Goal: Task Accomplishment & Management: Complete application form

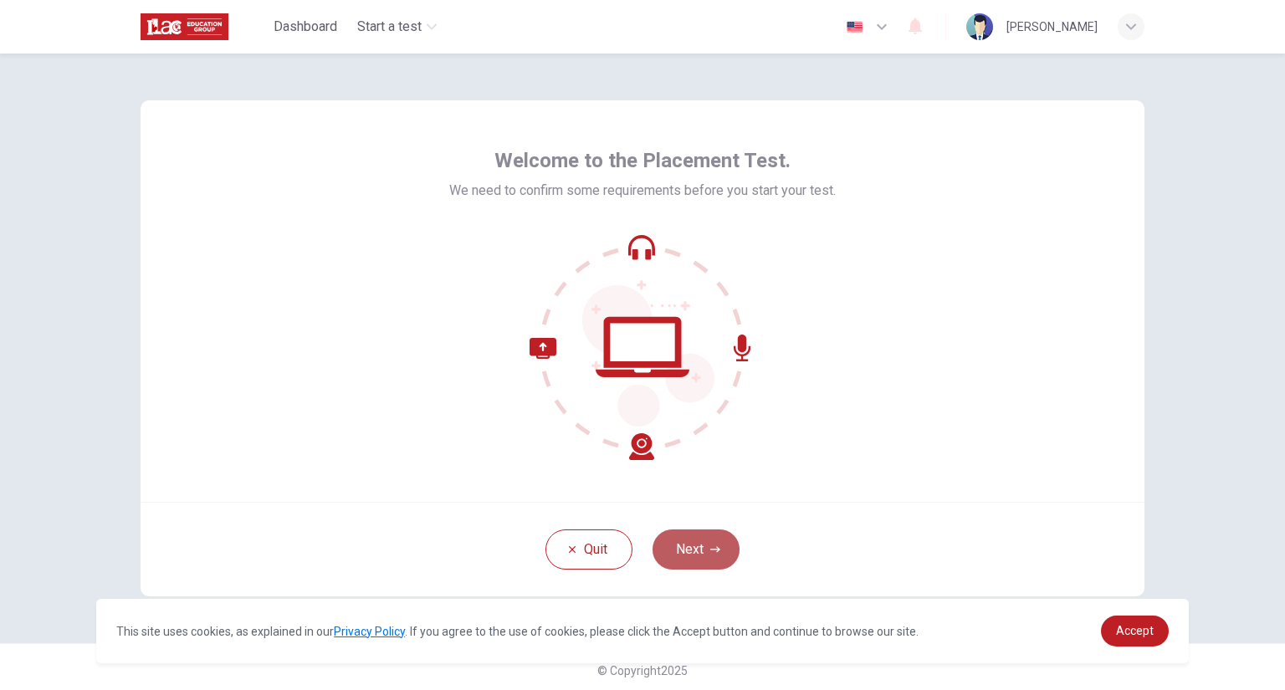
click at [691, 549] on button "Next" at bounding box center [696, 550] width 87 height 40
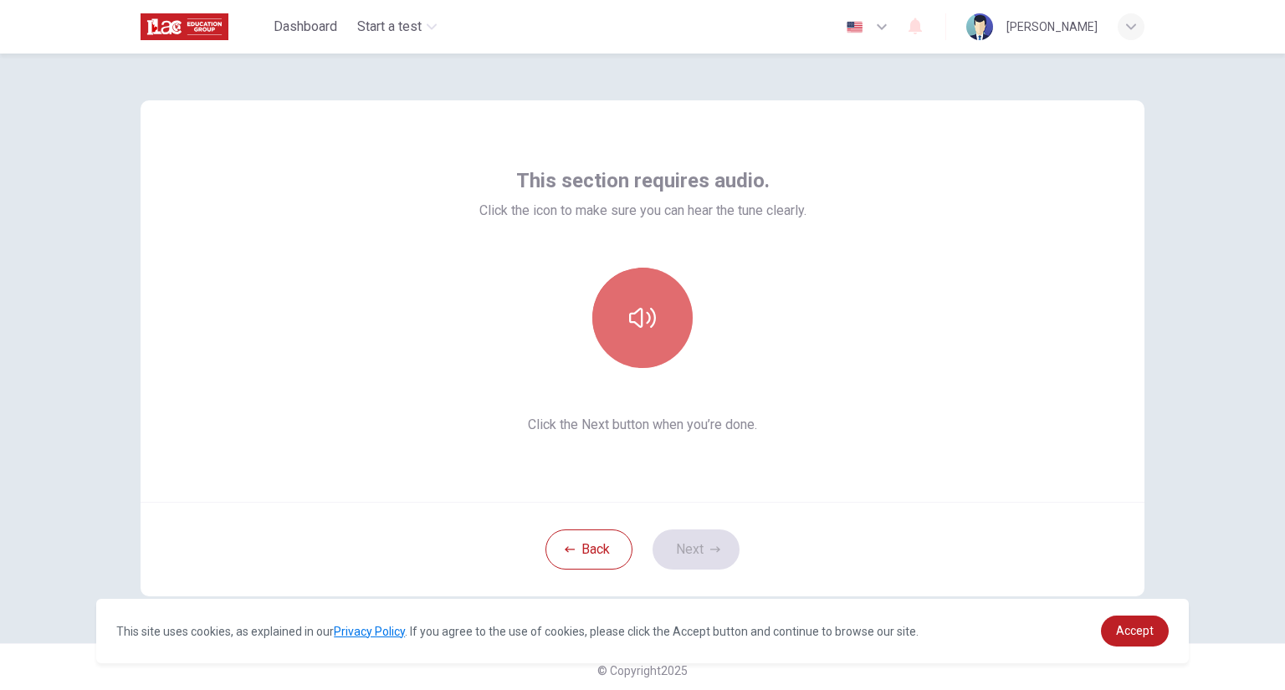
click at [643, 315] on icon "button" at bounding box center [642, 318] width 27 height 27
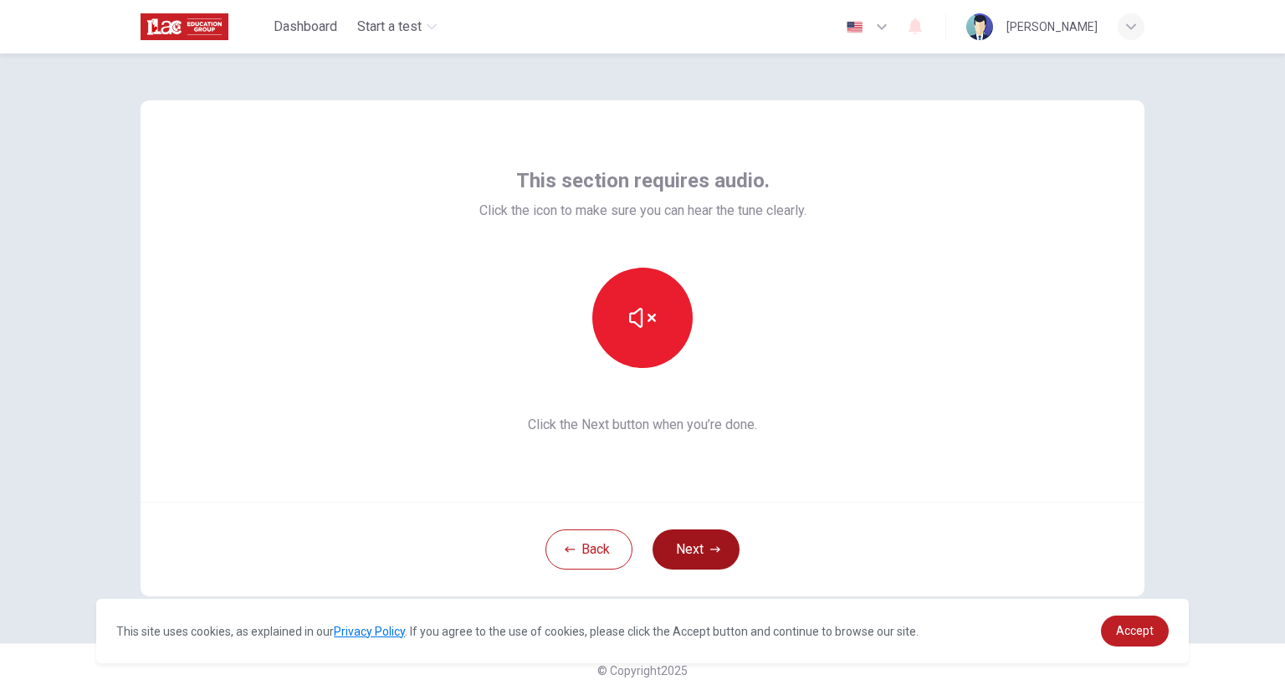
click at [684, 545] on button "Next" at bounding box center [696, 550] width 87 height 40
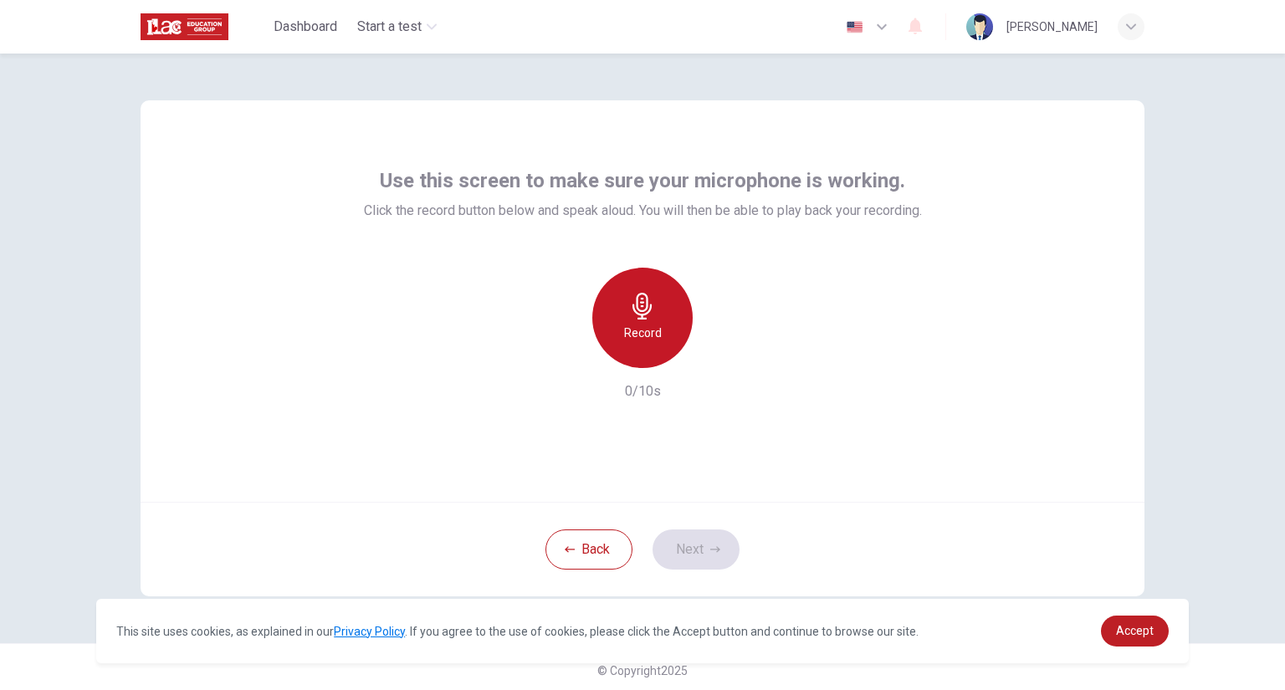
click at [636, 323] on h6 "Record" at bounding box center [643, 333] width 38 height 20
click at [639, 336] on h6 "Stop" at bounding box center [642, 333] width 25 height 20
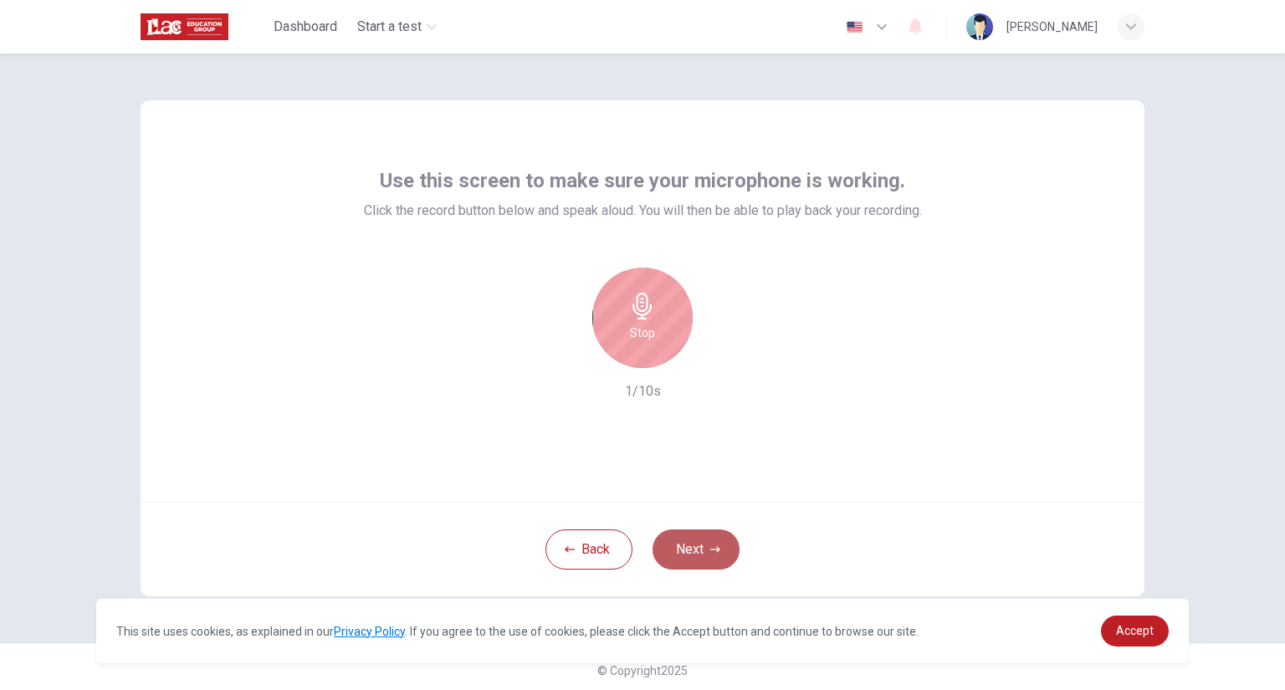
click at [692, 551] on button "Next" at bounding box center [696, 550] width 87 height 40
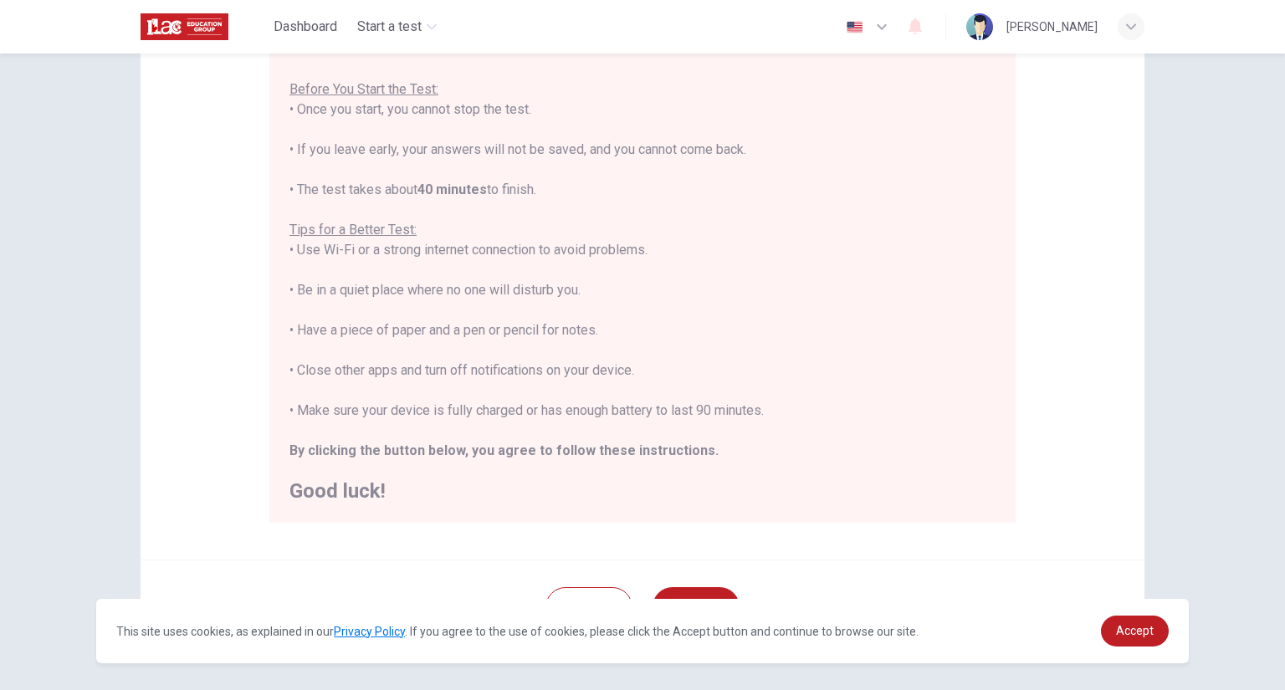
scroll to position [240, 0]
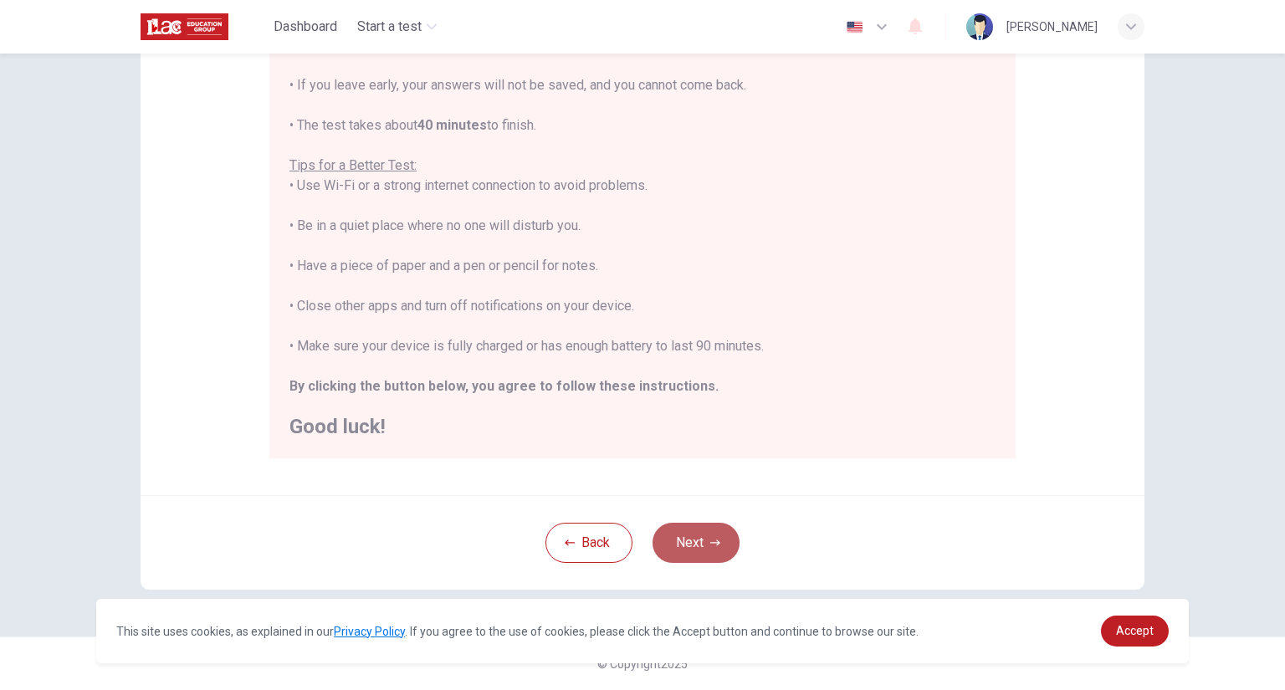
click at [687, 547] on button "Next" at bounding box center [696, 543] width 87 height 40
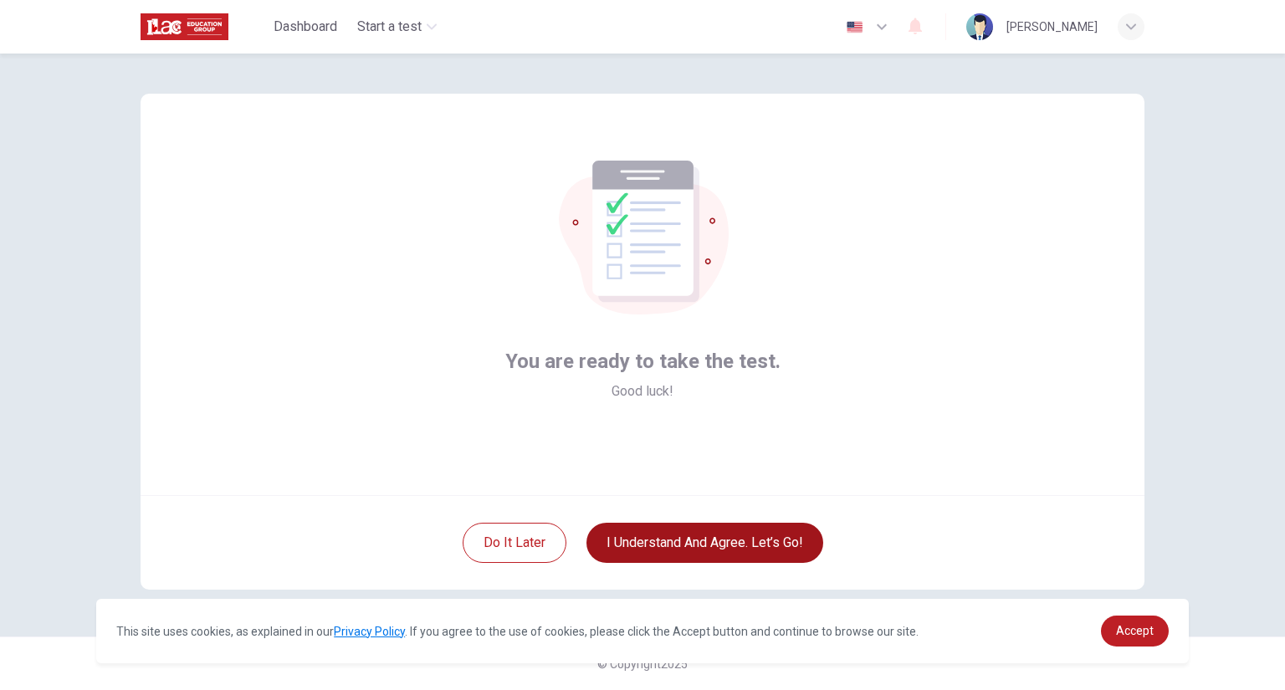
click at [689, 543] on button "I understand and agree. Let’s go!" at bounding box center [704, 543] width 237 height 40
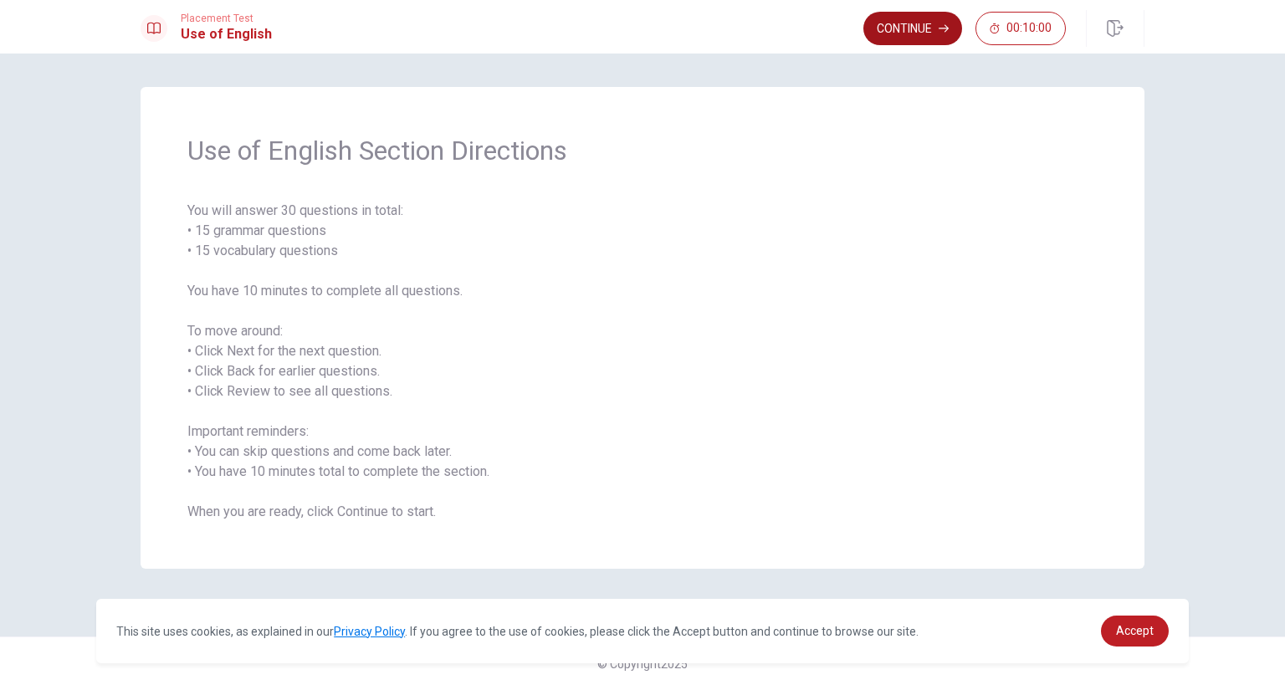
click at [908, 25] on button "Continue" at bounding box center [912, 28] width 99 height 33
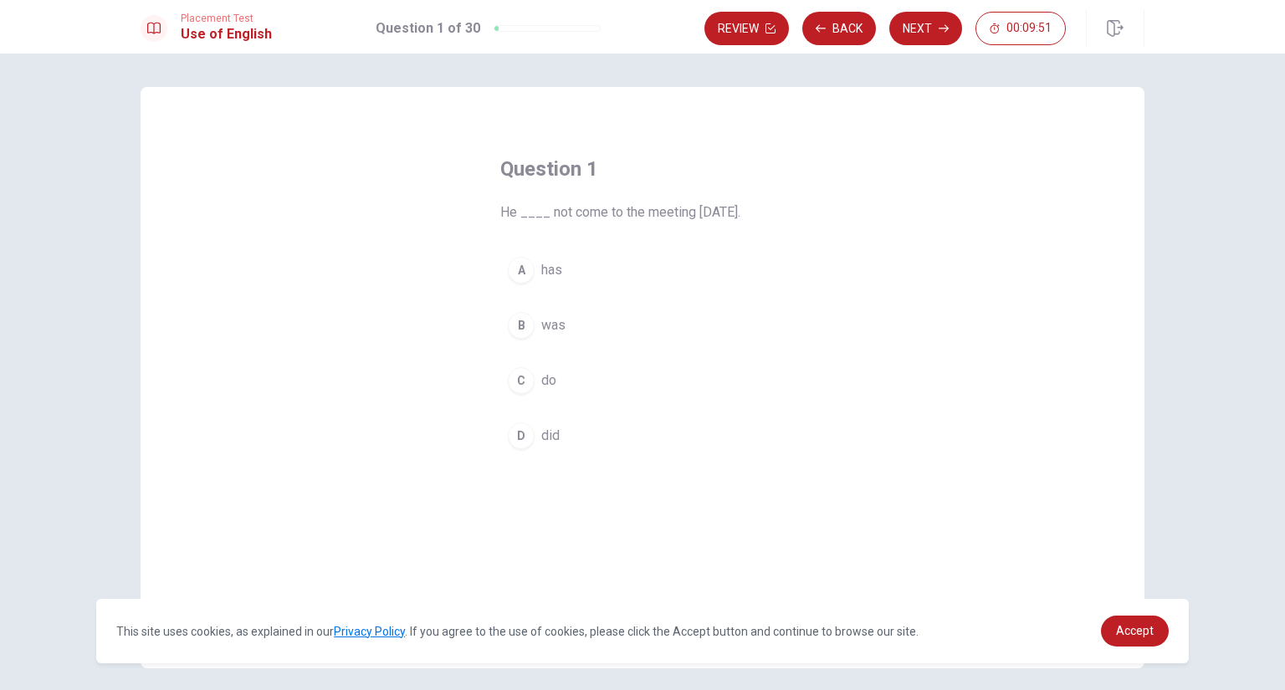
click at [543, 432] on span "did" at bounding box center [550, 436] width 18 height 20
click at [915, 28] on button "Next" at bounding box center [925, 28] width 73 height 33
click at [576, 320] on span "has worked" at bounding box center [575, 325] width 68 height 20
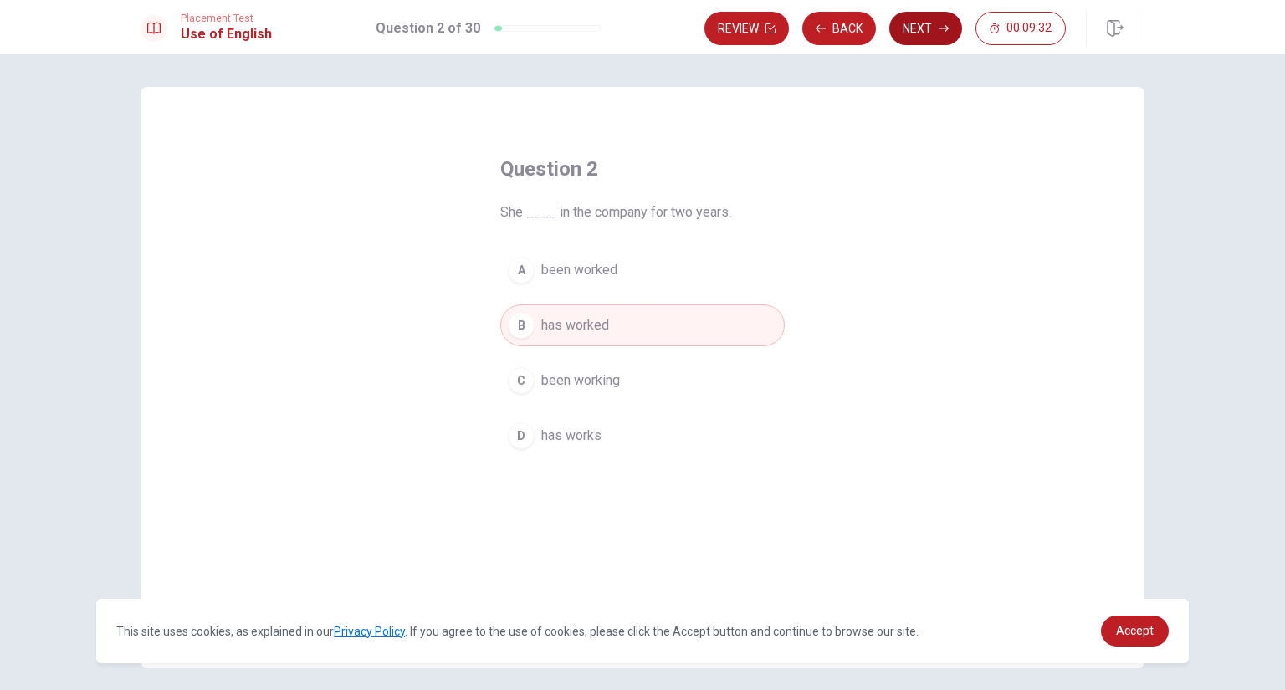
click at [912, 23] on button "Next" at bounding box center [925, 28] width 73 height 33
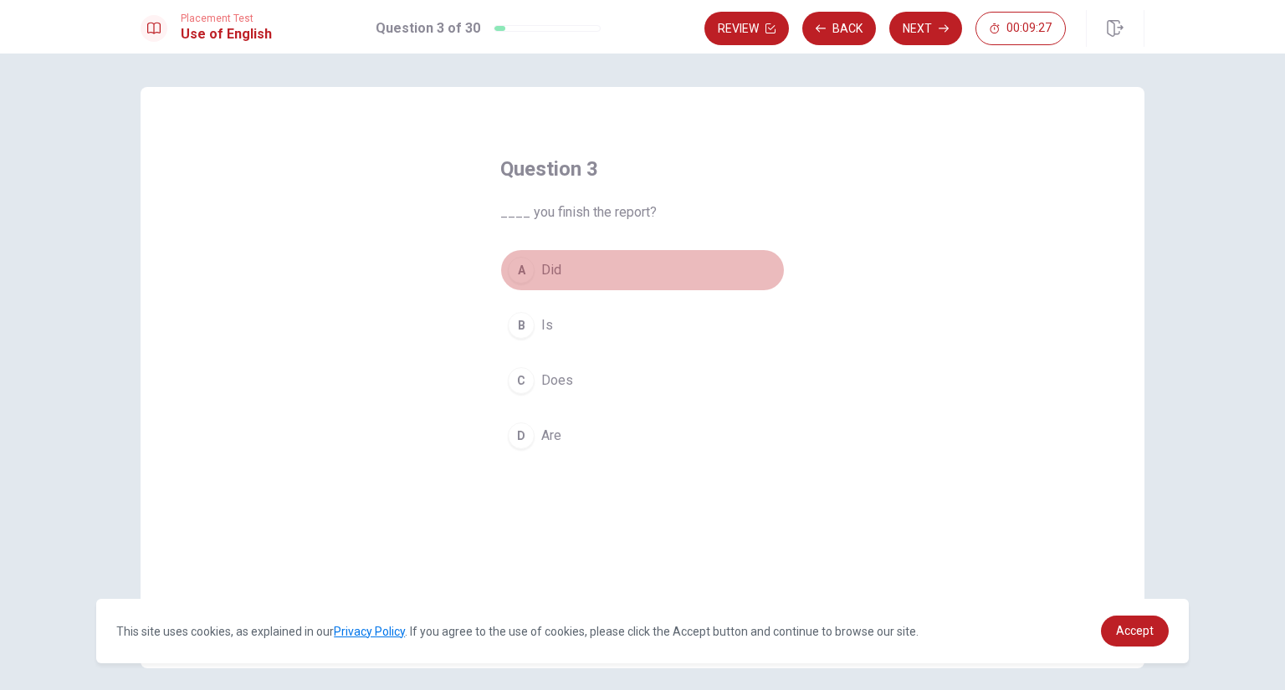
click at [545, 265] on span "Did" at bounding box center [551, 270] width 20 height 20
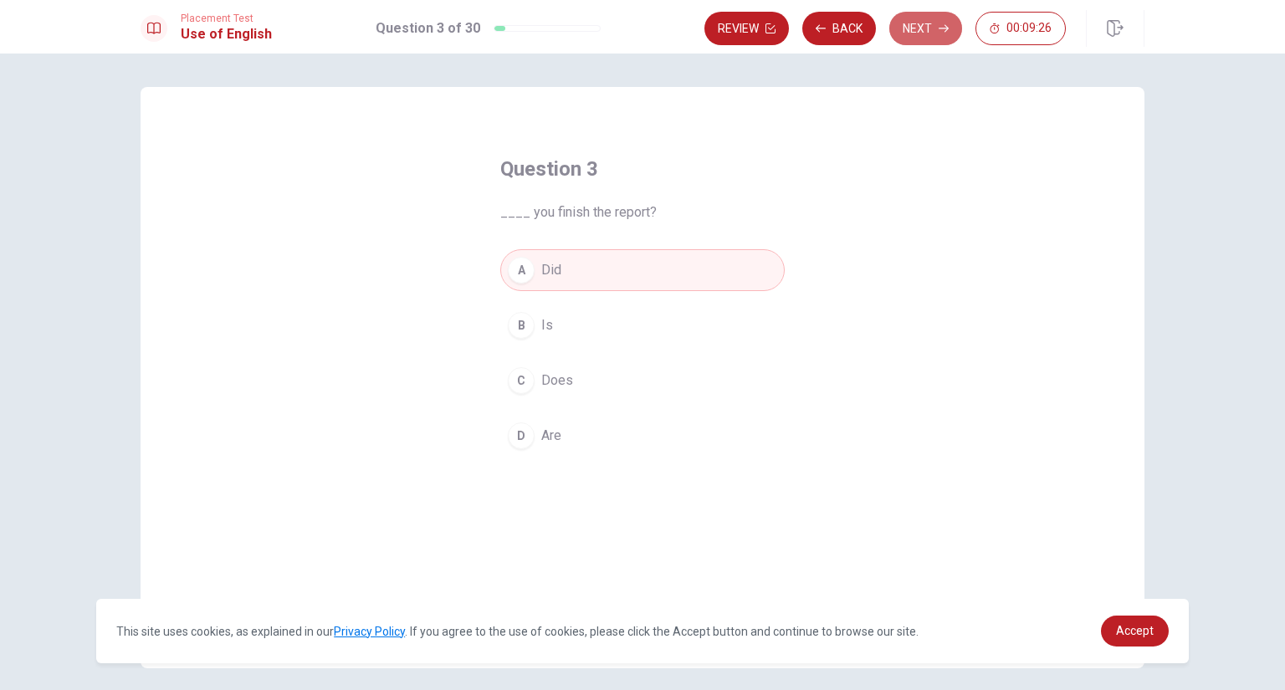
click at [913, 19] on button "Next" at bounding box center [925, 28] width 73 height 33
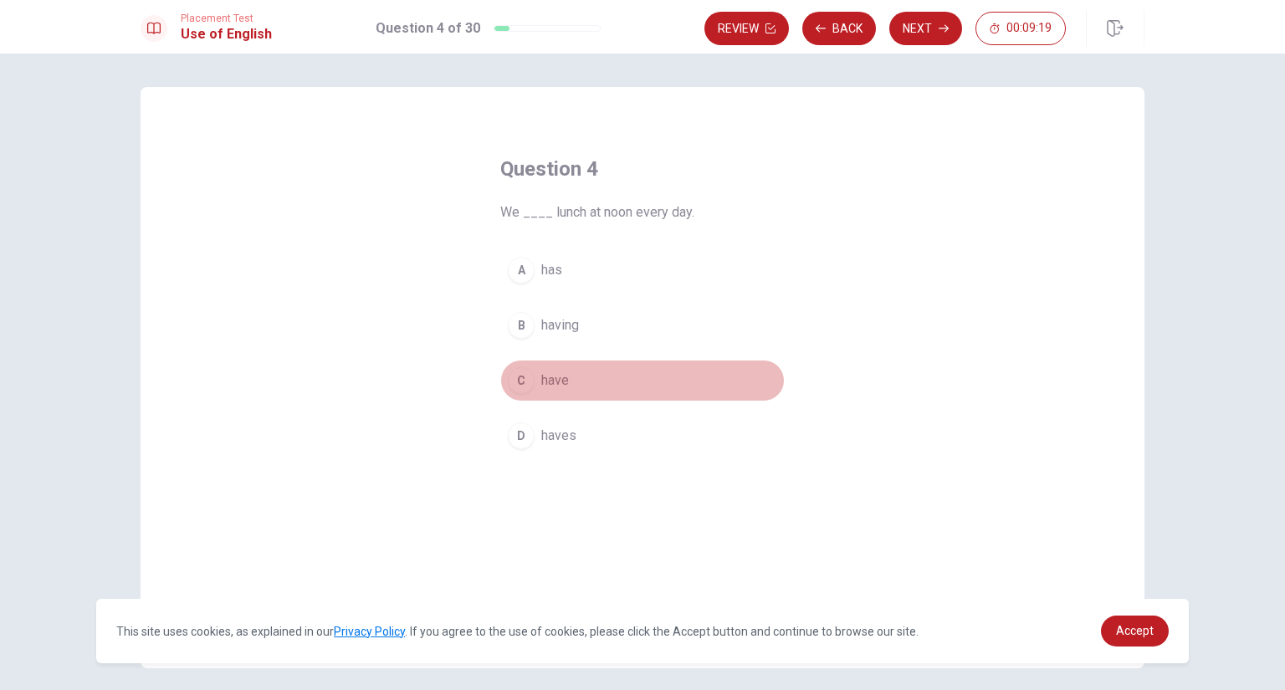
click at [546, 384] on span "have" at bounding box center [555, 381] width 28 height 20
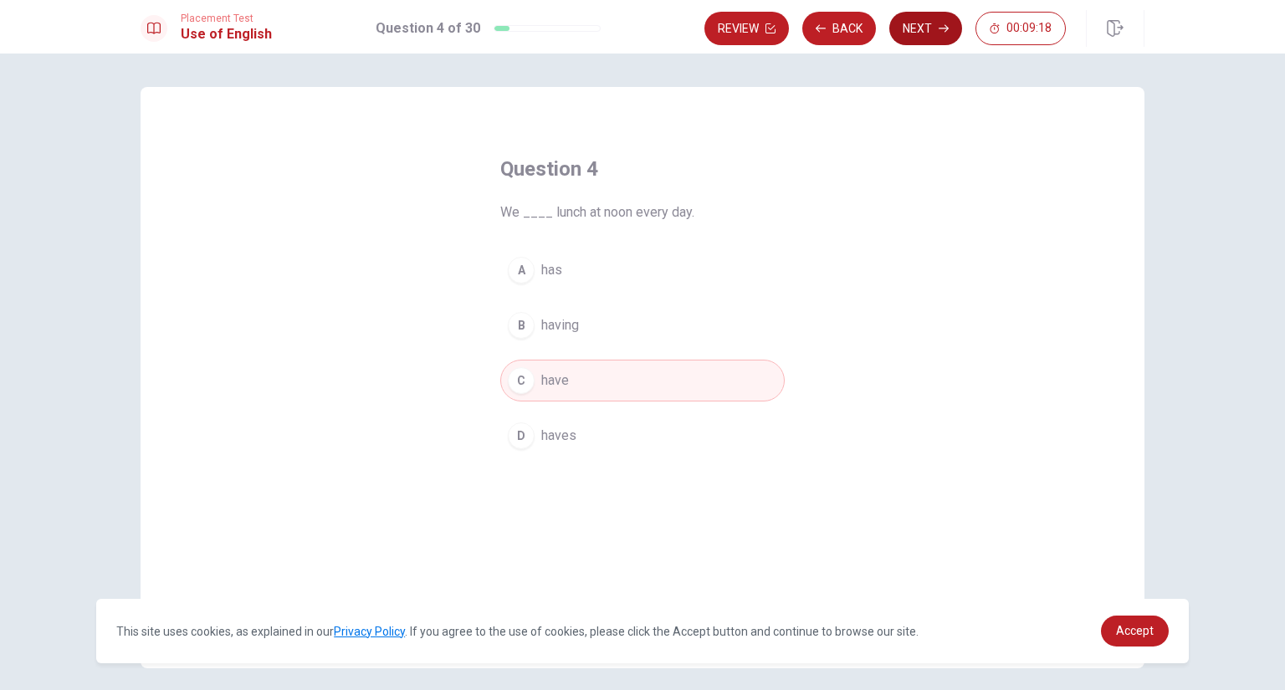
click at [923, 31] on button "Next" at bounding box center [925, 28] width 73 height 33
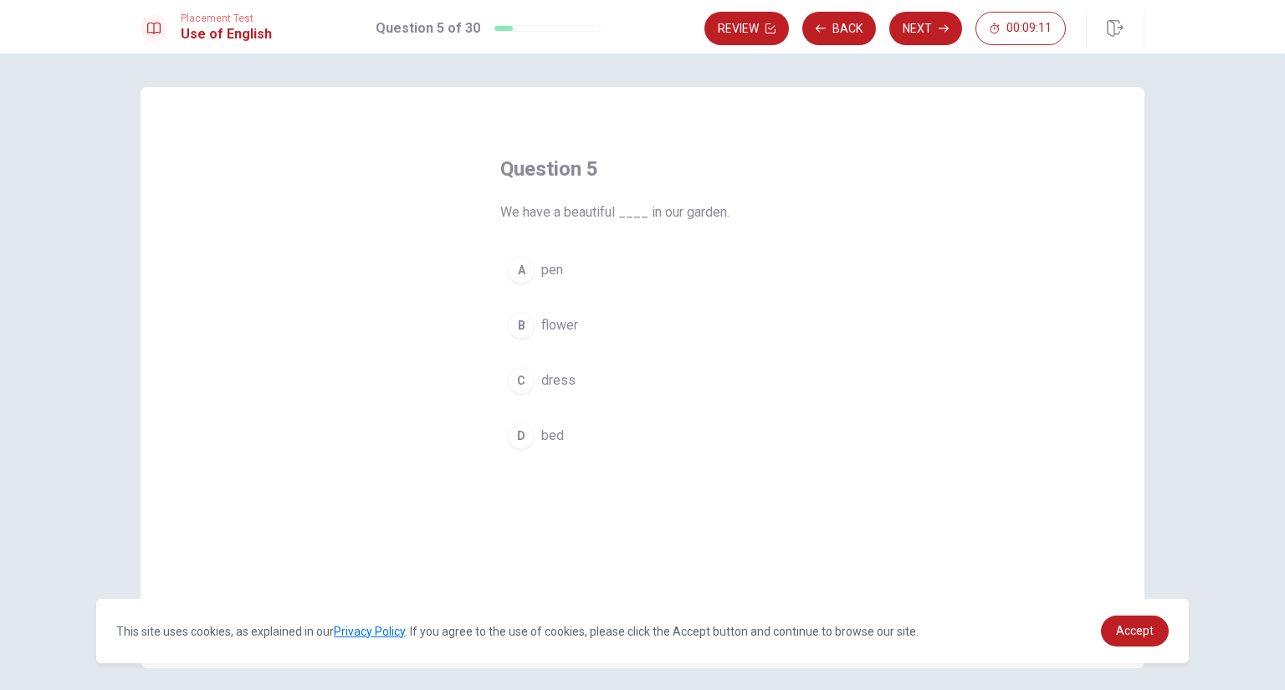
click at [556, 322] on span "flower" at bounding box center [559, 325] width 37 height 20
click at [915, 29] on button "Next" at bounding box center [925, 28] width 73 height 33
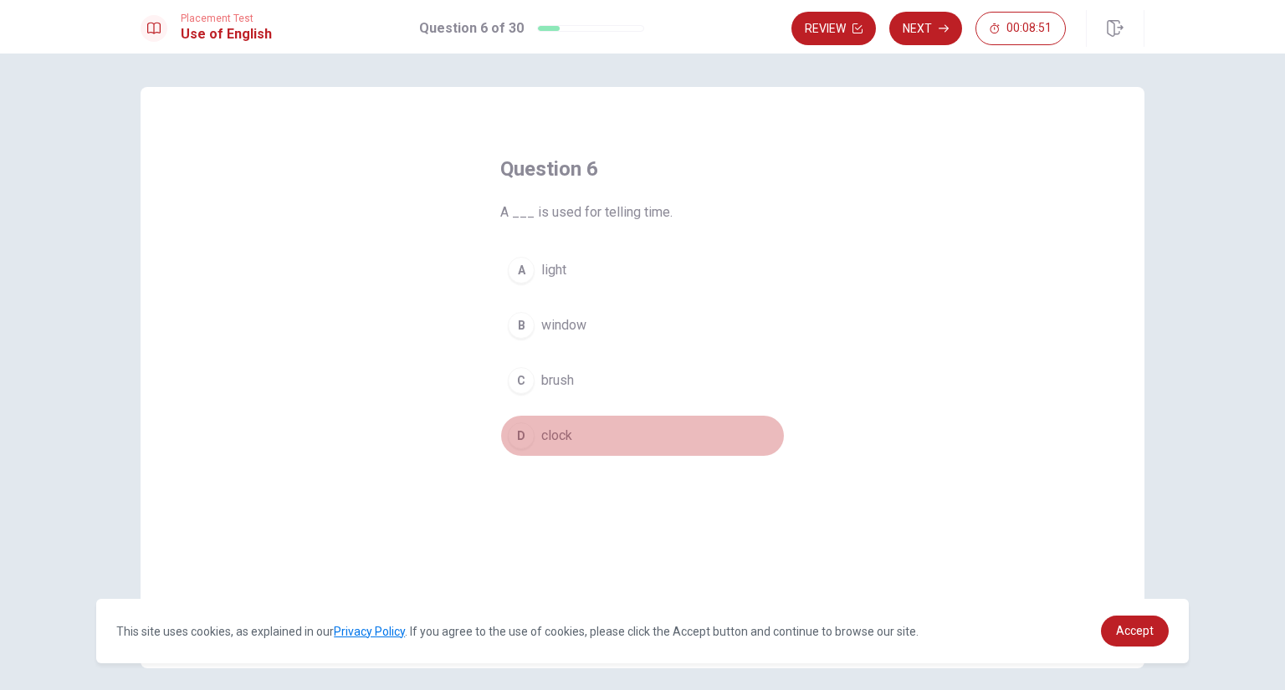
click at [551, 439] on span "clock" at bounding box center [556, 436] width 31 height 20
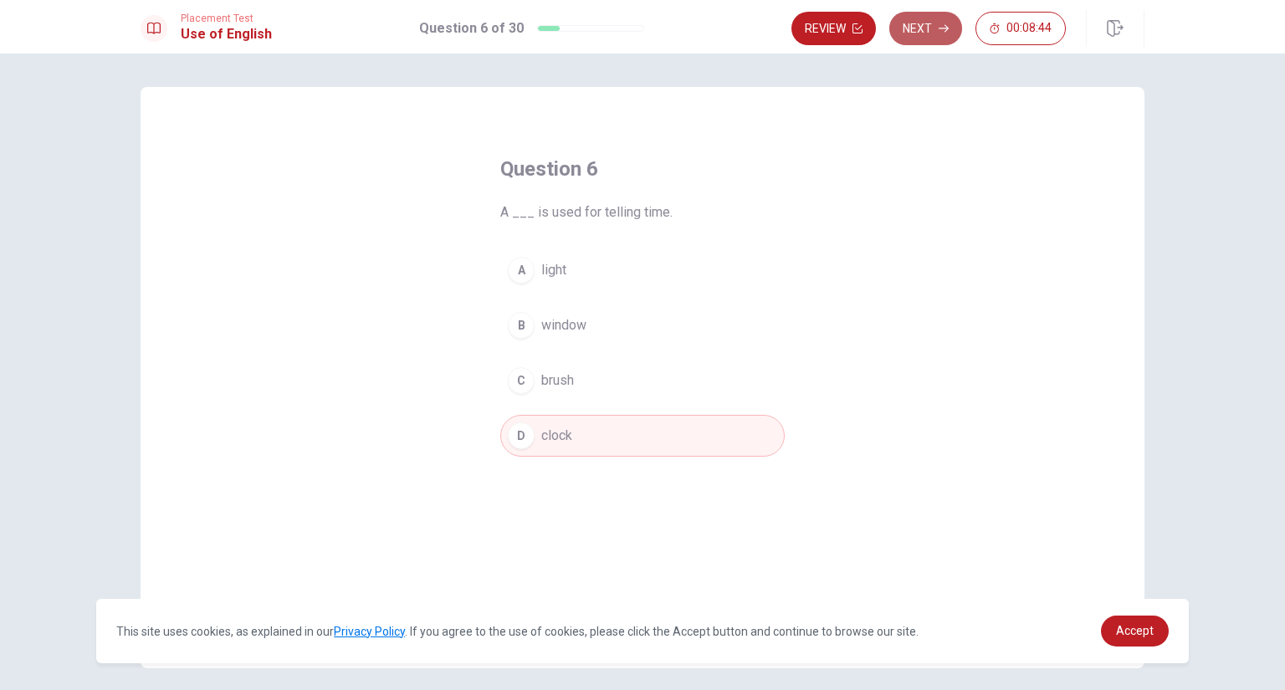
click at [919, 20] on button "Next" at bounding box center [925, 28] width 73 height 33
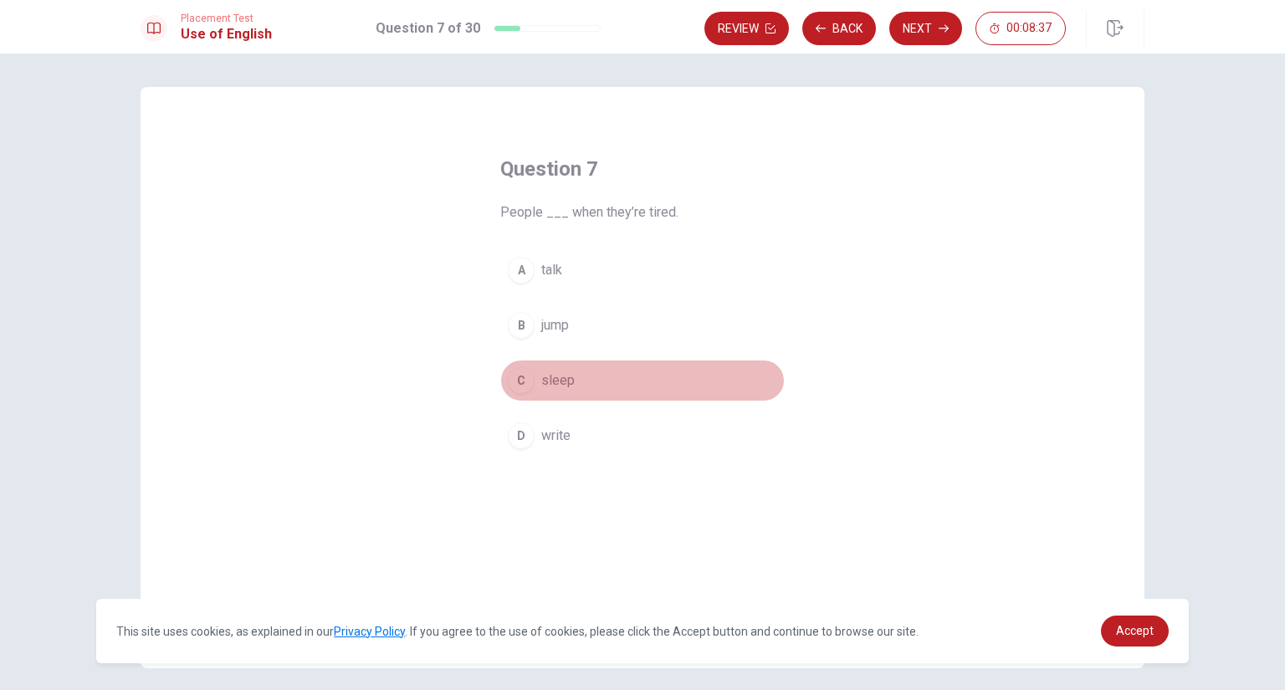
click at [549, 381] on span "sleep" at bounding box center [557, 381] width 33 height 20
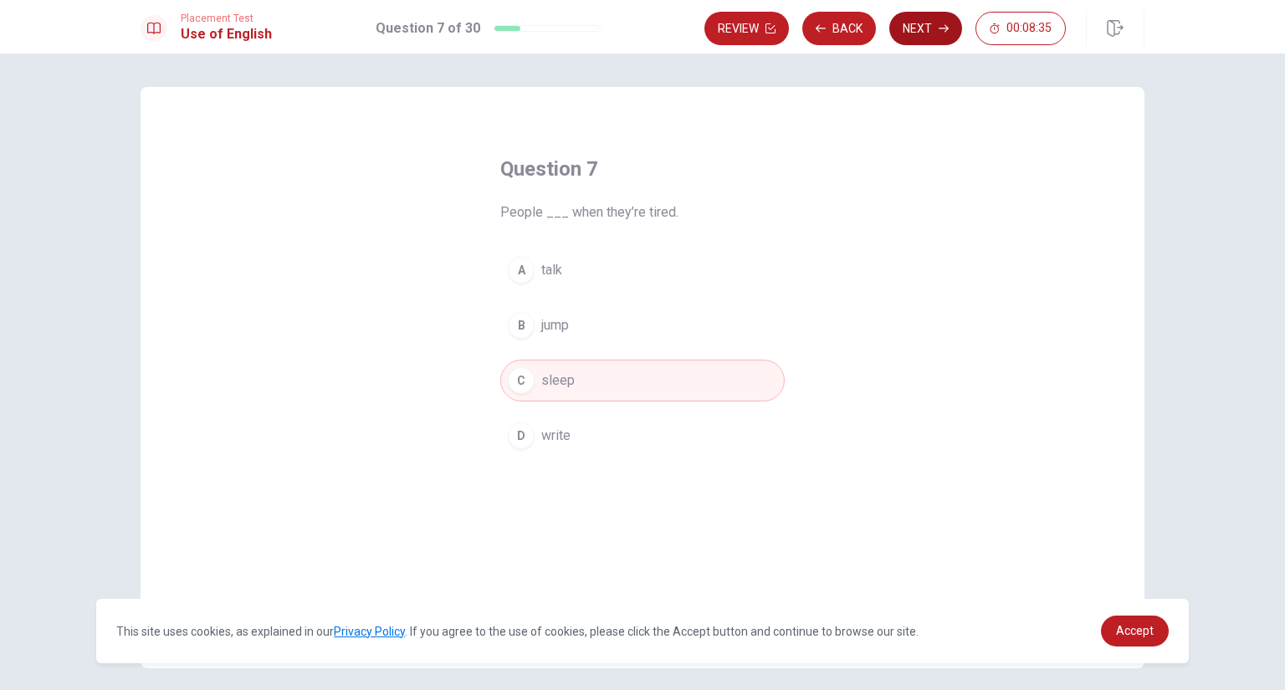
click at [911, 26] on button "Next" at bounding box center [925, 28] width 73 height 33
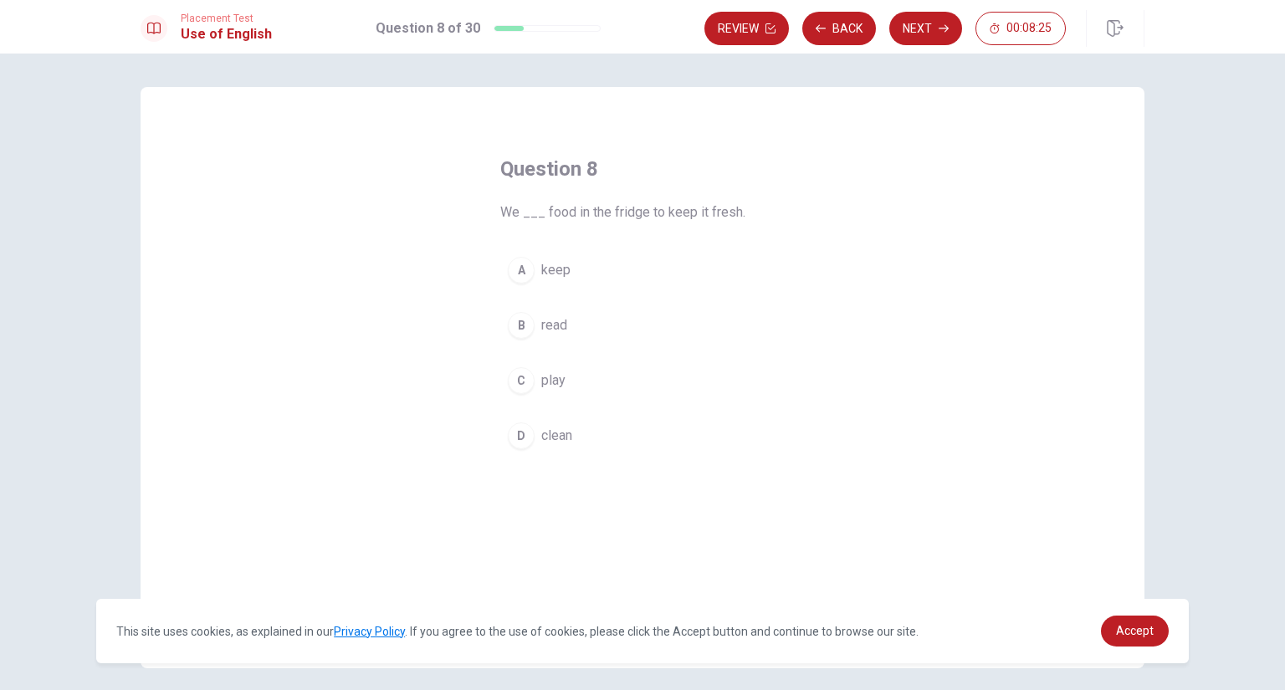
click at [548, 271] on span "keep" at bounding box center [555, 270] width 29 height 20
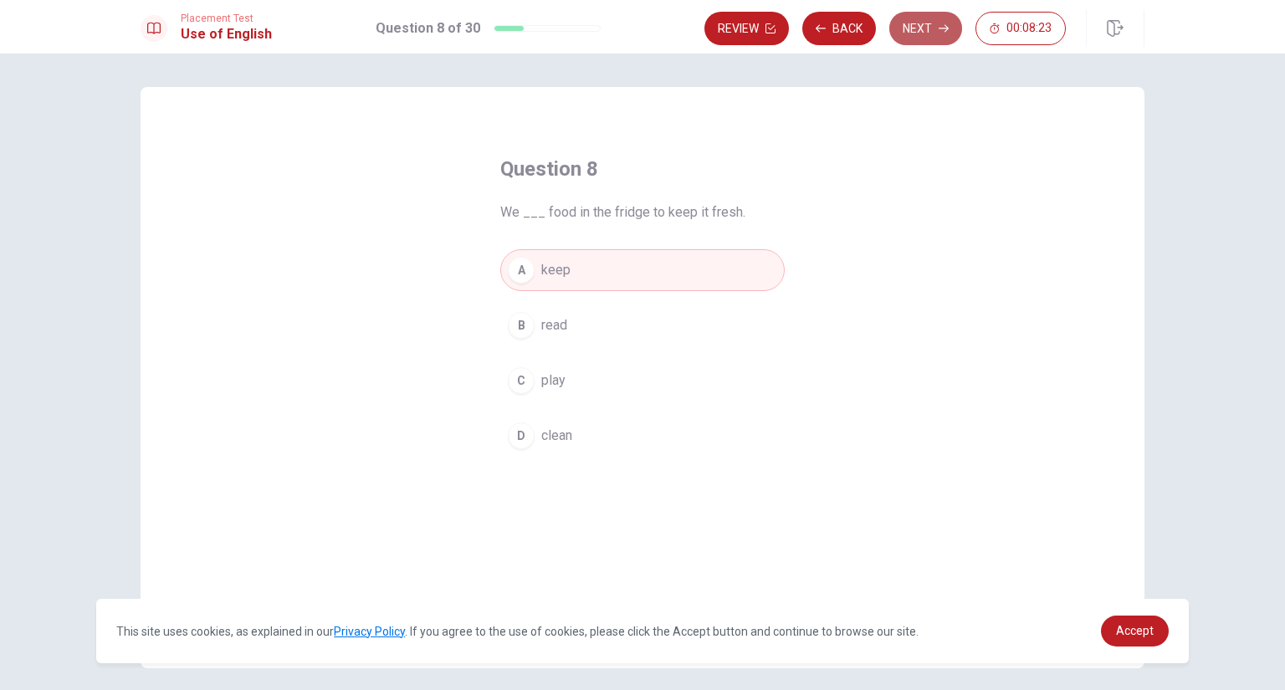
click at [903, 32] on button "Next" at bounding box center [925, 28] width 73 height 33
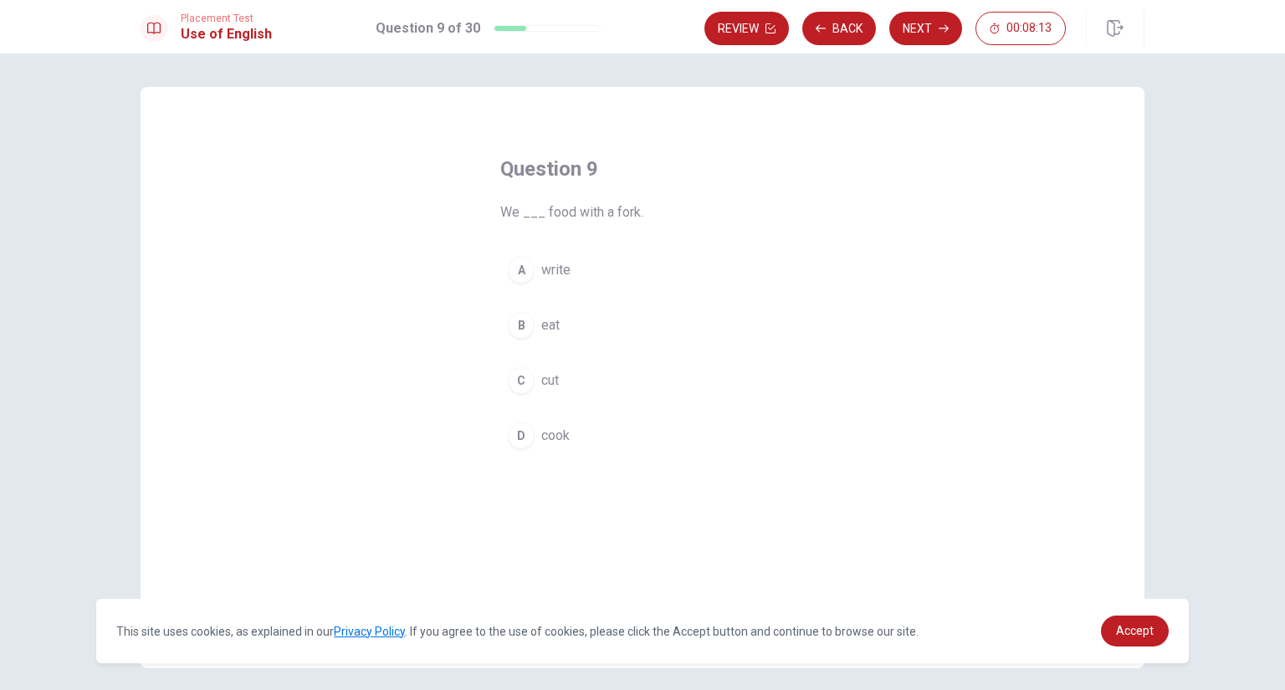
click at [541, 326] on span "eat" at bounding box center [550, 325] width 18 height 20
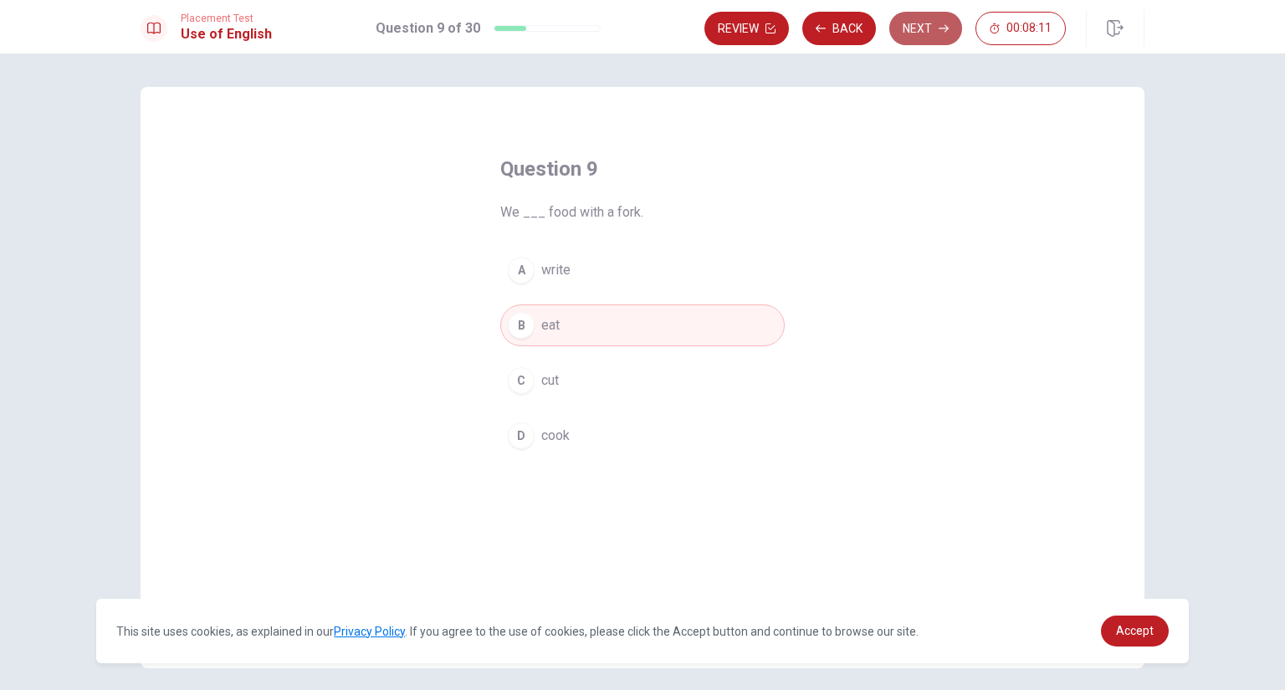
click at [914, 33] on button "Next" at bounding box center [925, 28] width 73 height 33
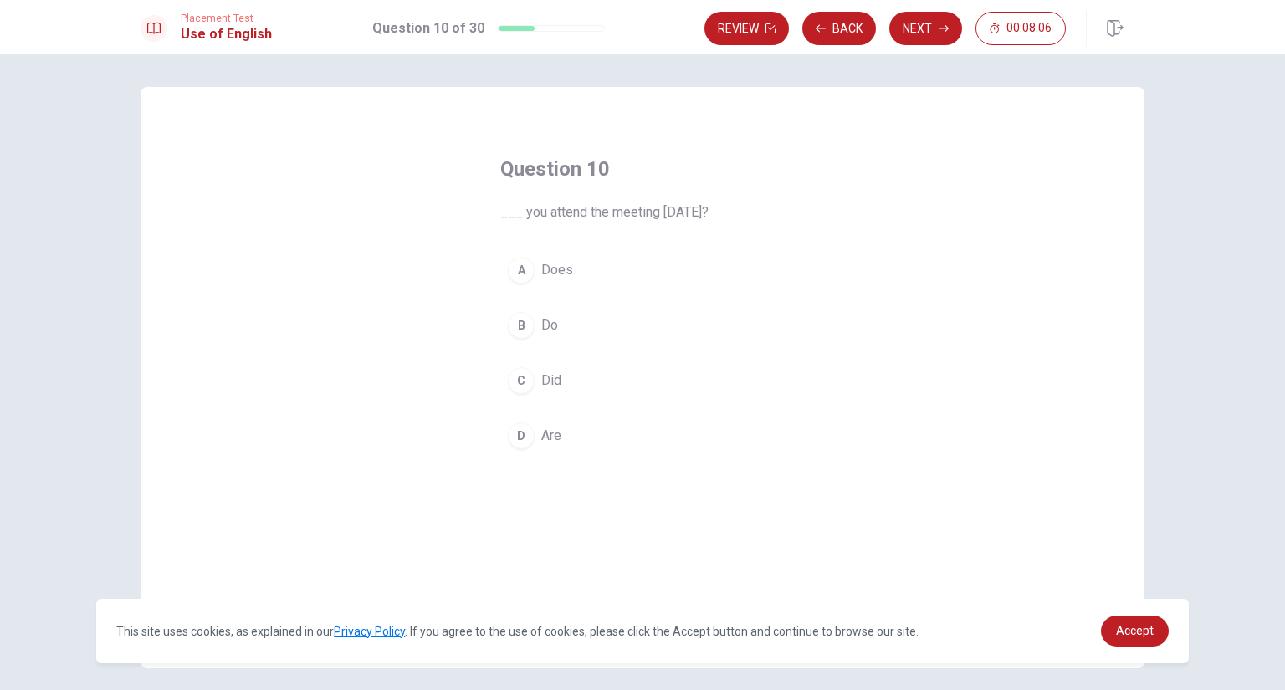
click at [549, 384] on span "Did" at bounding box center [551, 381] width 20 height 20
click at [914, 29] on button "Next" at bounding box center [925, 28] width 73 height 33
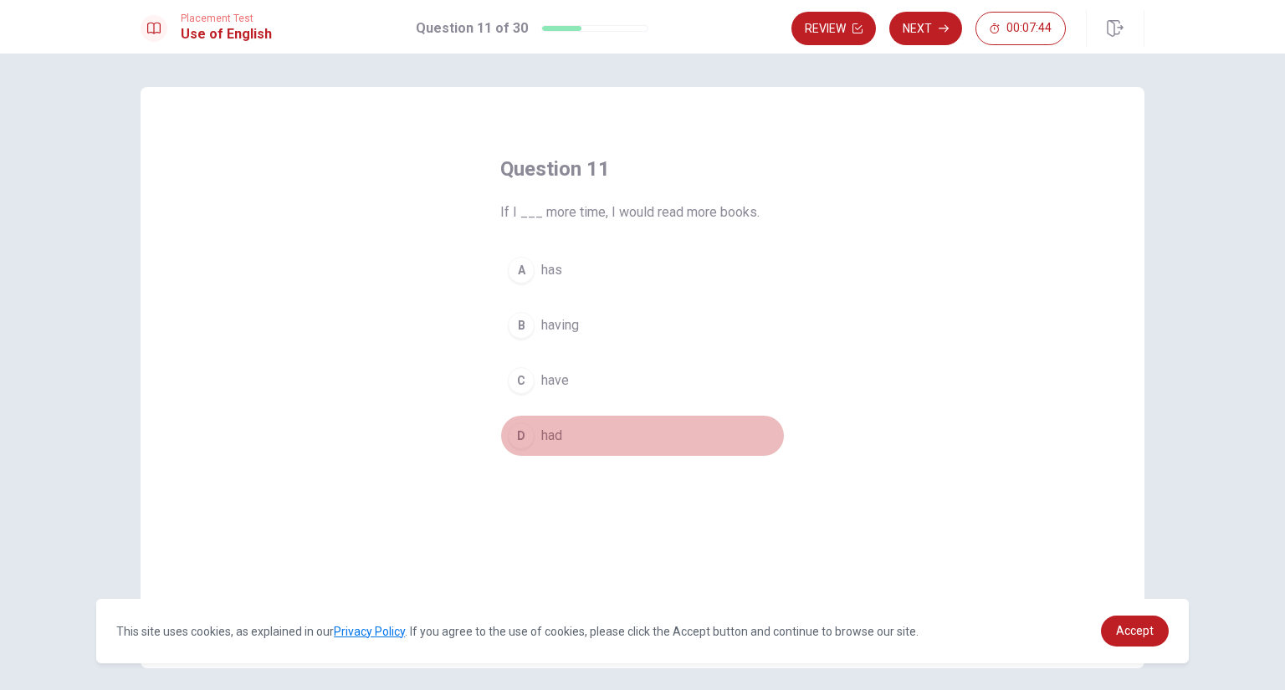
click at [546, 433] on span "had" at bounding box center [551, 436] width 21 height 20
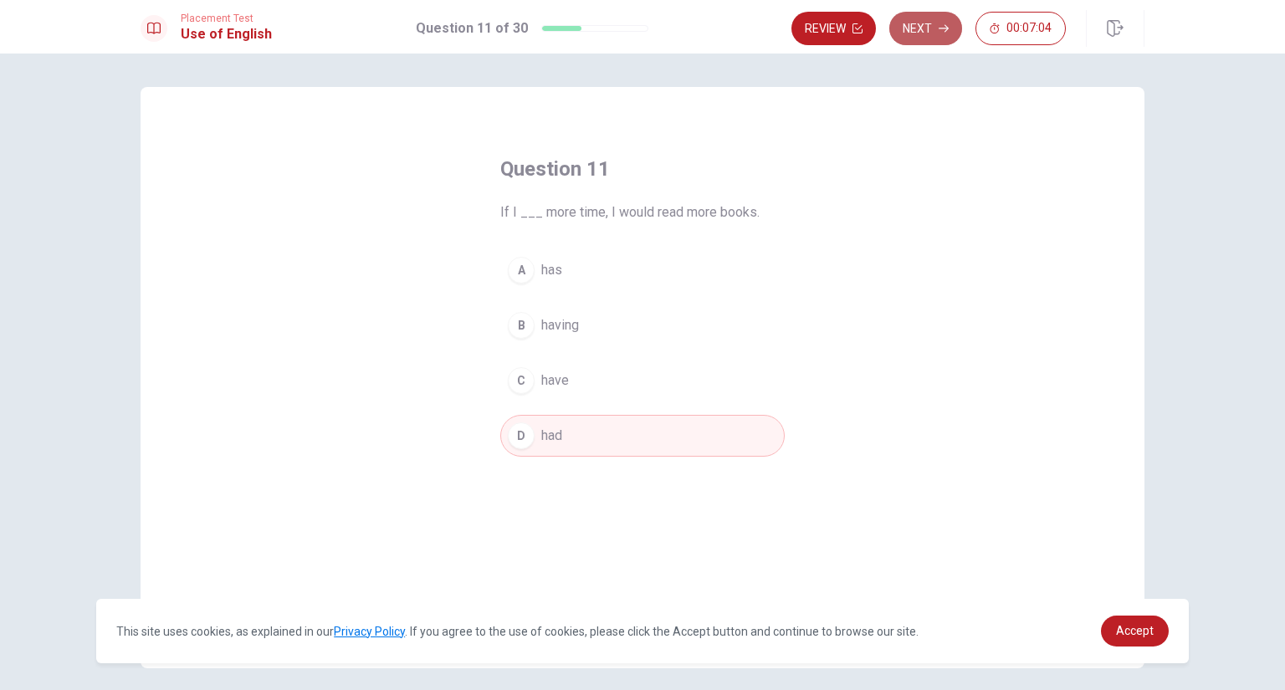
click at [915, 29] on button "Next" at bounding box center [925, 28] width 73 height 33
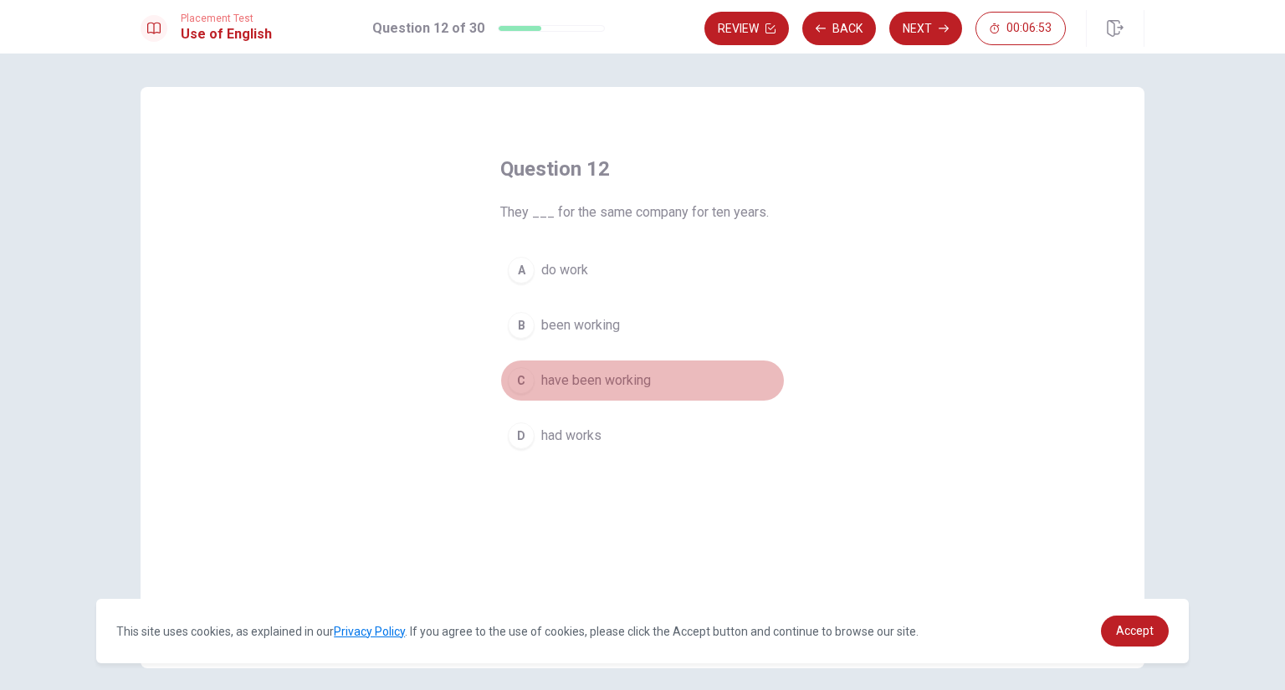
click at [559, 382] on span "have been working" at bounding box center [596, 381] width 110 height 20
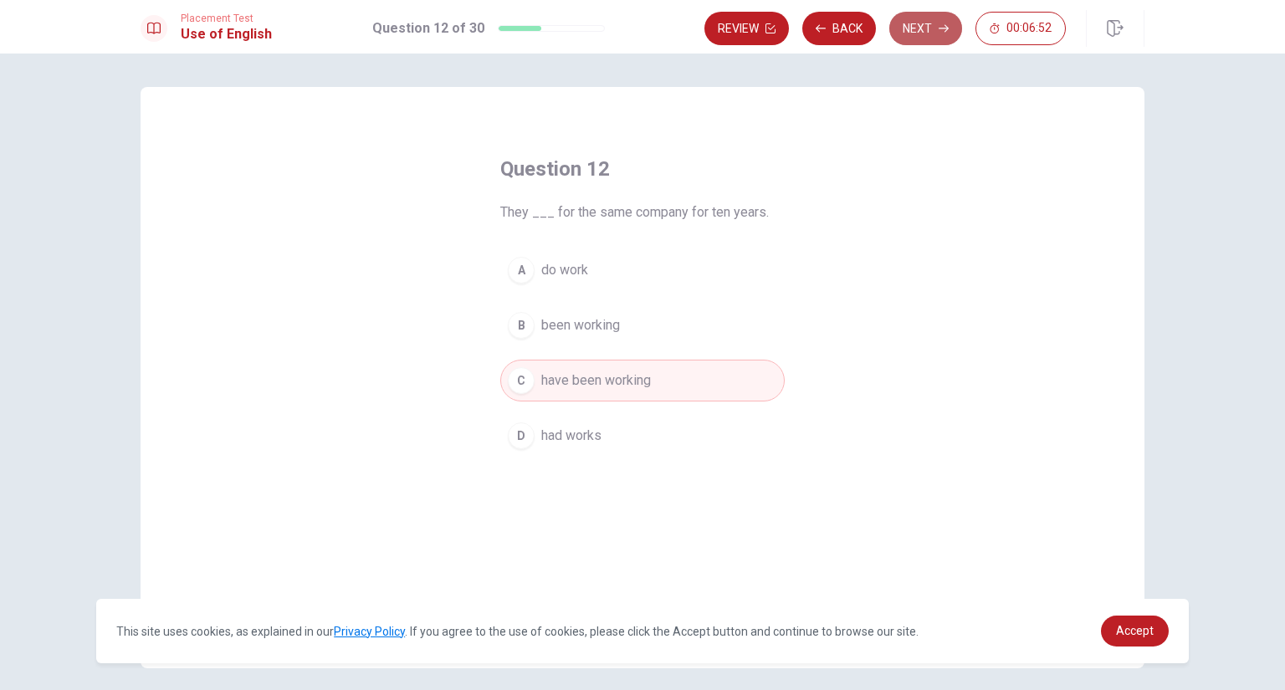
click at [913, 21] on button "Next" at bounding box center [925, 28] width 73 height 33
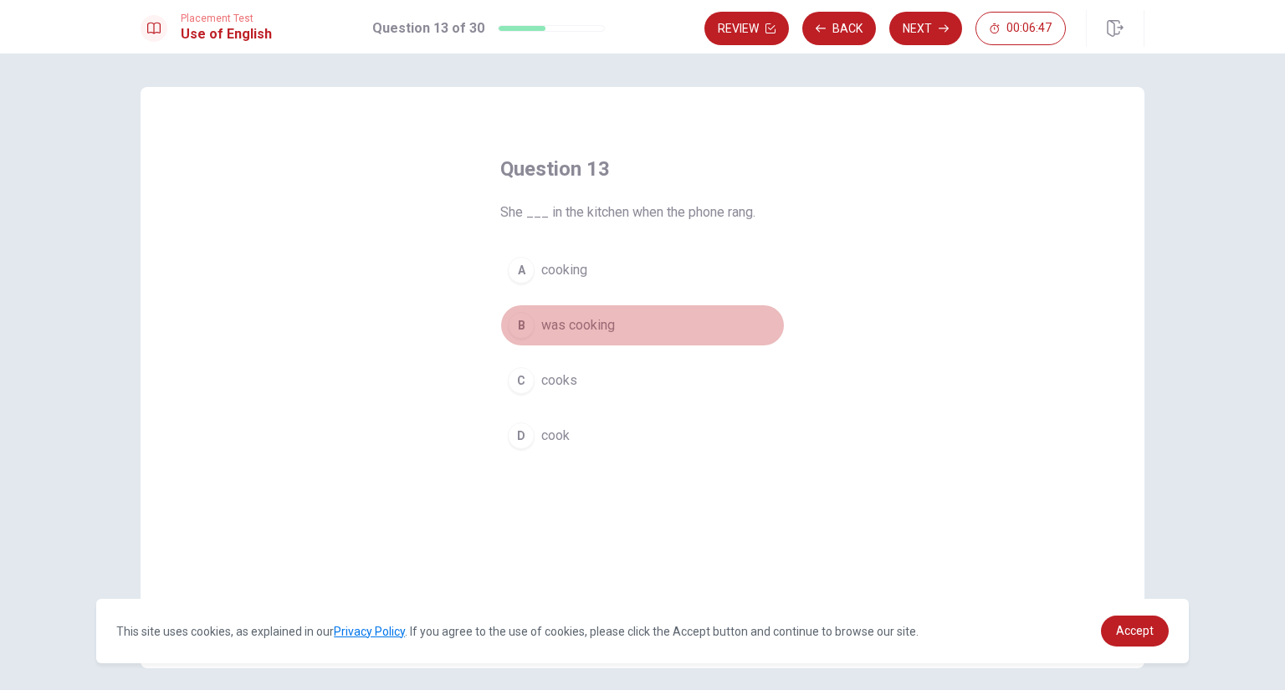
click at [546, 332] on span "was cooking" at bounding box center [578, 325] width 74 height 20
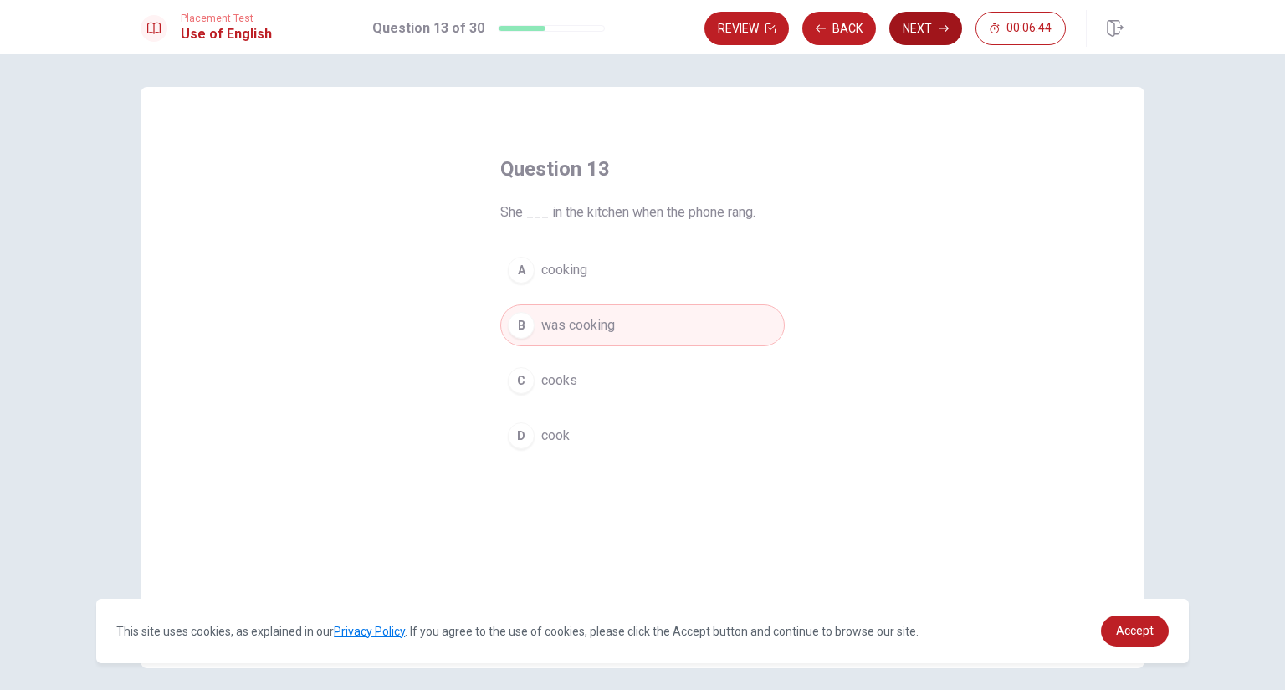
click at [914, 32] on button "Next" at bounding box center [925, 28] width 73 height 33
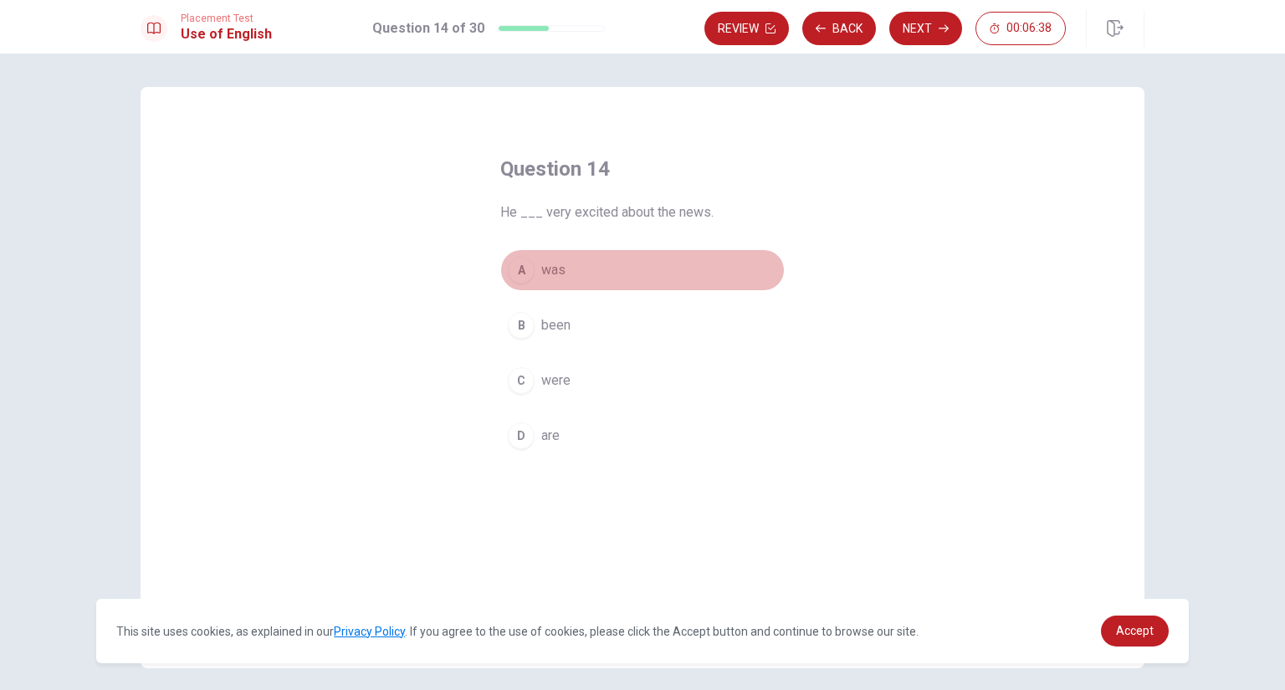
click at [545, 263] on span "was" at bounding box center [553, 270] width 24 height 20
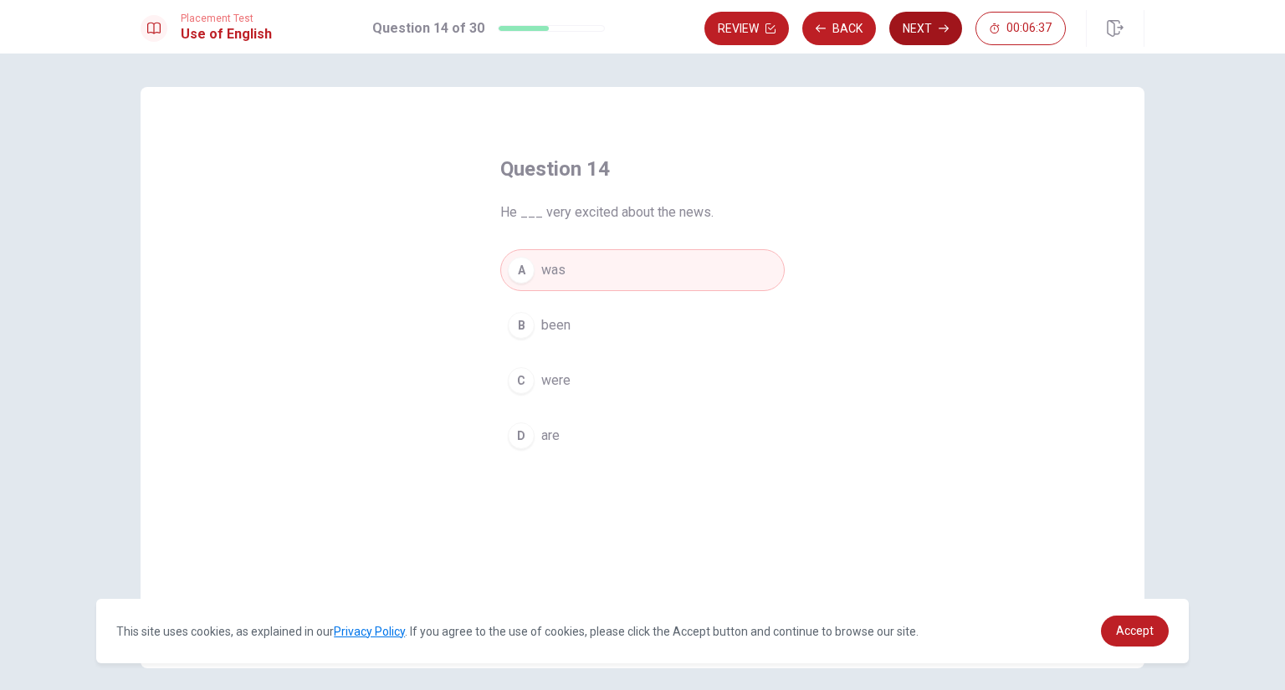
click at [904, 28] on button "Next" at bounding box center [925, 28] width 73 height 33
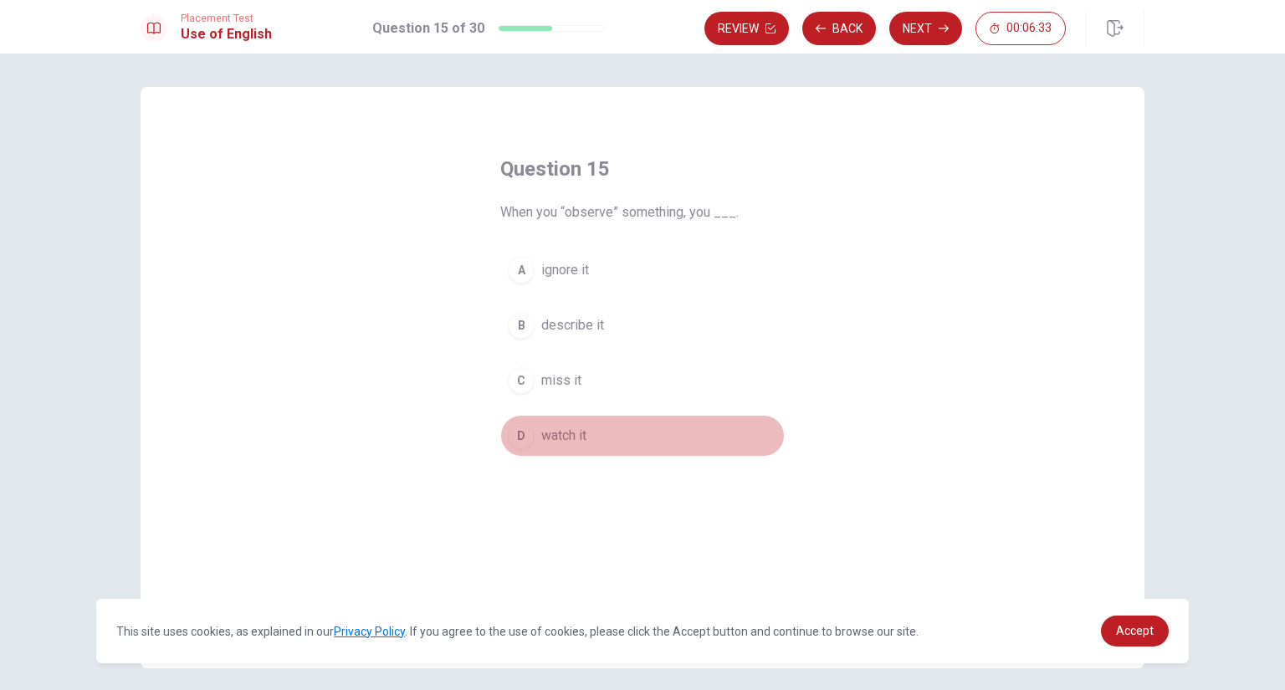
click at [566, 436] on span "watch it" at bounding box center [563, 436] width 45 height 20
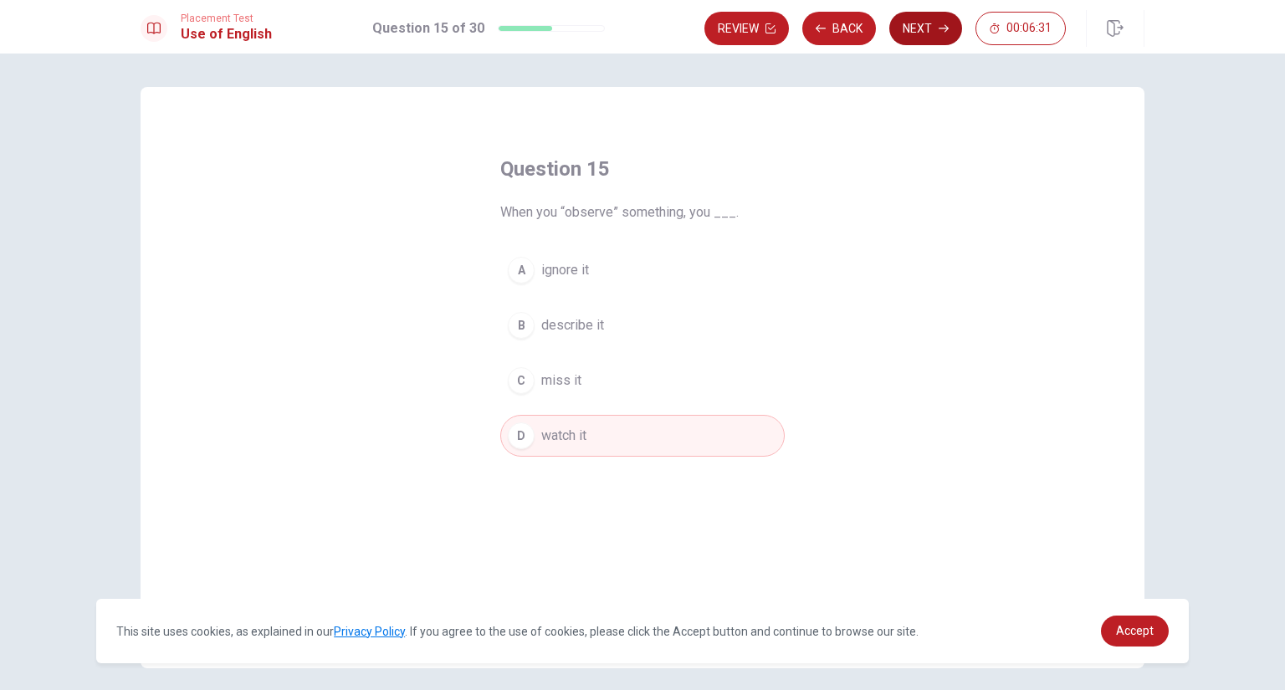
click at [908, 32] on button "Next" at bounding box center [925, 28] width 73 height 33
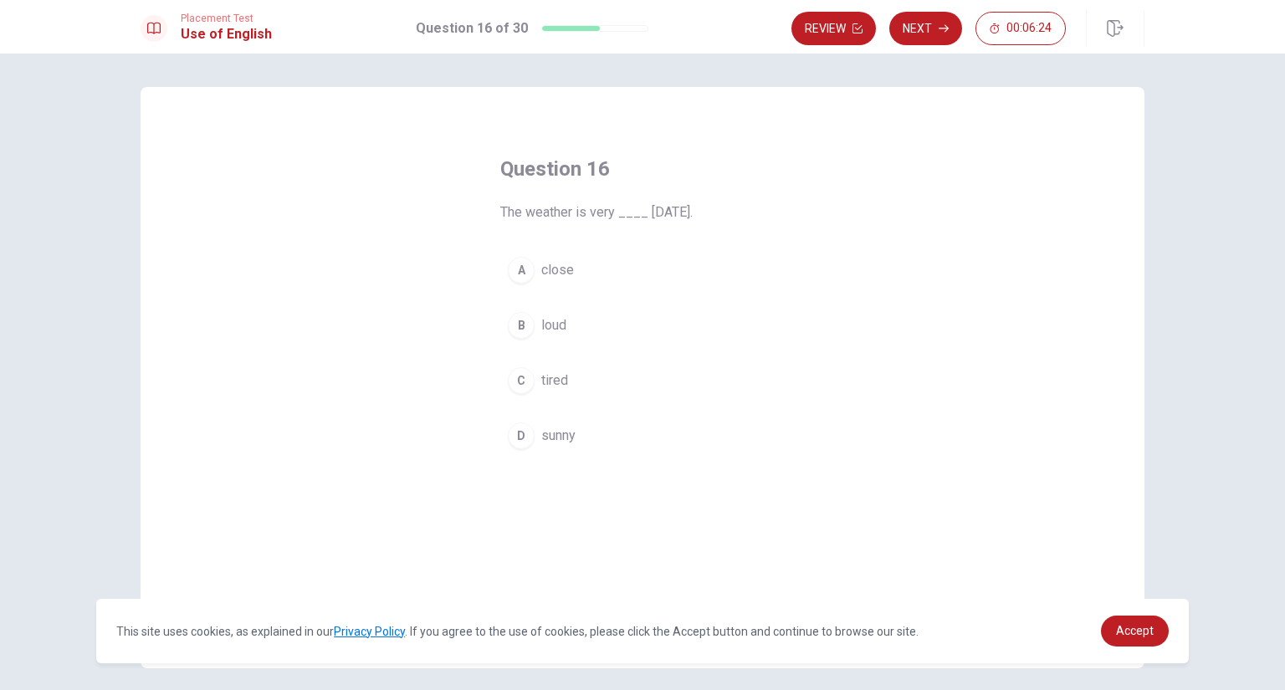
click at [553, 439] on span "sunny" at bounding box center [558, 436] width 34 height 20
click at [918, 33] on button "Next" at bounding box center [925, 28] width 73 height 33
click at [550, 268] on span "listen to" at bounding box center [565, 270] width 48 height 20
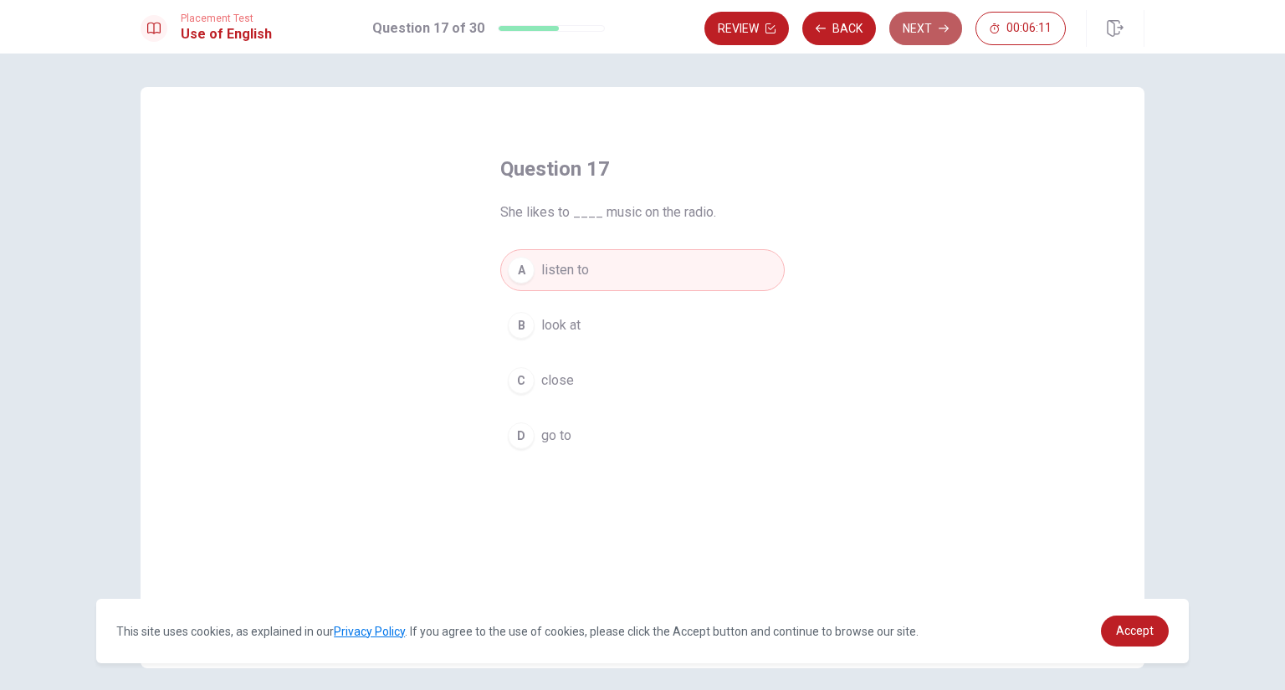
click at [909, 34] on button "Next" at bounding box center [925, 28] width 73 height 33
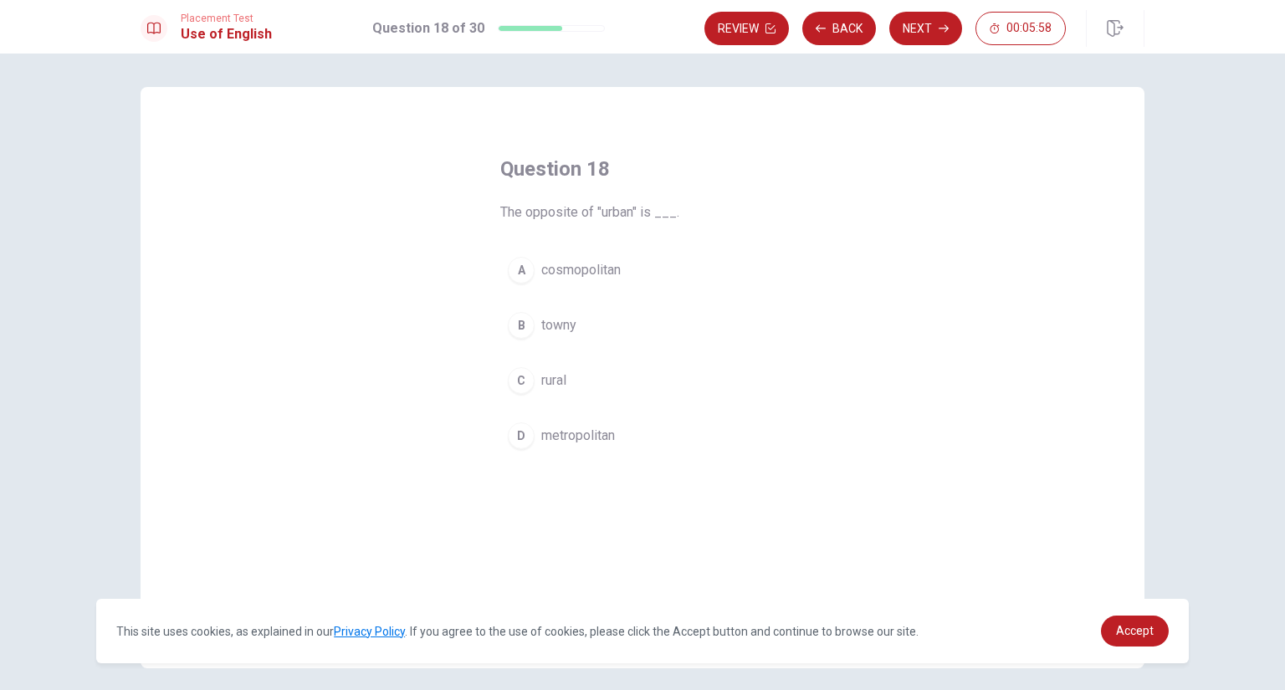
click at [551, 383] on span "rural" at bounding box center [553, 381] width 25 height 20
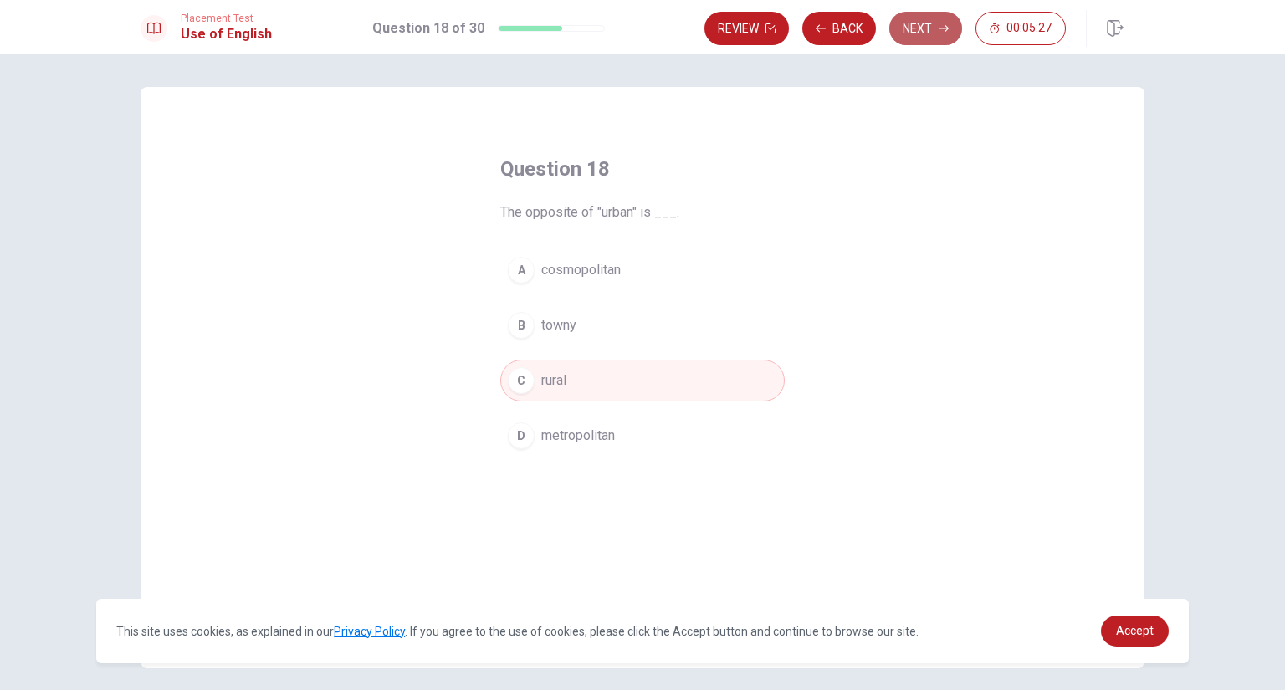
click at [915, 25] on button "Next" at bounding box center [925, 28] width 73 height 33
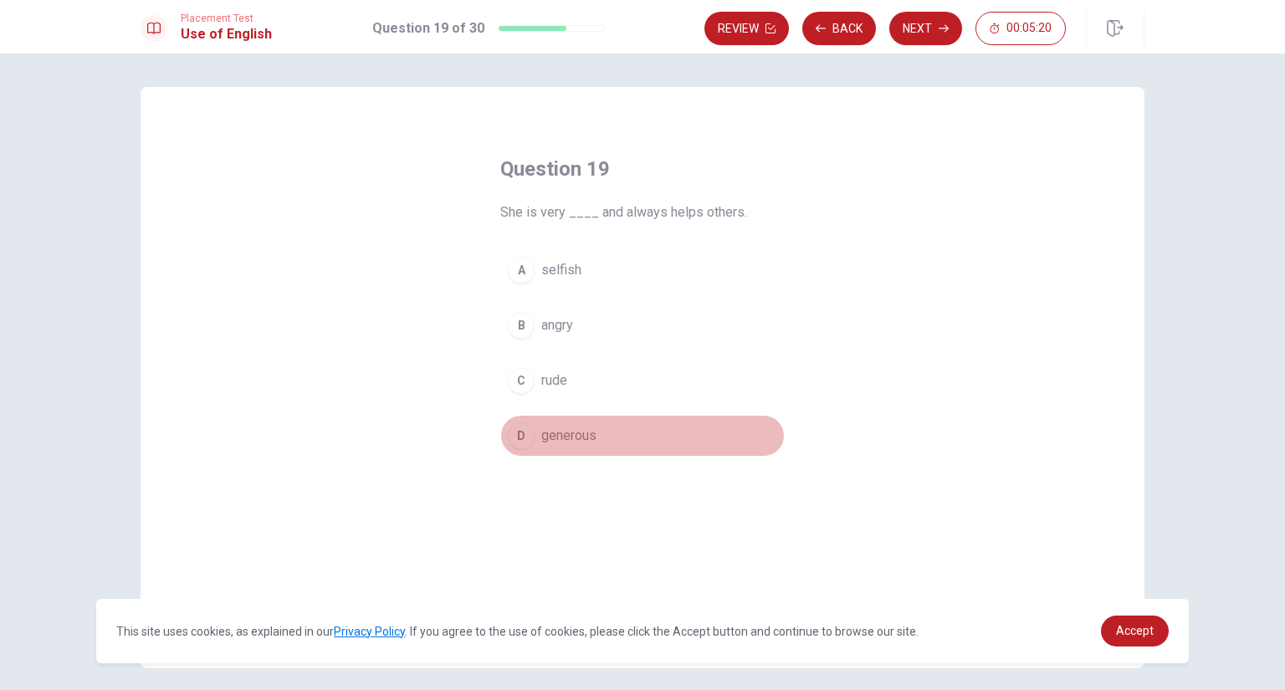
click at [560, 438] on span "generous" at bounding box center [568, 436] width 55 height 20
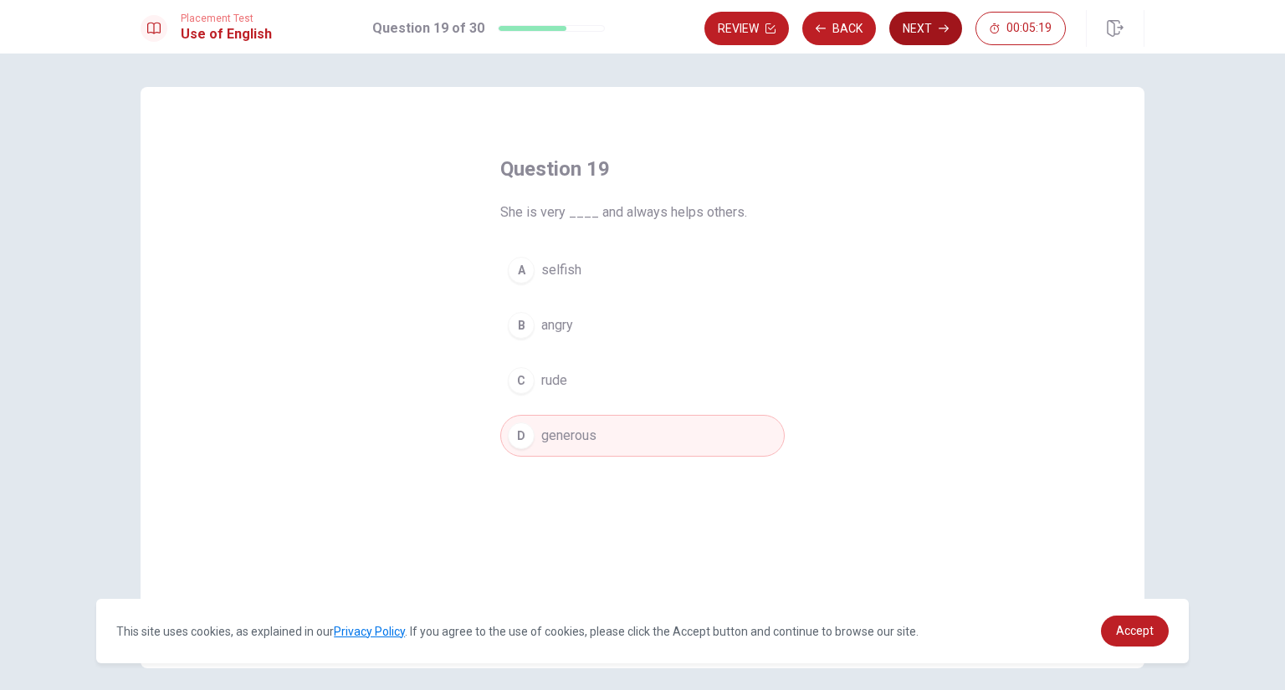
click at [920, 26] on button "Next" at bounding box center [925, 28] width 73 height 33
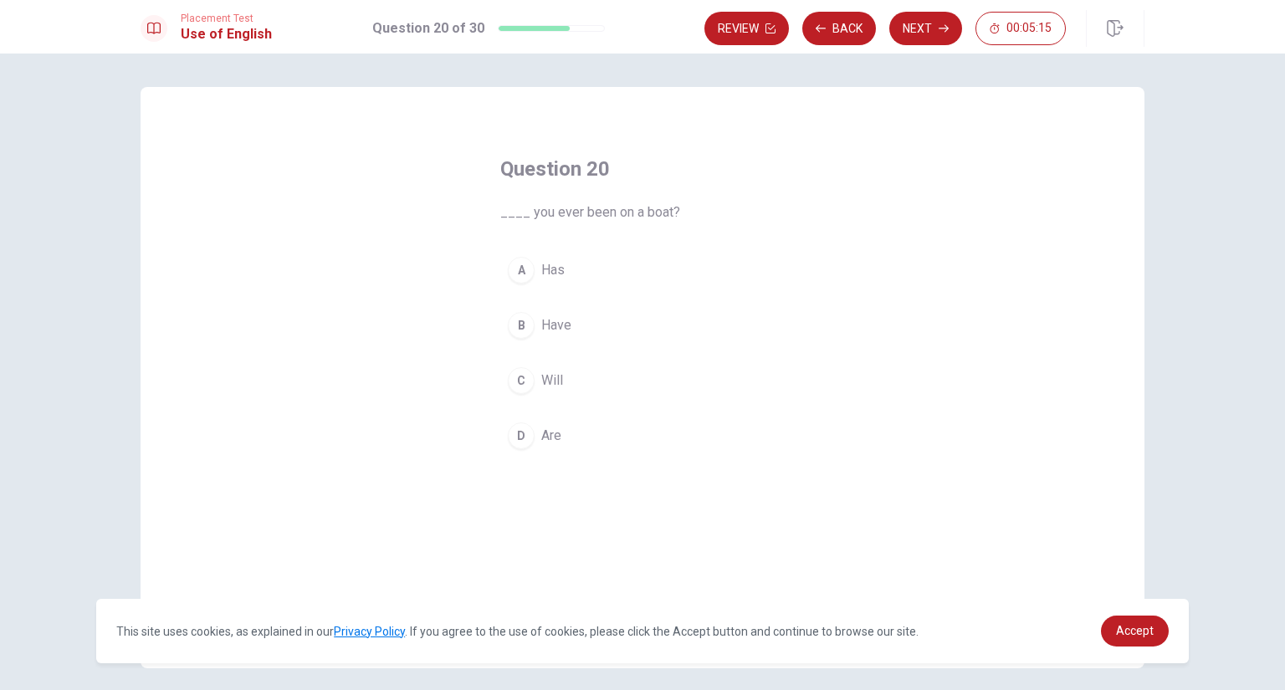
click at [544, 331] on span "Have" at bounding box center [556, 325] width 30 height 20
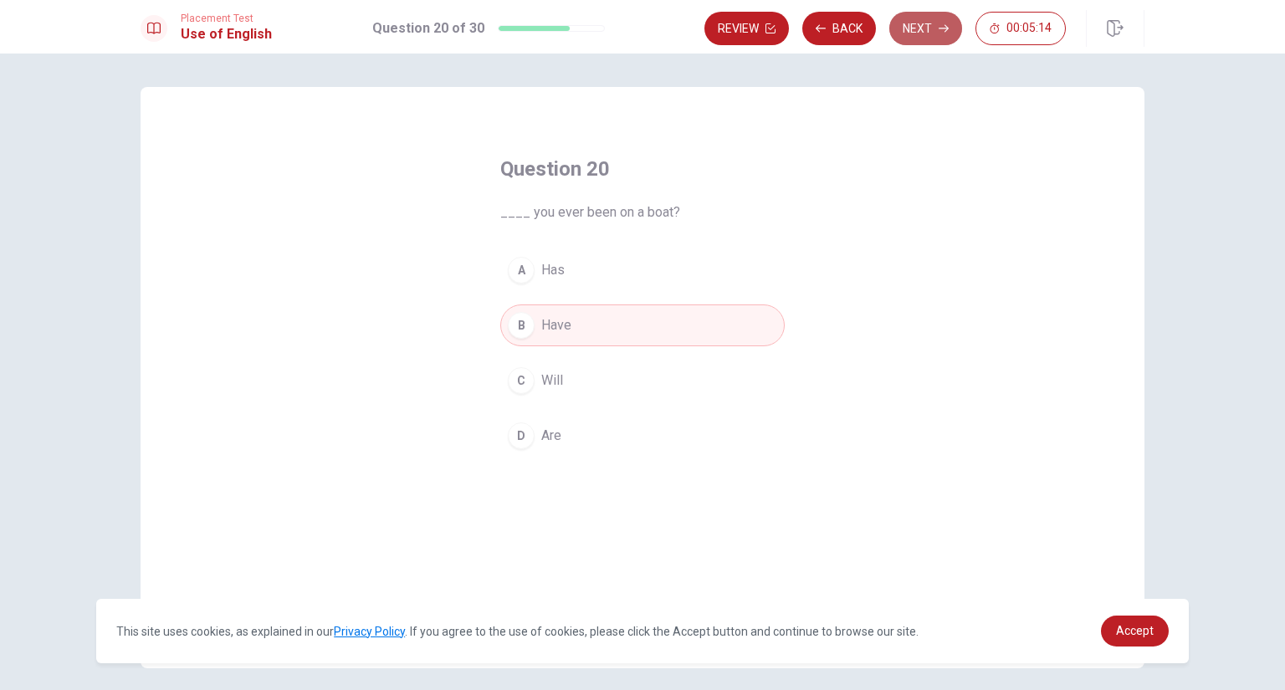
click at [909, 28] on button "Next" at bounding box center [925, 28] width 73 height 33
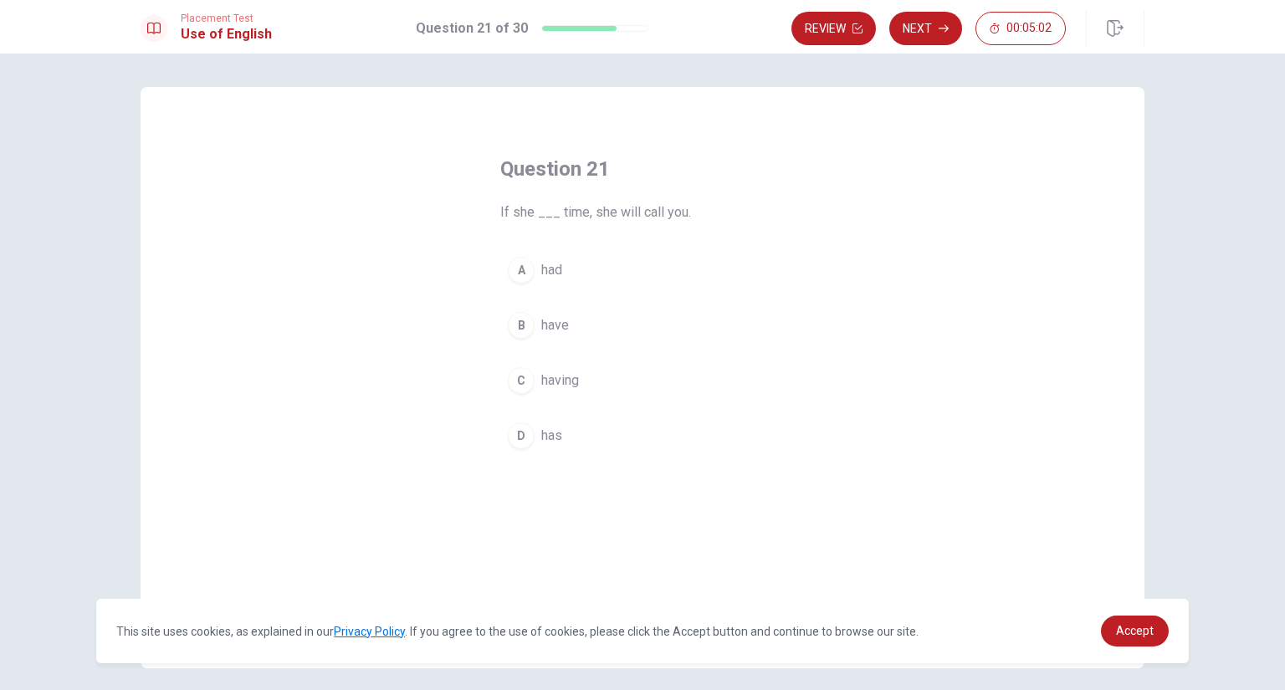
click at [550, 425] on button "D has" at bounding box center [642, 436] width 284 height 42
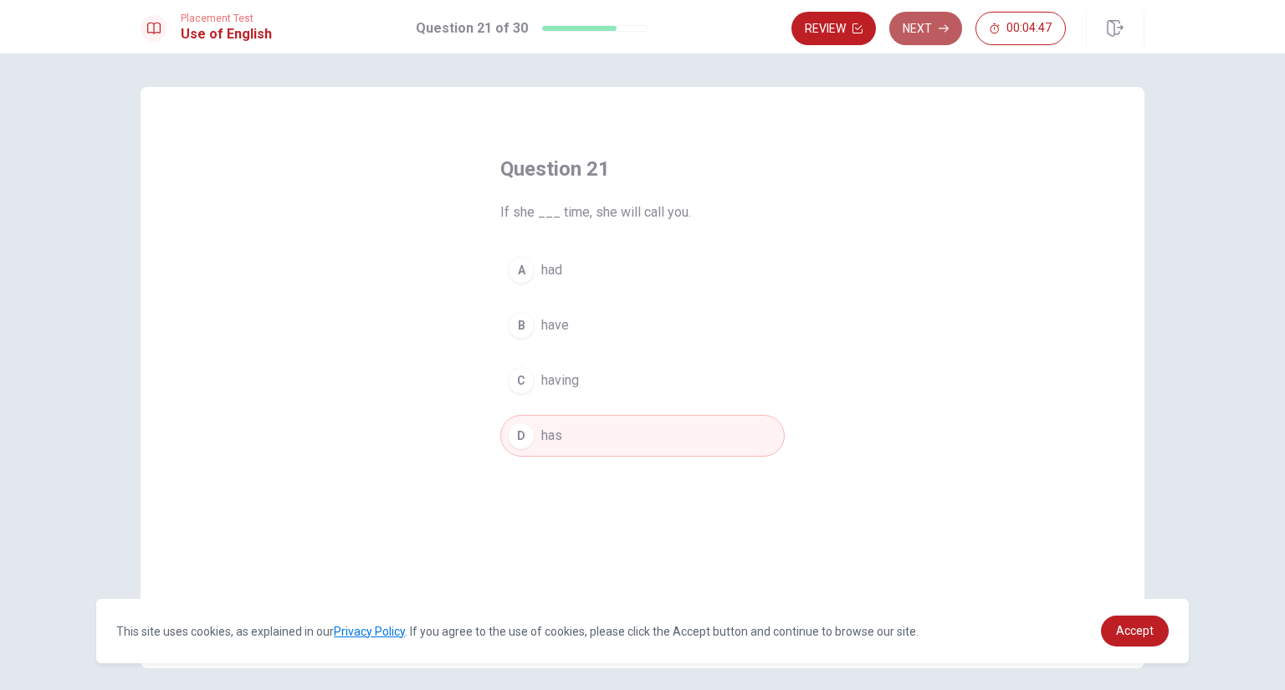
click at [920, 28] on button "Next" at bounding box center [925, 28] width 73 height 33
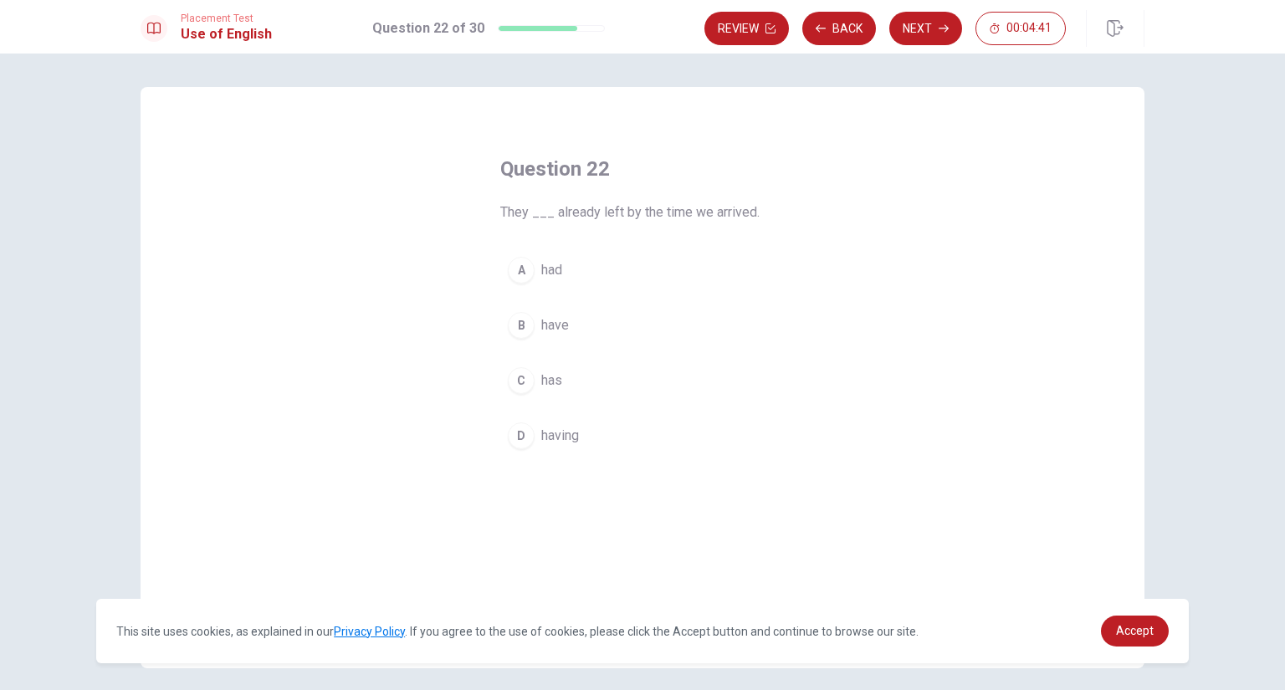
click at [545, 326] on span "have" at bounding box center [555, 325] width 28 height 20
click at [546, 268] on span "had" at bounding box center [551, 270] width 21 height 20
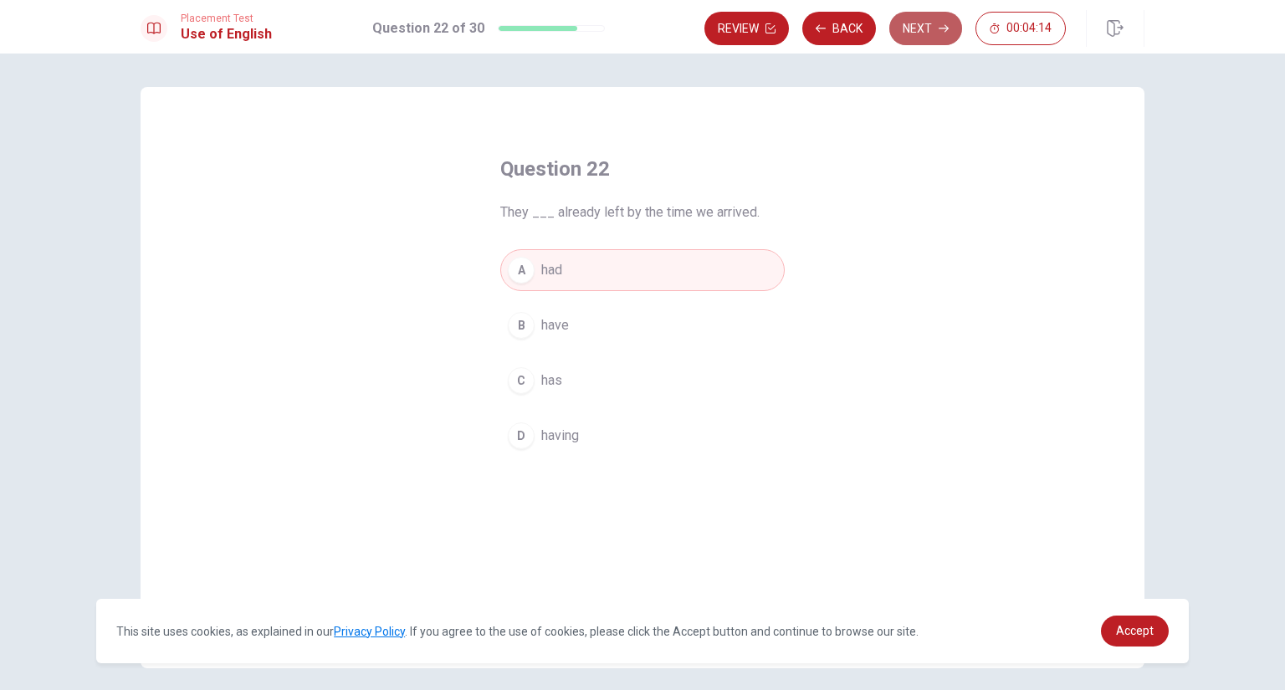
click at [919, 30] on button "Next" at bounding box center [925, 28] width 73 height 33
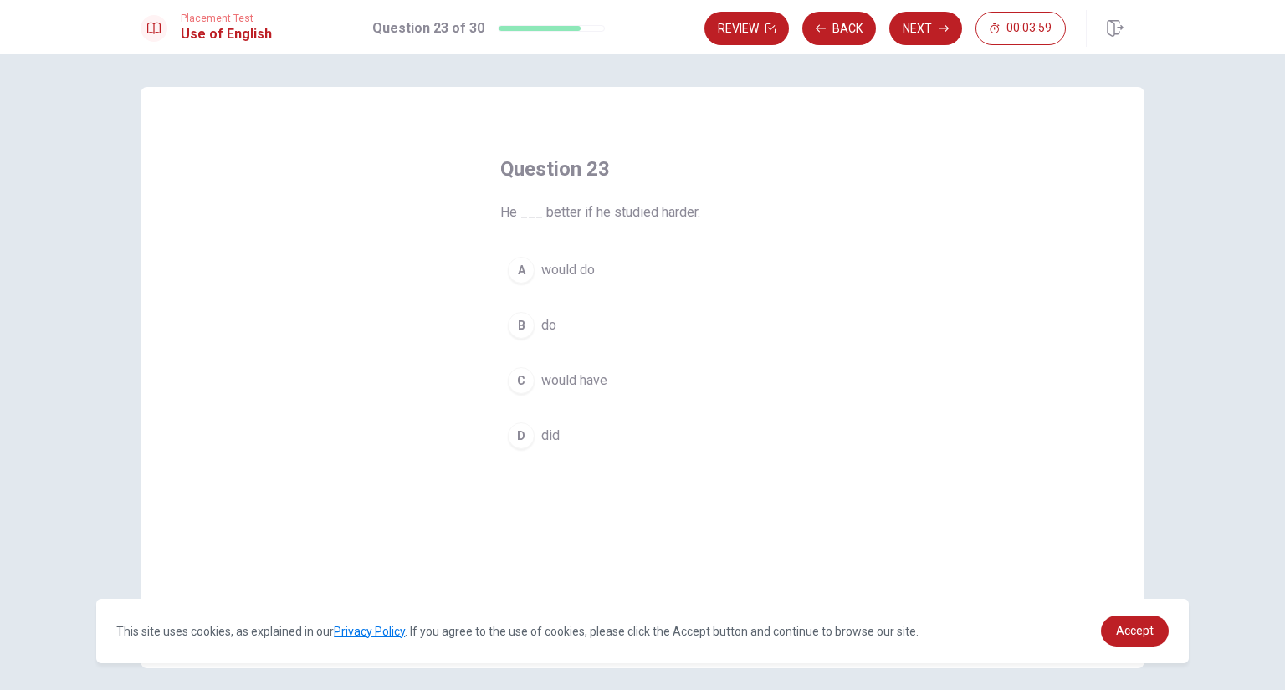
click at [555, 266] on span "would do" at bounding box center [568, 270] width 54 height 20
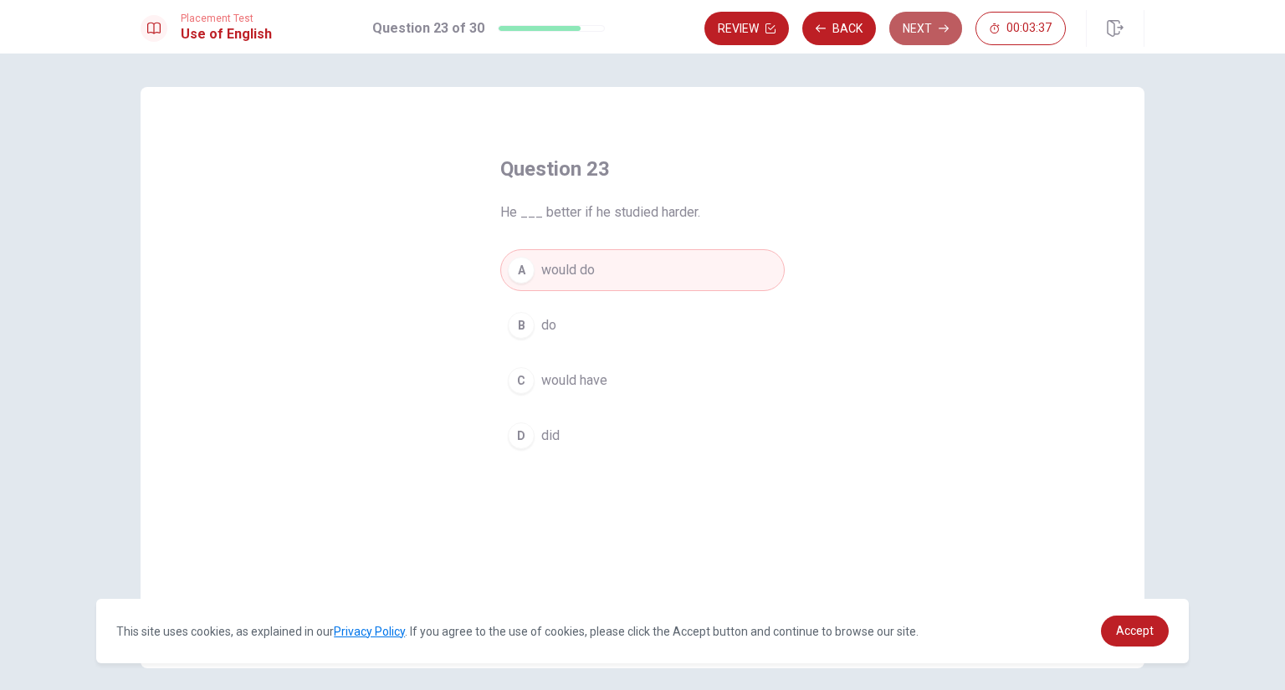
click at [914, 29] on button "Next" at bounding box center [925, 28] width 73 height 33
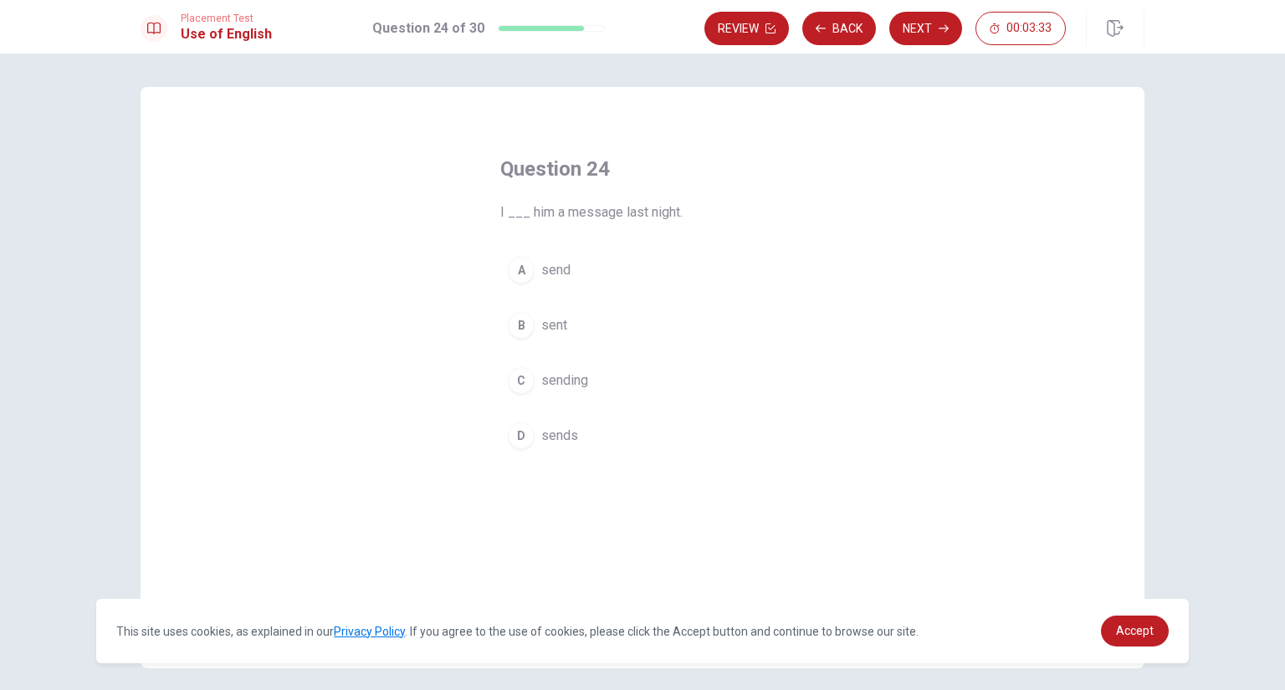
click at [543, 330] on span "sent" at bounding box center [554, 325] width 26 height 20
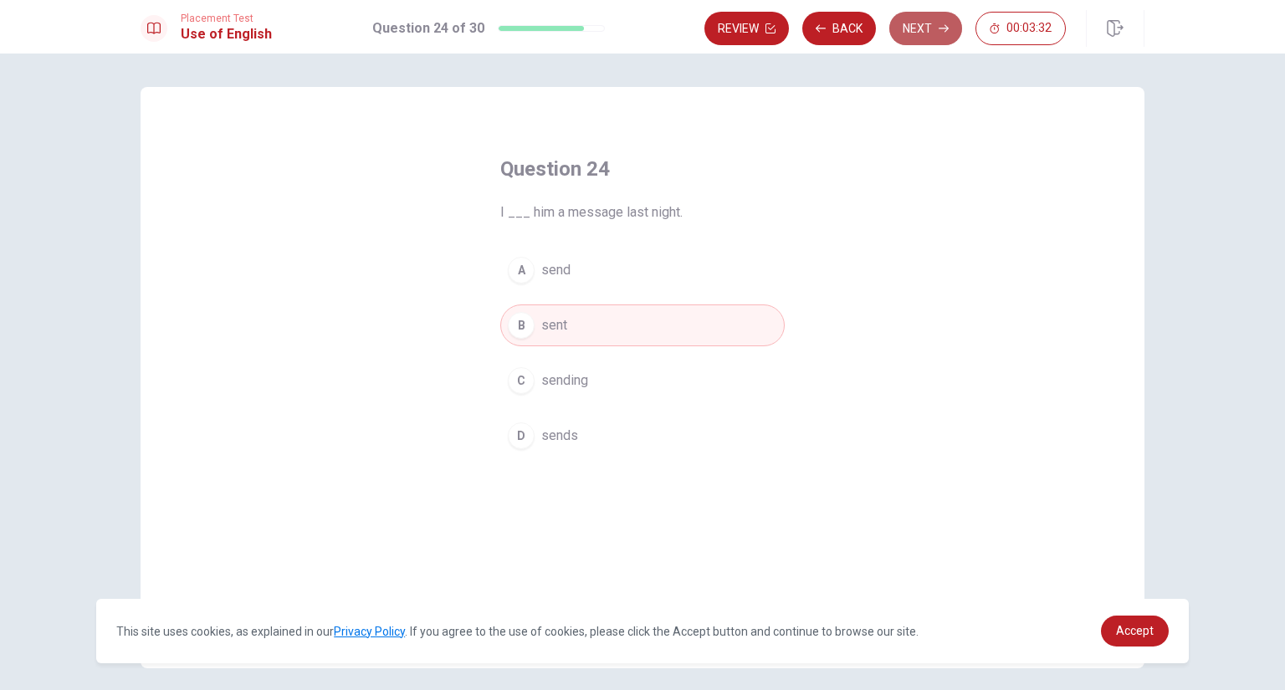
click at [910, 26] on button "Next" at bounding box center [925, 28] width 73 height 33
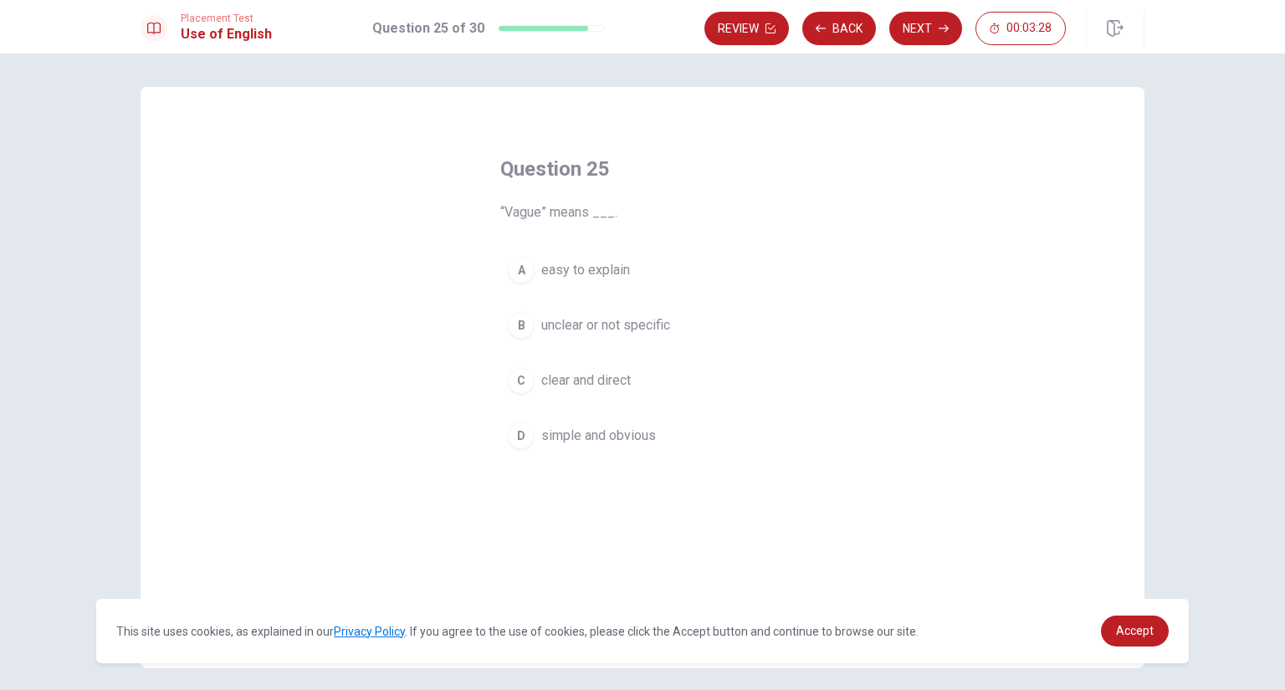
click at [602, 331] on span "unclear or not specific" at bounding box center [605, 325] width 129 height 20
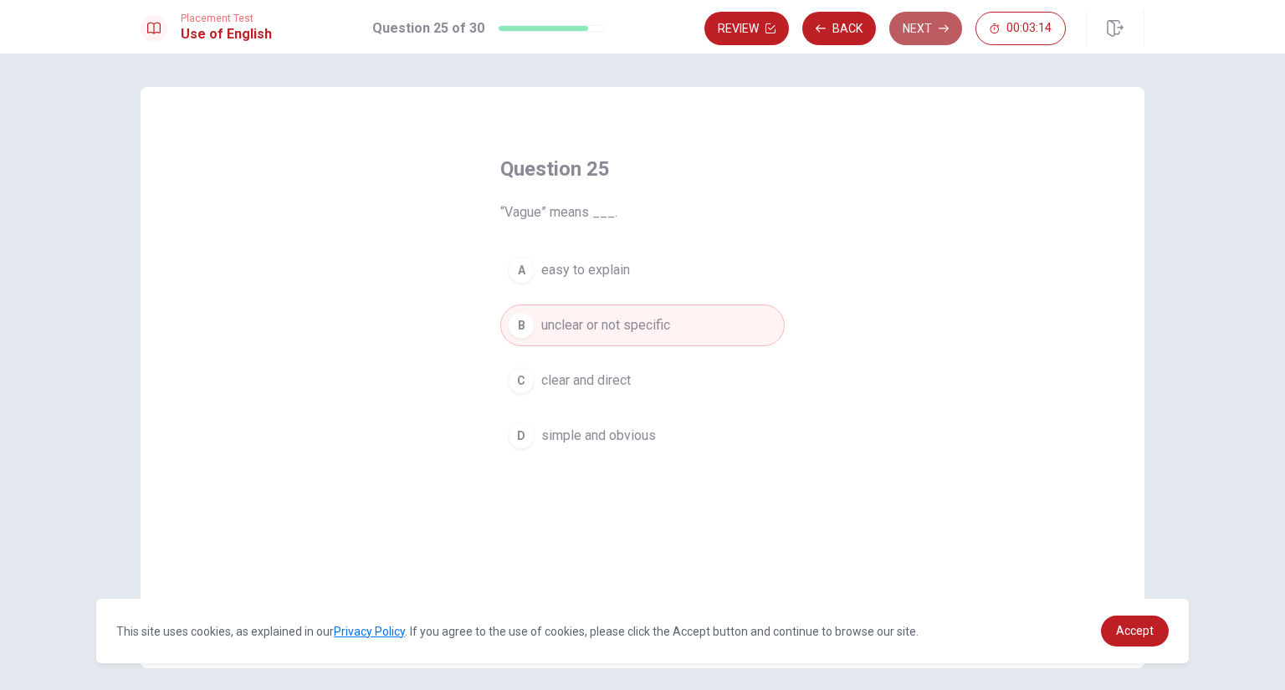
click at [929, 31] on button "Next" at bounding box center [925, 28] width 73 height 33
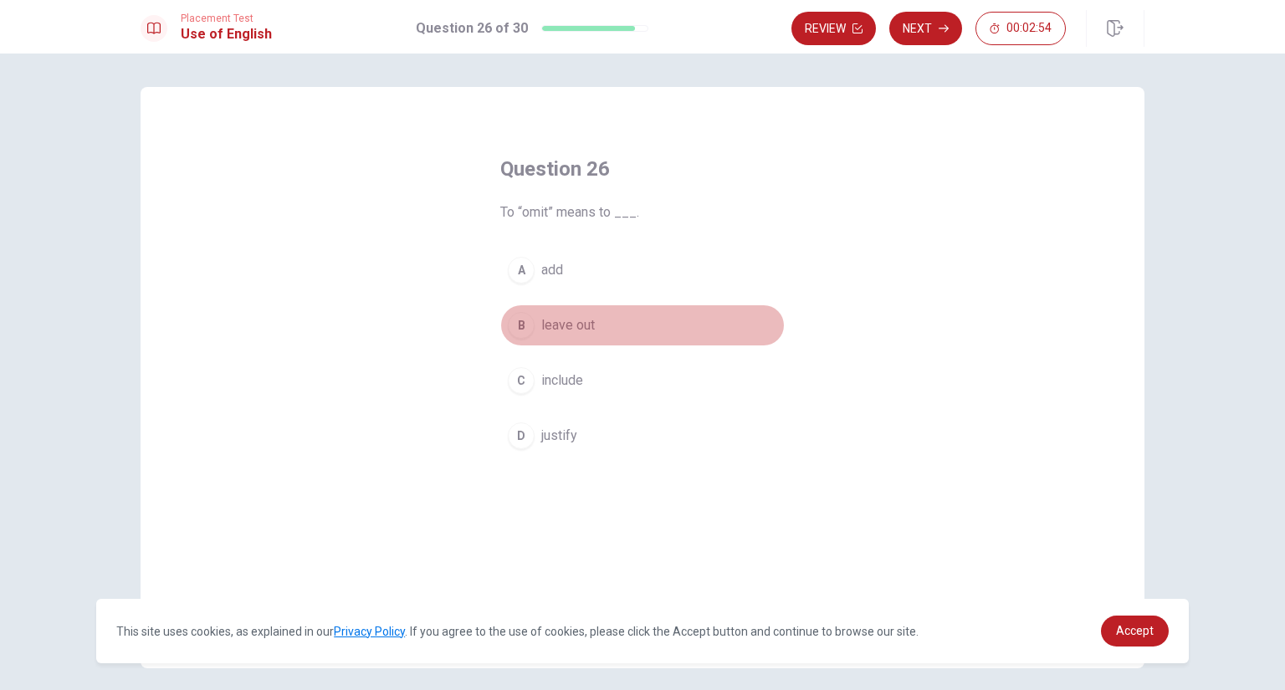
click at [565, 321] on span "leave out" at bounding box center [568, 325] width 54 height 20
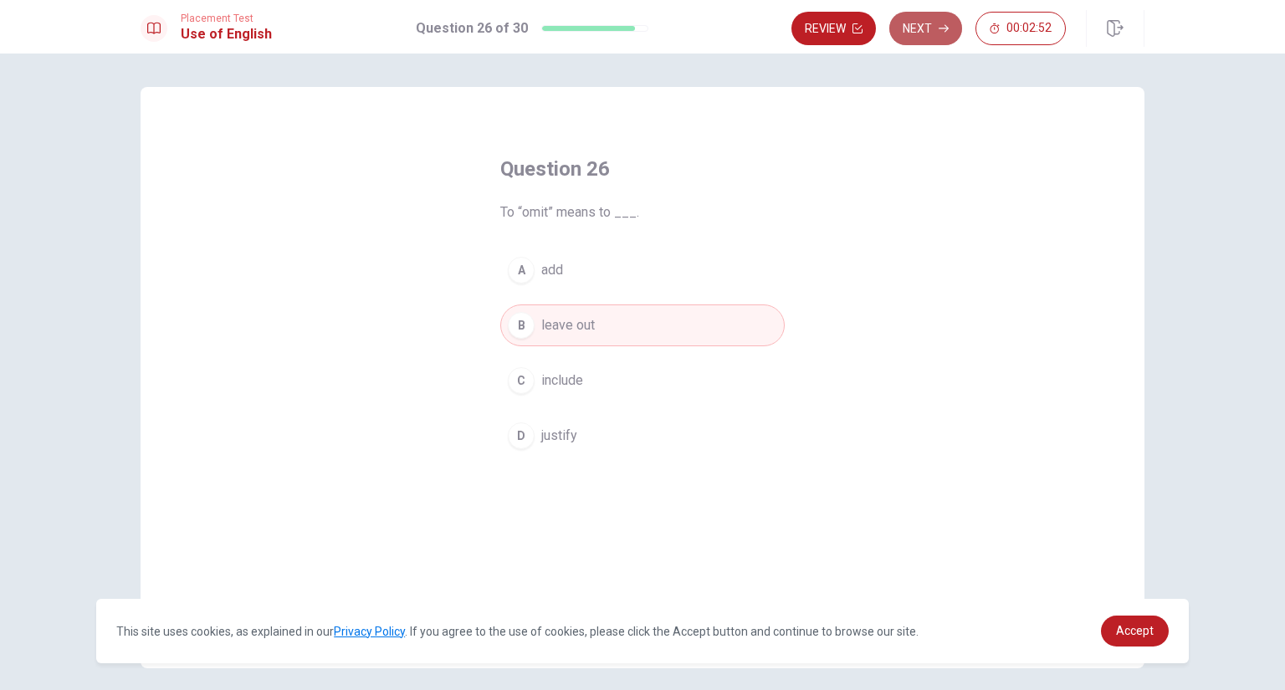
click at [914, 37] on button "Next" at bounding box center [925, 28] width 73 height 33
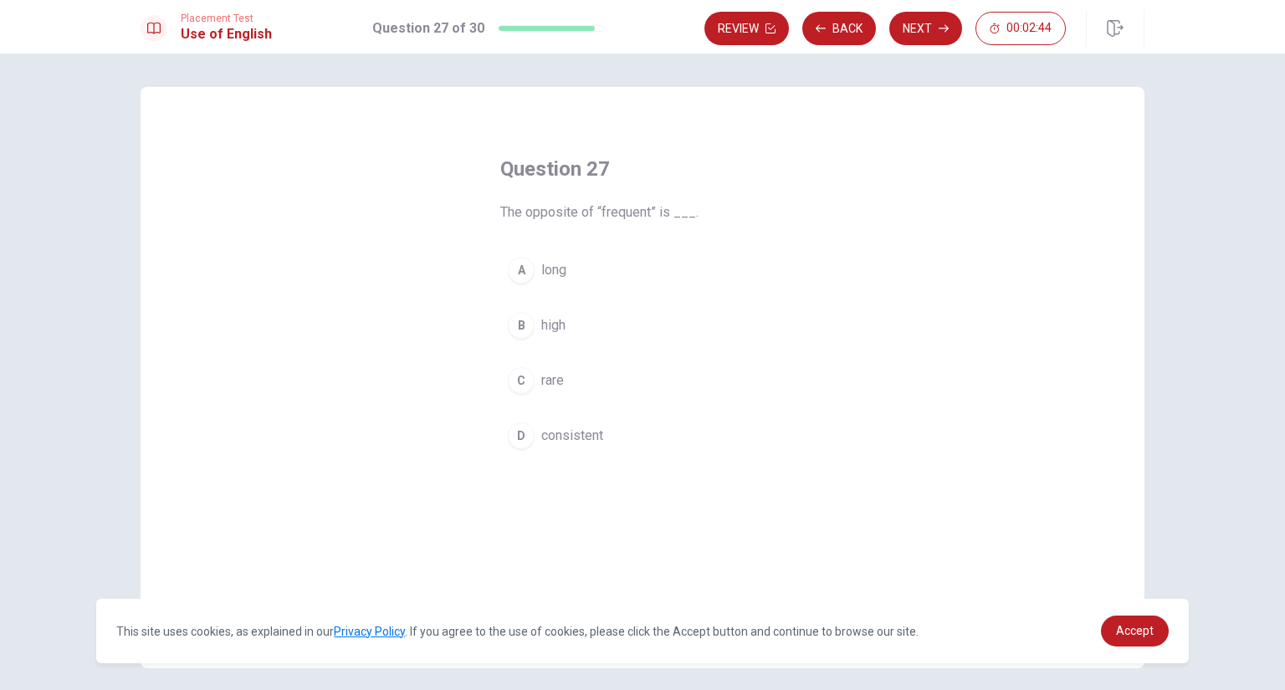
click at [547, 381] on span "rare" at bounding box center [552, 381] width 23 height 20
click at [908, 28] on button "Next" at bounding box center [925, 28] width 73 height 33
click at [564, 382] on span "having mixed feelings" at bounding box center [605, 381] width 129 height 20
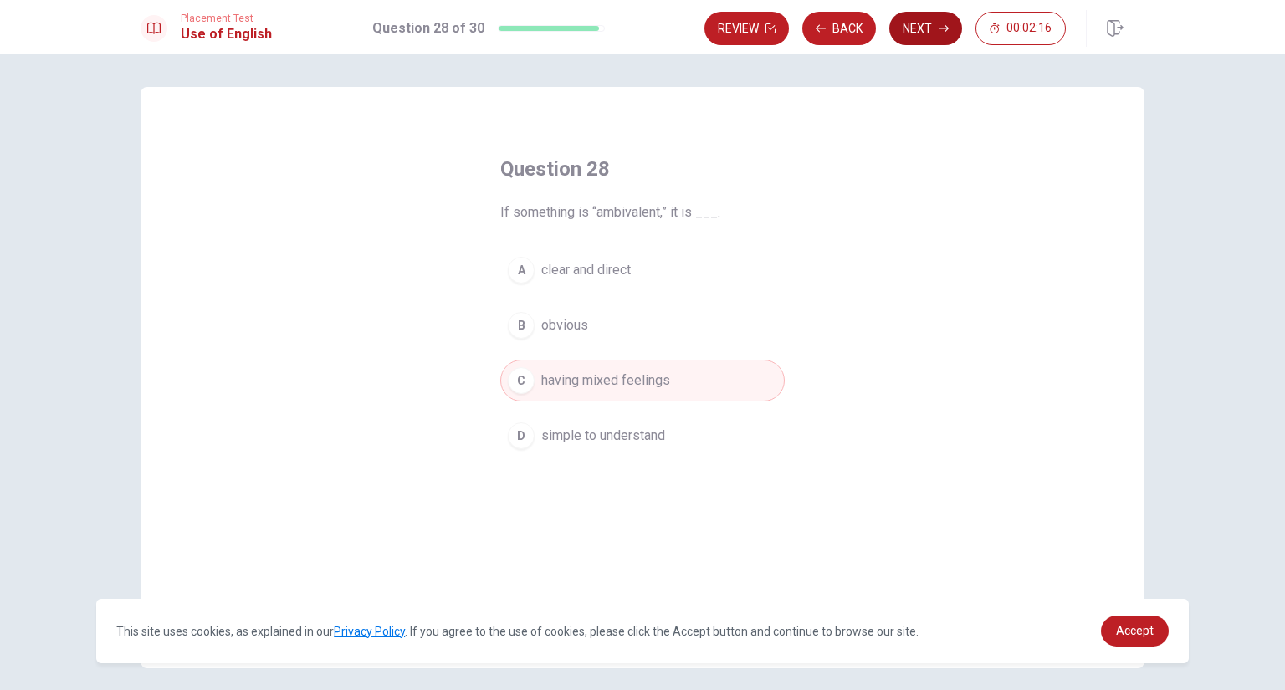
click at [921, 27] on button "Next" at bounding box center [925, 28] width 73 height 33
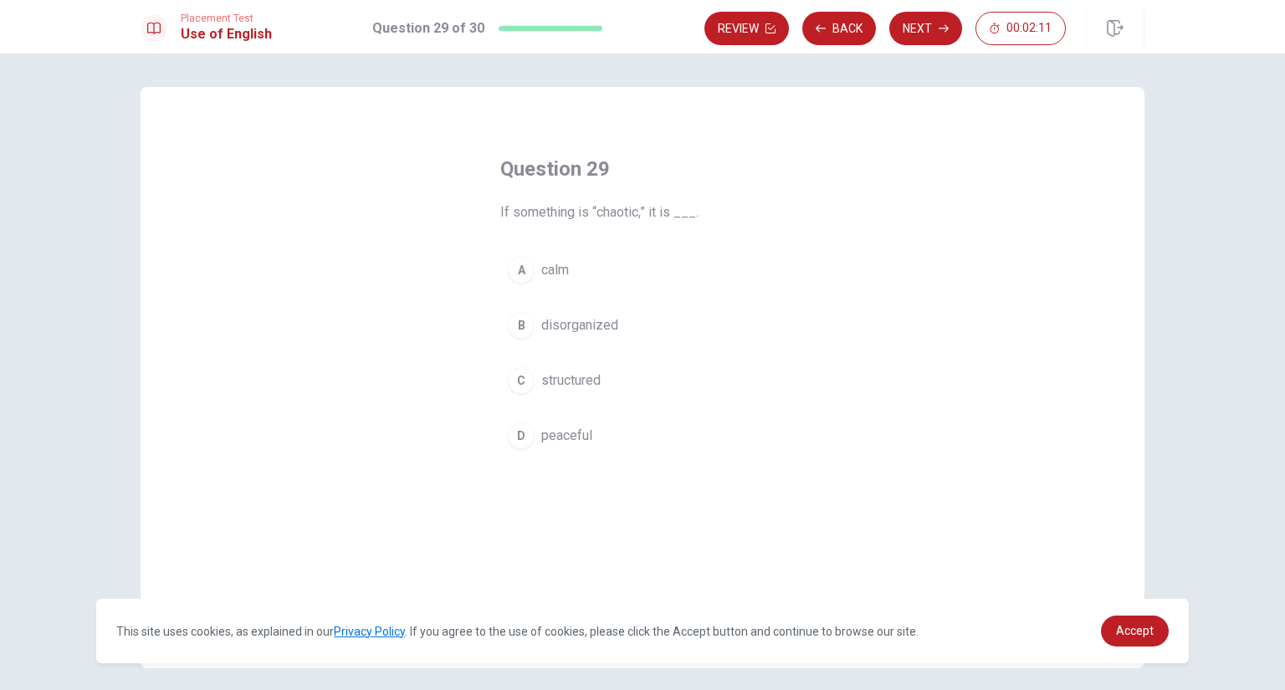
click at [563, 332] on span "disorganized" at bounding box center [579, 325] width 77 height 20
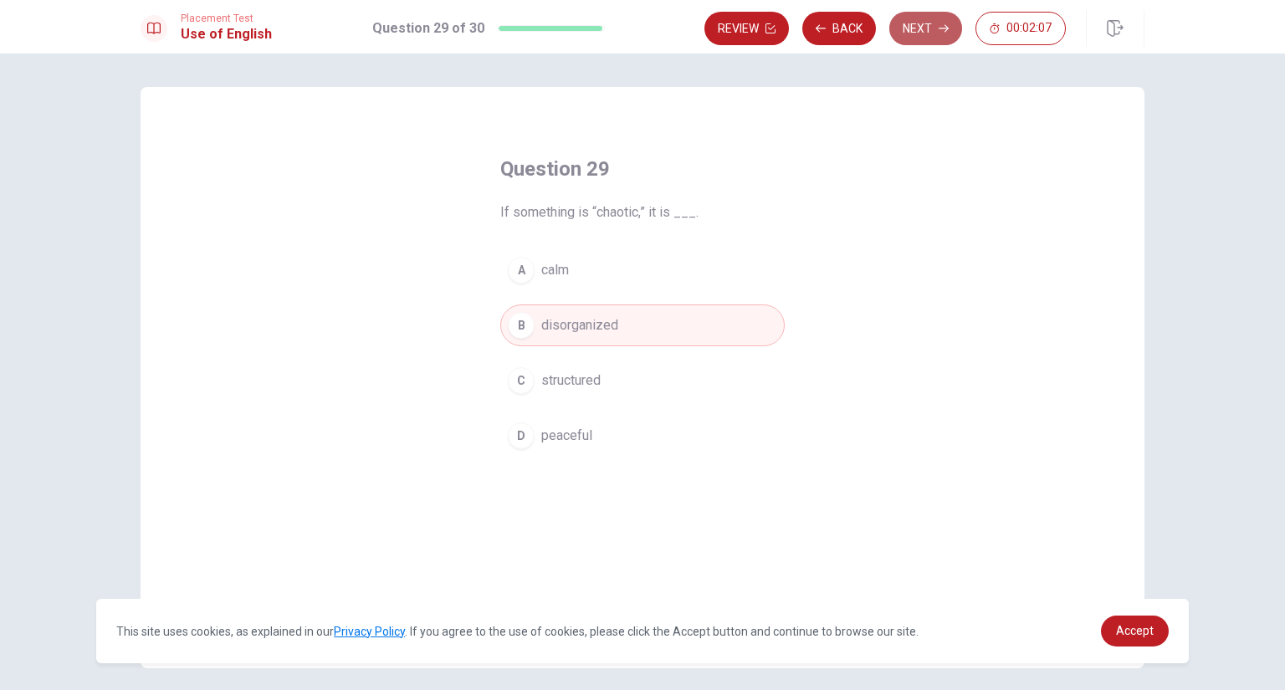
click at [914, 31] on button "Next" at bounding box center [925, 28] width 73 height 33
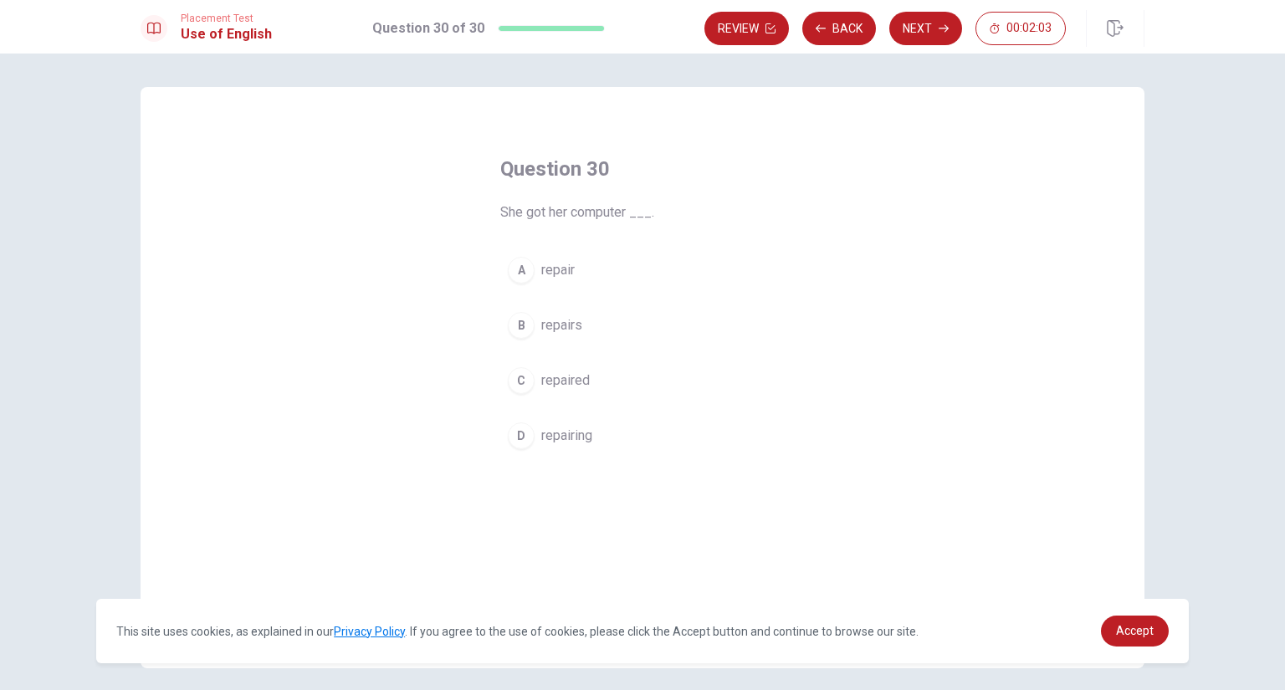
click at [554, 380] on span "repaired" at bounding box center [565, 381] width 49 height 20
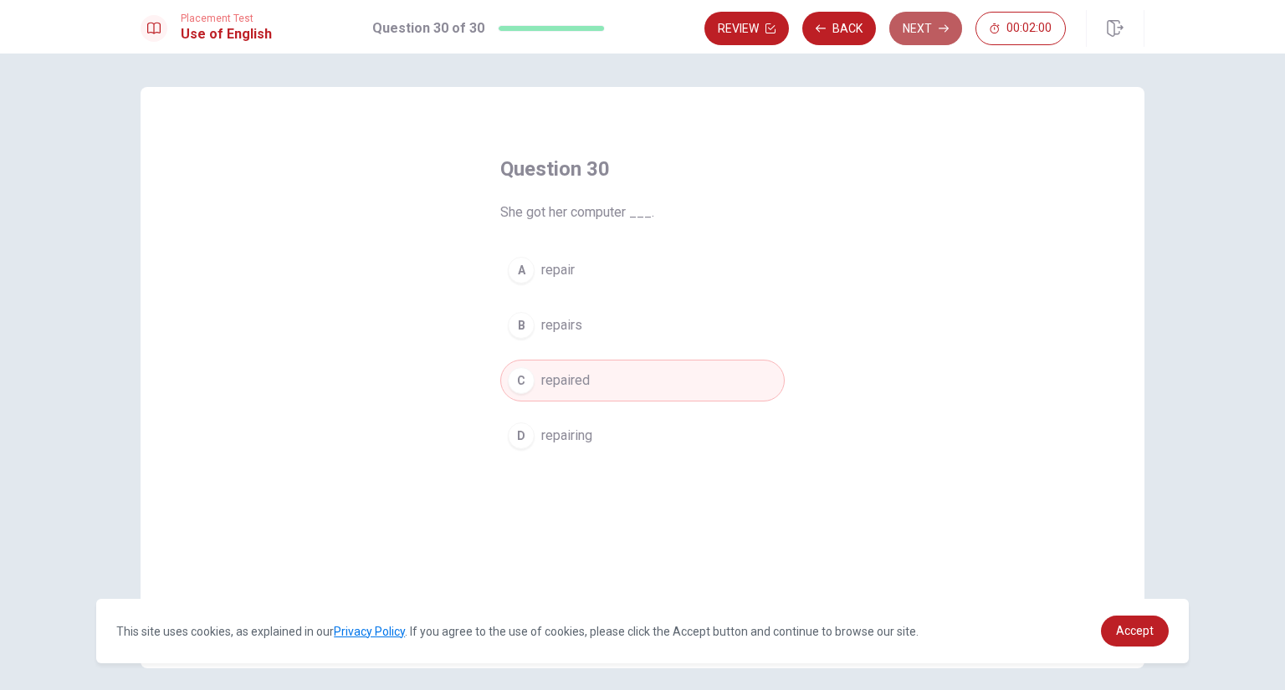
click at [918, 23] on button "Next" at bounding box center [925, 28] width 73 height 33
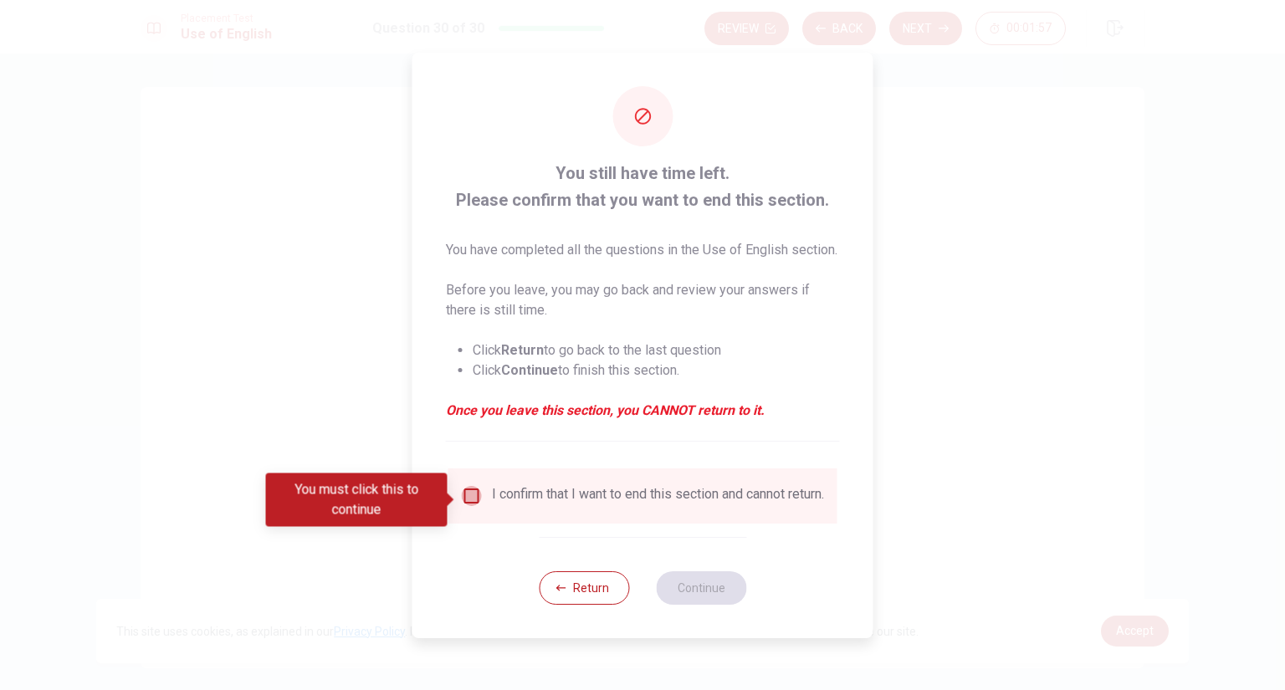
click at [468, 498] on input "You must click this to continue" at bounding box center [472, 496] width 20 height 20
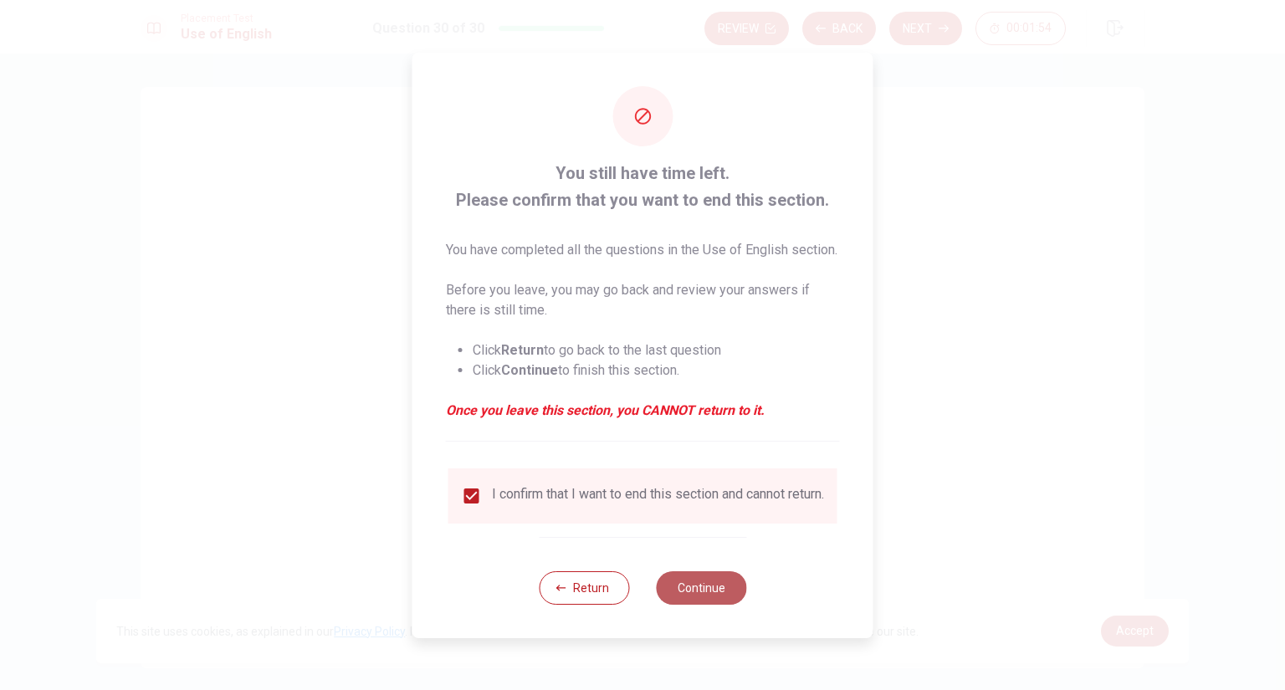
click at [693, 605] on button "Continue" at bounding box center [701, 587] width 90 height 33
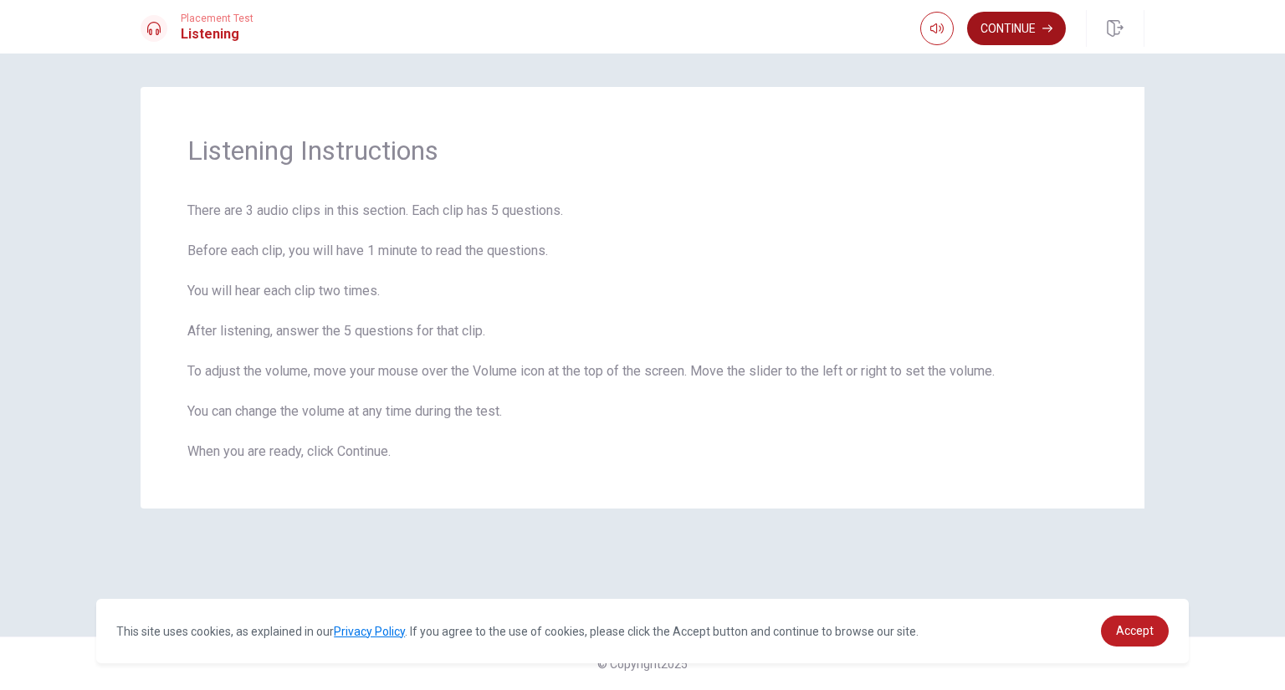
click at [1005, 26] on button "Continue" at bounding box center [1016, 28] width 99 height 33
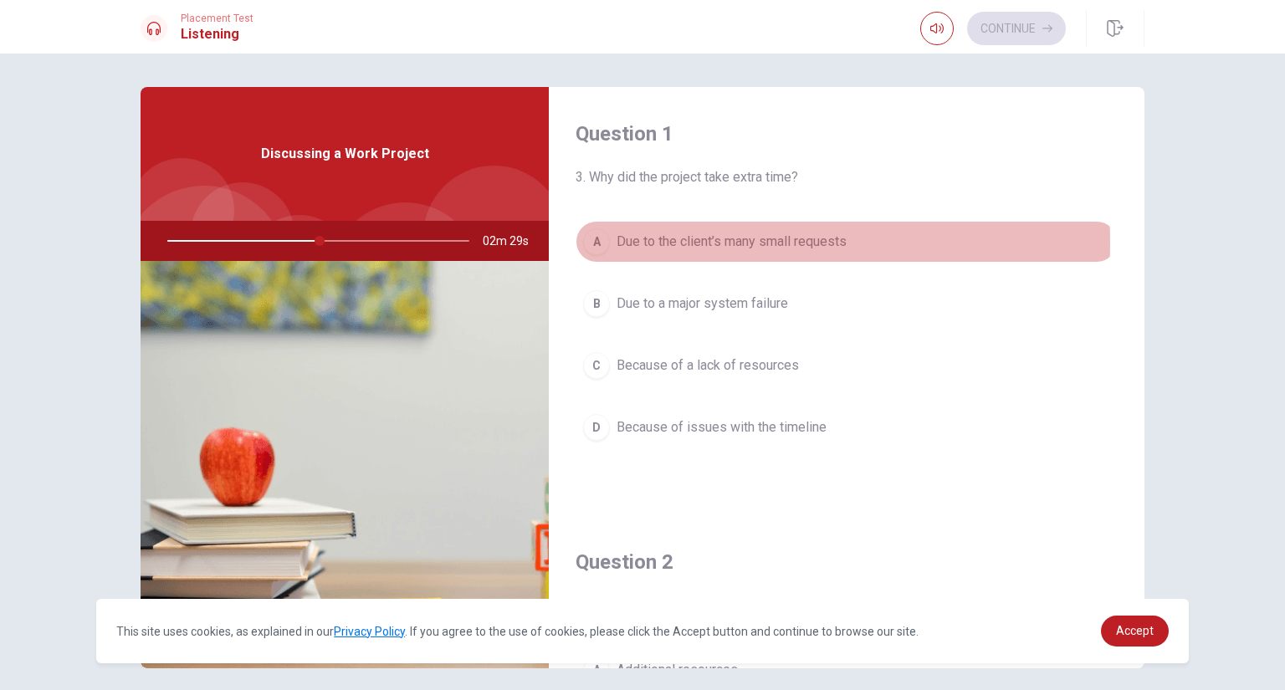
click at [635, 243] on span "Due to the client’s many small requests" at bounding box center [732, 242] width 230 height 20
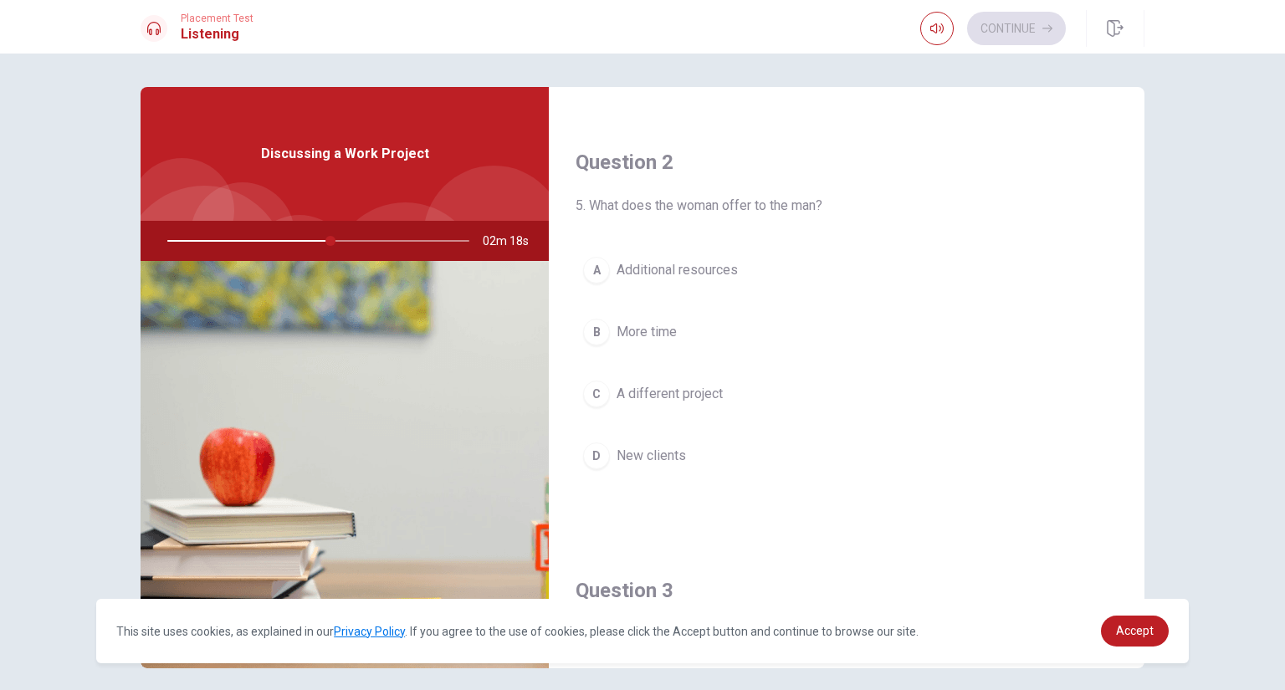
scroll to position [418, 0]
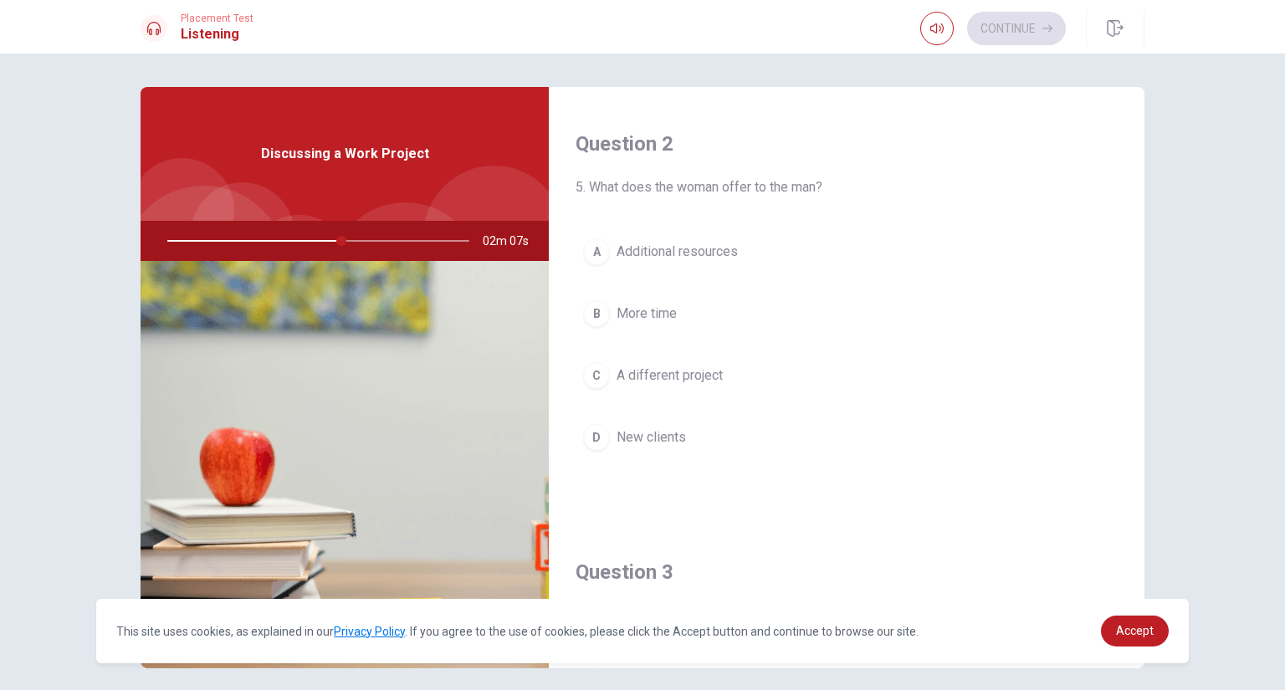
click at [633, 315] on span "More time" at bounding box center [647, 314] width 60 height 20
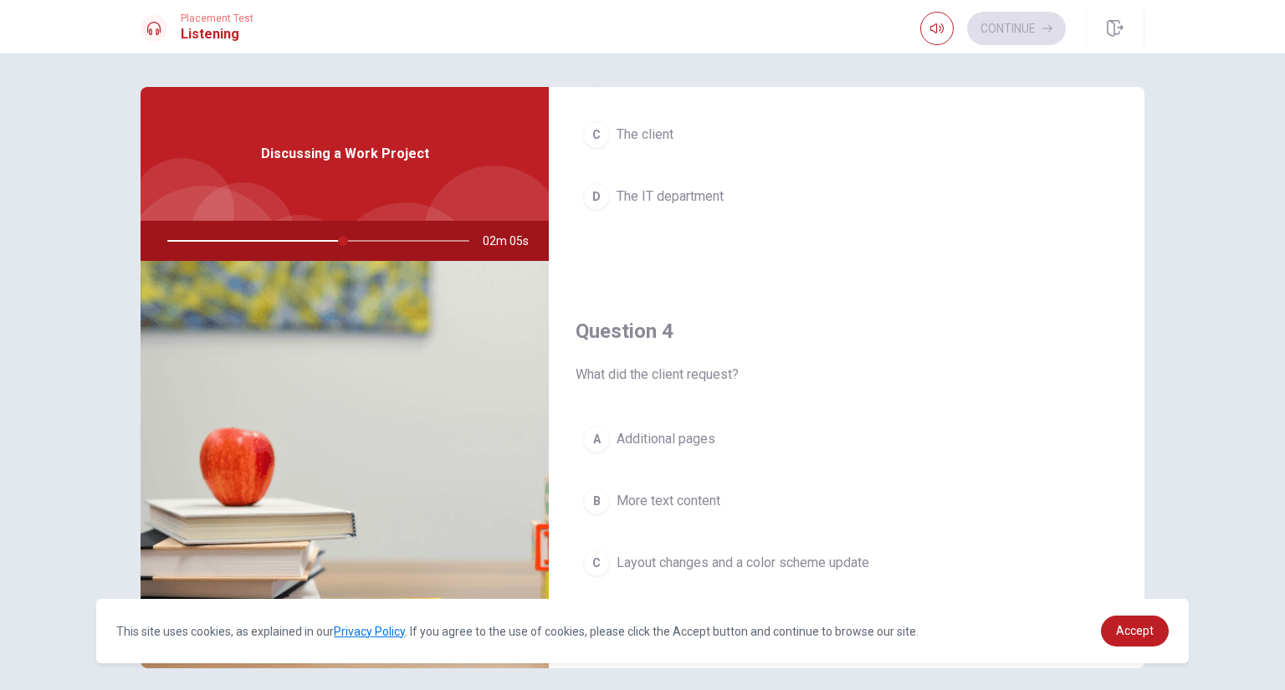
scroll to position [1255, 0]
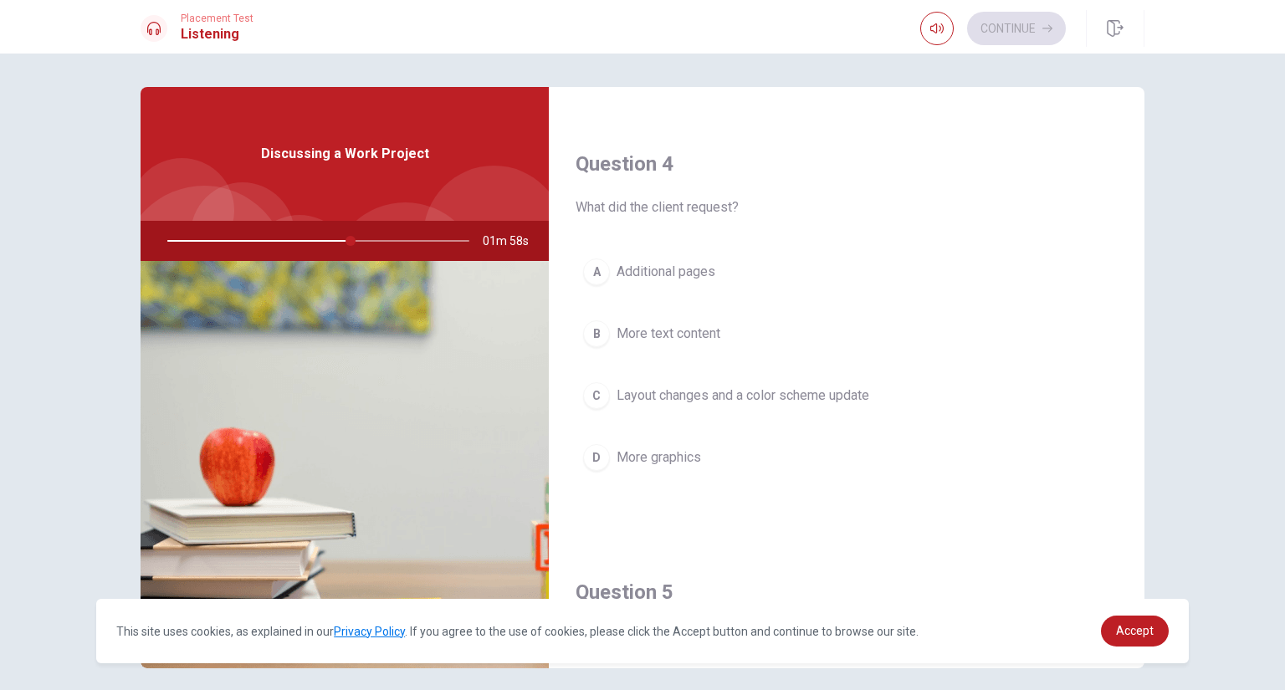
click at [719, 393] on span "Layout changes and a color scheme update" at bounding box center [743, 396] width 253 height 20
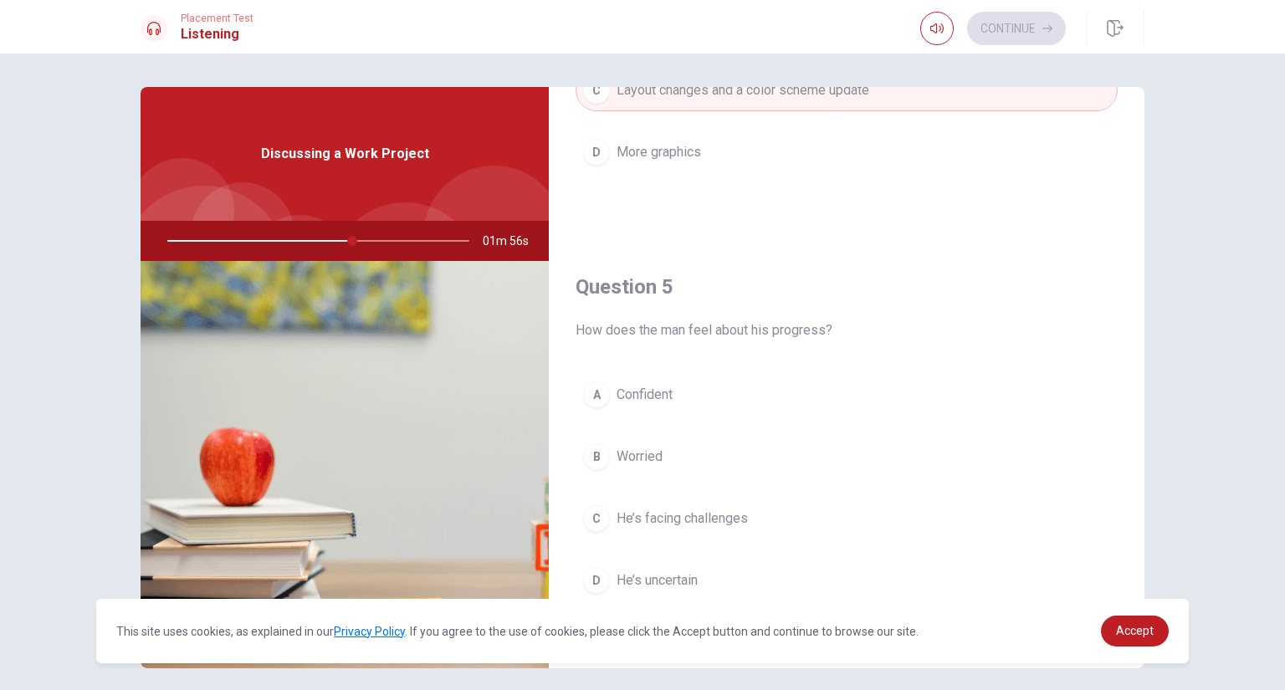
scroll to position [65, 0]
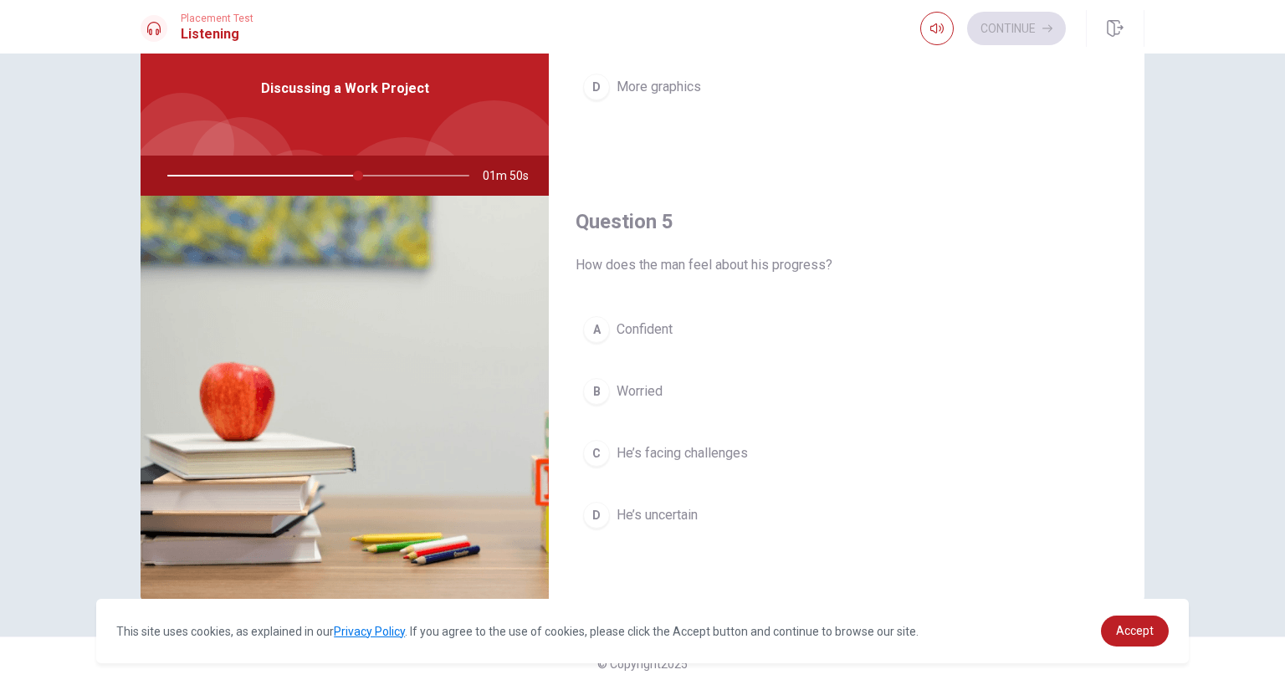
click at [623, 337] on span "Confident" at bounding box center [645, 330] width 56 height 20
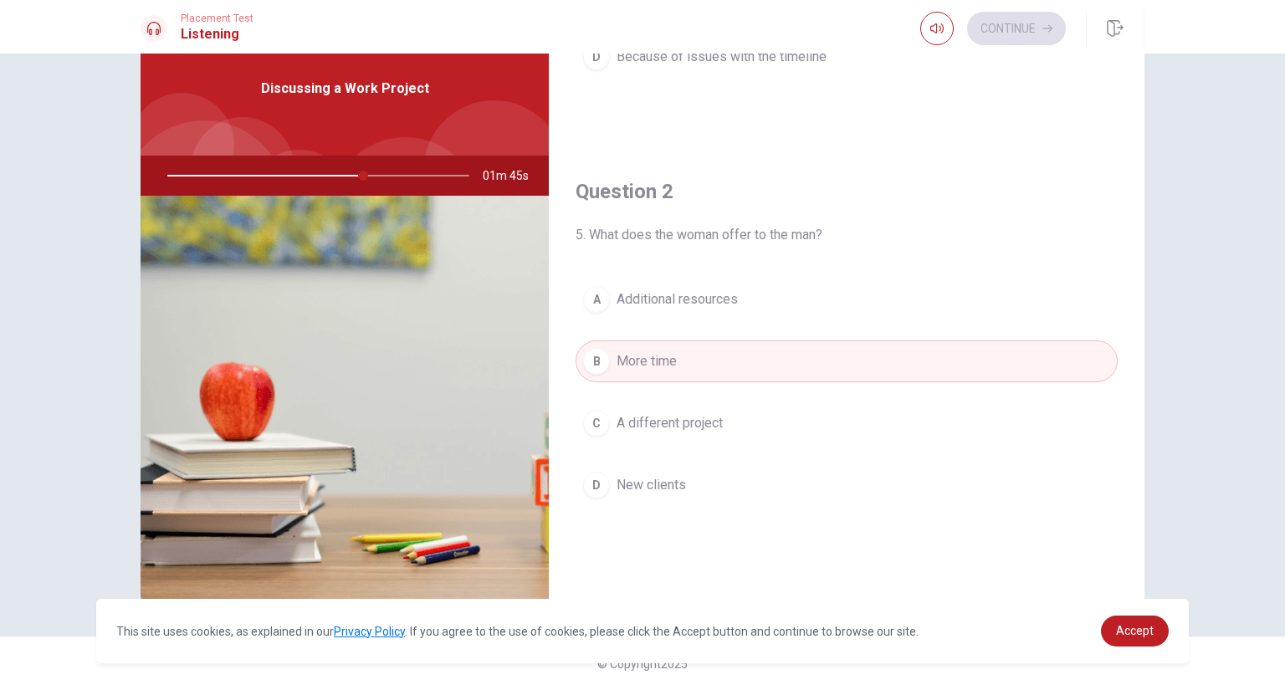
scroll to position [305, 0]
type input "72"
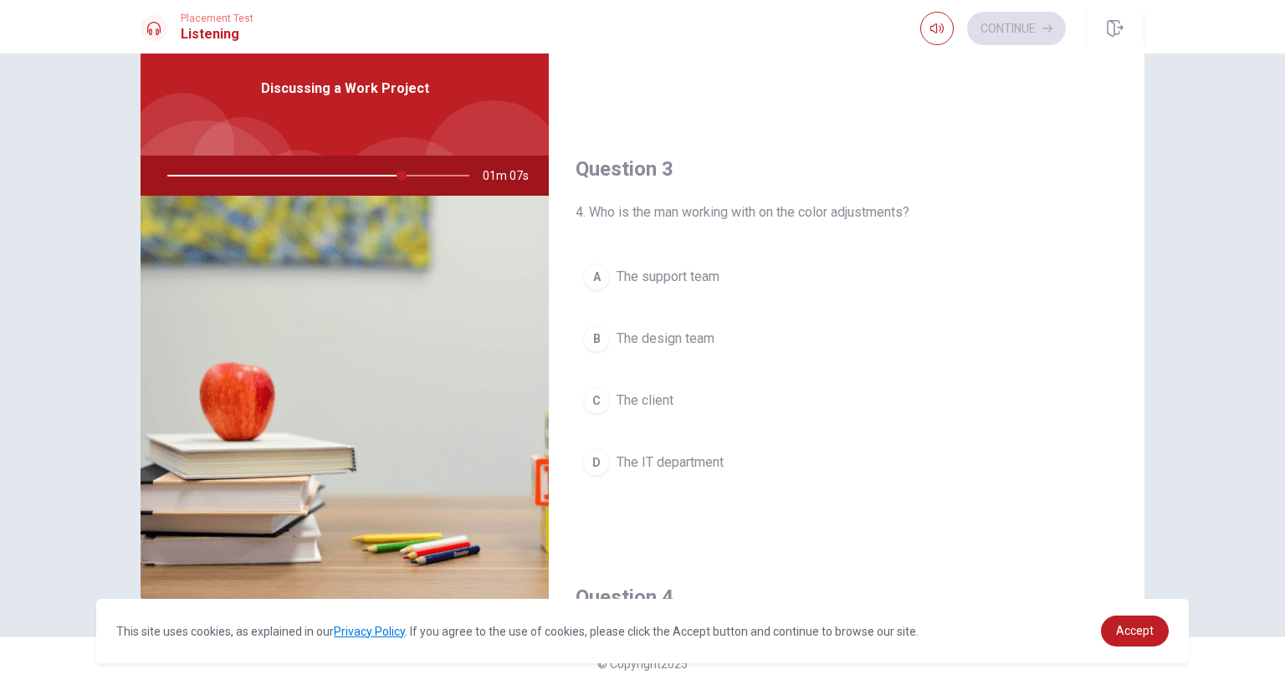
scroll to position [724, 0]
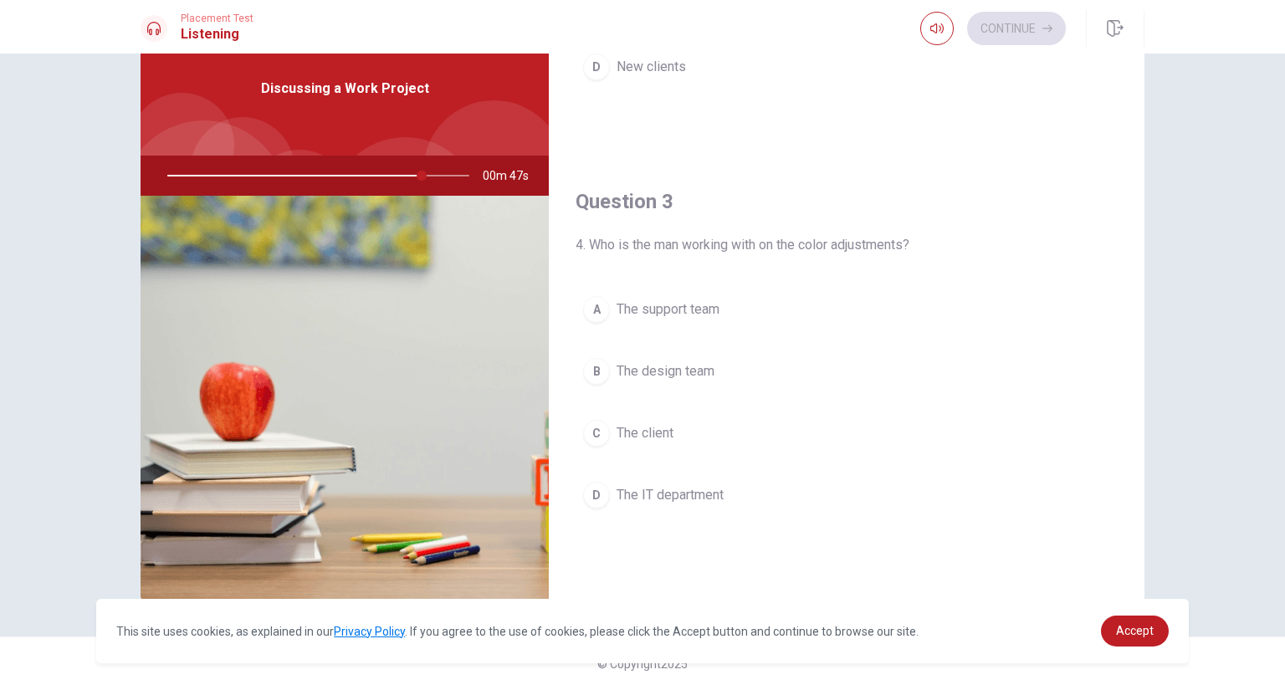
click at [658, 366] on span "The design team" at bounding box center [666, 371] width 98 height 20
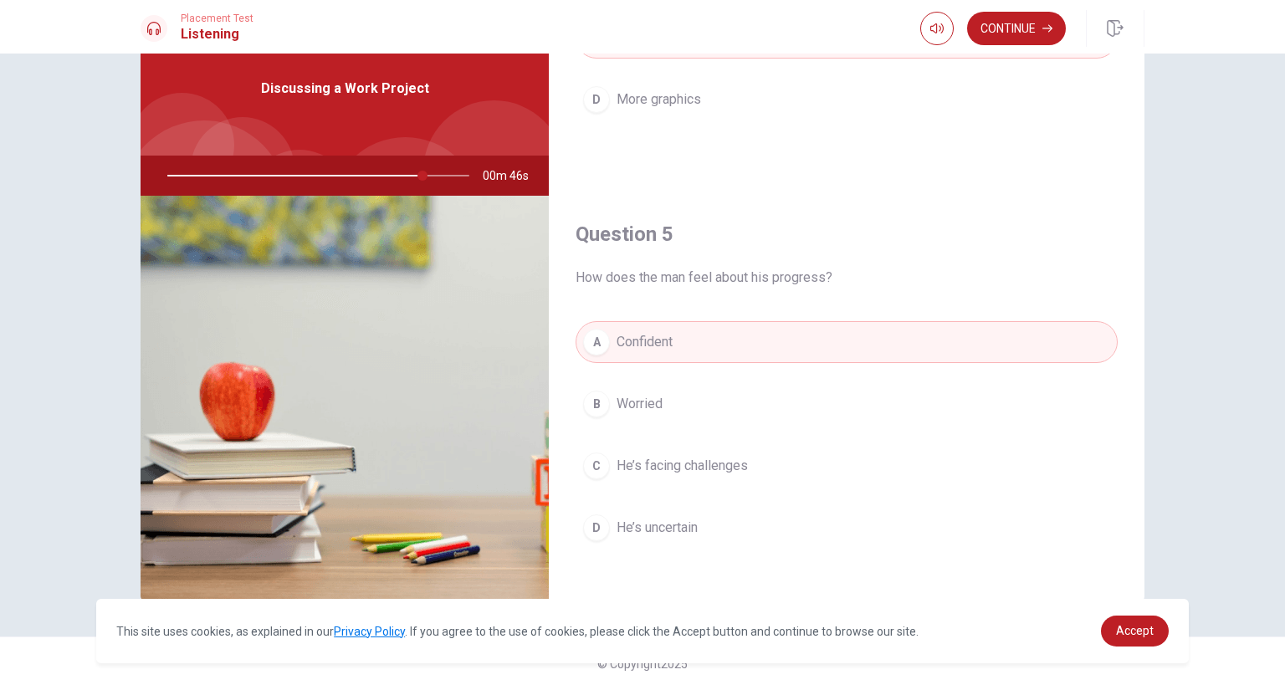
scroll to position [1560, 0]
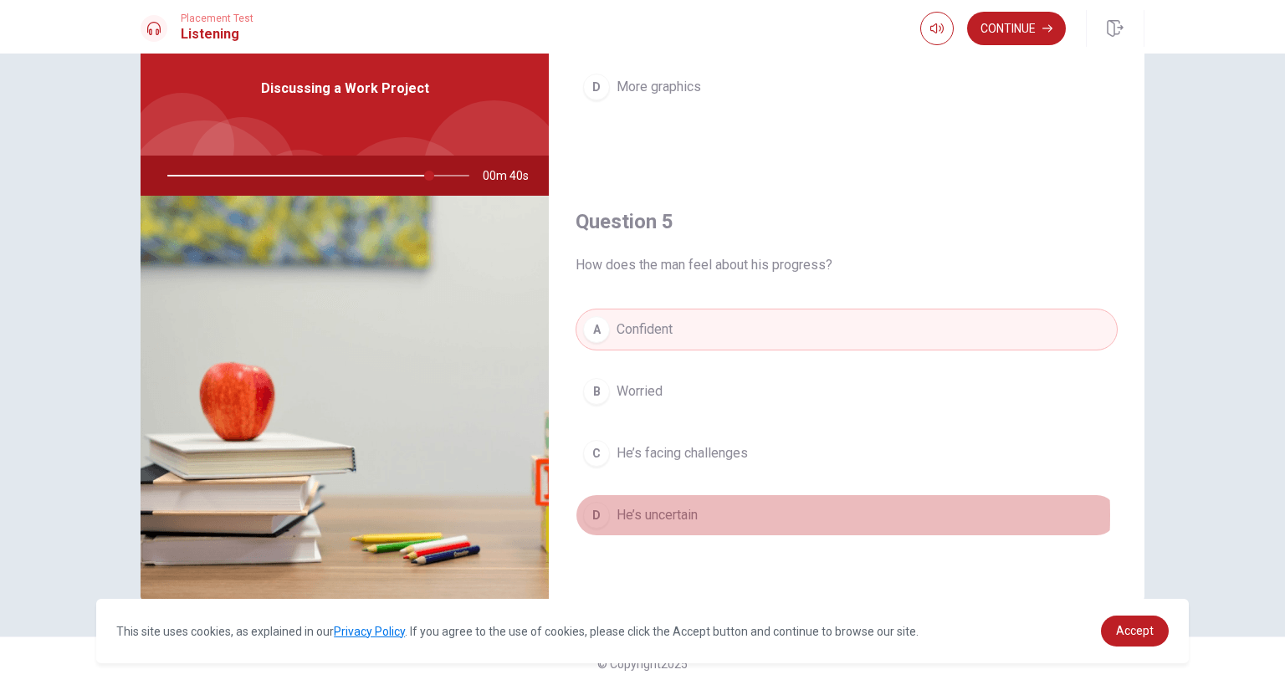
click at [719, 515] on button "D He’s uncertain" at bounding box center [847, 515] width 542 height 42
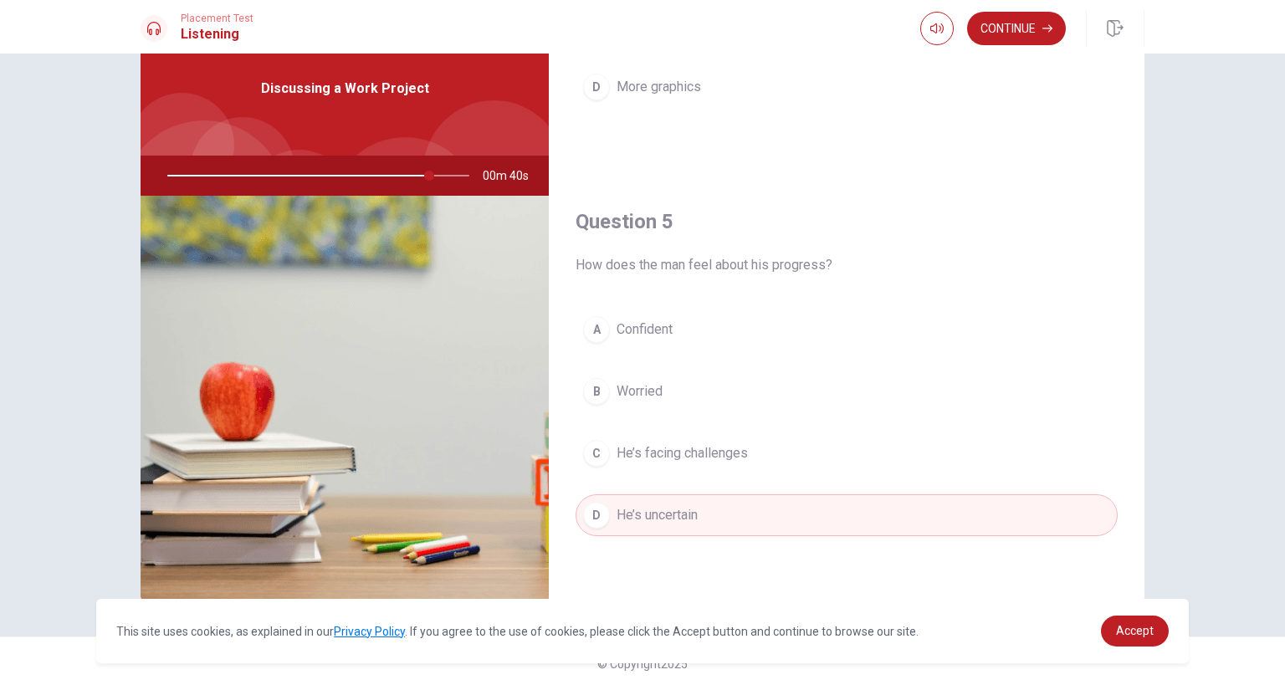
click at [719, 472] on button "C He’s facing challenges" at bounding box center [847, 453] width 542 height 42
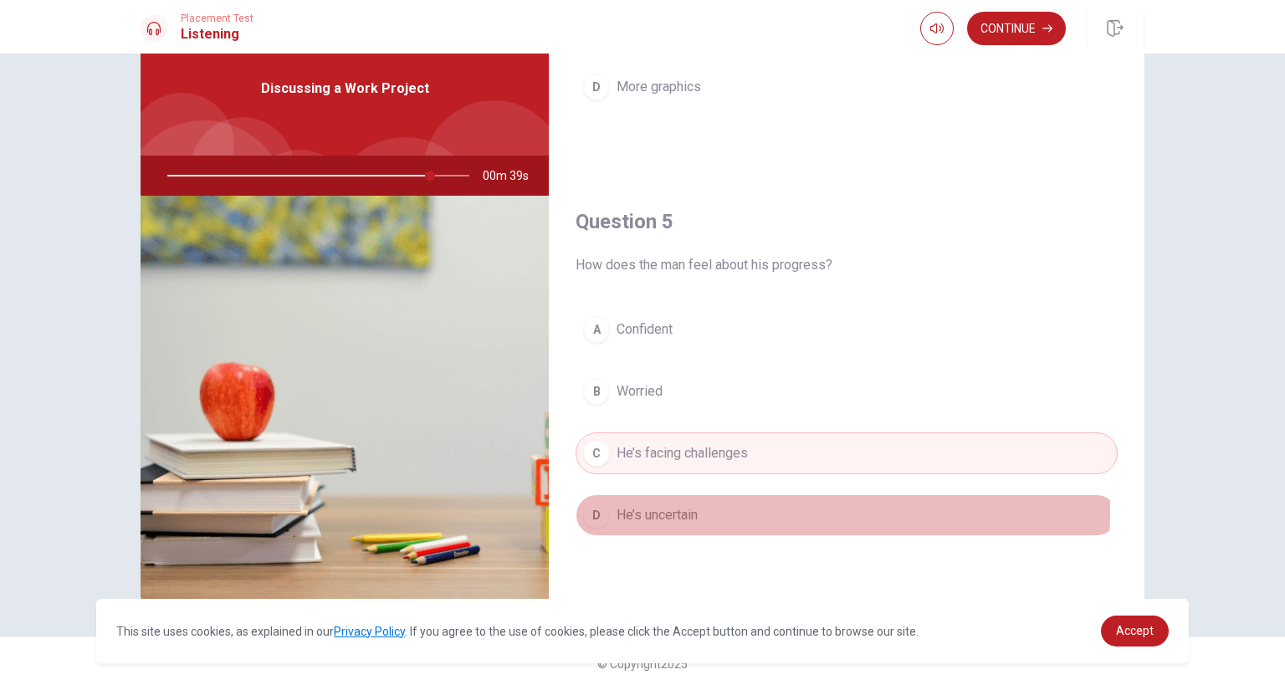
click at [721, 511] on button "D He’s uncertain" at bounding box center [847, 515] width 542 height 42
type input "87"
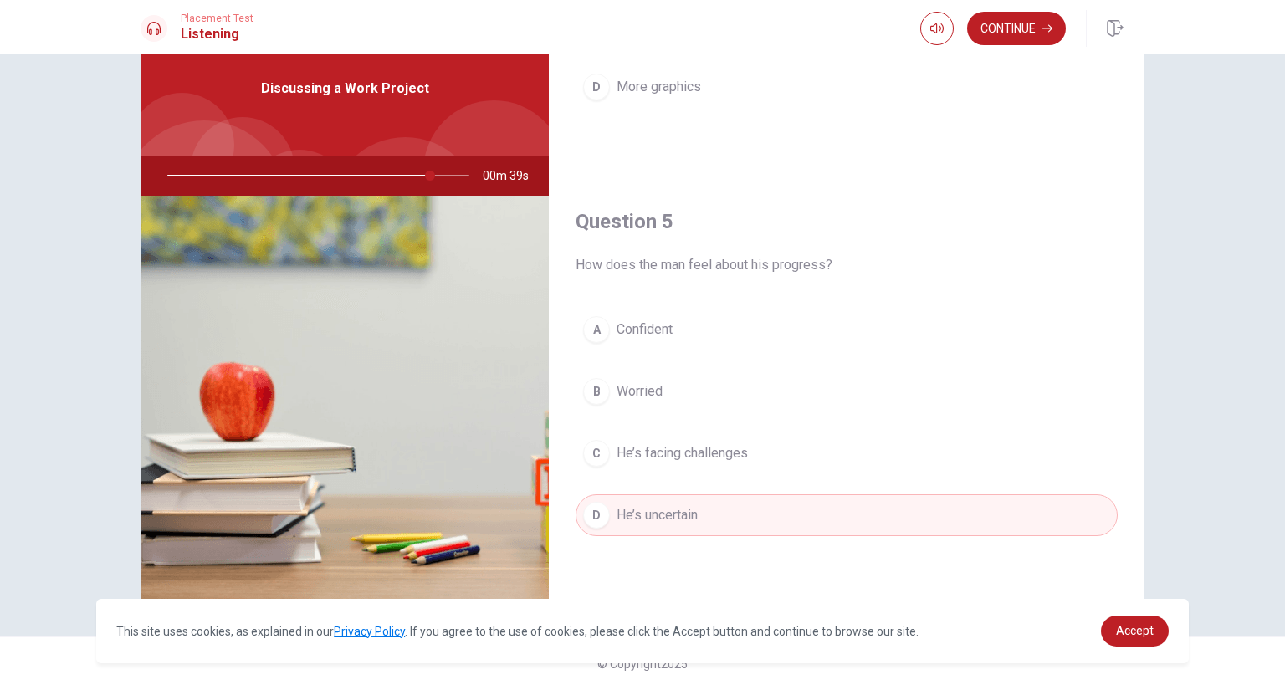
click at [722, 463] on span "He’s facing challenges" at bounding box center [682, 453] width 131 height 20
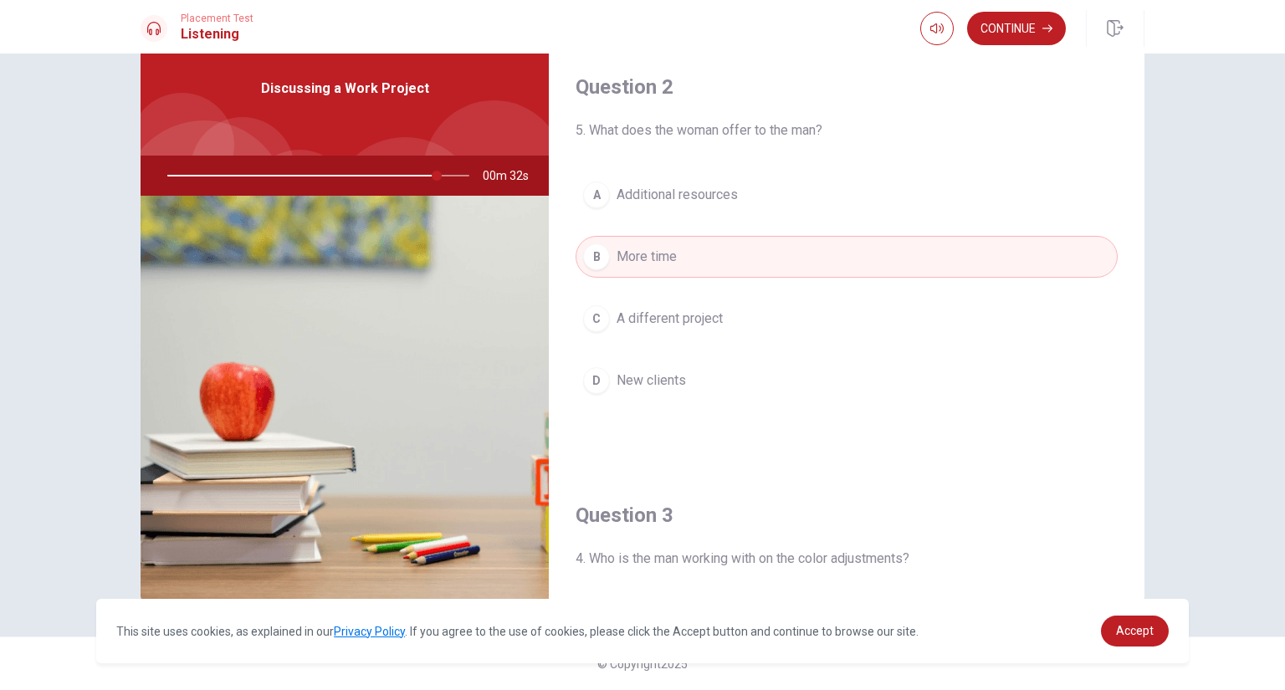
scroll to position [389, 0]
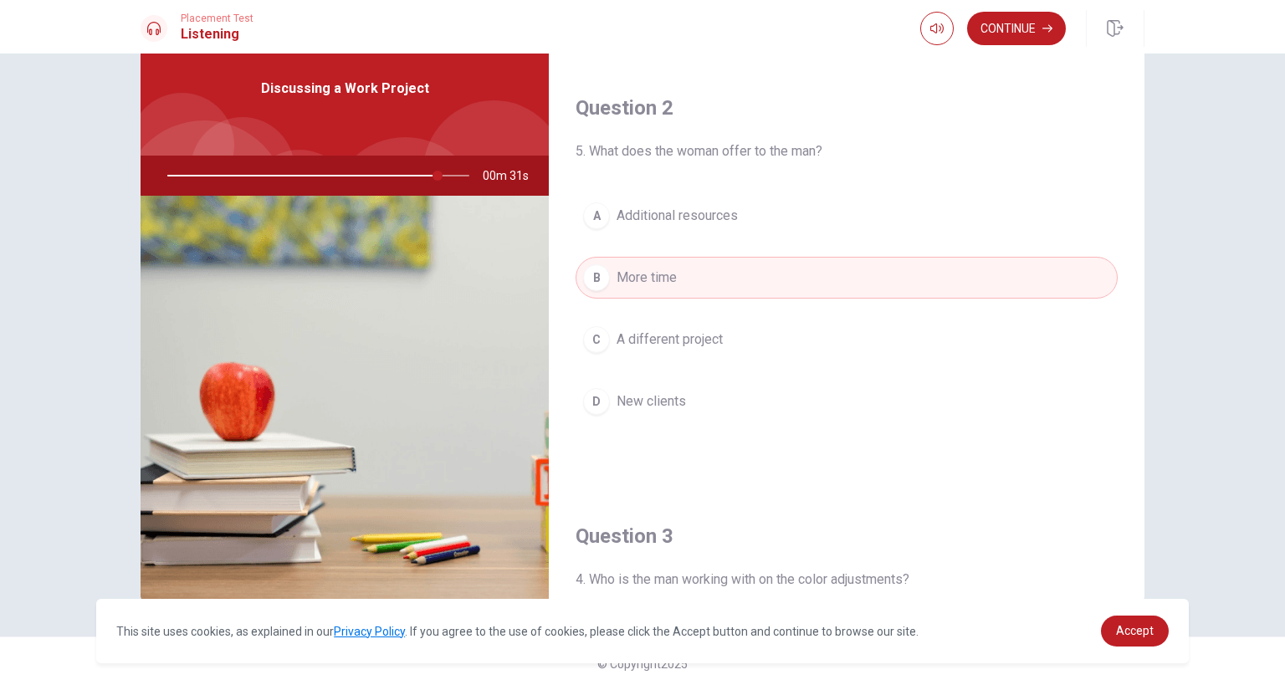
click at [634, 205] on button "A Additional resources" at bounding box center [847, 216] width 542 height 42
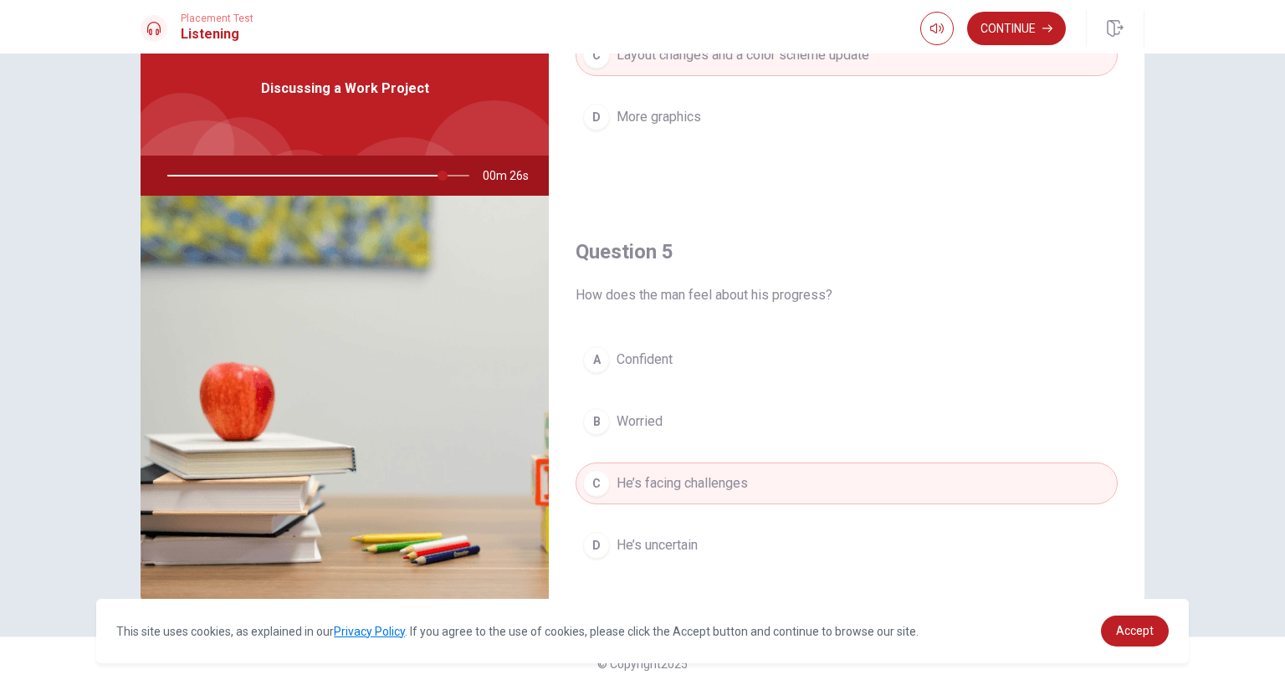
scroll to position [1560, 0]
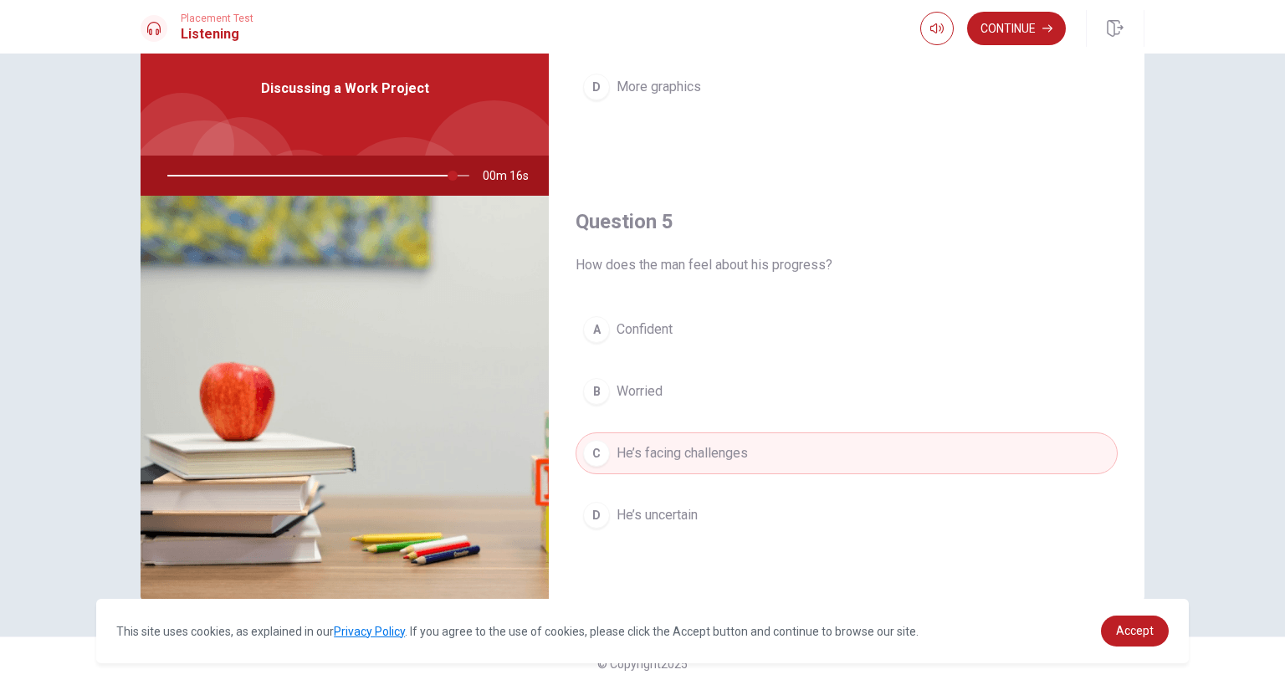
click at [633, 327] on span "Confident" at bounding box center [645, 330] width 56 height 20
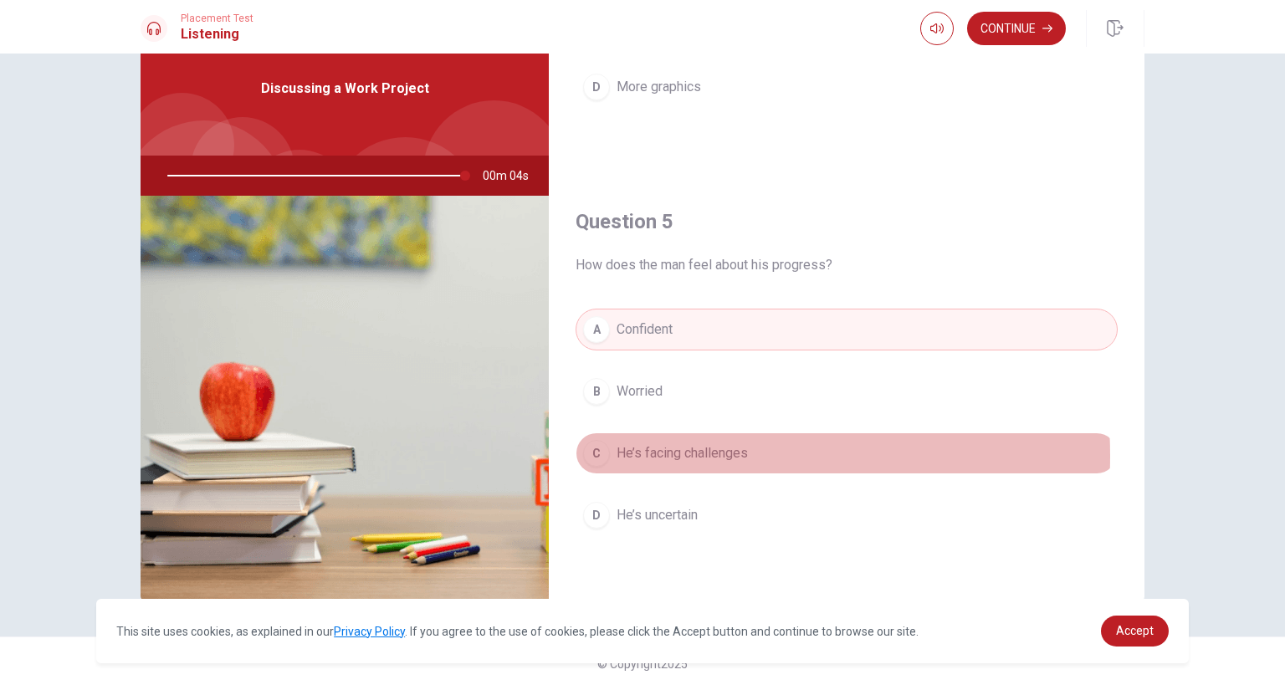
click at [655, 456] on span "He’s facing challenges" at bounding box center [682, 453] width 131 height 20
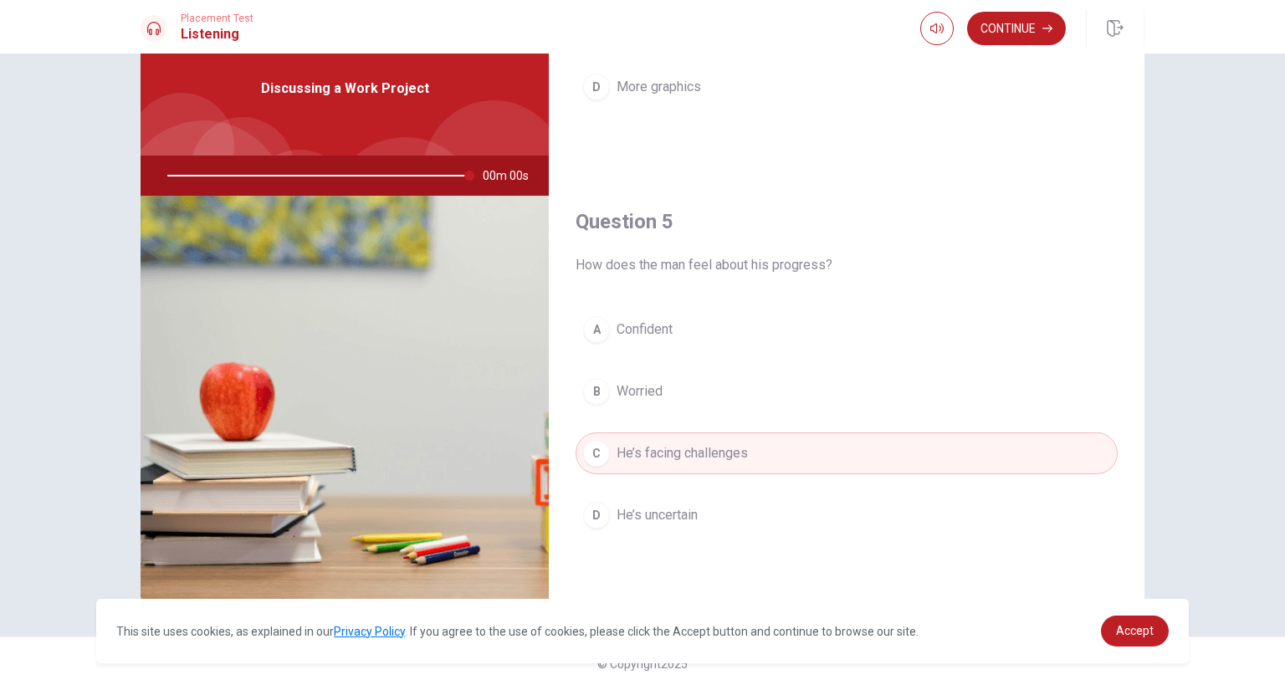
type input "0"
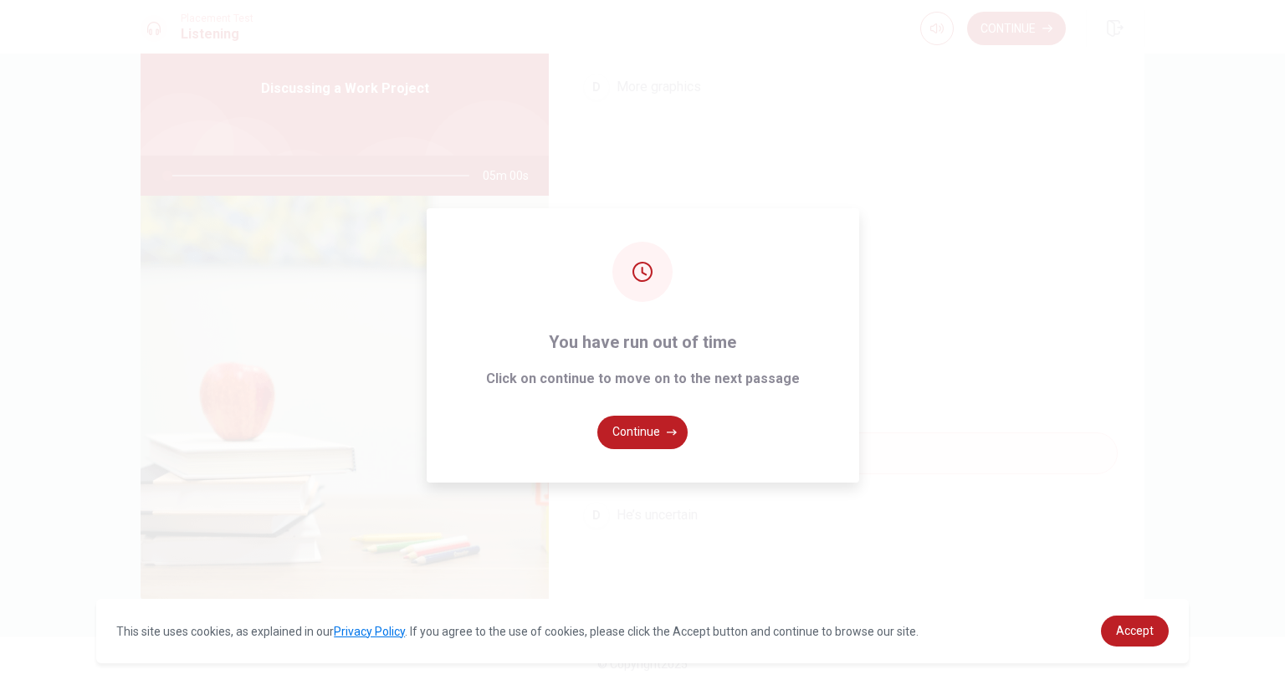
click at [482, 75] on div "You have run out of time Click on continue to move on to the next passage Conti…" at bounding box center [642, 345] width 1285 height 690
click at [629, 432] on button "Continue" at bounding box center [642, 432] width 90 height 33
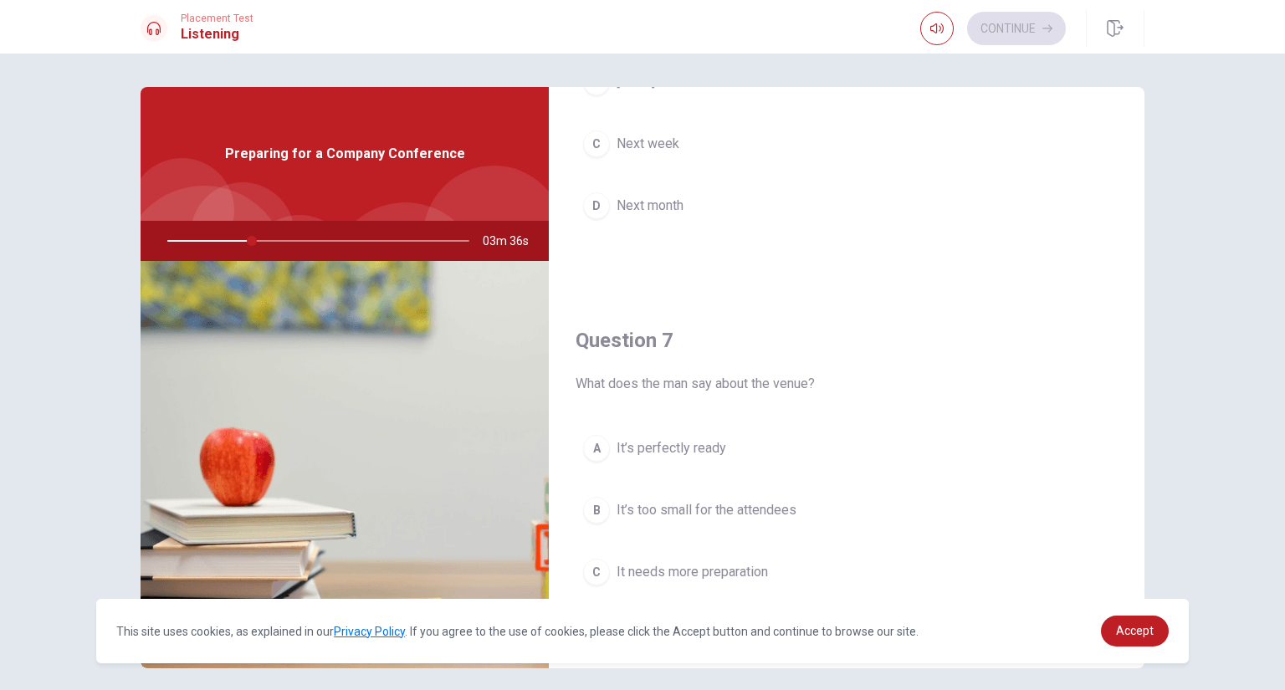
scroll to position [0, 0]
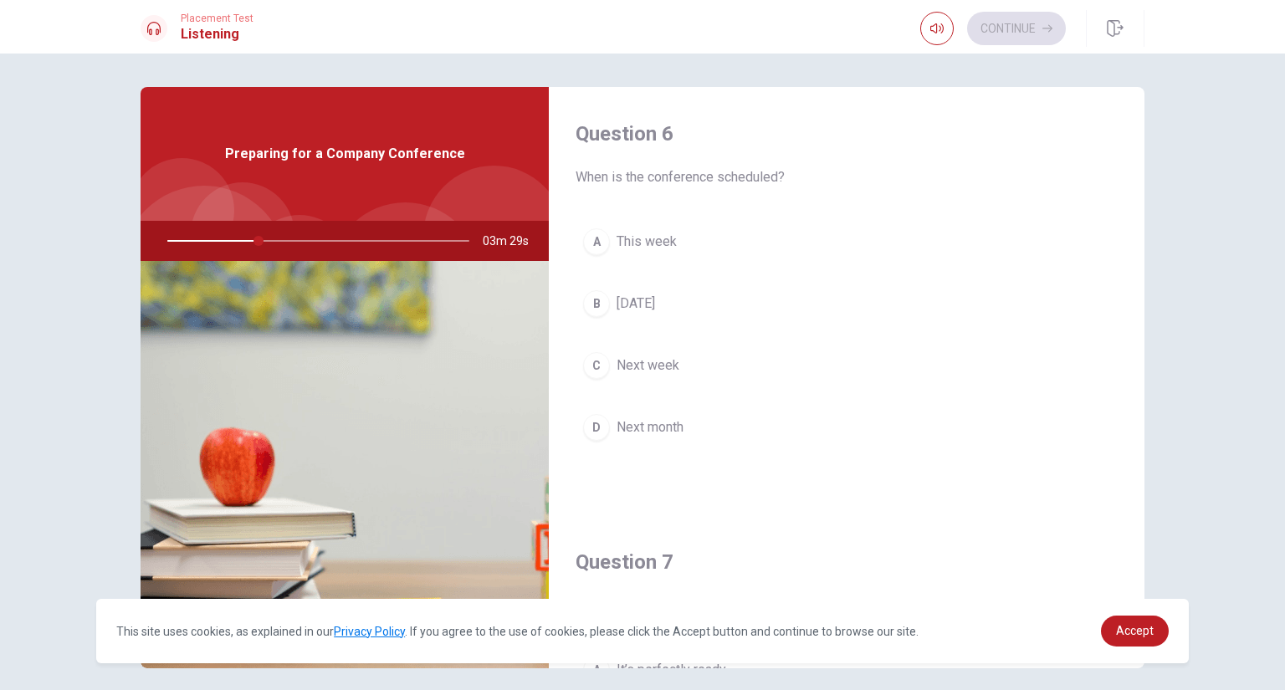
click at [617, 434] on span "Next month" at bounding box center [650, 427] width 67 height 20
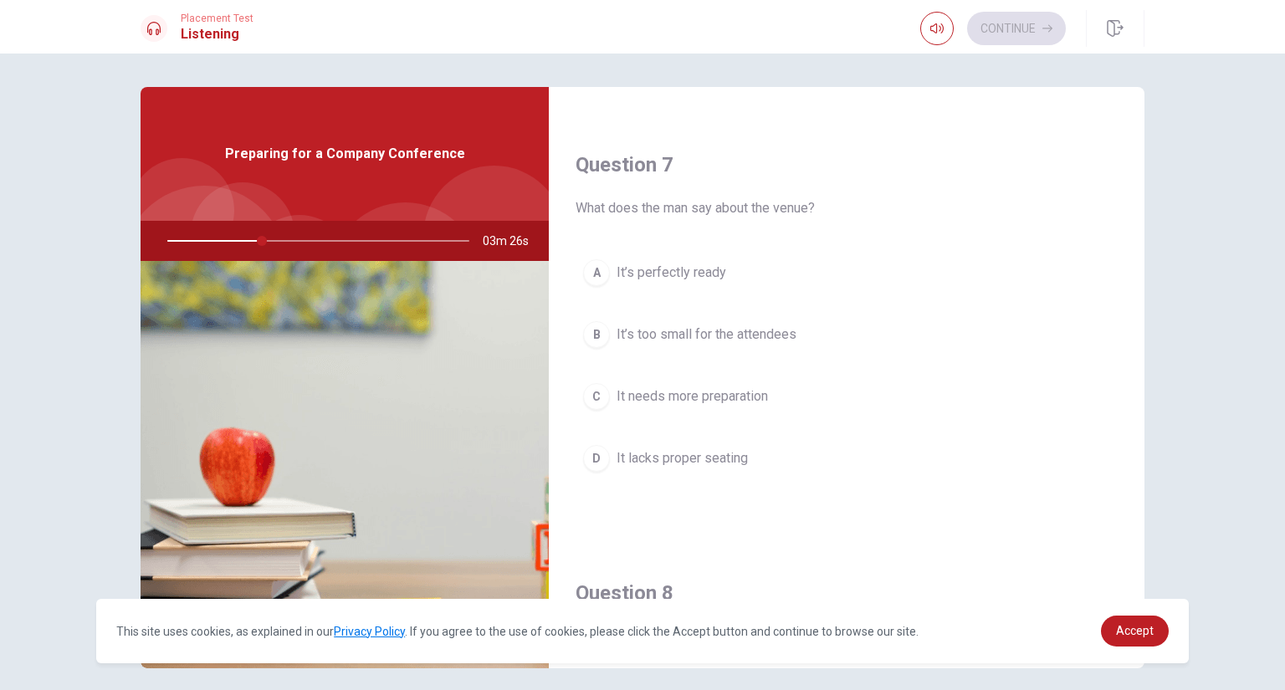
scroll to position [418, 0]
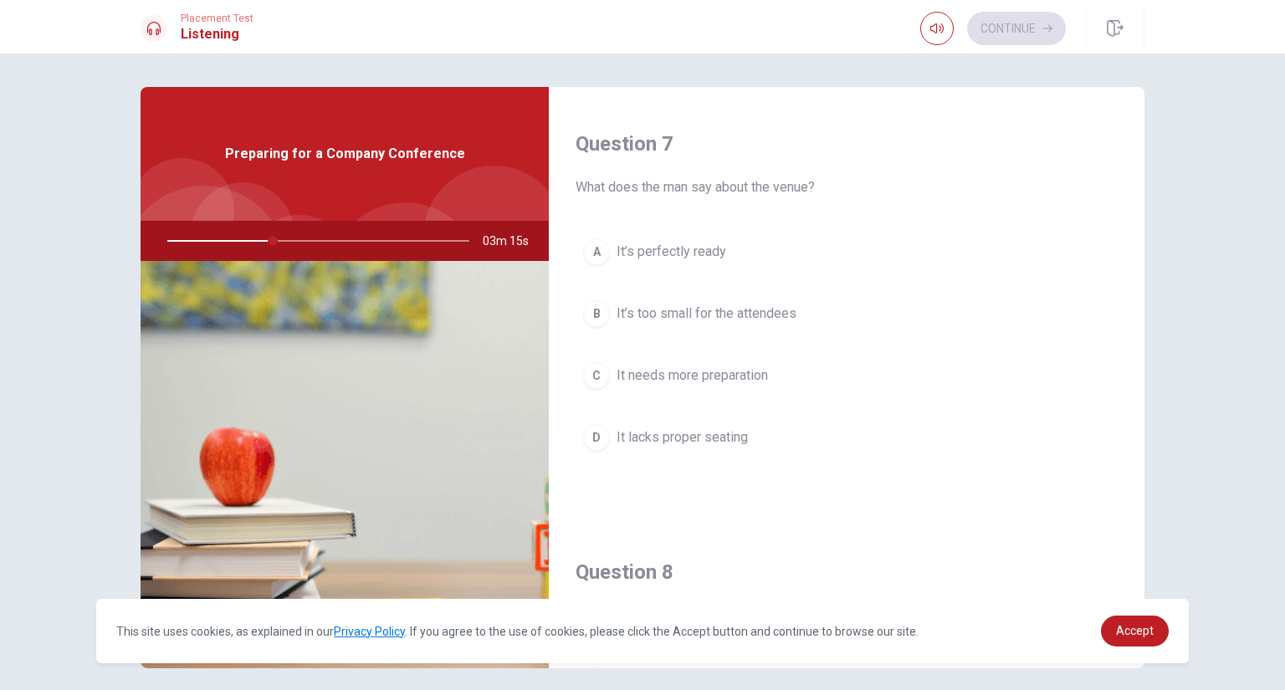
click at [663, 252] on span "It’s perfectly ready" at bounding box center [672, 252] width 110 height 20
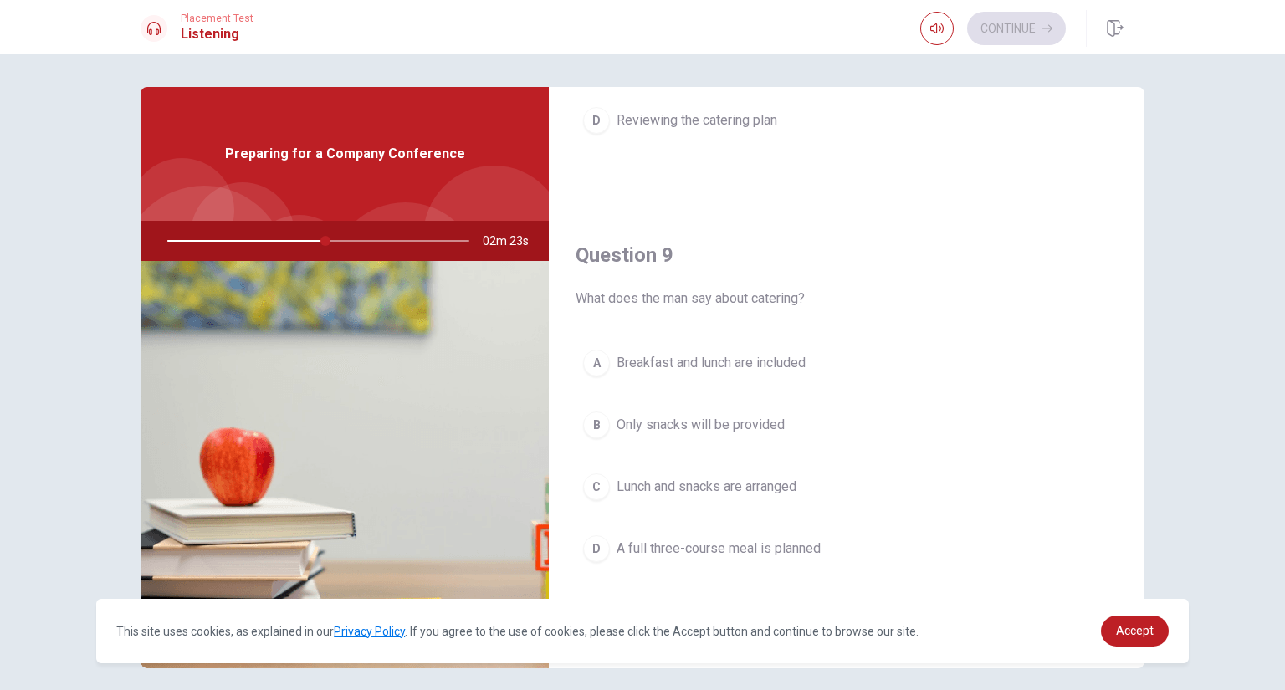
scroll to position [1171, 0]
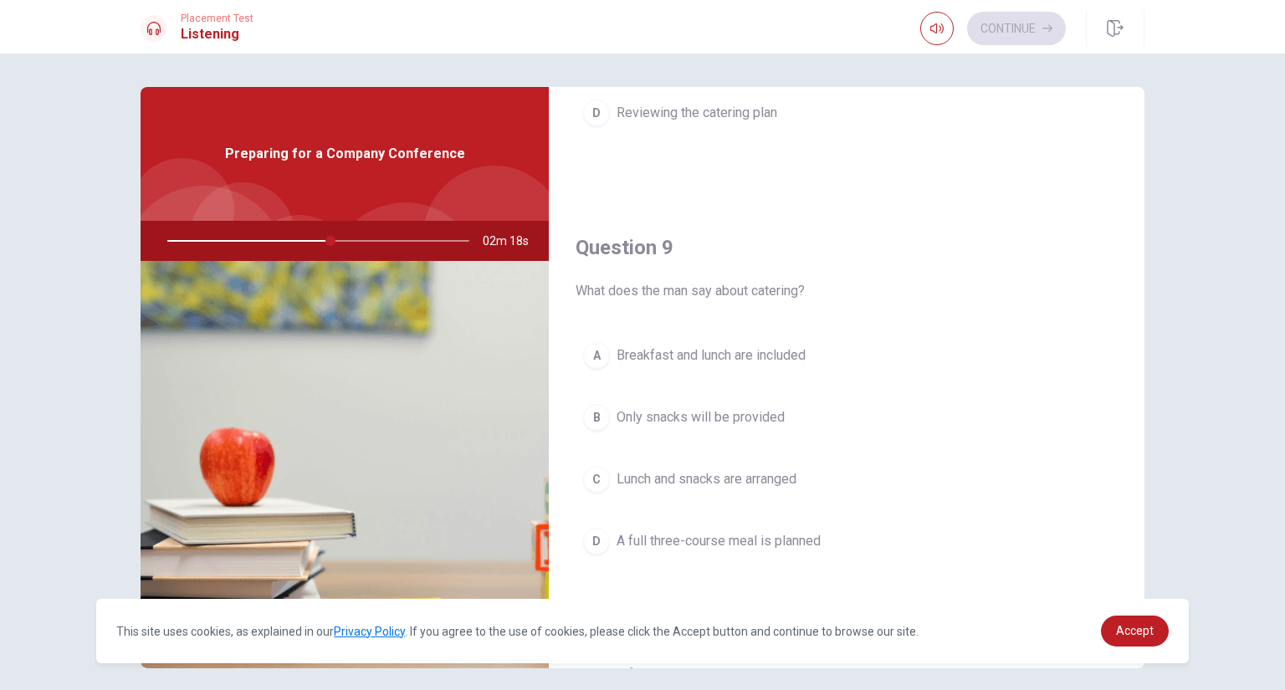
click at [653, 477] on span "Lunch and snacks are arranged" at bounding box center [707, 479] width 180 height 20
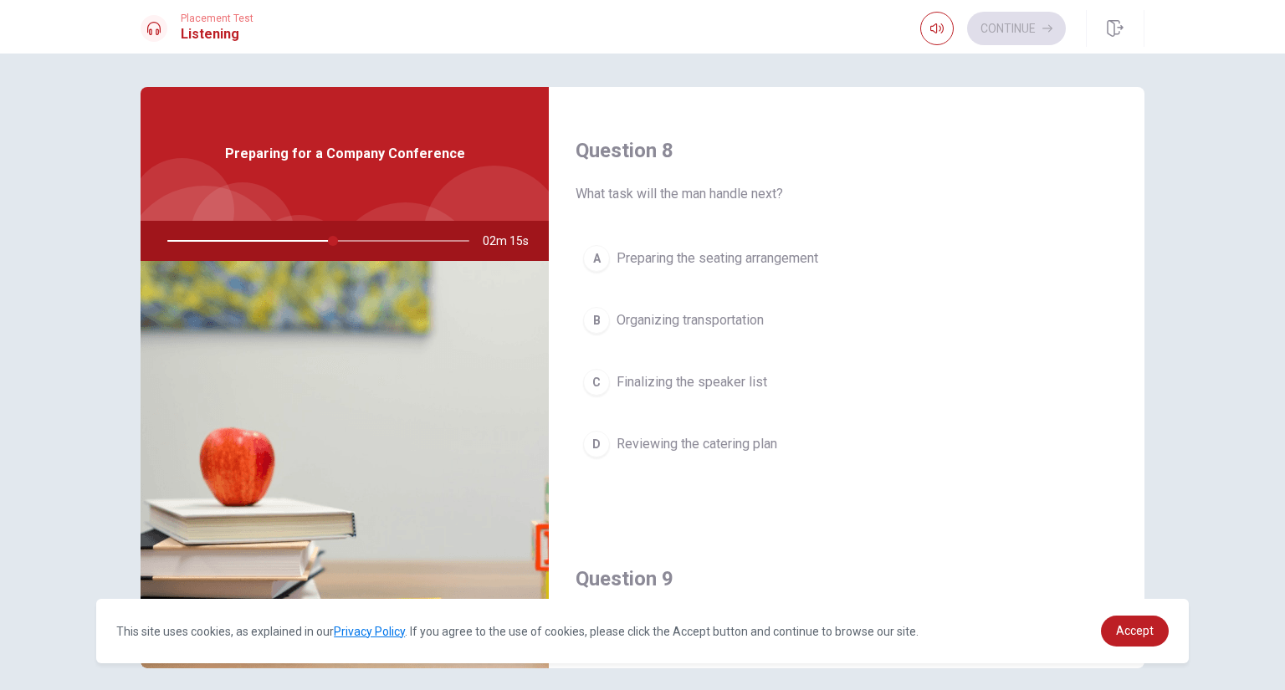
scroll to position [837, 0]
click at [653, 383] on span "Finalizing the speaker list" at bounding box center [692, 386] width 151 height 20
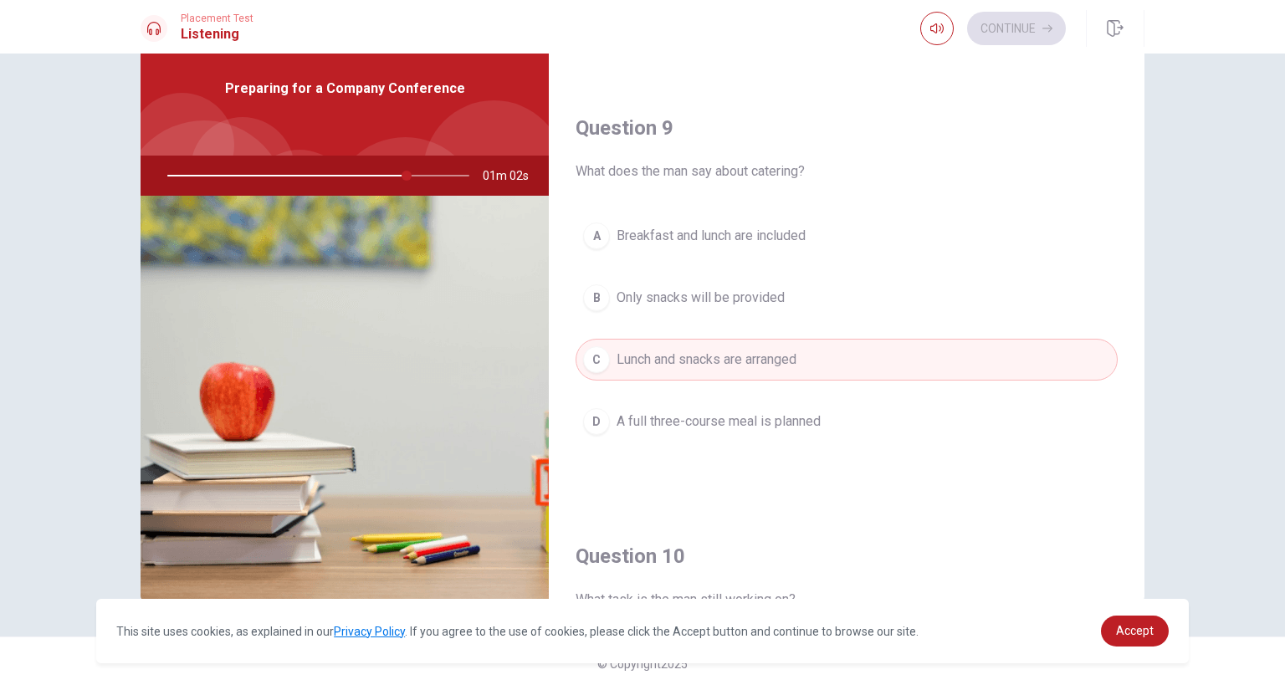
scroll to position [1560, 0]
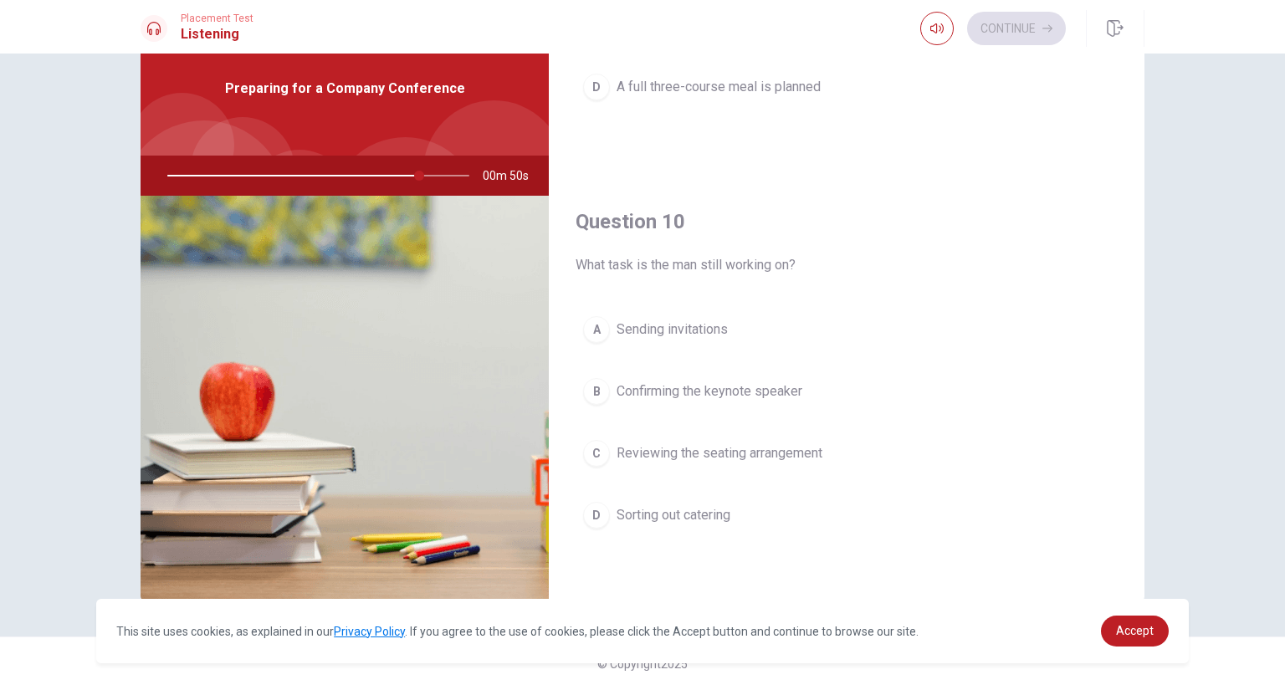
click at [719, 390] on span "Confirming the keynote speaker" at bounding box center [710, 391] width 186 height 20
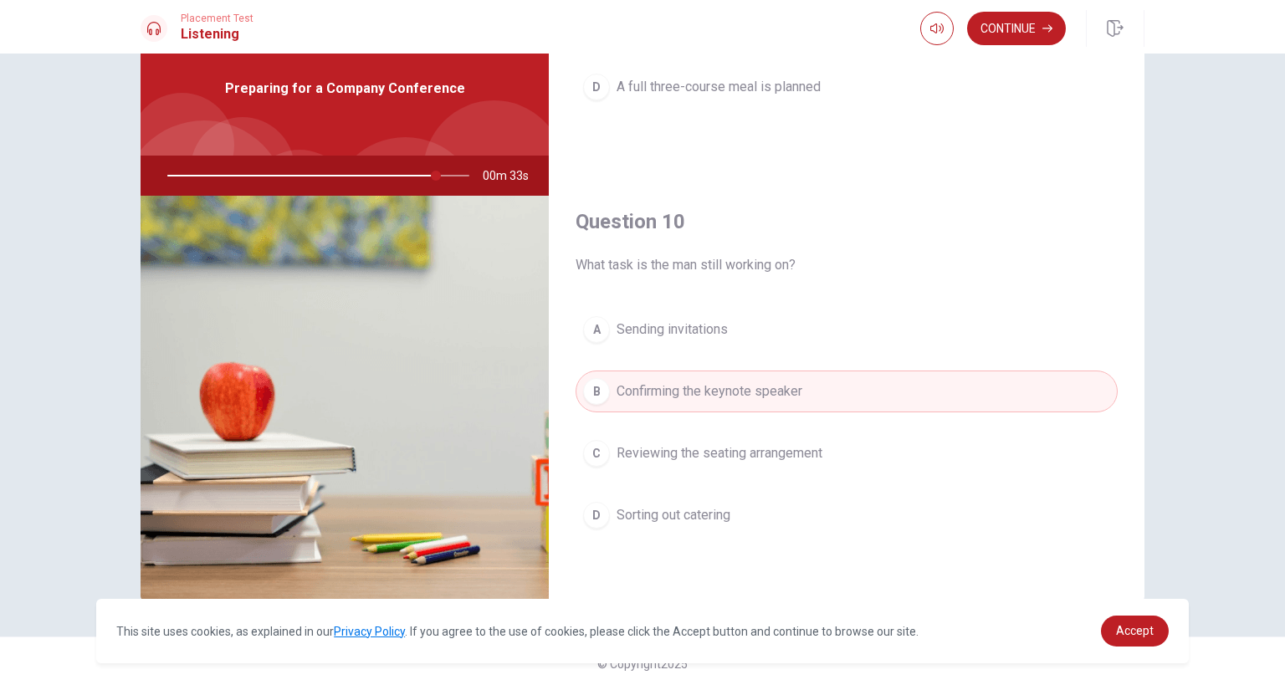
click at [656, 451] on span "Reviewing the seating arrangement" at bounding box center [720, 453] width 206 height 20
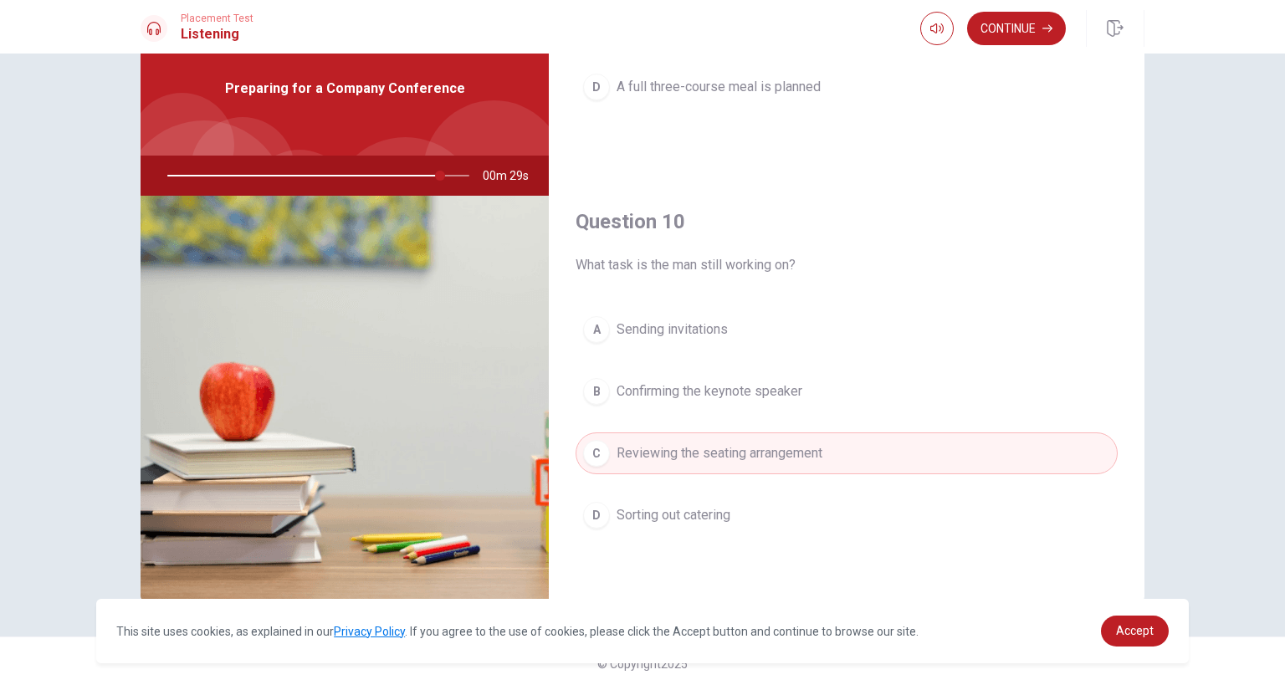
click at [642, 335] on span "Sending invitations" at bounding box center [672, 330] width 111 height 20
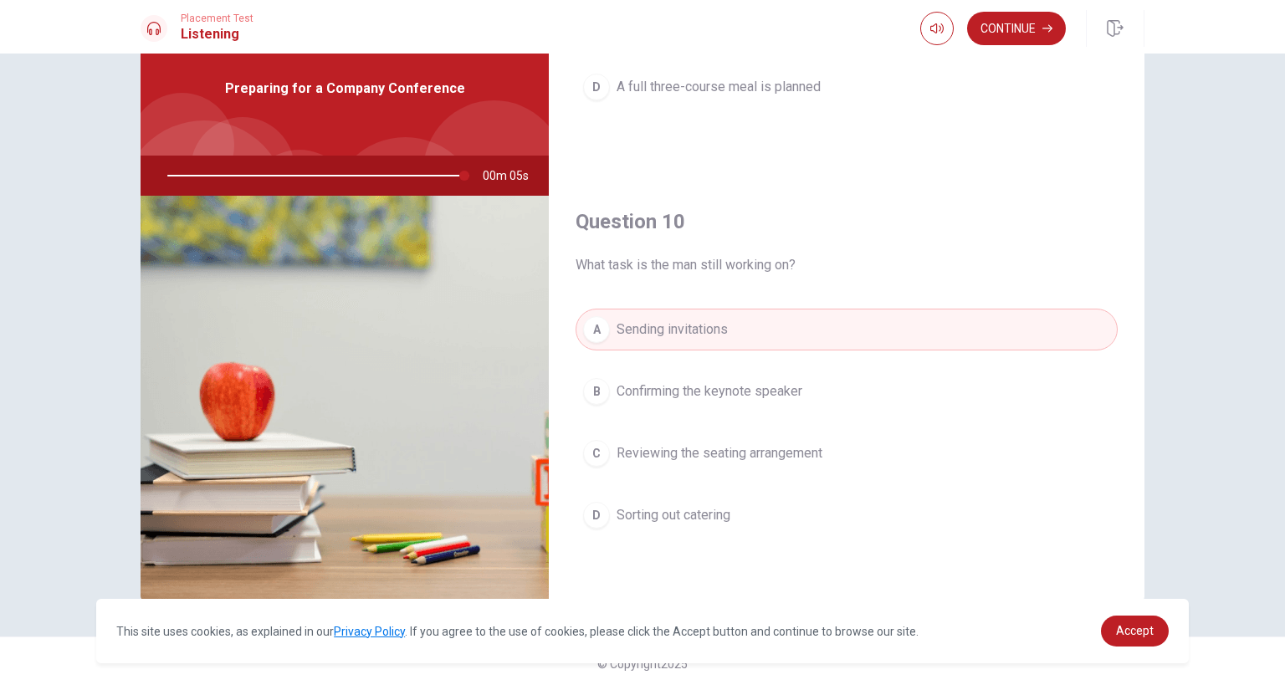
click at [704, 392] on span "Confirming the keynote speaker" at bounding box center [710, 391] width 186 height 20
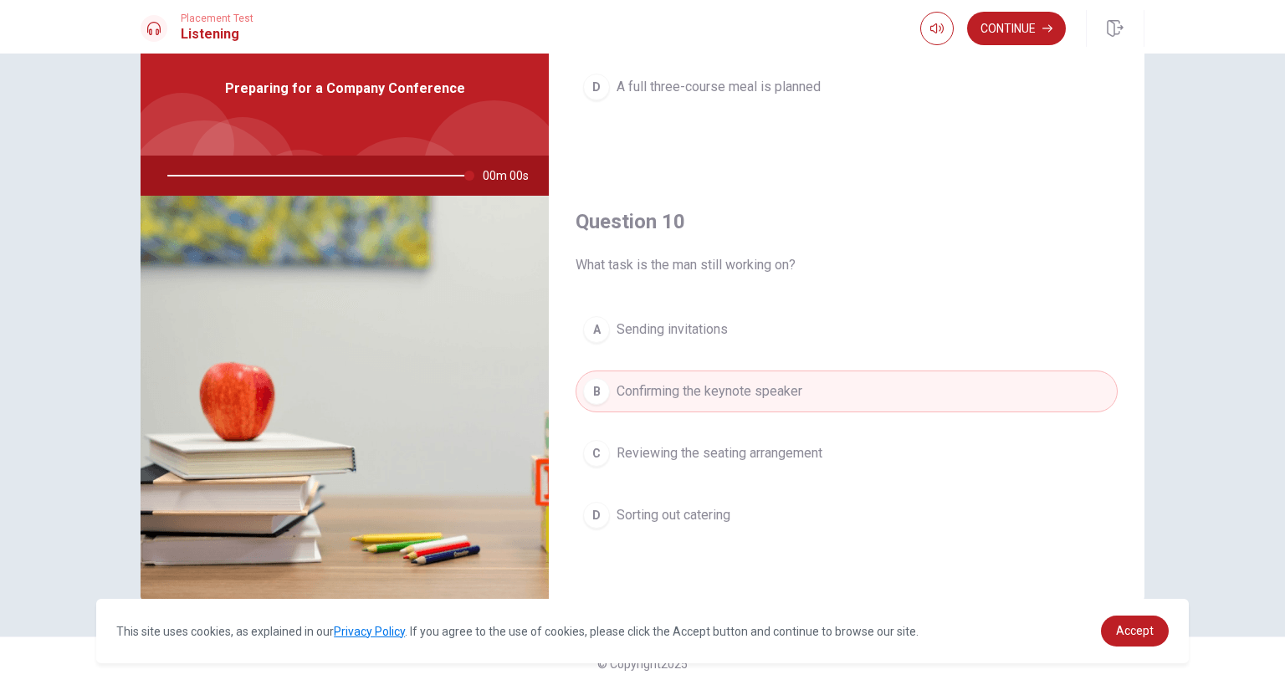
type input "0"
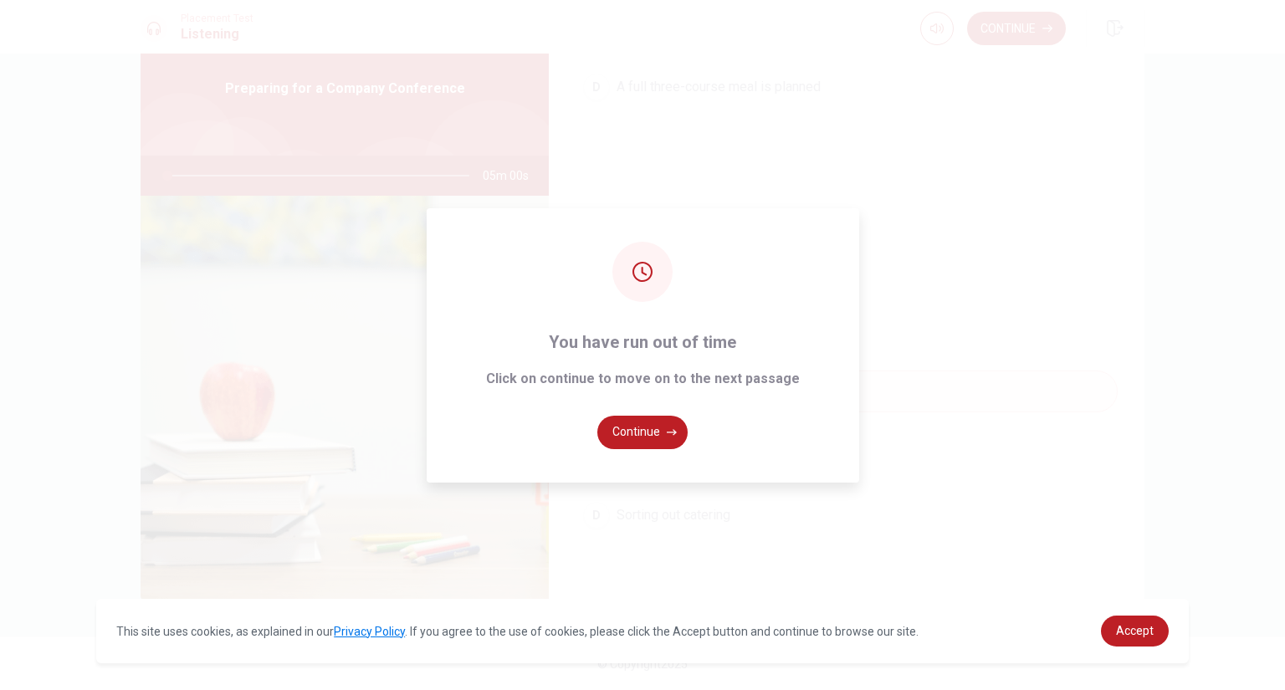
click at [643, 437] on button "Continue" at bounding box center [642, 432] width 90 height 33
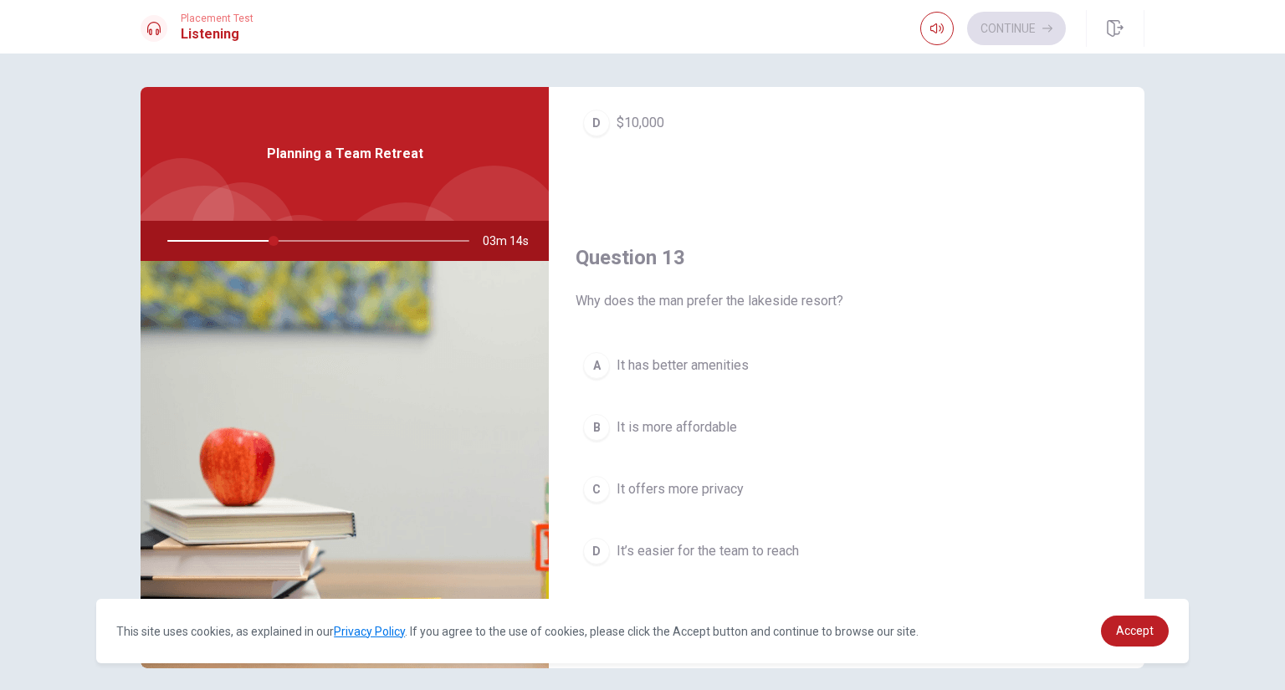
scroll to position [753, 0]
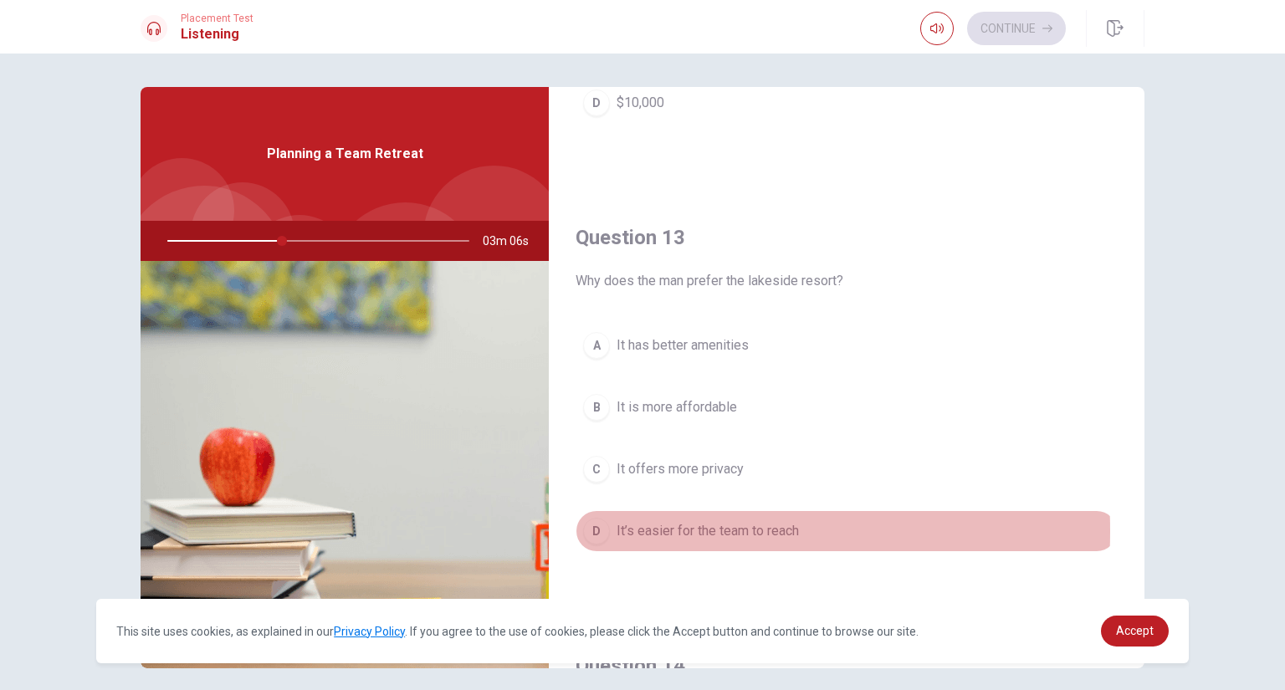
drag, startPoint x: 609, startPoint y: 531, endPoint x: 586, endPoint y: 510, distance: 30.8
click at [597, 525] on button "D It’s easier for the team to reach" at bounding box center [847, 531] width 542 height 42
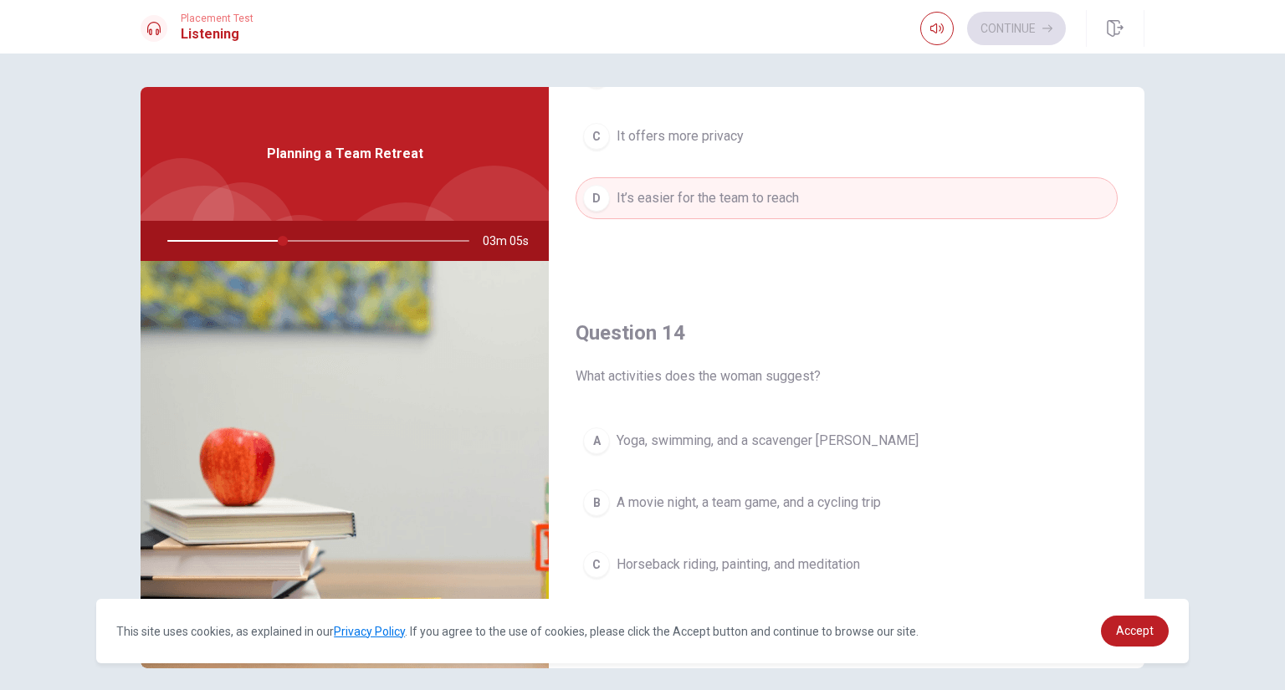
scroll to position [1171, 0]
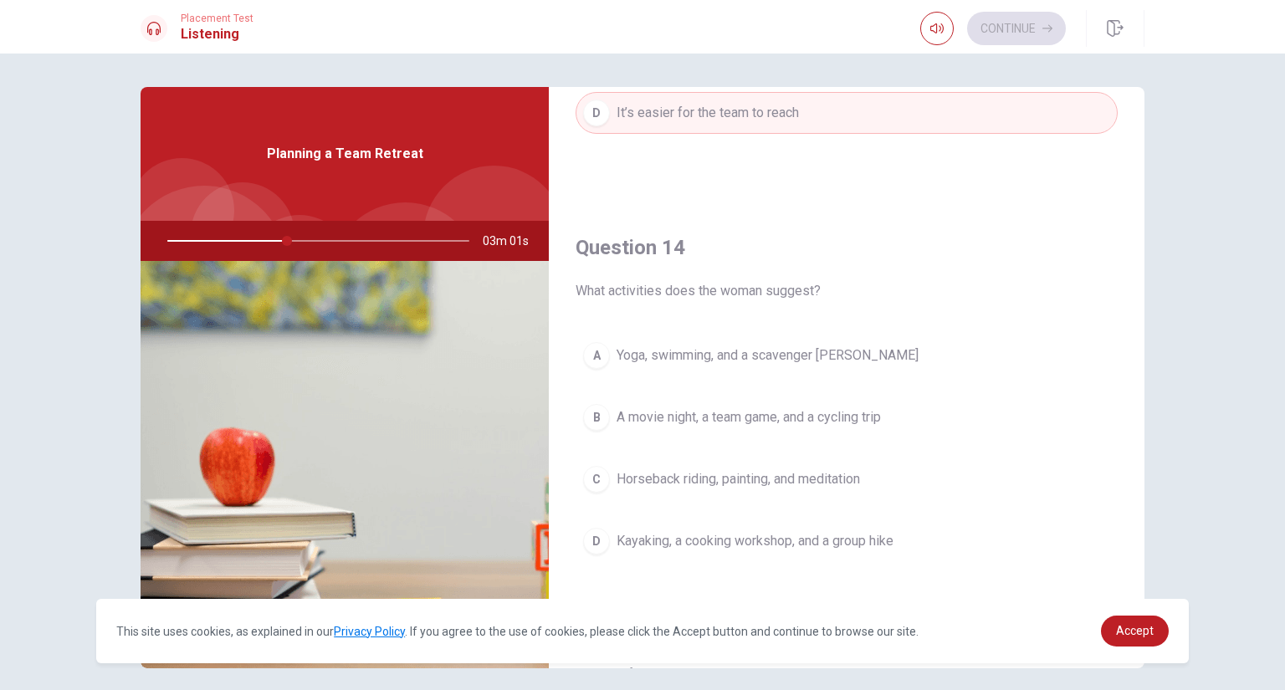
drag, startPoint x: 596, startPoint y: 535, endPoint x: 600, endPoint y: 516, distance: 19.5
click at [597, 535] on div "D" at bounding box center [596, 541] width 27 height 27
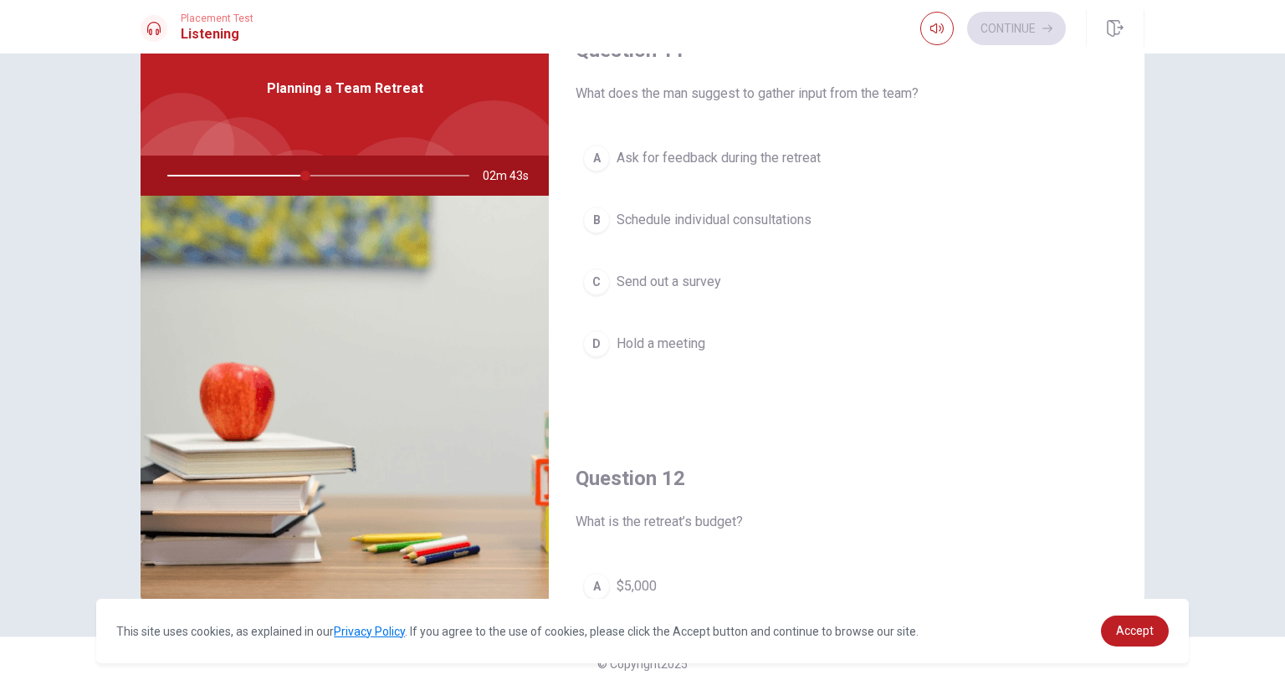
scroll to position [0, 0]
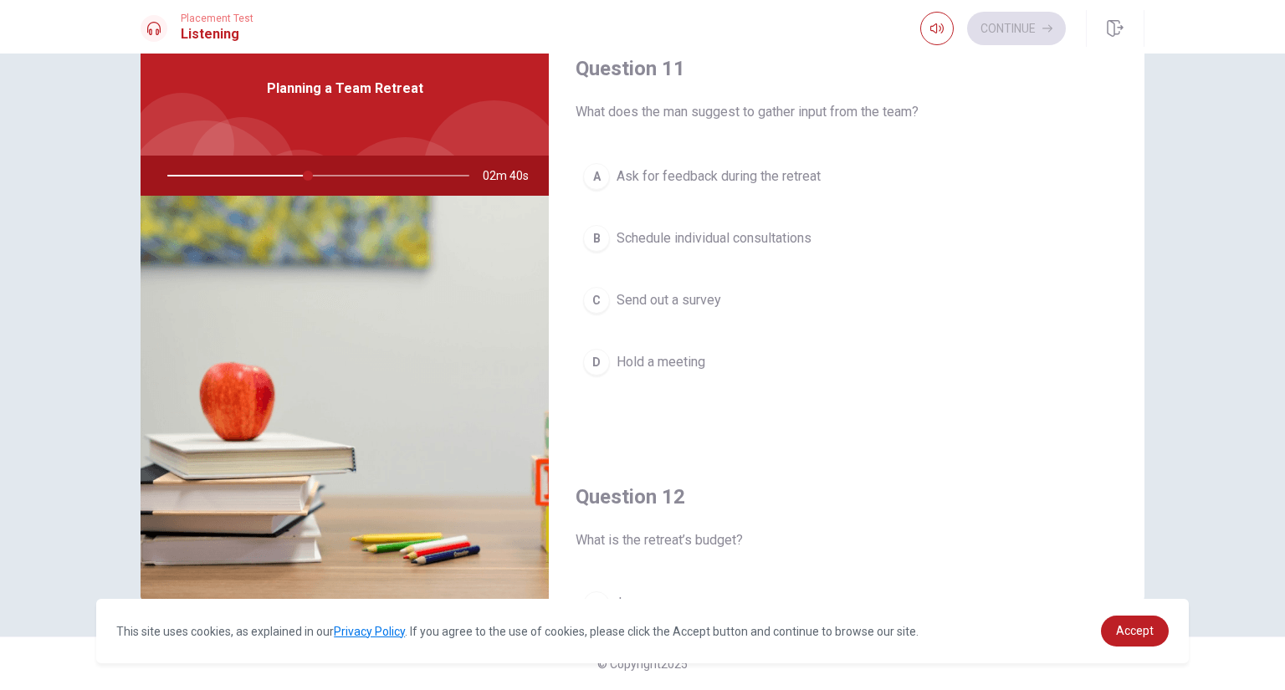
click at [591, 304] on div "C" at bounding box center [596, 300] width 27 height 27
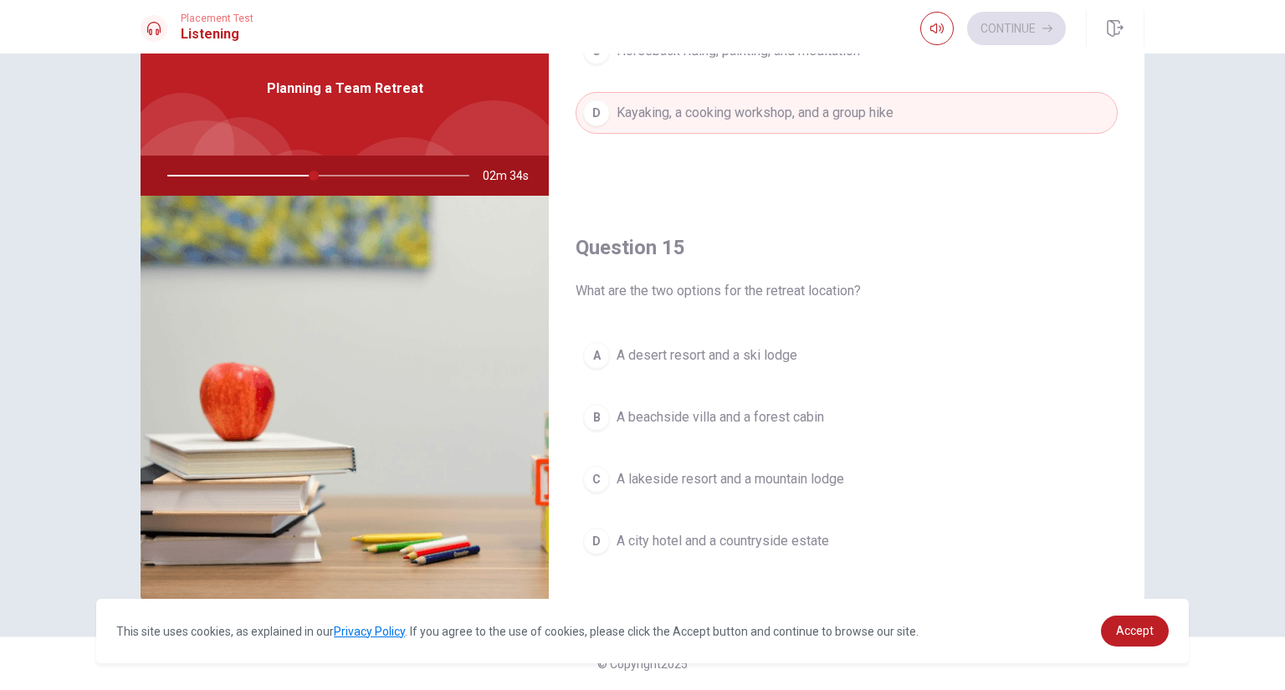
scroll to position [1560, 0]
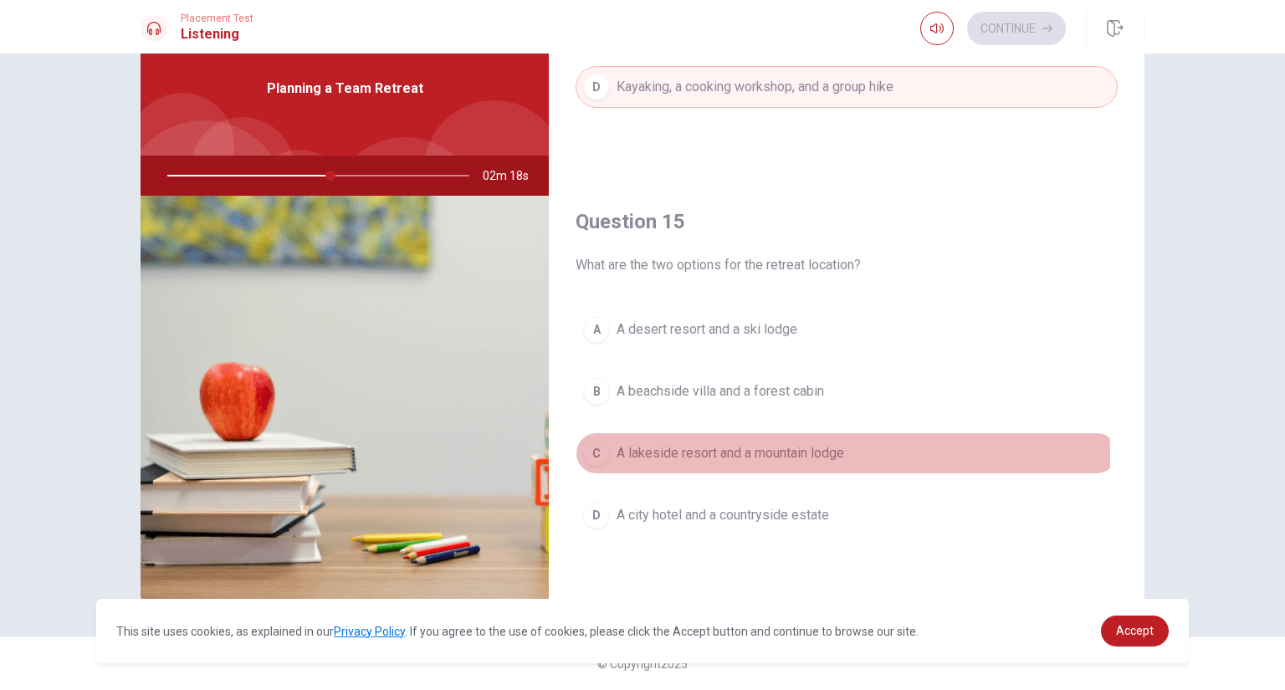
click at [596, 456] on div "C" at bounding box center [596, 453] width 27 height 27
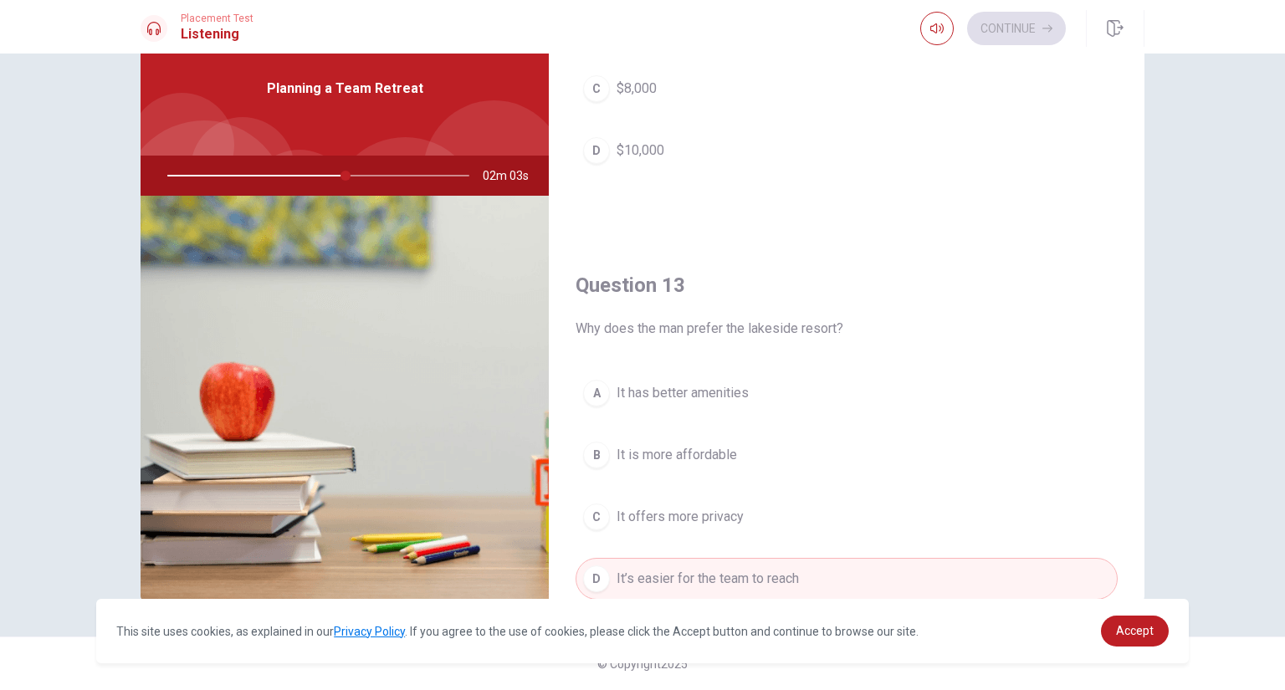
scroll to position [389, 0]
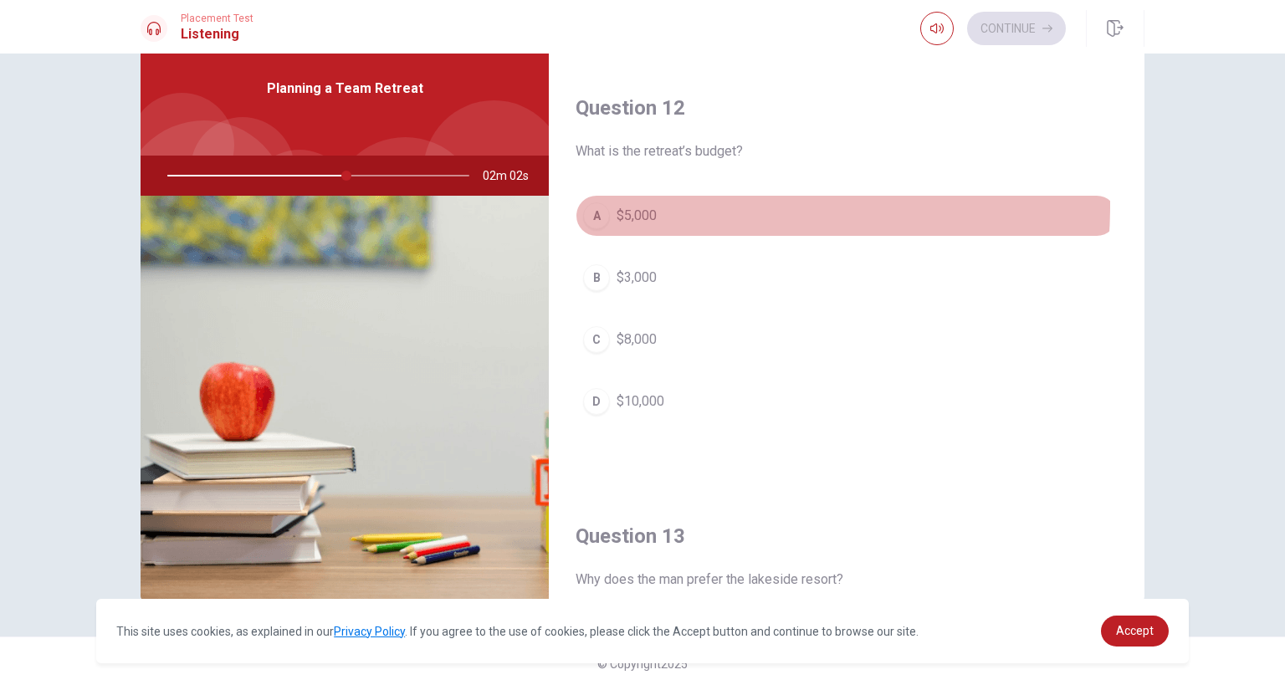
click at [632, 205] on button "A $5,000" at bounding box center [847, 216] width 542 height 42
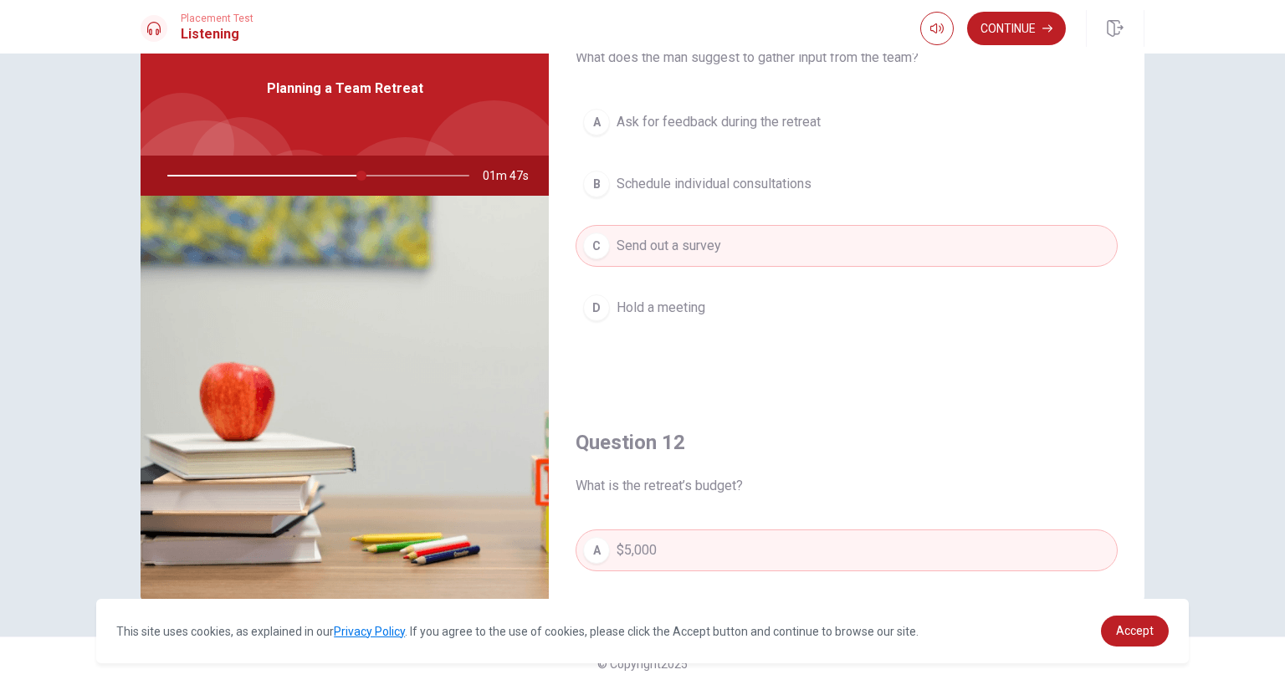
scroll to position [0, 0]
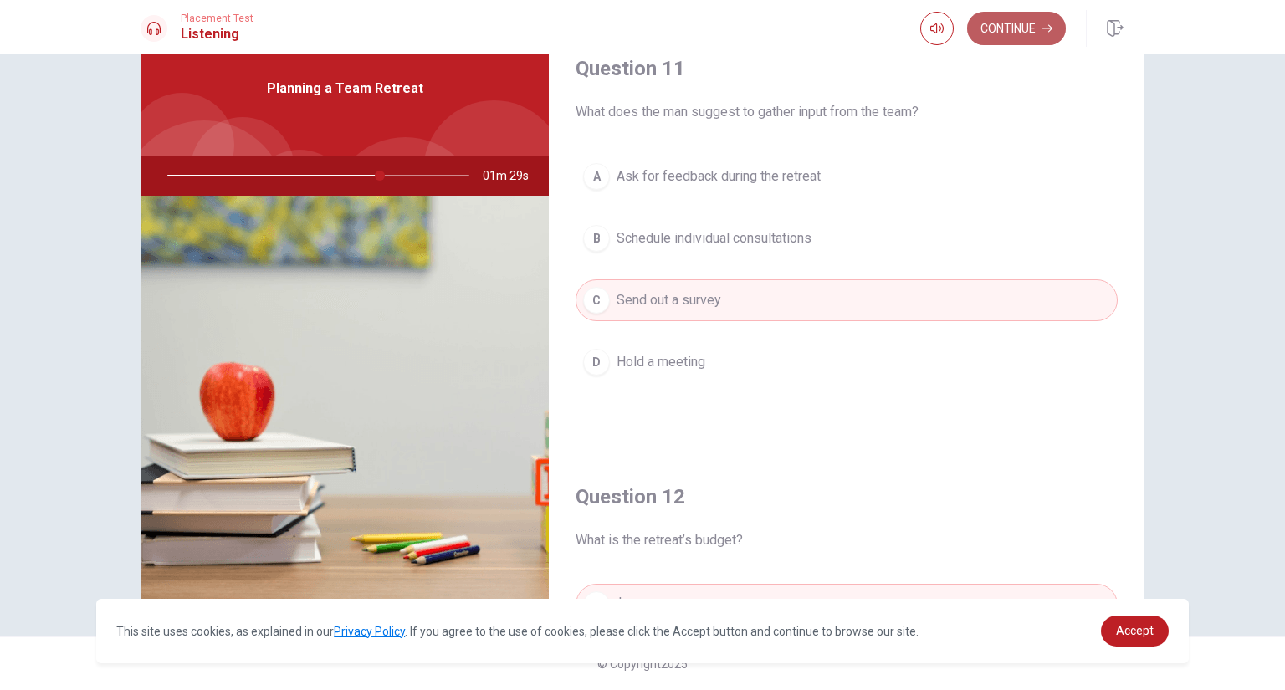
click at [997, 30] on button "Continue" at bounding box center [1016, 28] width 99 height 33
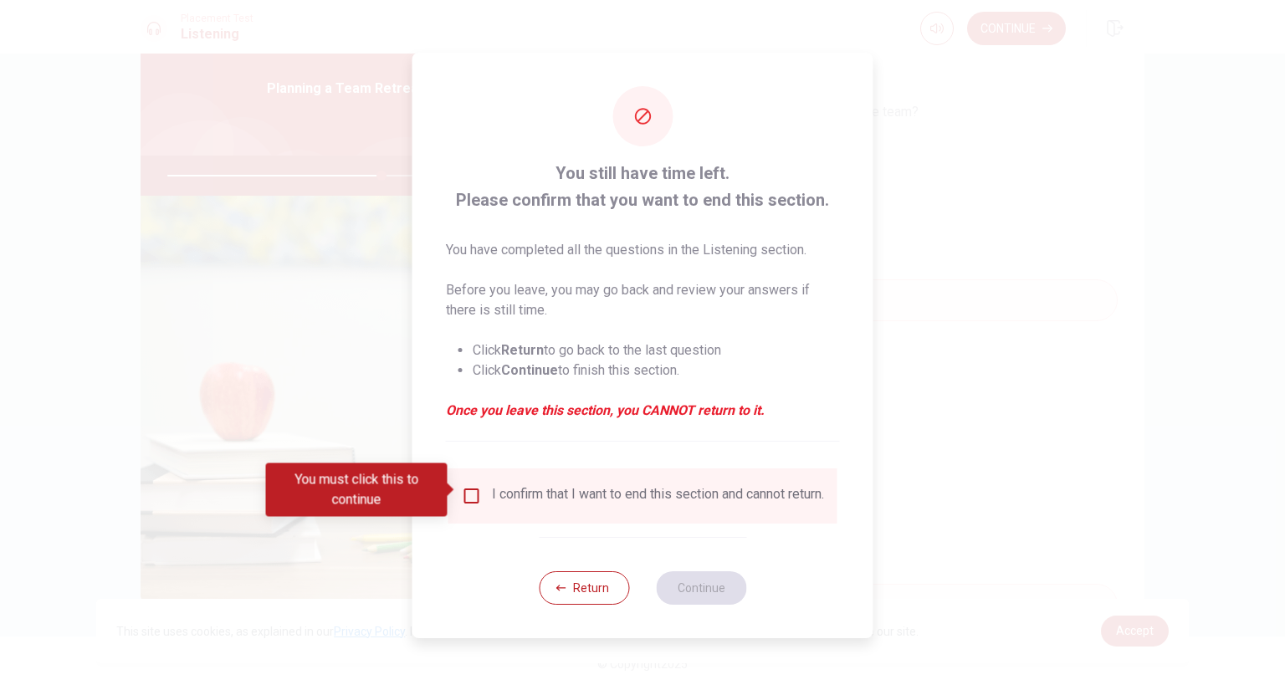
click at [483, 500] on div "I confirm that I want to end this section and cannot return." at bounding box center [643, 496] width 362 height 20
drag, startPoint x: 470, startPoint y: 491, endPoint x: 492, endPoint y: 496, distance: 22.3
click at [470, 492] on input "You must click this to continue" at bounding box center [472, 496] width 20 height 20
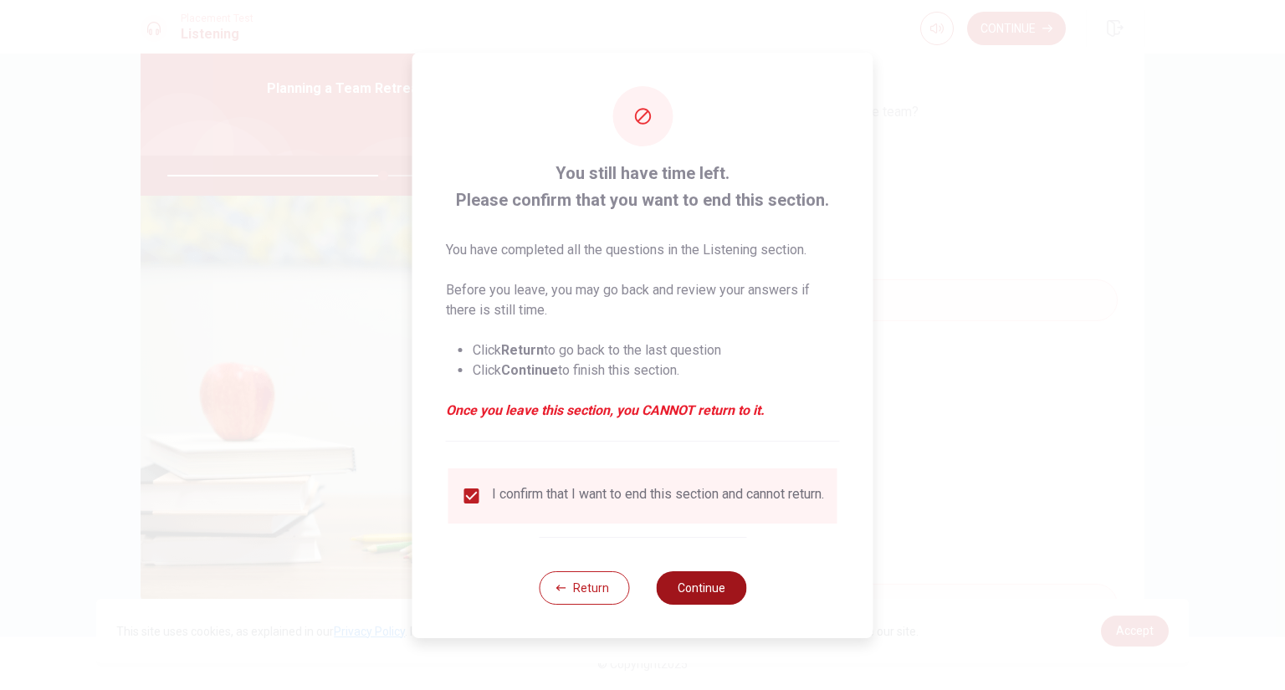
click at [709, 589] on button "Continue" at bounding box center [701, 587] width 90 height 33
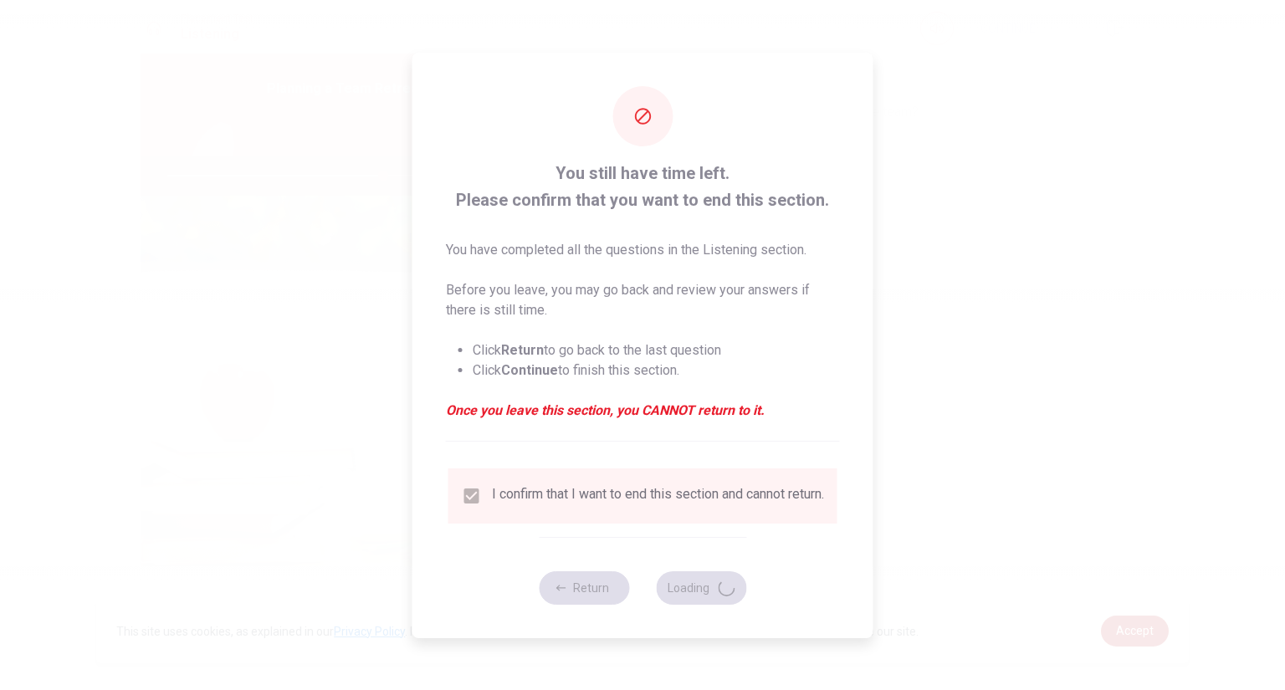
type input "72"
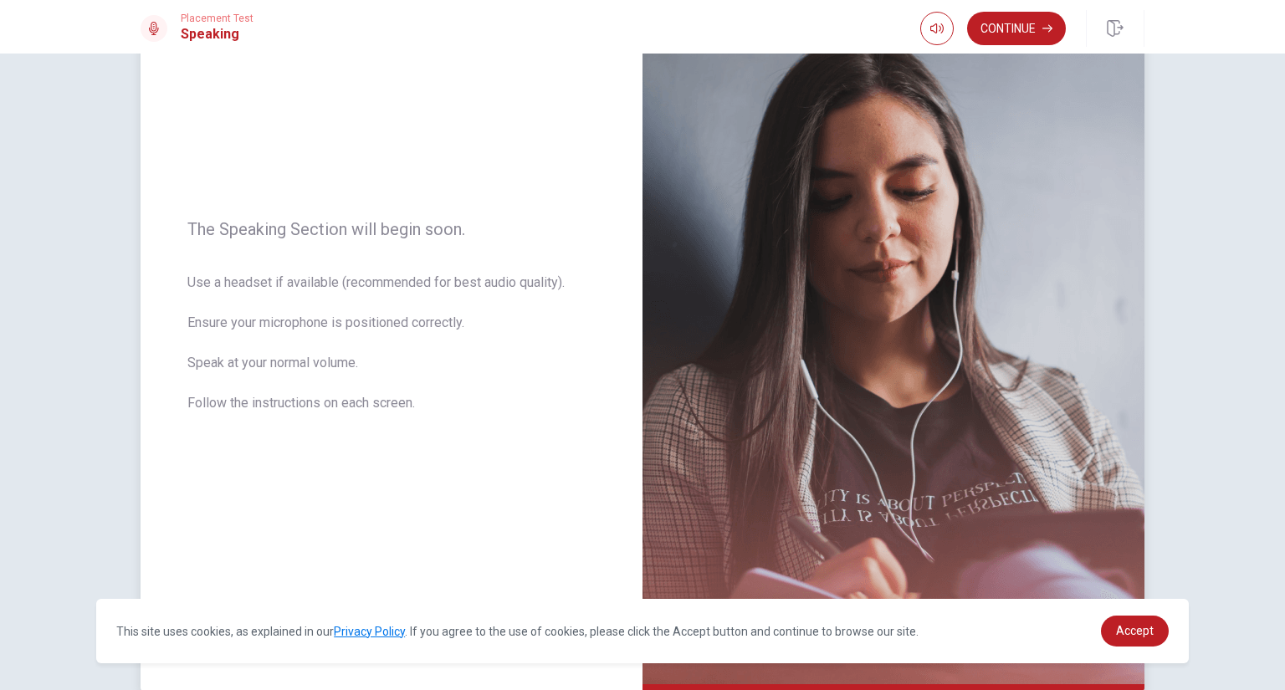
scroll to position [213, 0]
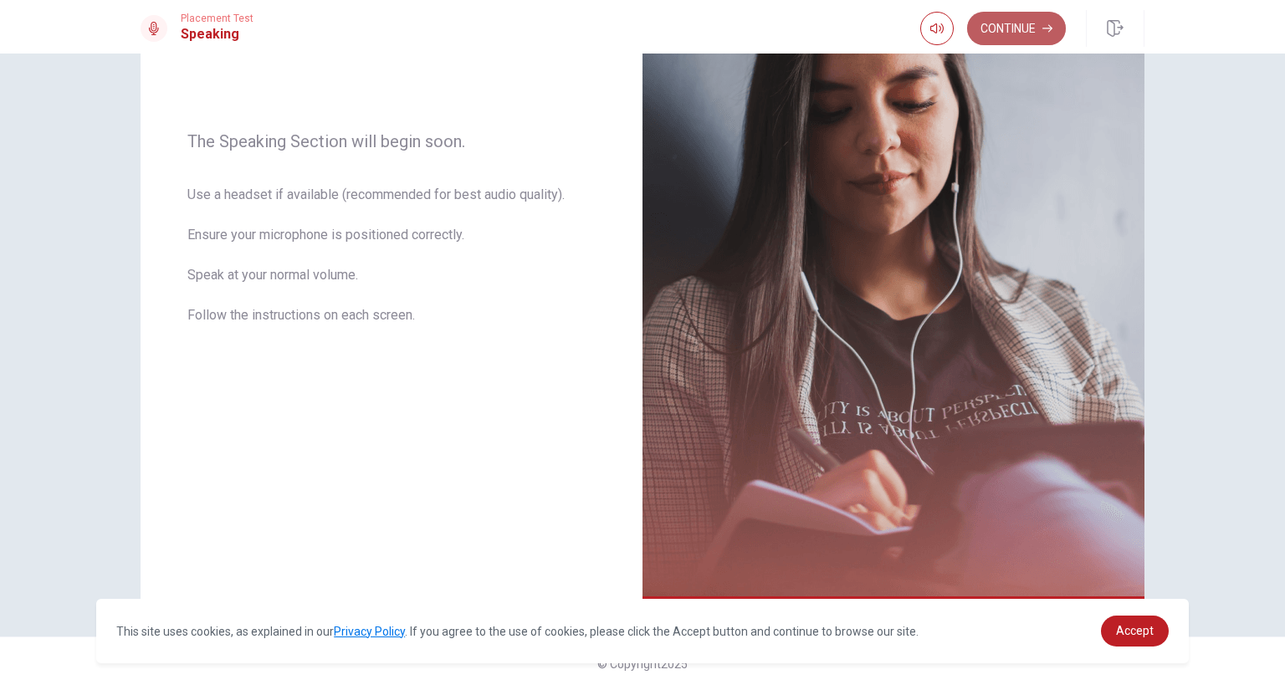
click at [995, 25] on button "Continue" at bounding box center [1016, 28] width 99 height 33
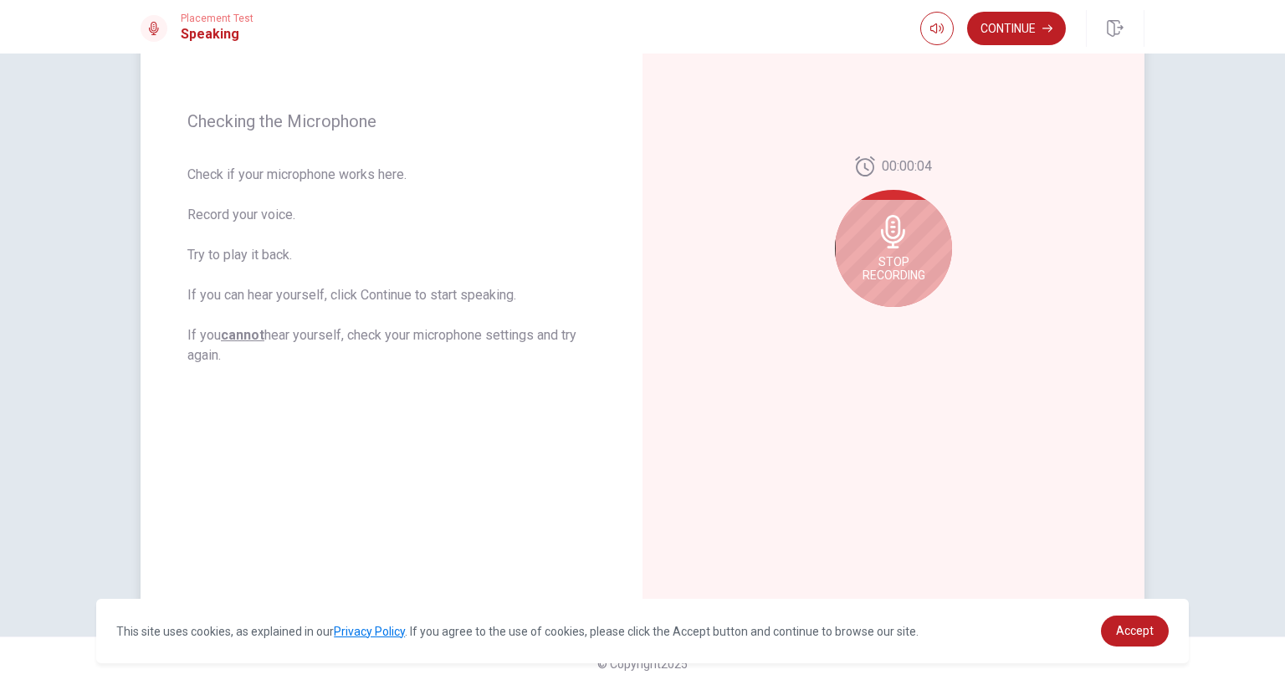
click at [883, 247] on icon at bounding box center [893, 231] width 24 height 33
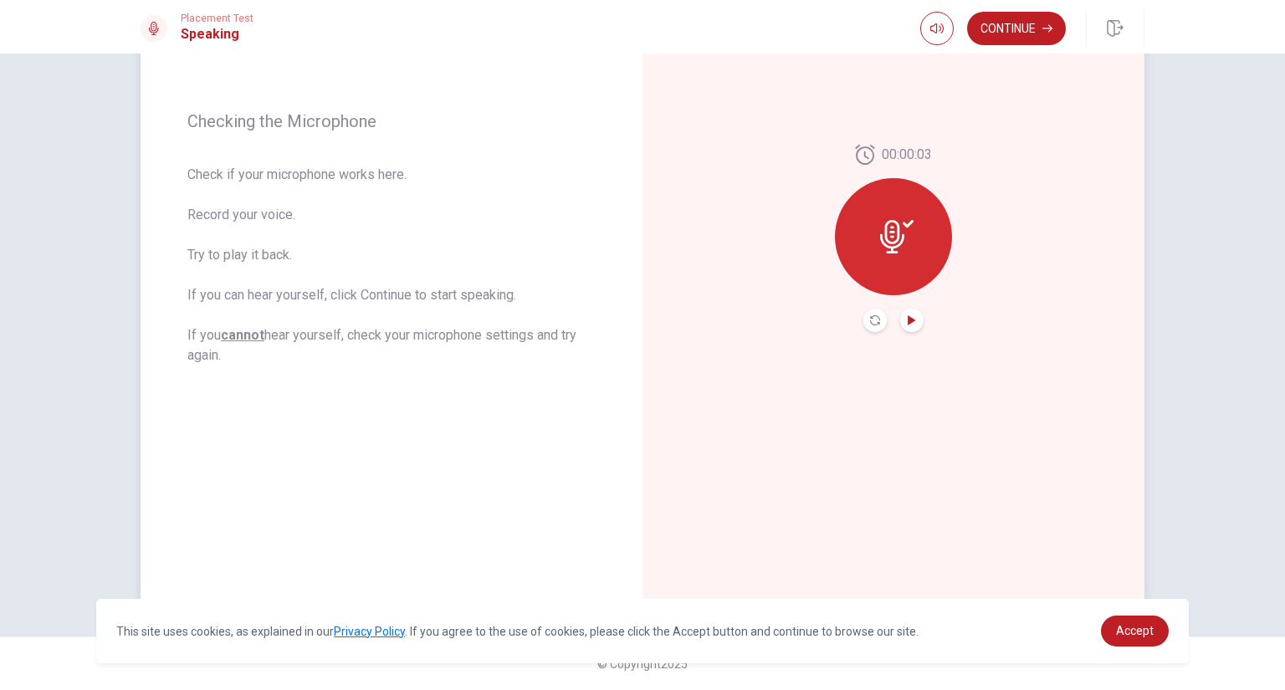
click at [908, 320] on icon "Play Audio" at bounding box center [912, 320] width 8 height 10
click at [1001, 30] on button "Continue" at bounding box center [1016, 28] width 99 height 33
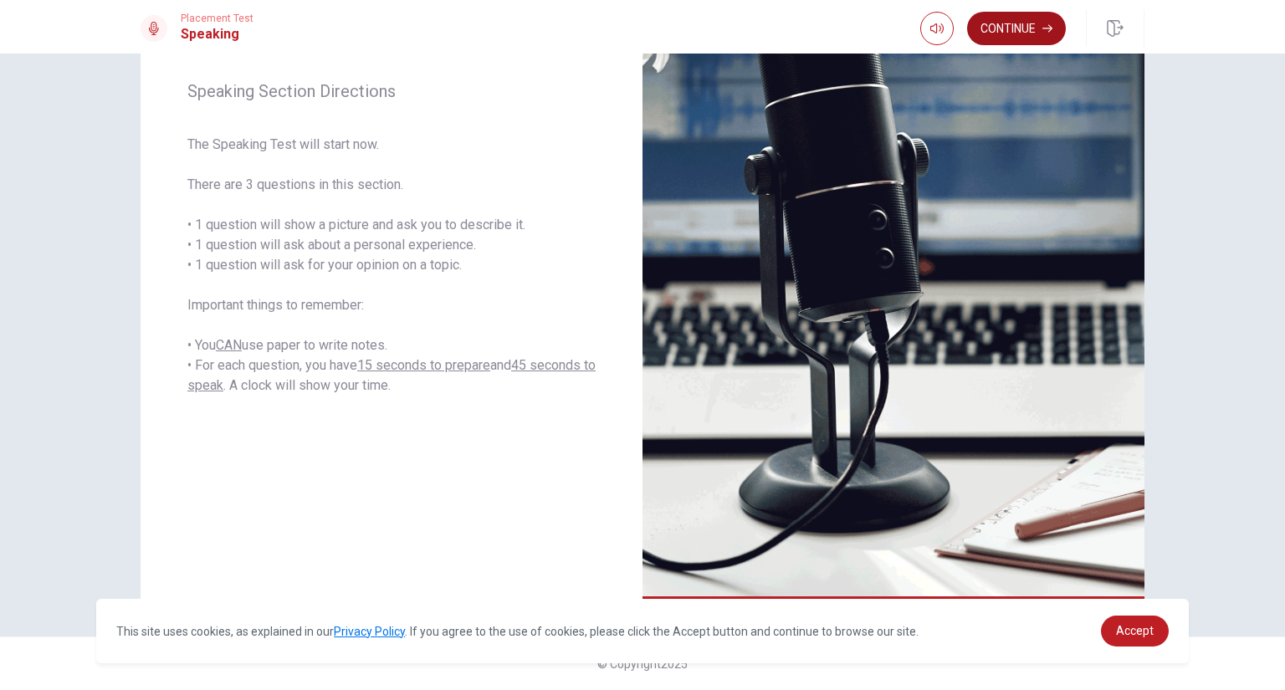
click at [1002, 27] on button "Continue" at bounding box center [1016, 28] width 99 height 33
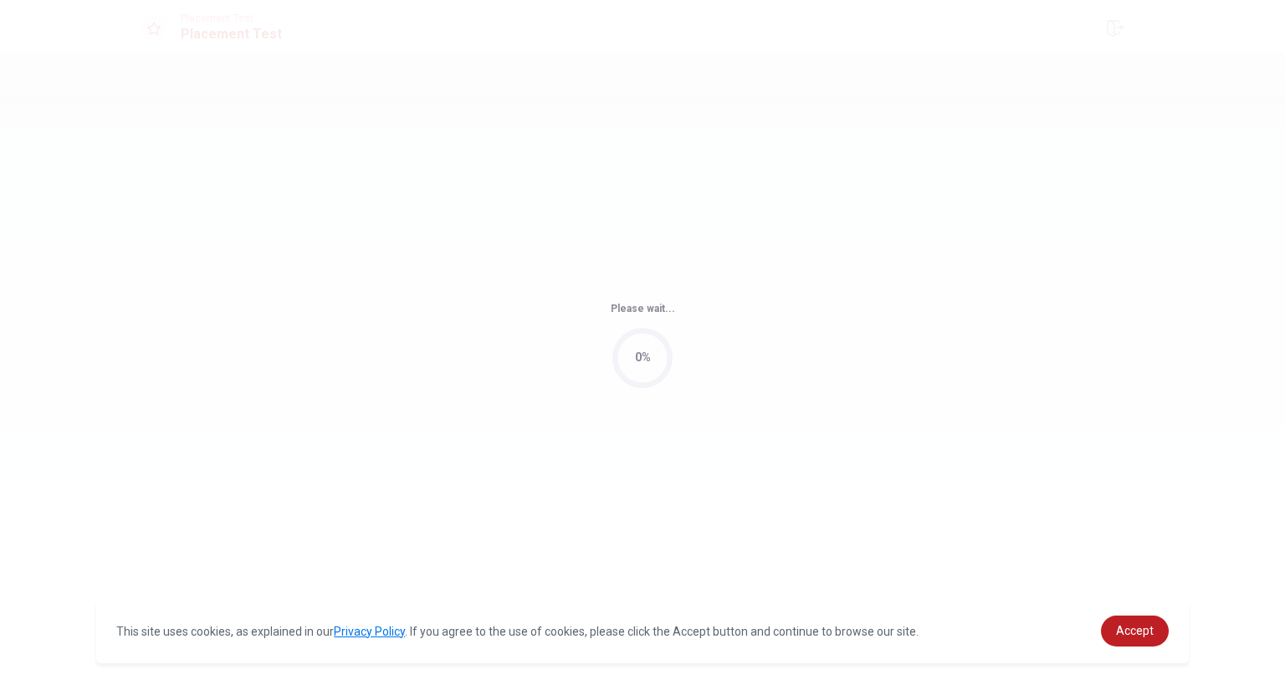
scroll to position [0, 0]
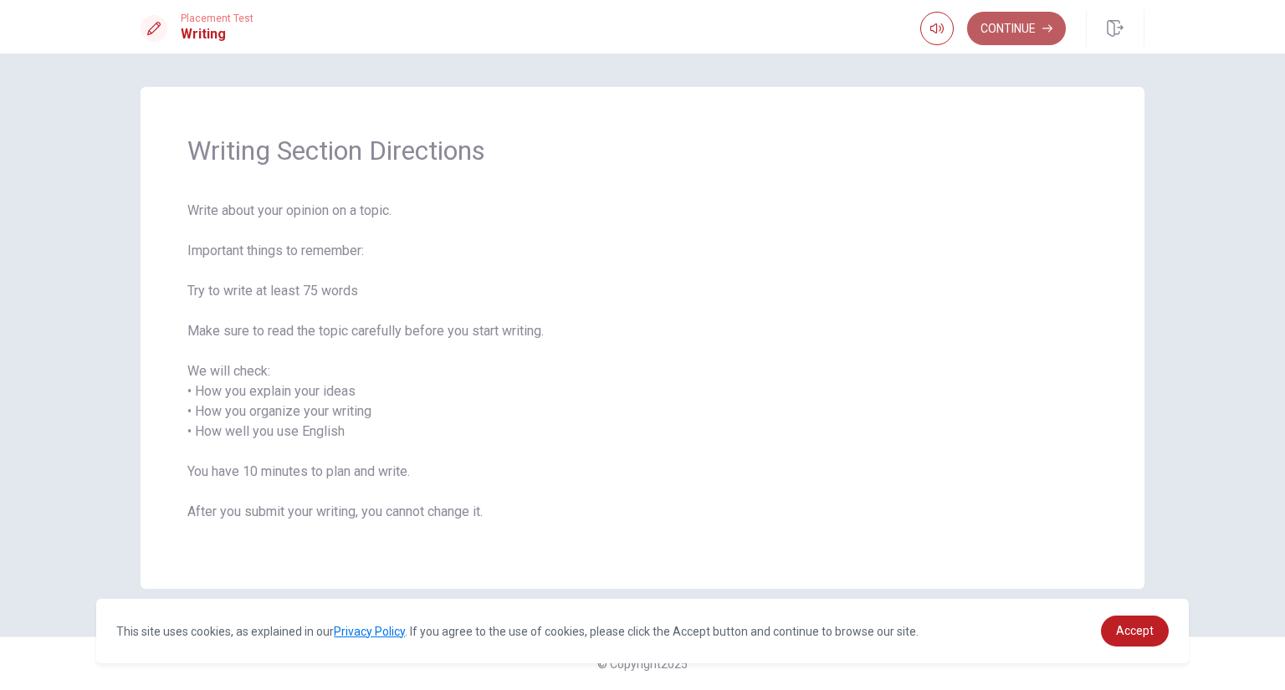
click at [1006, 29] on button "Continue" at bounding box center [1016, 28] width 99 height 33
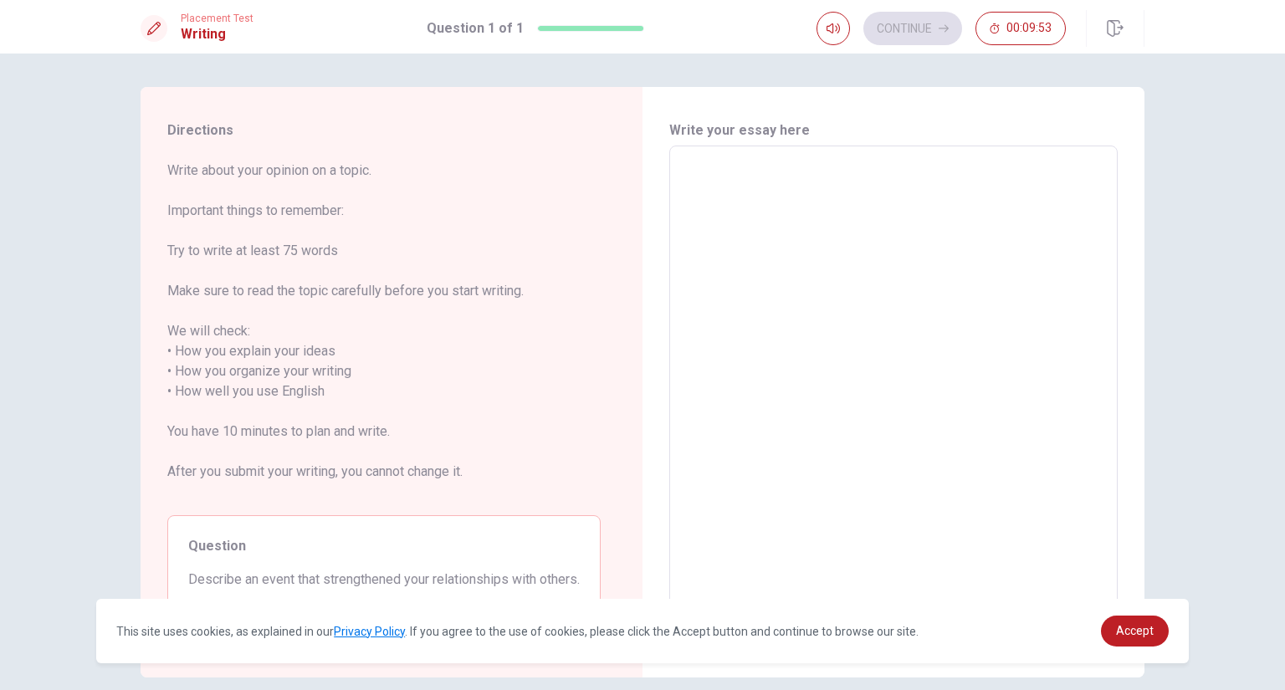
drag, startPoint x: 1006, startPoint y: 29, endPoint x: 826, endPoint y: 105, distance: 195.3
click at [826, 105] on div "Placement Test Writing Question 1 of 1 Continue 00:09:53 Question 1 of 1 Contin…" at bounding box center [642, 345] width 1285 height 690
click at [419, 285] on span "Write about your opinion on a topic. Important things to remember: Try to write…" at bounding box center [383, 331] width 433 height 341
click at [708, 174] on textarea at bounding box center [893, 382] width 425 height 444
type textarea "P"
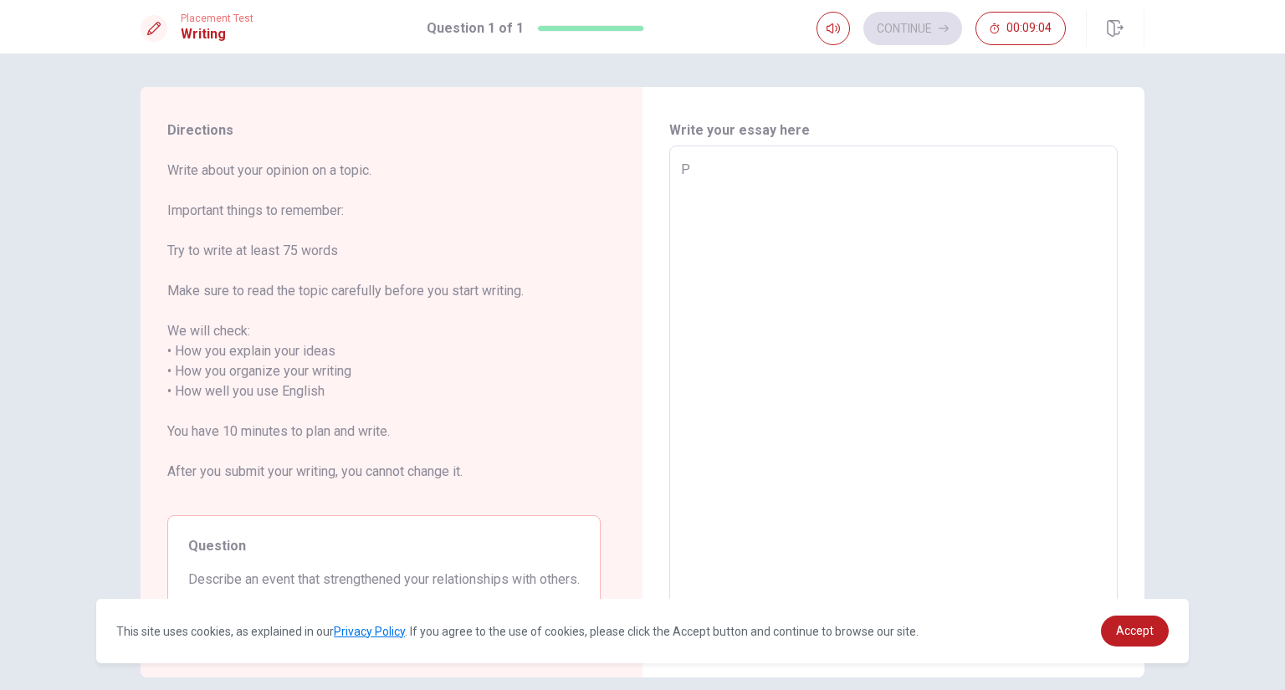
type textarea "x"
type textarea "Pl"
type textarea "x"
type textarea "Pla"
type textarea "x"
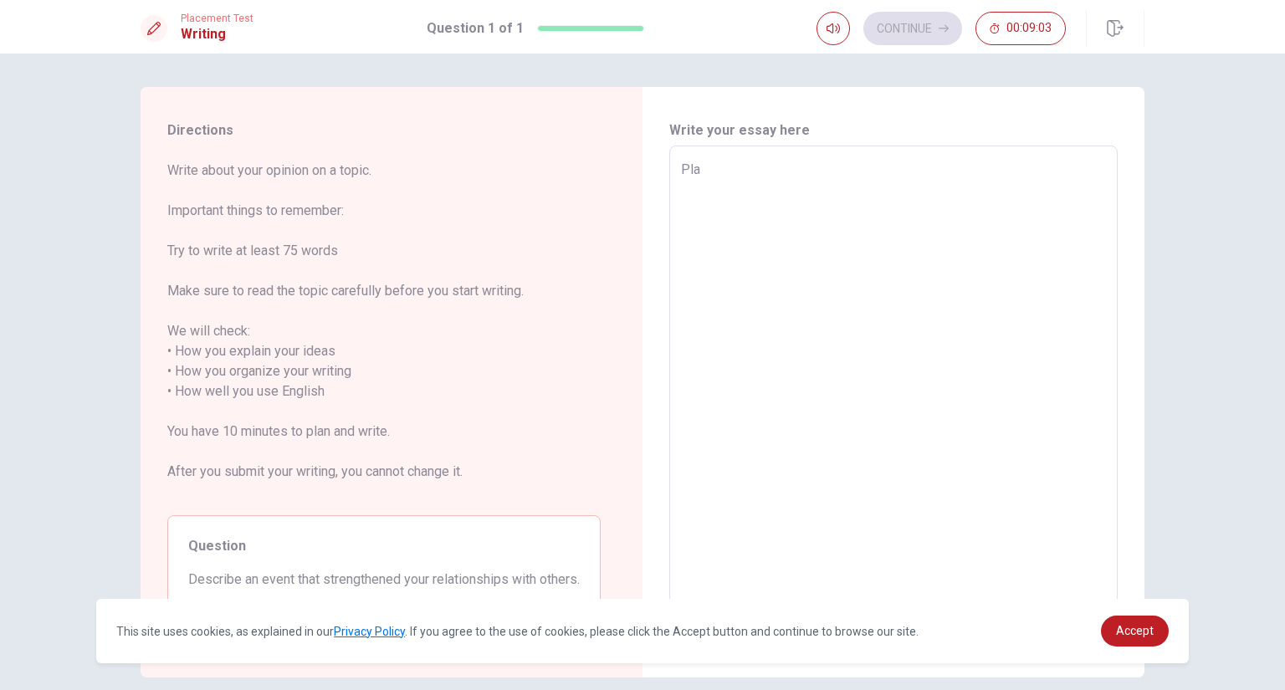
type textarea "Play"
type textarea "x"
type textarea "Playi"
type textarea "x"
type textarea "Playin"
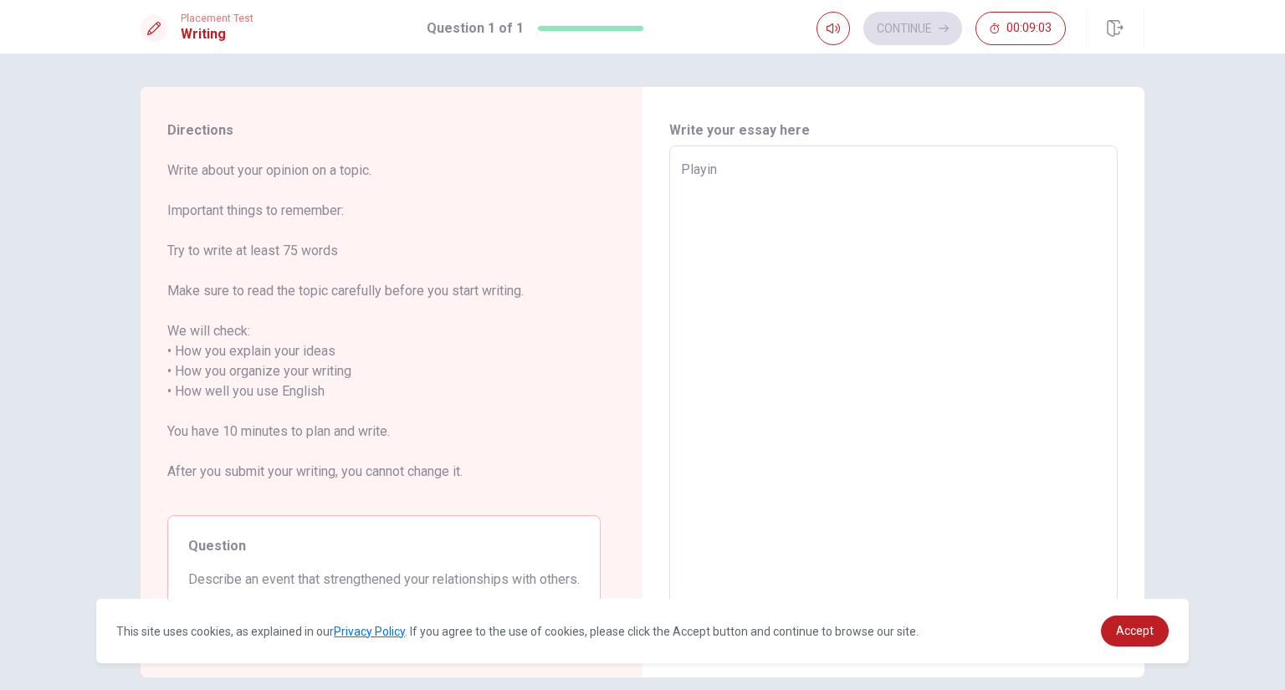
type textarea "x"
type textarea "Playing"
type textarea "x"
type textarea "Playing"
type textarea "x"
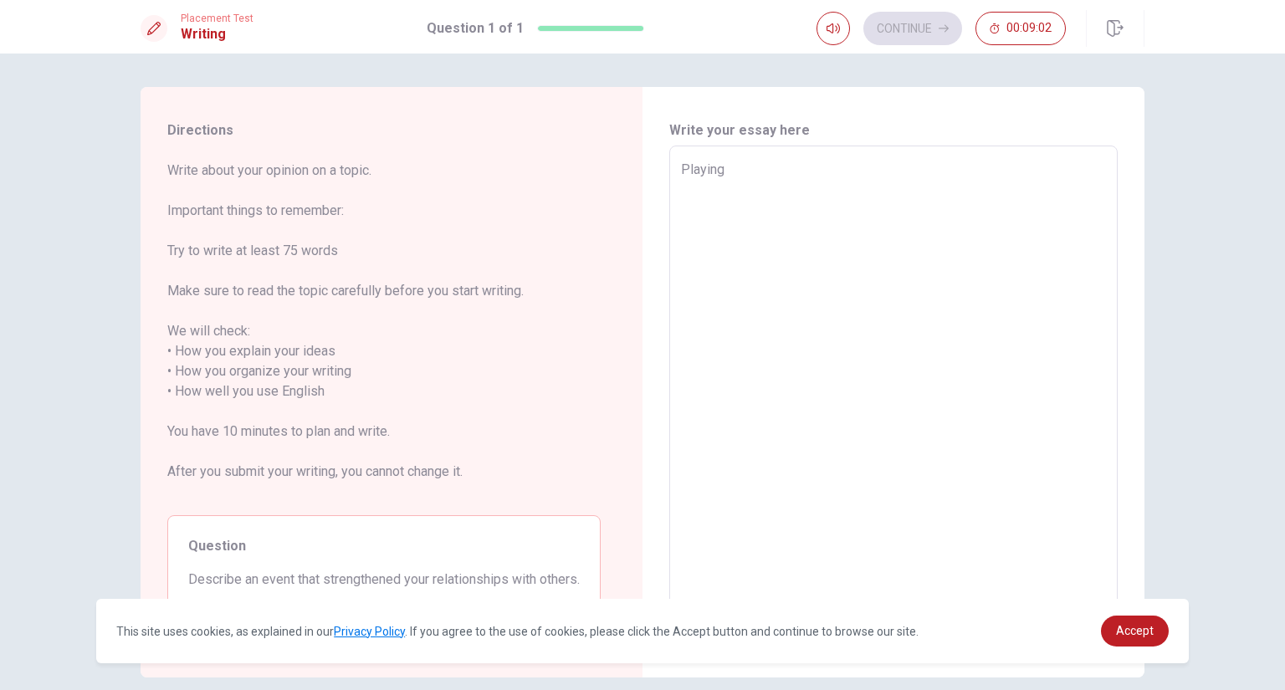
type textarea "Playing b"
type textarea "x"
type textarea "Playing ba"
type textarea "x"
type textarea "Playing bas"
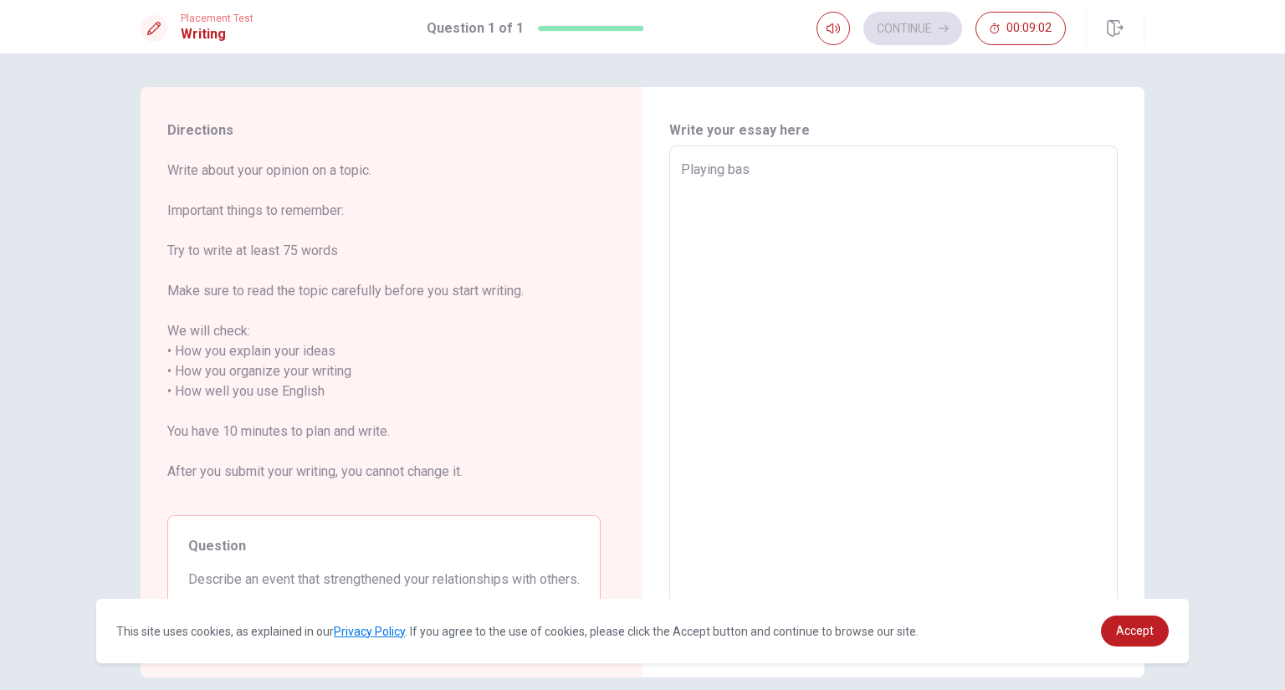
type textarea "x"
type textarea "Playing bask"
type textarea "x"
type textarea "Playing baske"
type textarea "x"
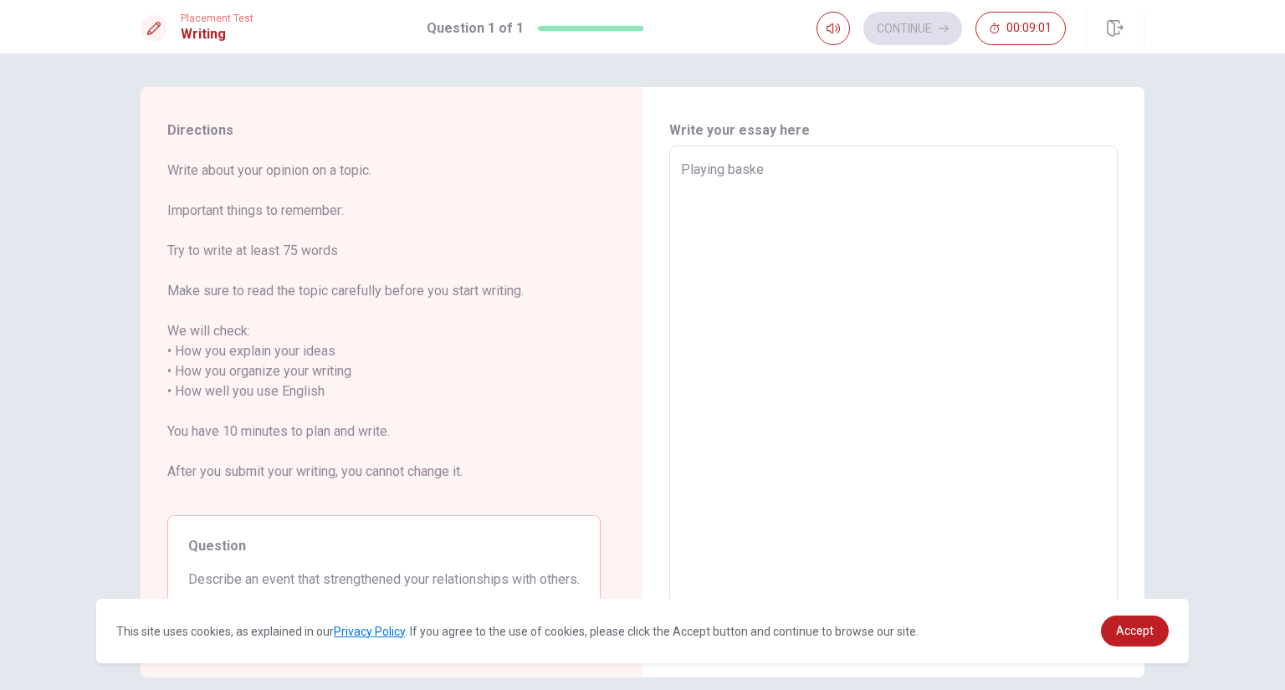
type textarea "Playing basket"
type textarea "x"
type textarea "Playing basket"
type textarea "x"
type textarea "Playing basket"
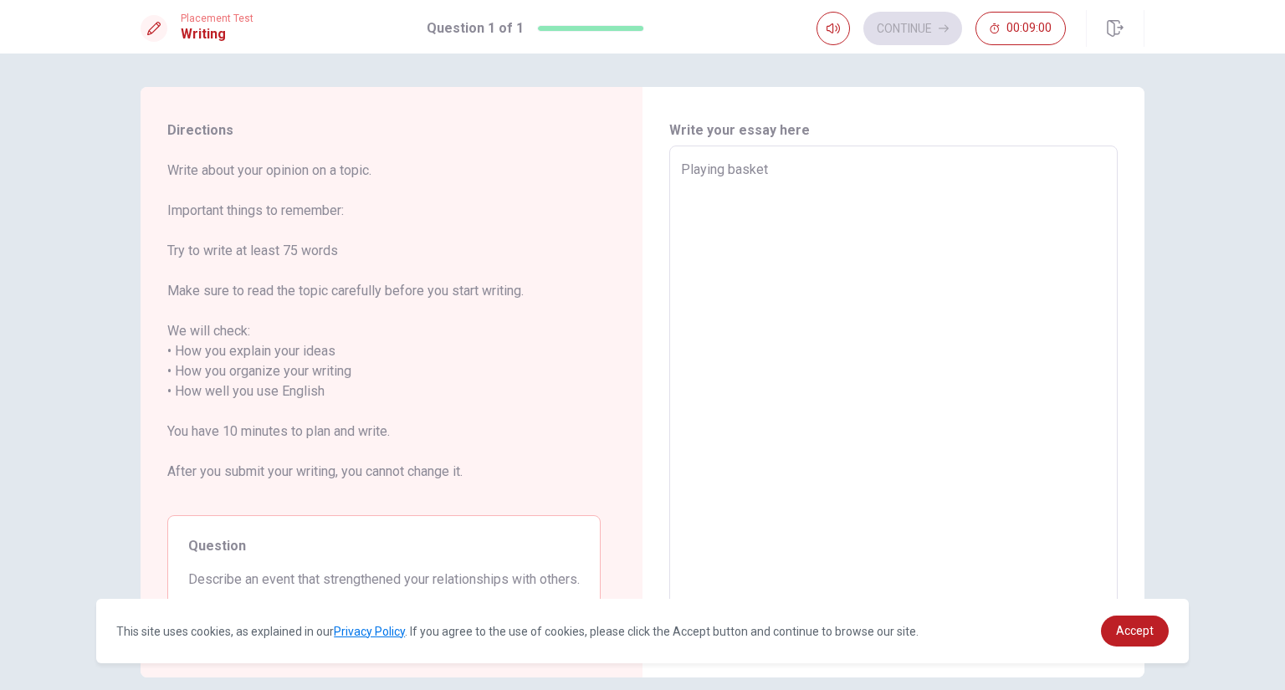
type textarea "x"
type textarea "Playing basketb"
type textarea "x"
type textarea "Playing basketba"
type textarea "x"
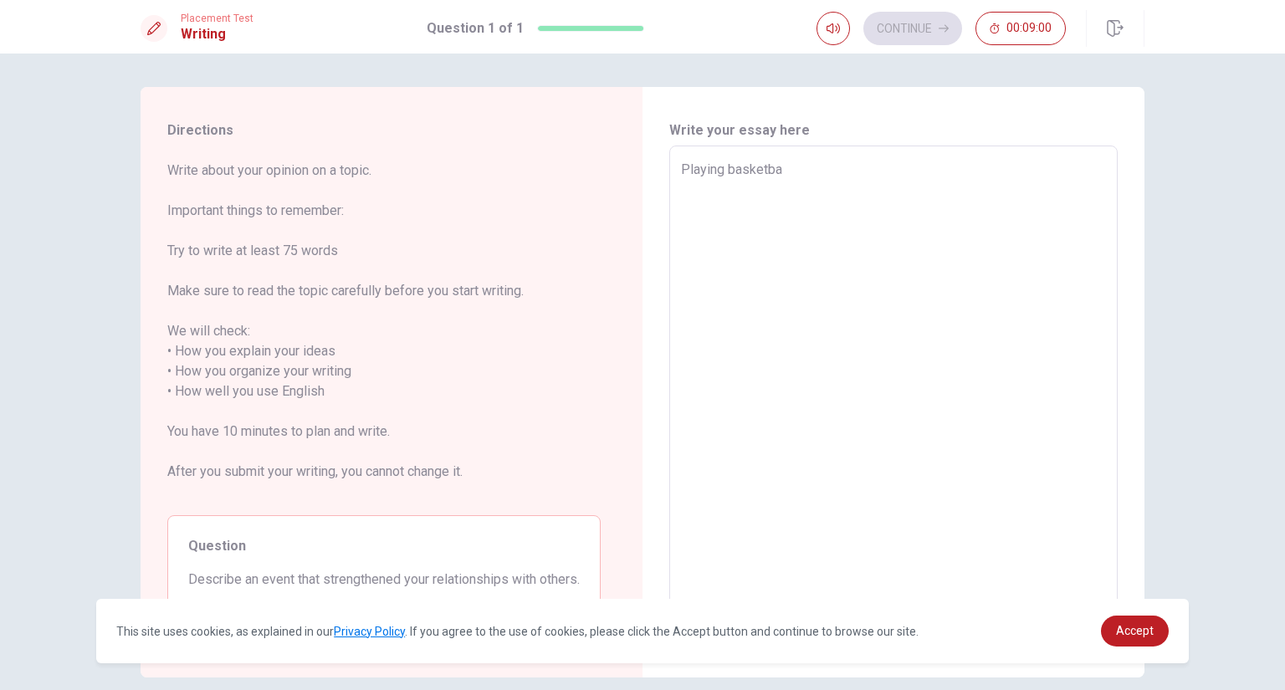
type textarea "Playing basketbal"
type textarea "x"
type textarea "Playing basketball"
type textarea "x"
type textarea "Playing basketball"
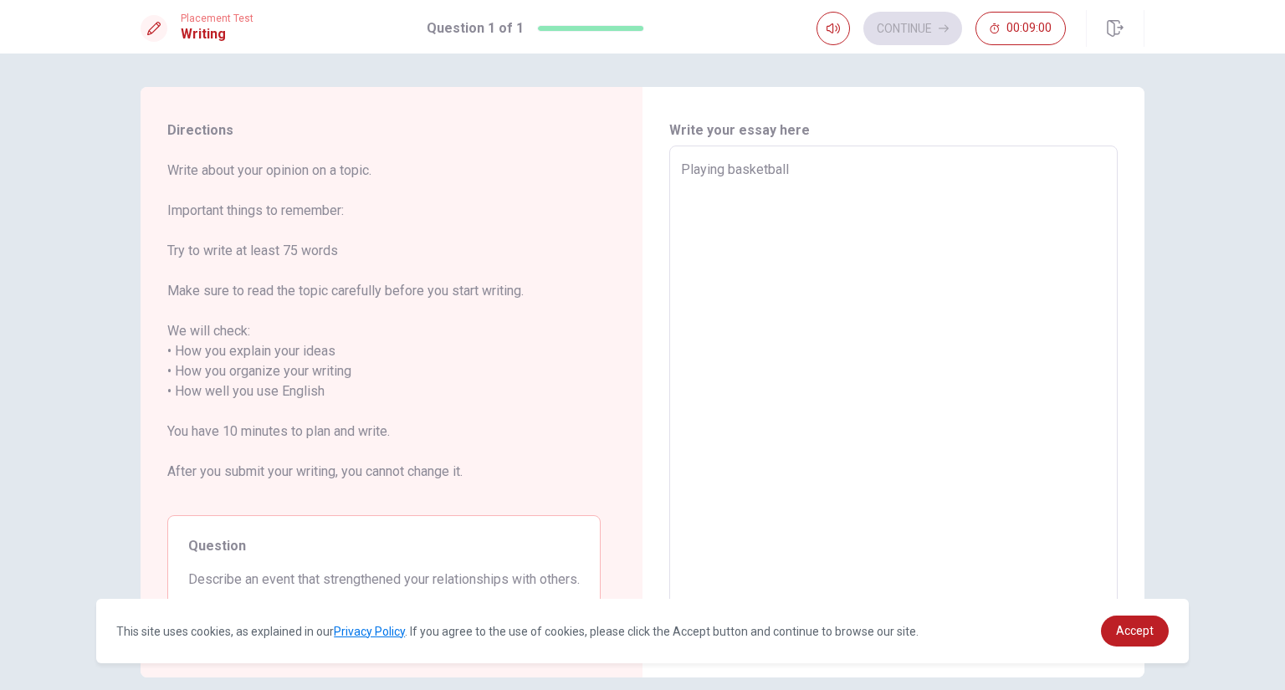
type textarea "x"
type textarea "Playing basketball i"
type textarea "x"
type textarea "Playing basketball ii"
type textarea "x"
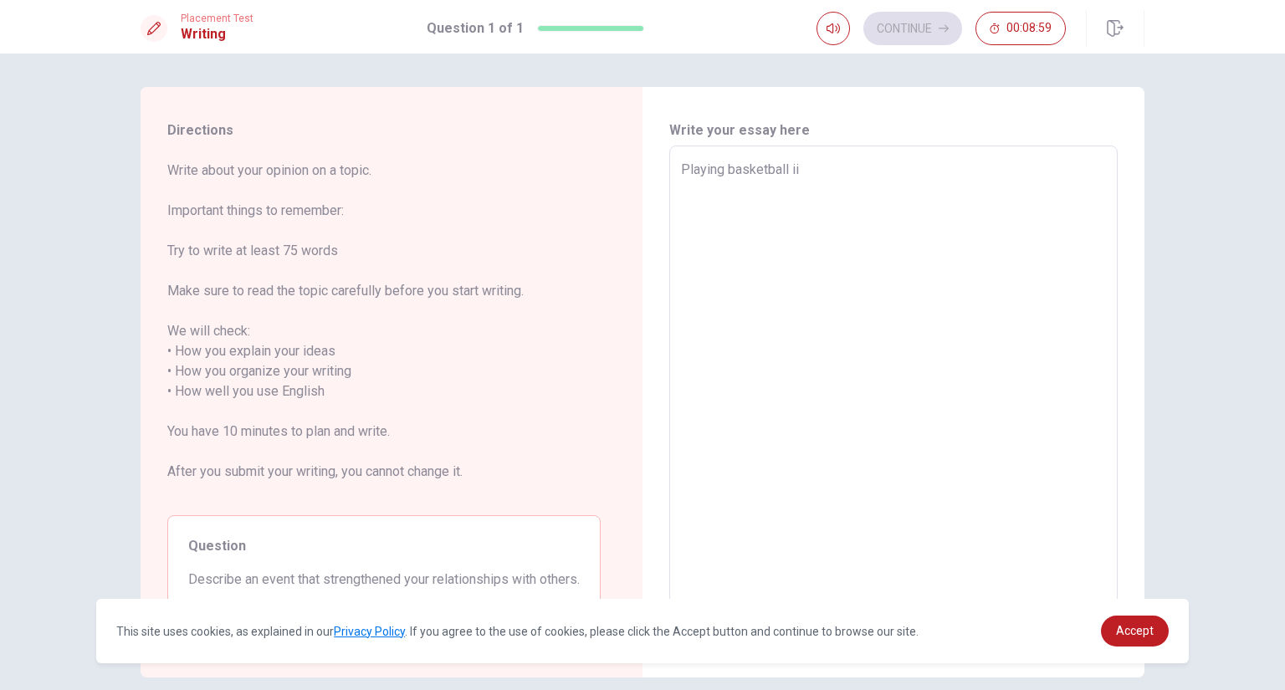
type textarea "Playing basketball iis"
type textarea "x"
type textarea "Playing basketball iis"
type textarea "x"
type textarea "Playing basketball iis"
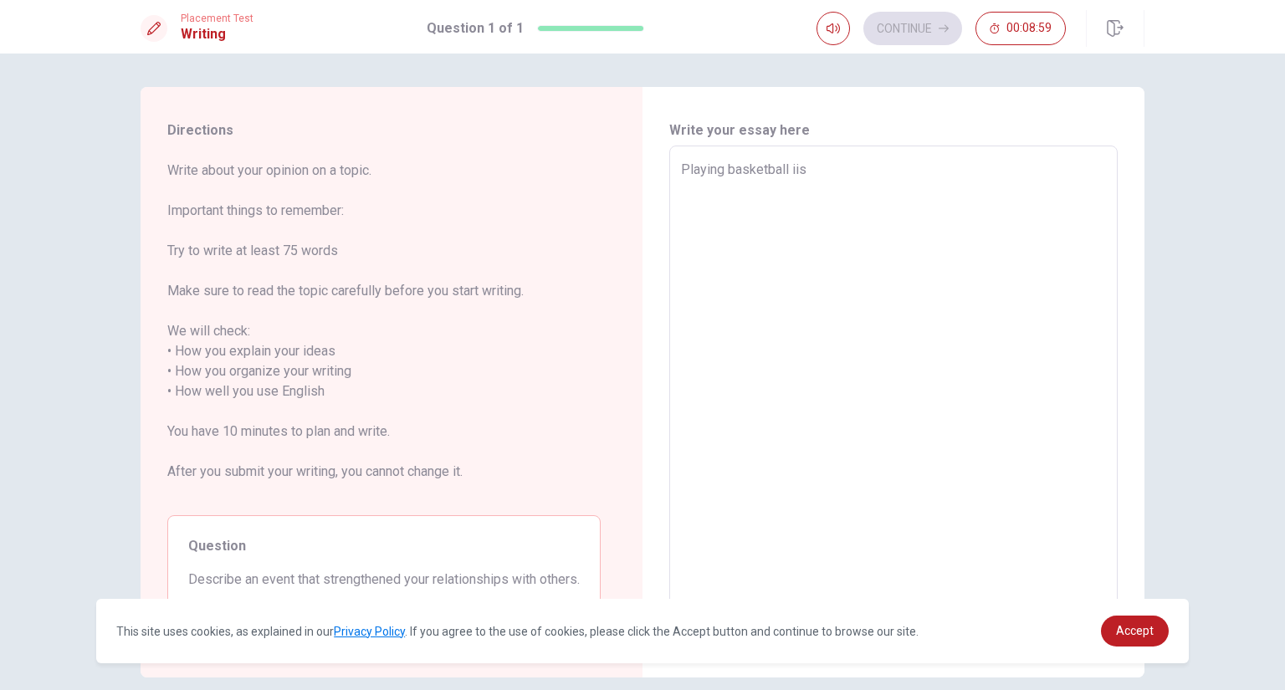
type textarea "x"
type textarea "Playing basketball ii"
type textarea "x"
type textarea "Playing basketball i"
type textarea "x"
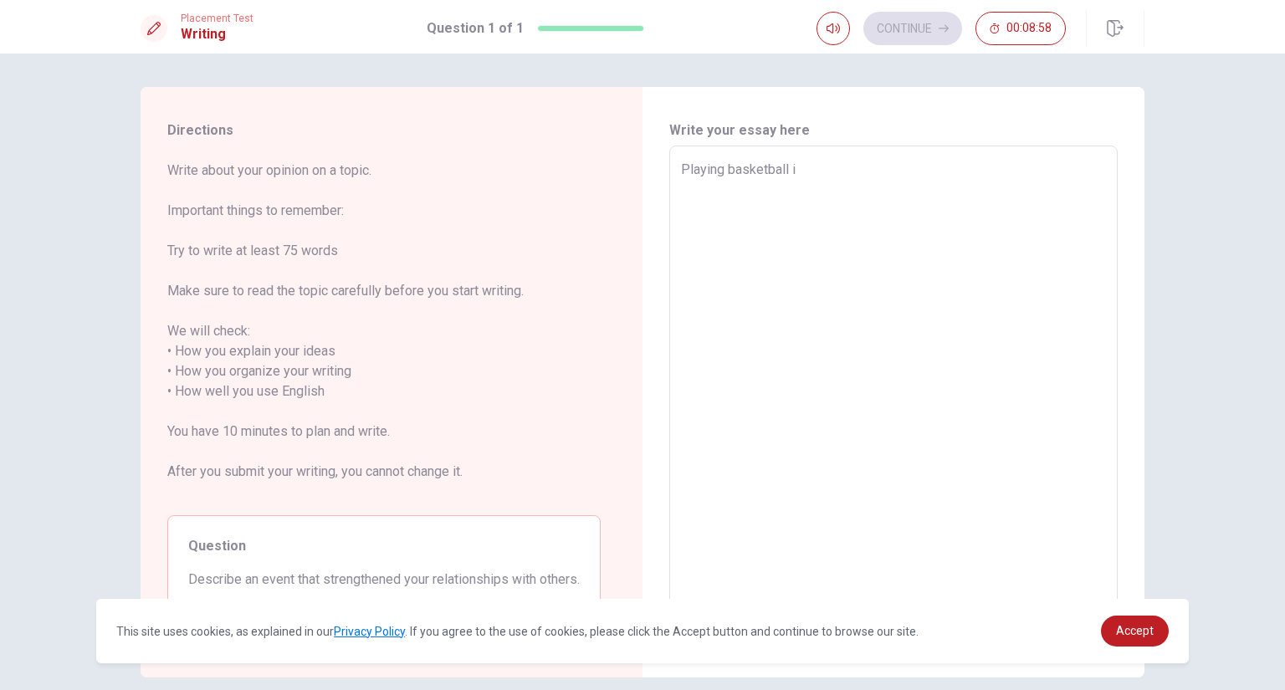
type textarea "Playing basketball is"
type textarea "x"
type textarea "Playing basketball is"
type textarea "x"
type textarea "Playing basketball is"
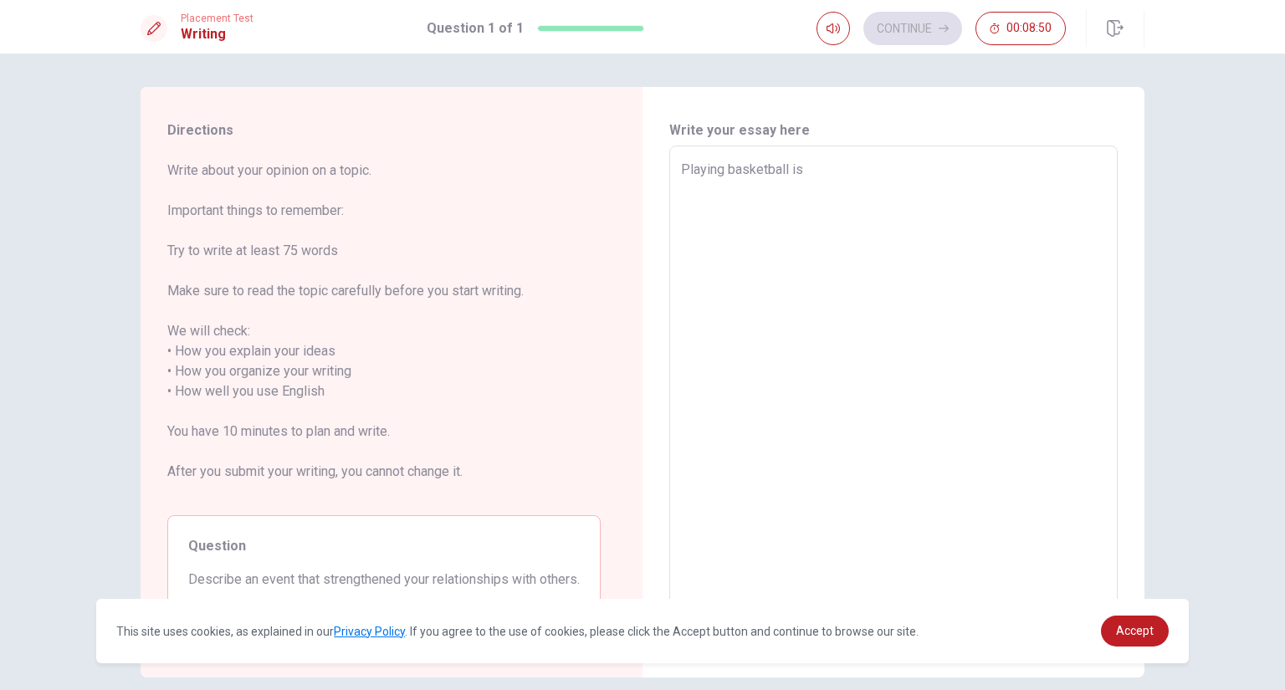
type textarea "x"
type textarea "Playing basketball i"
type textarea "x"
type textarea "Playing basketball"
type textarea "x"
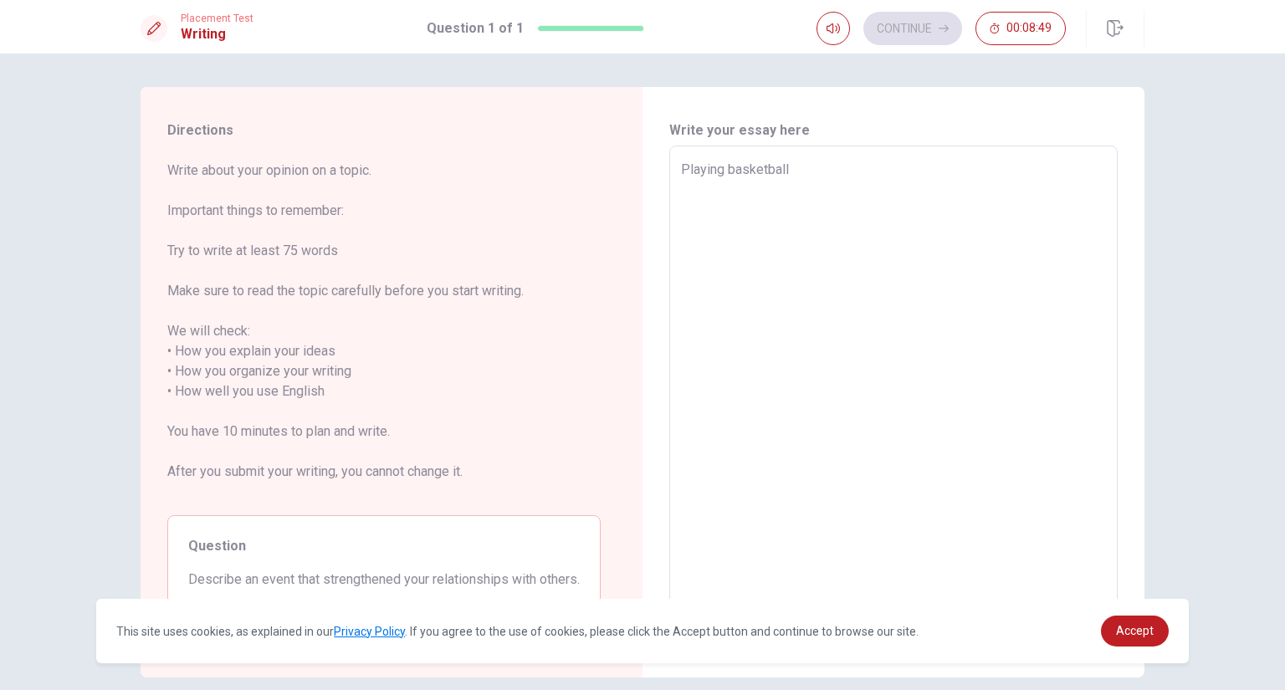
type textarea "Playing basketball"
type textarea "x"
type textarea "Playing basketbal"
type textarea "x"
type textarea "Playing basketba"
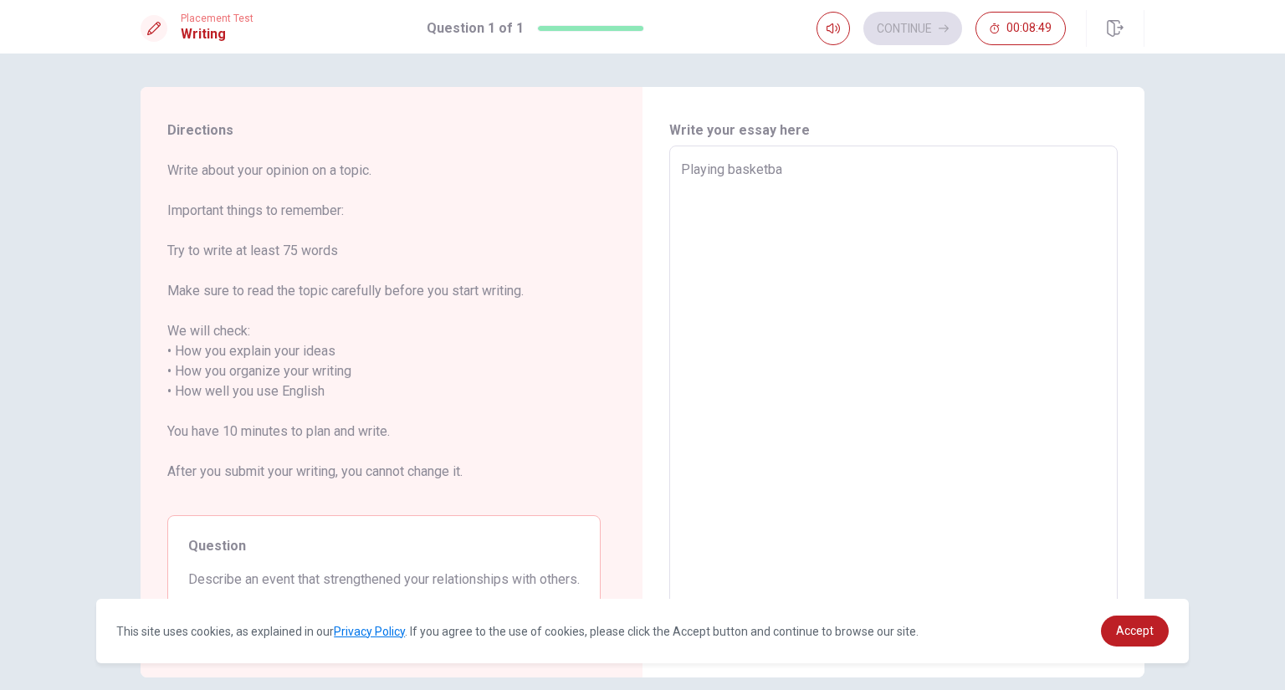
type textarea "x"
type textarea "Playing basketb"
type textarea "x"
type textarea "Playing basket"
type textarea "x"
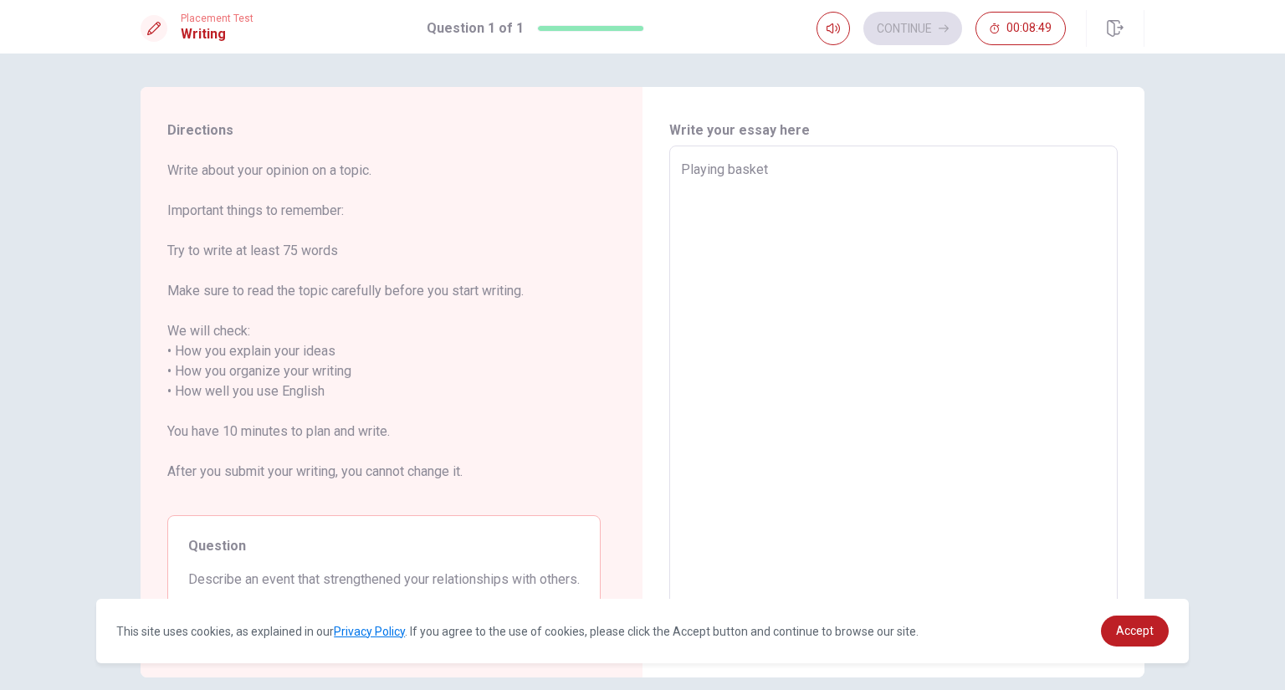
type textarea "Playing baske"
type textarea "x"
type textarea "Playing bask"
type textarea "x"
type textarea "Playing bas"
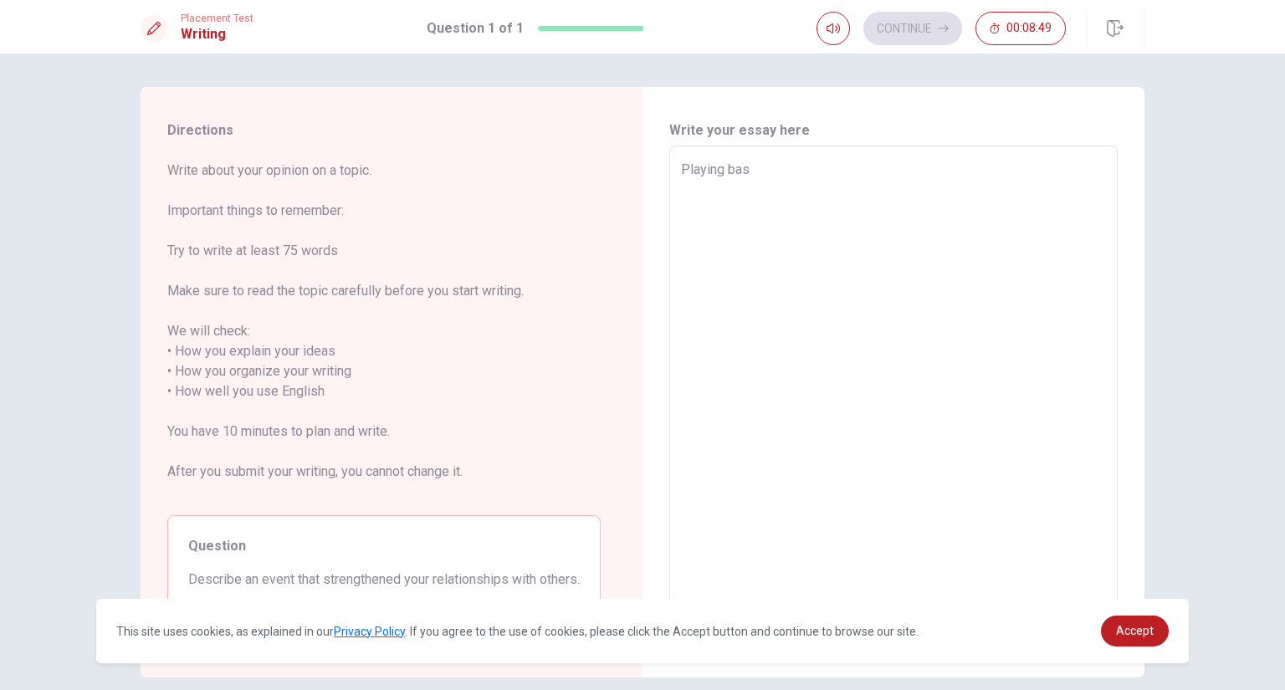
type textarea "x"
type textarea "Playing ba"
type textarea "x"
type textarea "Playing b"
type textarea "x"
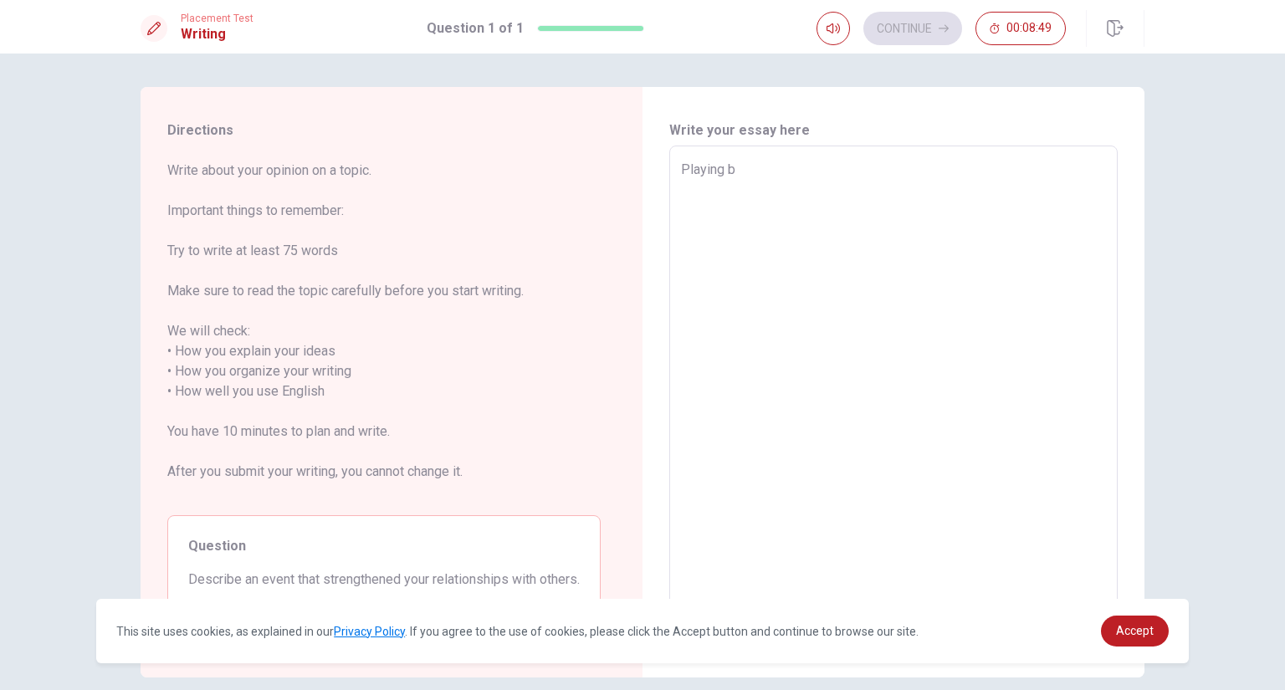
type textarea "Playing"
type textarea "x"
type textarea "Playing"
type textarea "x"
type textarea "Playin"
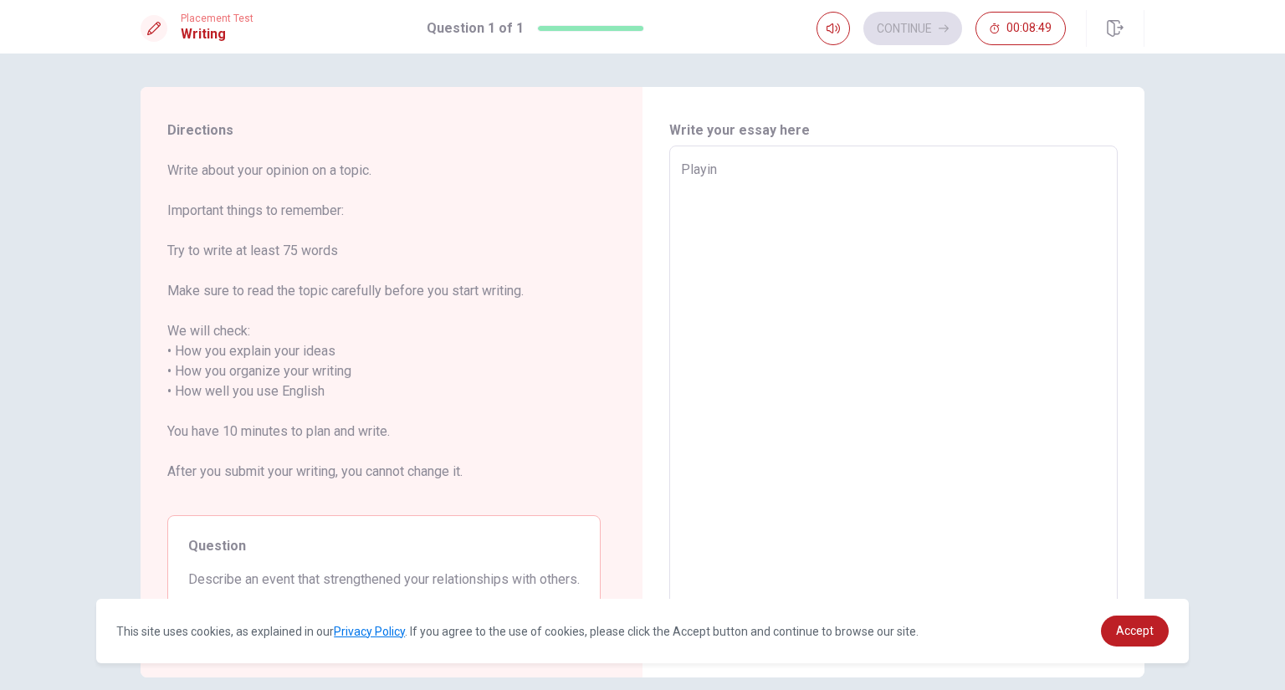
type textarea "x"
type textarea "Playi"
type textarea "x"
type textarea "Play"
type textarea "x"
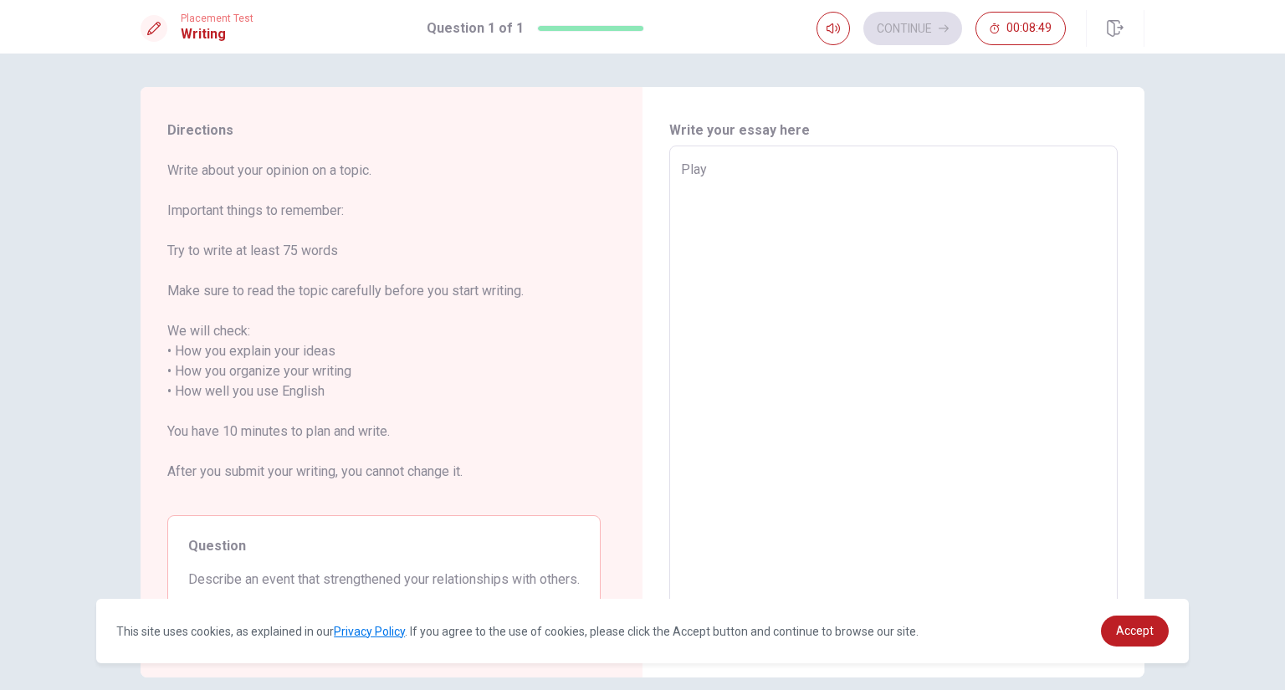
type textarea "Pla"
type textarea "x"
type textarea "Pl"
type textarea "x"
type textarea "P"
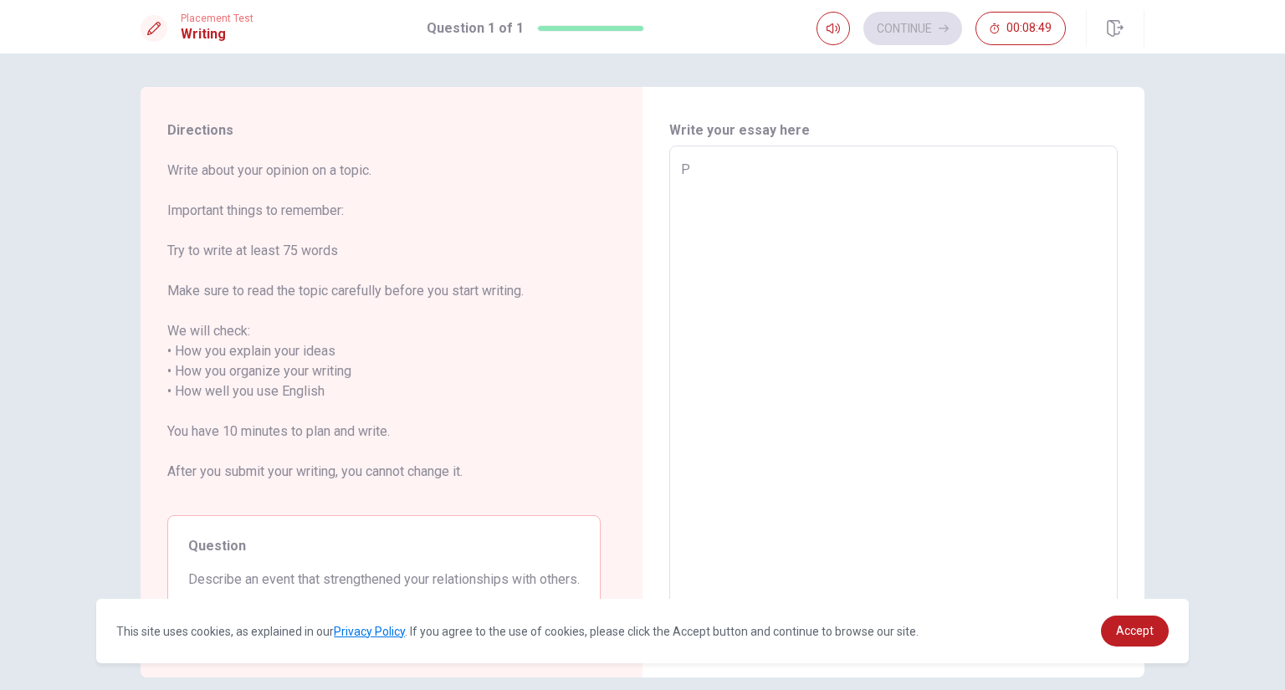
type textarea "x"
type textarea "P"
type textarea "x"
type textarea "Pl"
type textarea "x"
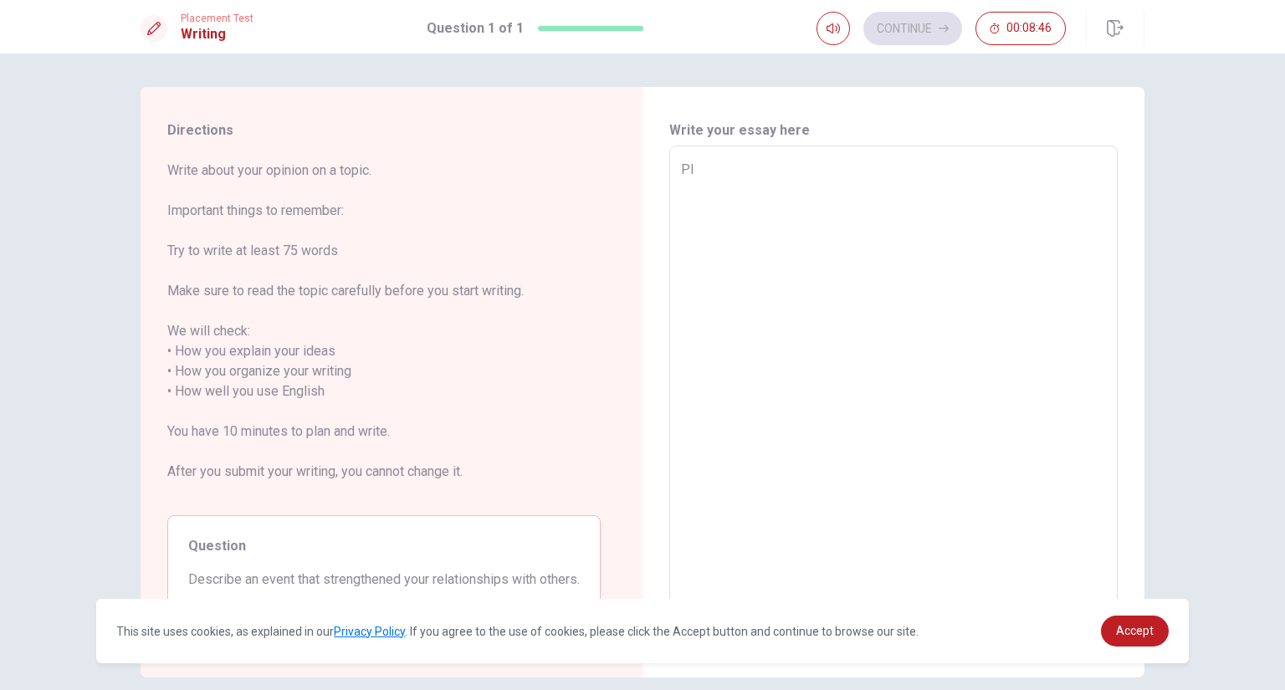
type textarea "Pla"
type textarea "x"
type textarea "Play"
type textarea "x"
type textarea "Playi"
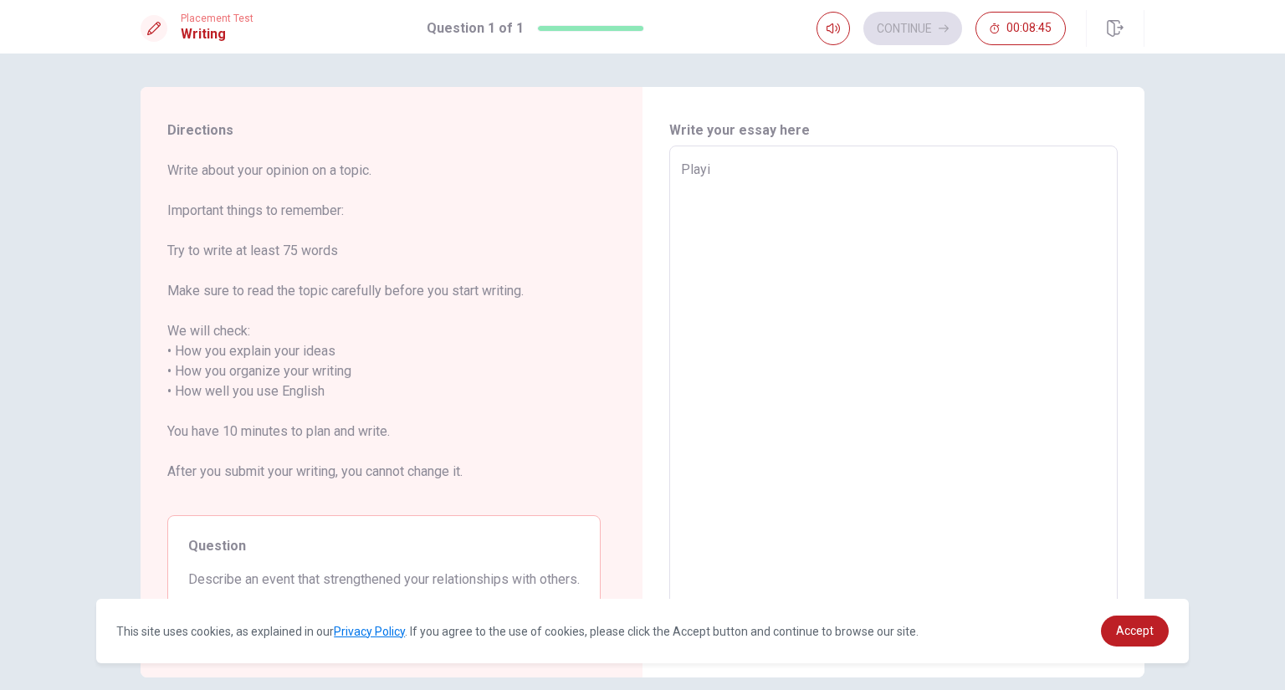
type textarea "x"
type textarea "Playin"
type textarea "x"
type textarea "Playing"
type textarea "x"
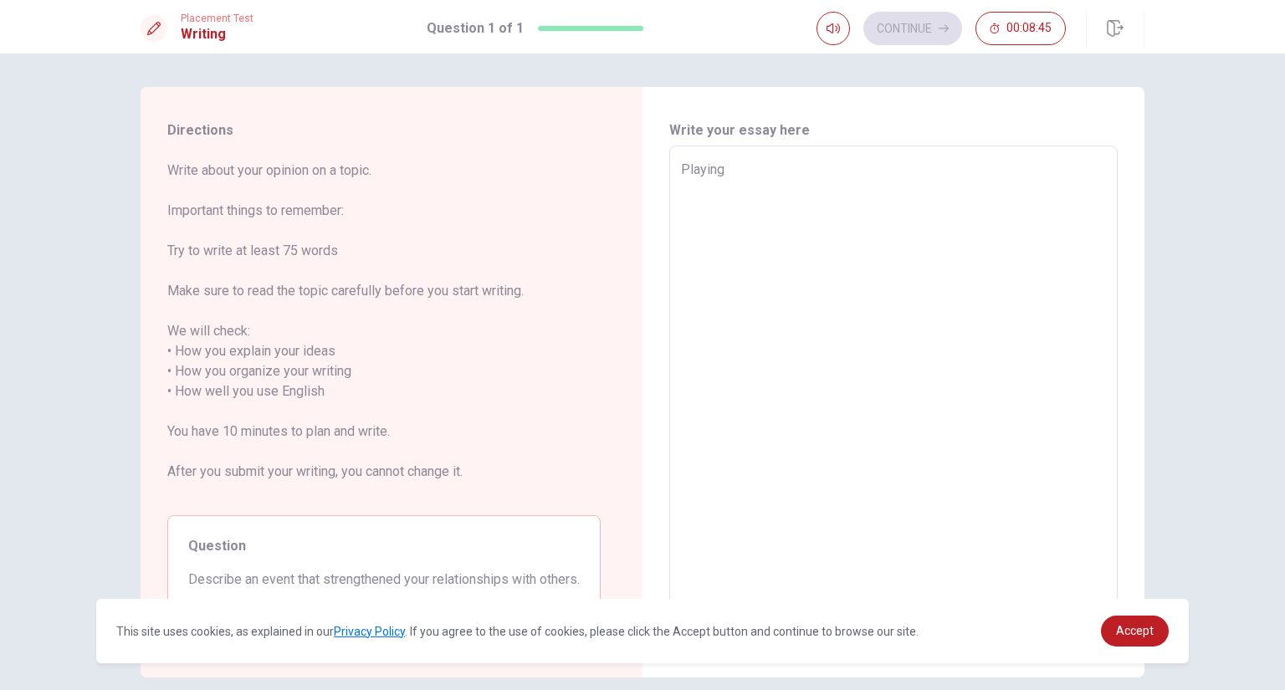
type textarea "Playing"
type textarea "x"
type textarea "Playing m"
type textarea "x"
type textarea "Playing mu"
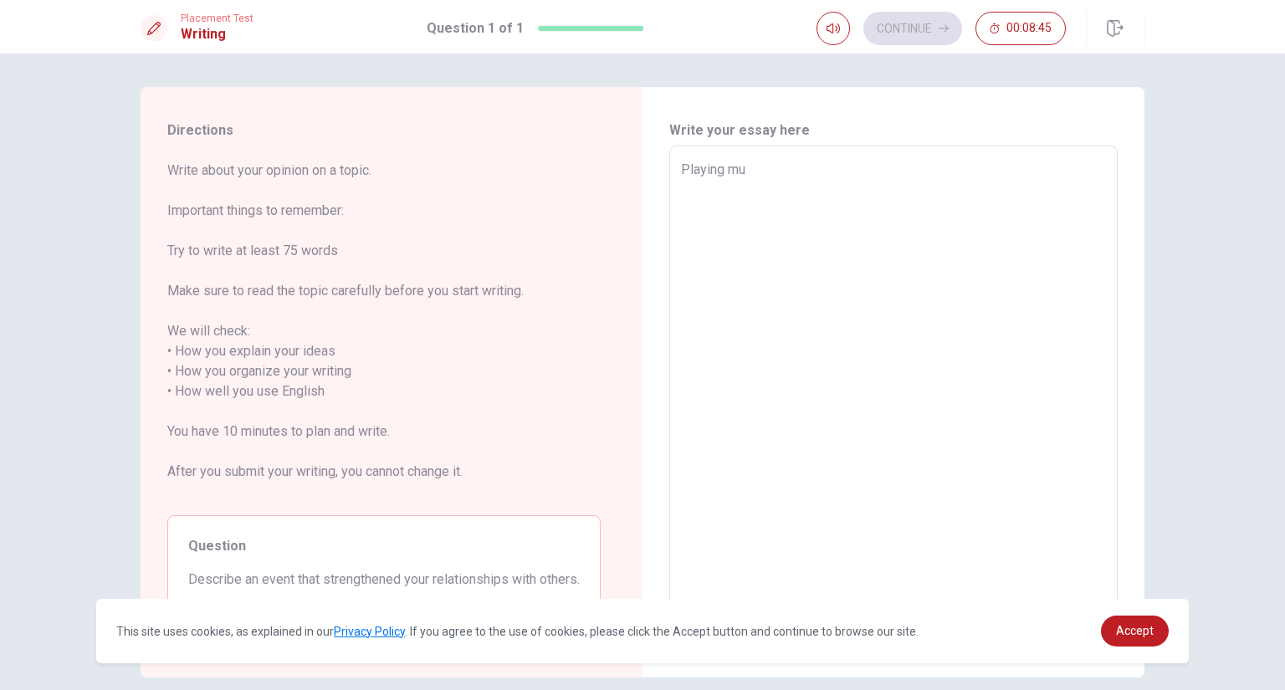
type textarea "x"
type textarea "Playing mus"
type textarea "x"
type textarea "Playing musi"
type textarea "x"
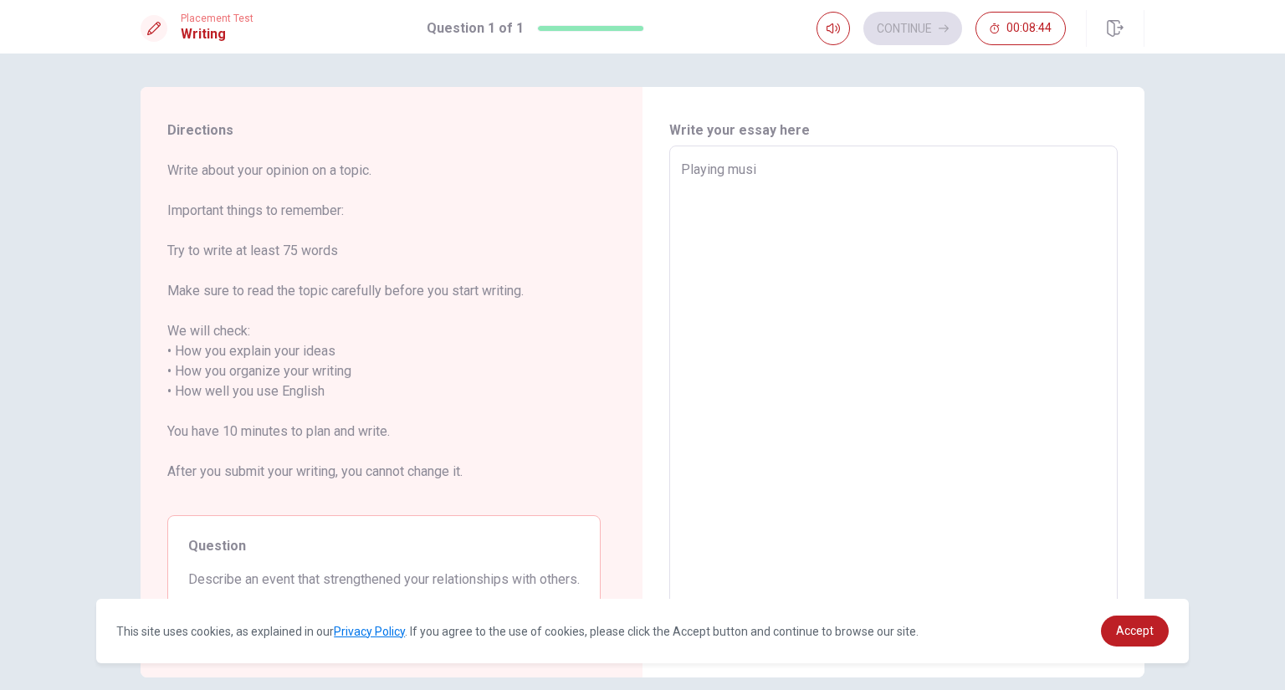
type textarea "Playing music"
type textarea "x"
type textarea "Playing music"
type textarea "x"
type textarea "Playing music t"
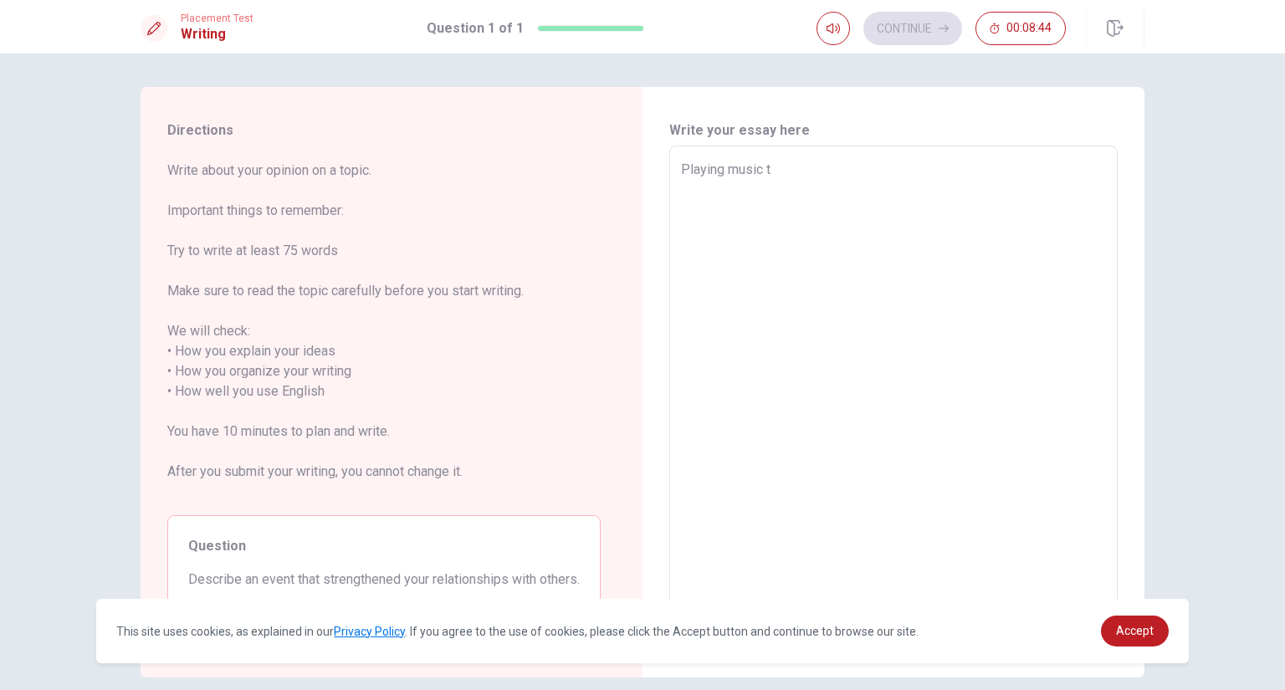
type textarea "x"
type textarea "Playing music to"
type textarea "x"
type textarea "Playing music tog"
type textarea "x"
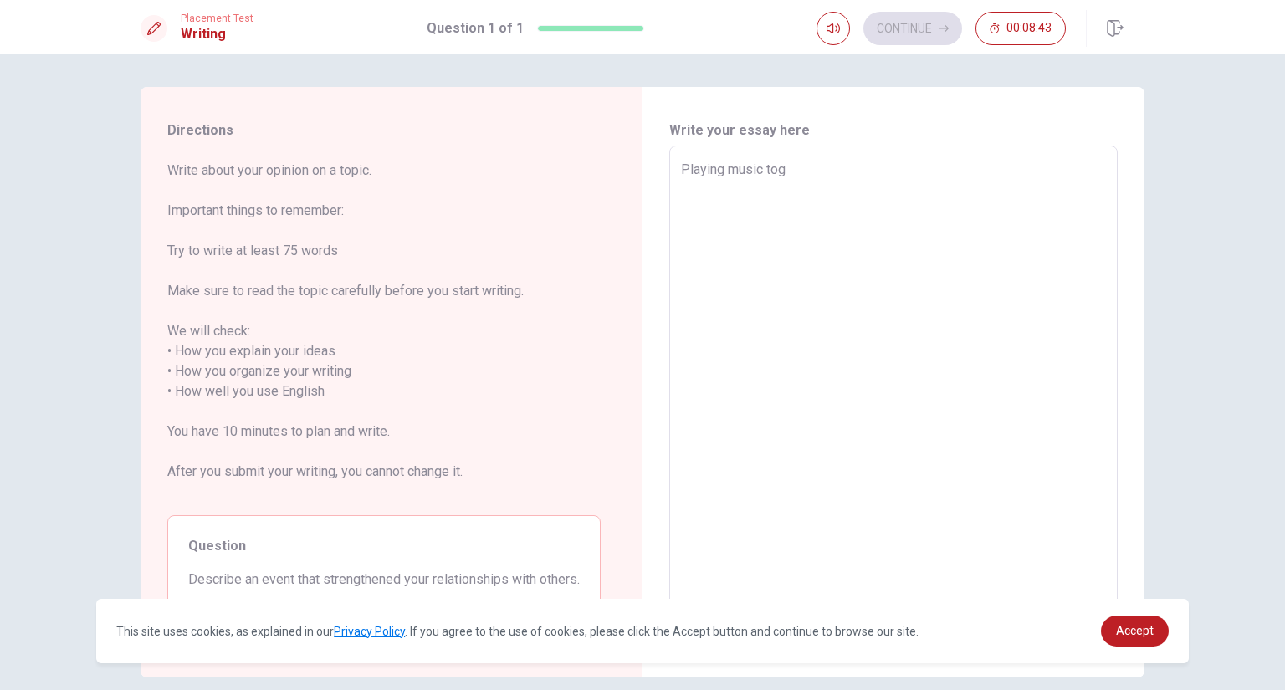
type textarea "Playing music toge"
type textarea "x"
type textarea "Playing music toget"
type textarea "x"
type textarea "Playing music togeth"
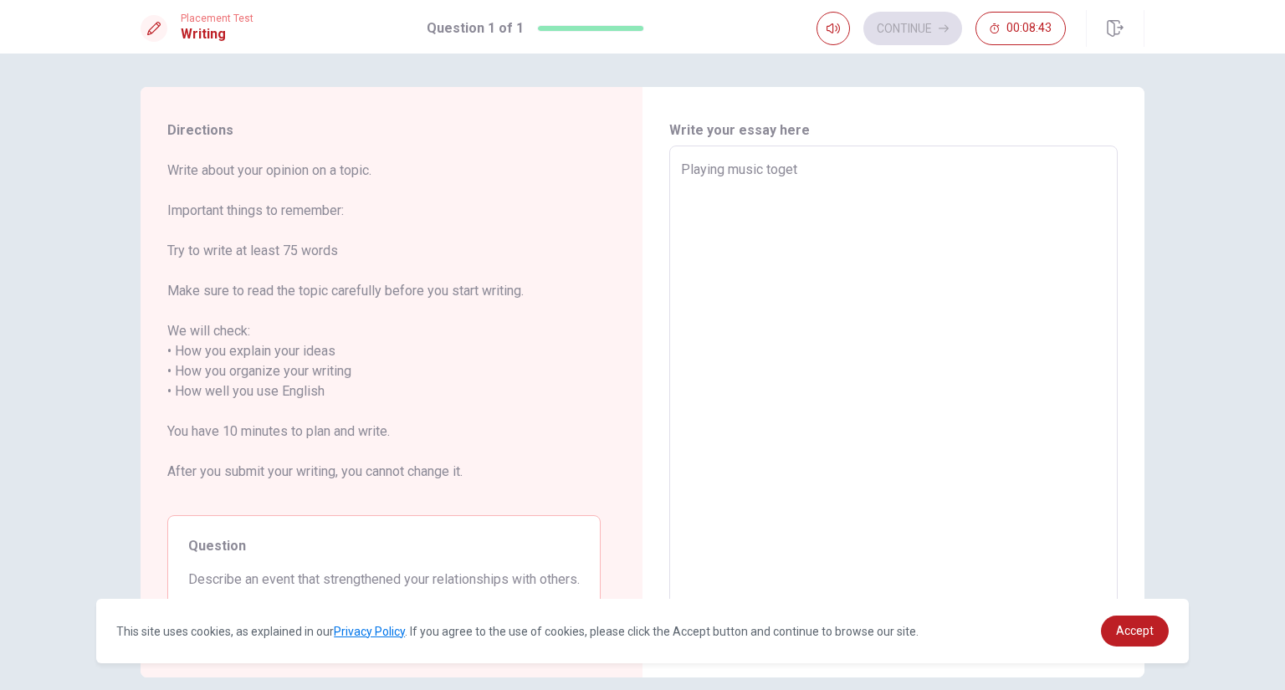
type textarea "x"
type textarea "Playing music togethe"
type textarea "x"
type textarea "Playing music together"
type textarea "x"
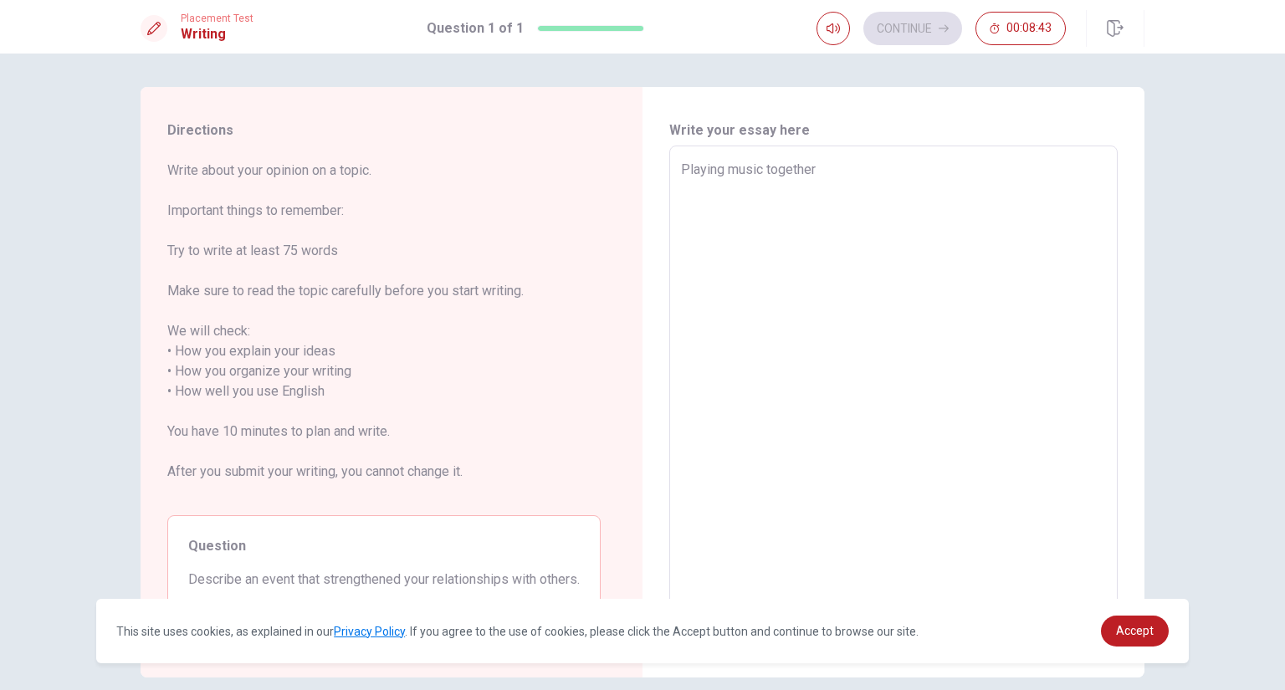
type textarea "Playing music together"
type textarea "x"
type textarea "Playing music together i"
type textarea "x"
type textarea "Playing music together is"
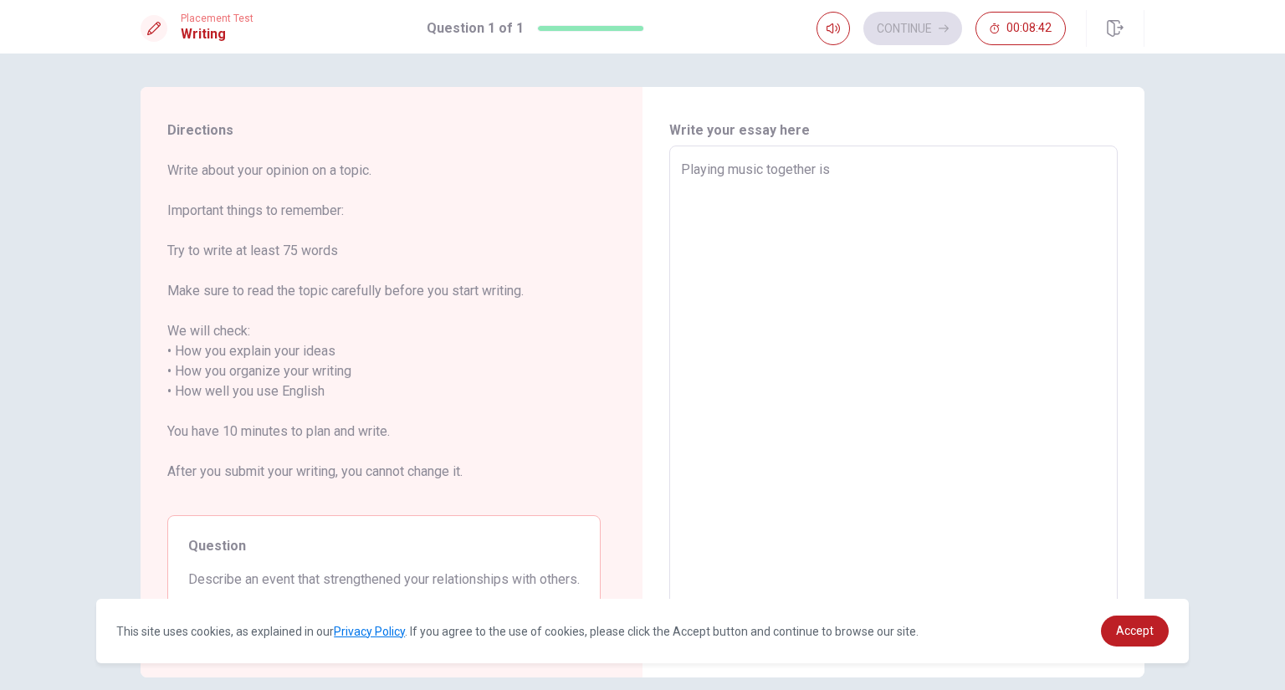
type textarea "x"
type textarea "Playing music together is"
type textarea "x"
type textarea "Playing music together is o"
type textarea "x"
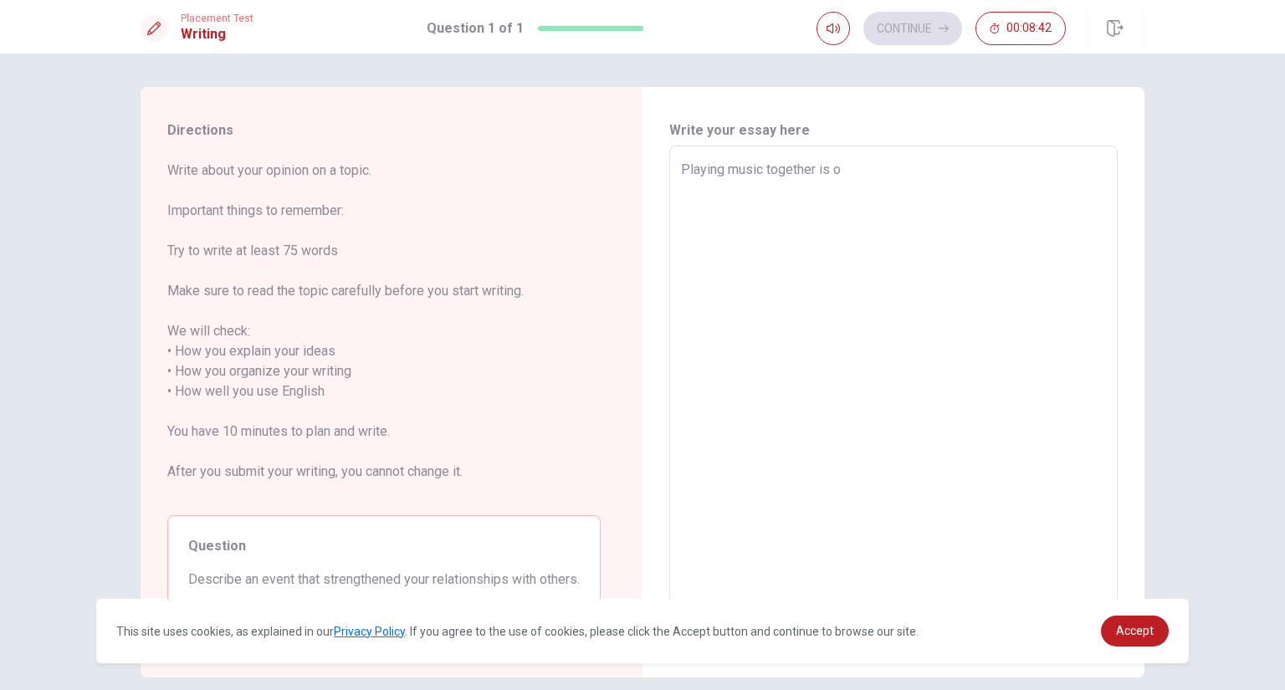
type textarea "Playing music together is on"
type textarea "x"
type textarea "Playing music together is one"
type textarea "x"
type textarea "Playing music together is one"
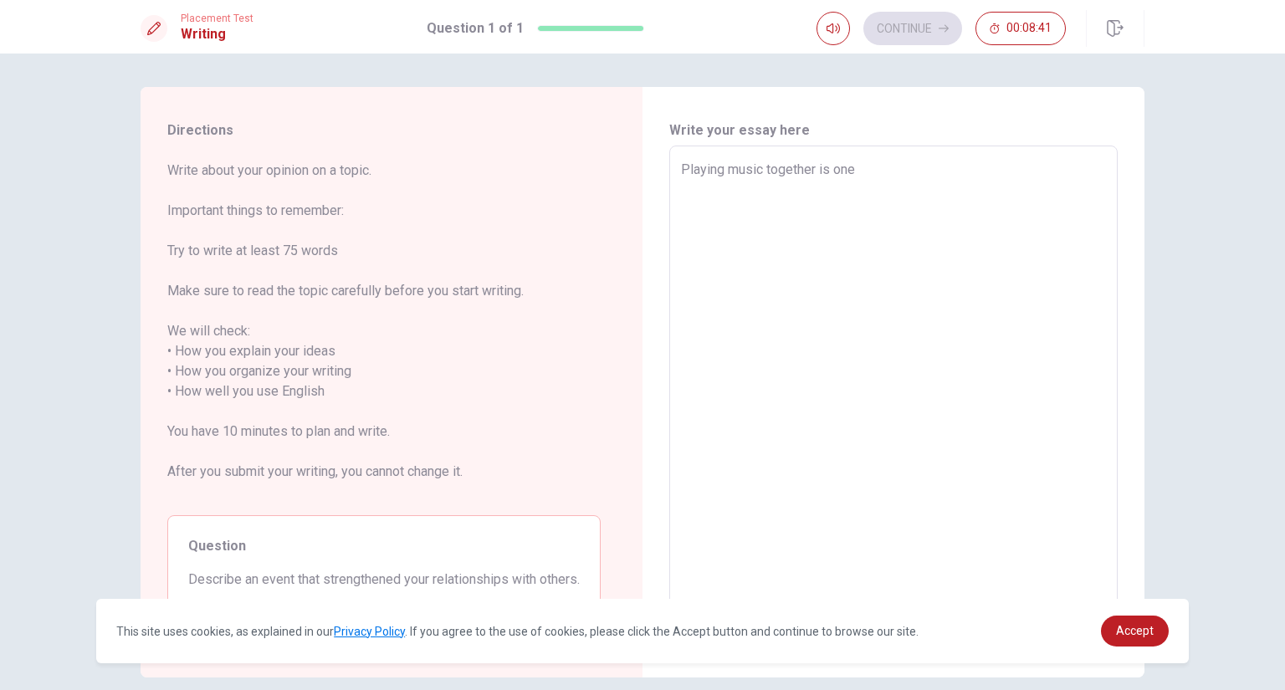
type textarea "x"
type textarea "Playing music together is one o"
type textarea "x"
type textarea "Playing music together is one of"
type textarea "x"
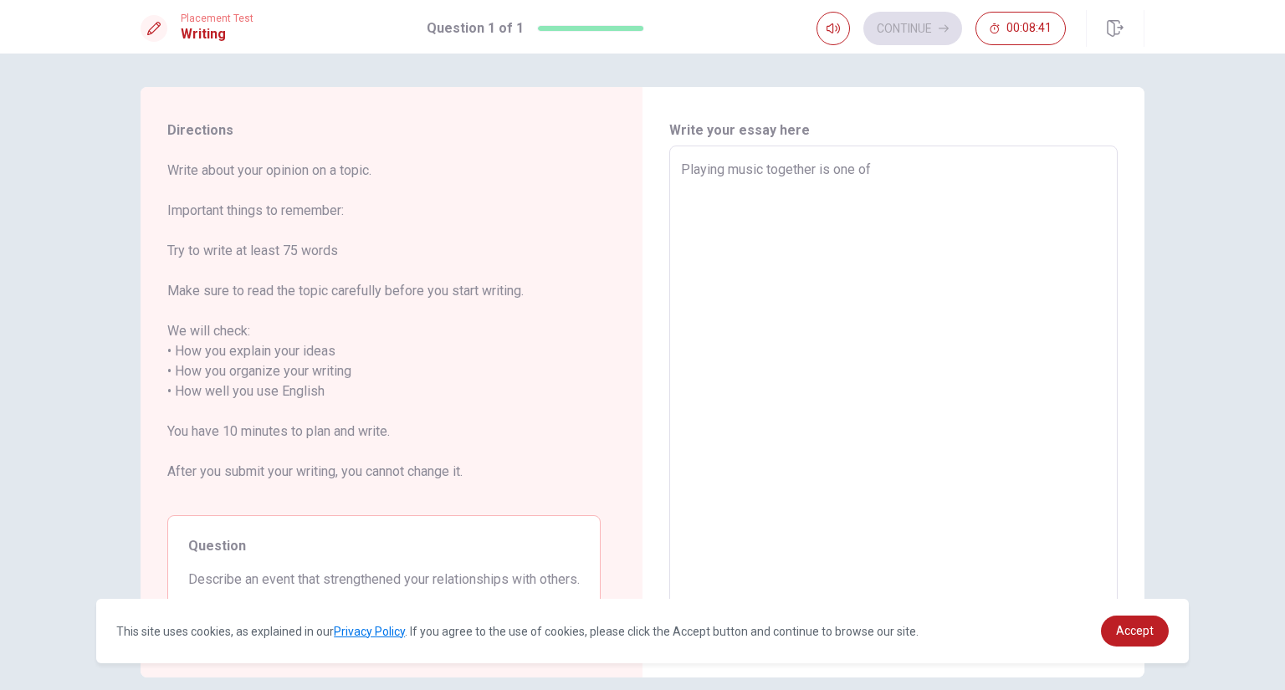
type textarea "Playing music together is one of"
type textarea "x"
type textarea "Playing music together is one of t"
type textarea "x"
type textarea "Playing music together is one of"
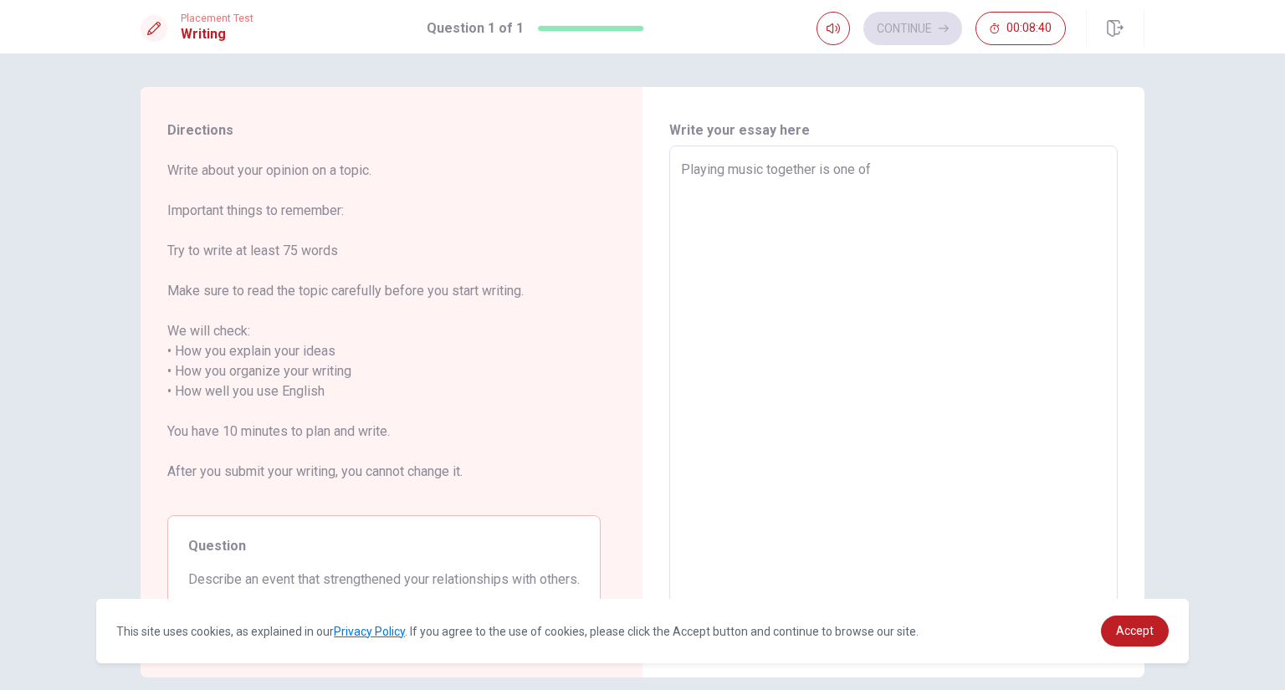
type textarea "x"
type textarea "Playing music together is one of"
type textarea "x"
type textarea "Playing music together is one of"
type textarea "x"
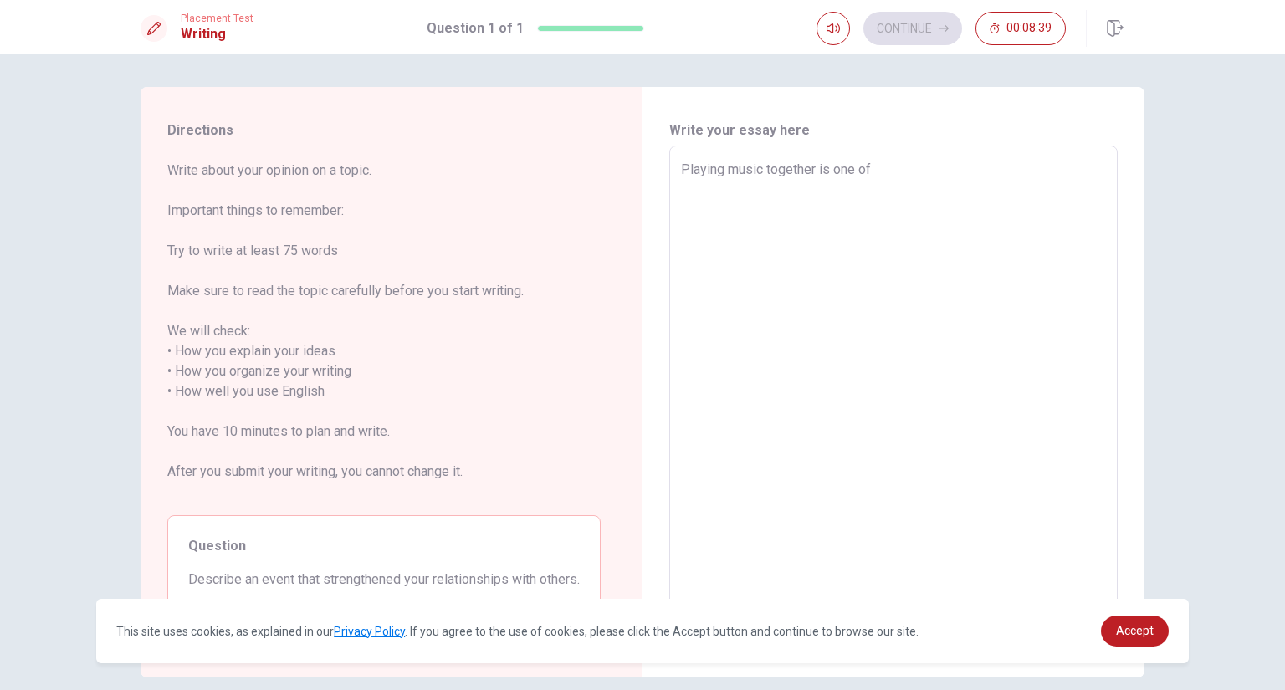
type textarea "Playing music together is one of t"
type textarea "x"
type textarea "Playing music together is one of th"
type textarea "x"
type textarea "Playing music together is one of the"
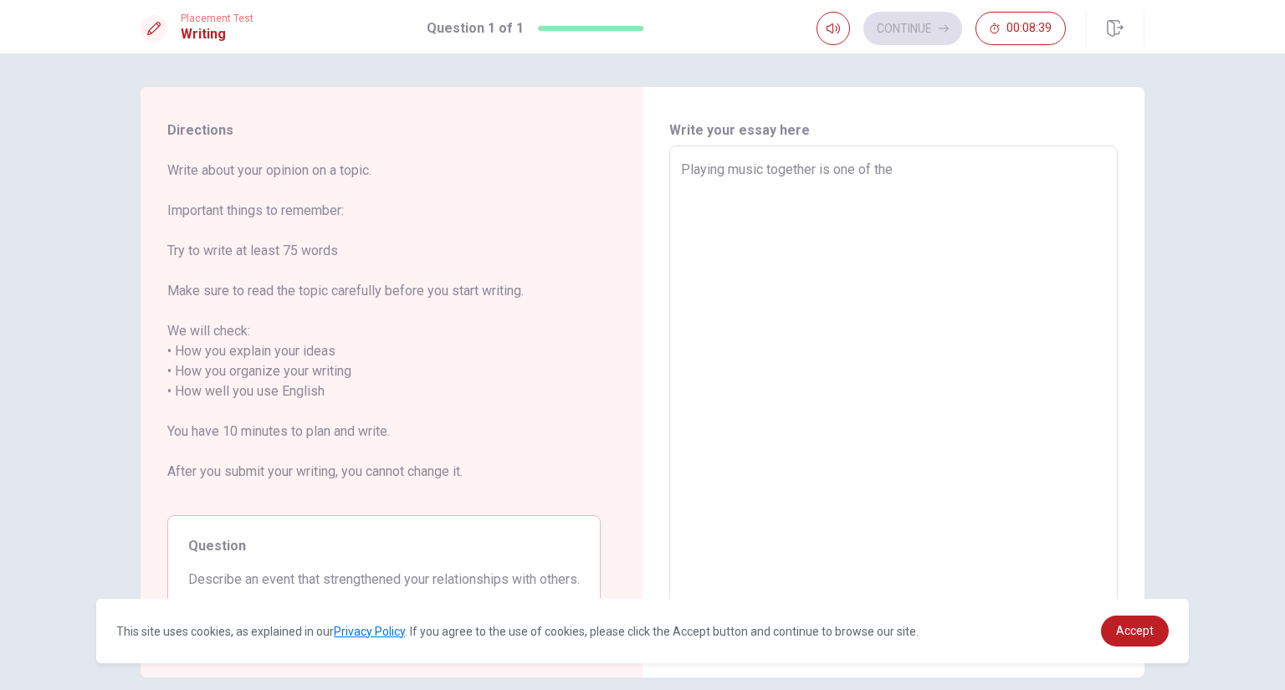
type textarea "x"
type textarea "Playing music together is one of the"
type textarea "x"
type textarea "Playing music together is one of the m"
type textarea "x"
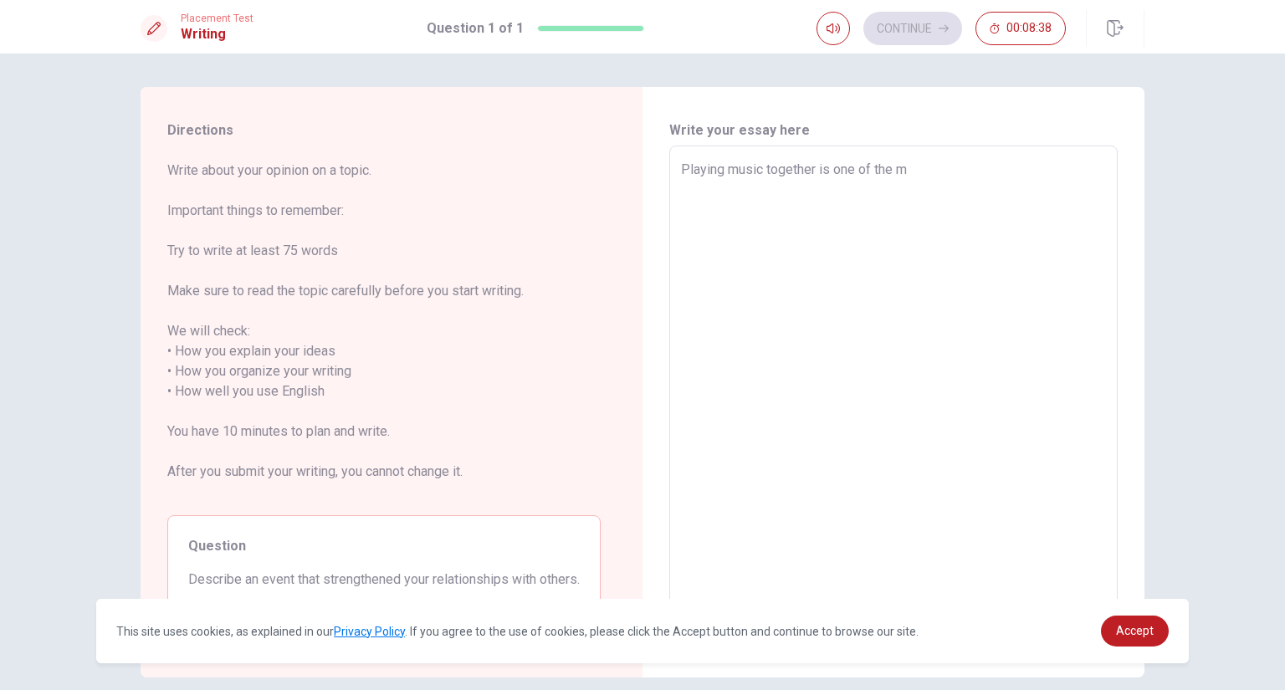
type textarea "Playing music together is one of the mo"
type textarea "x"
type textarea "Playing music together is one of the mos"
type textarea "x"
type textarea "Playing music together is one of the most"
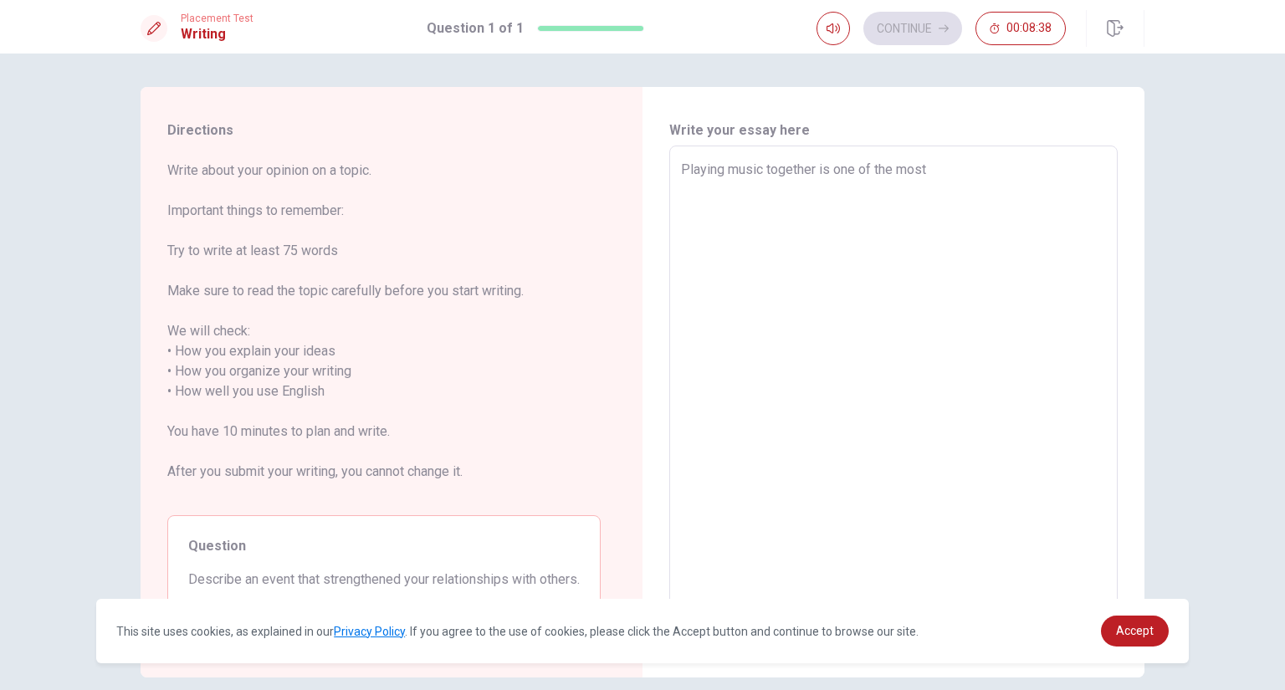
type textarea "x"
type textarea "Playing music together is one of the most"
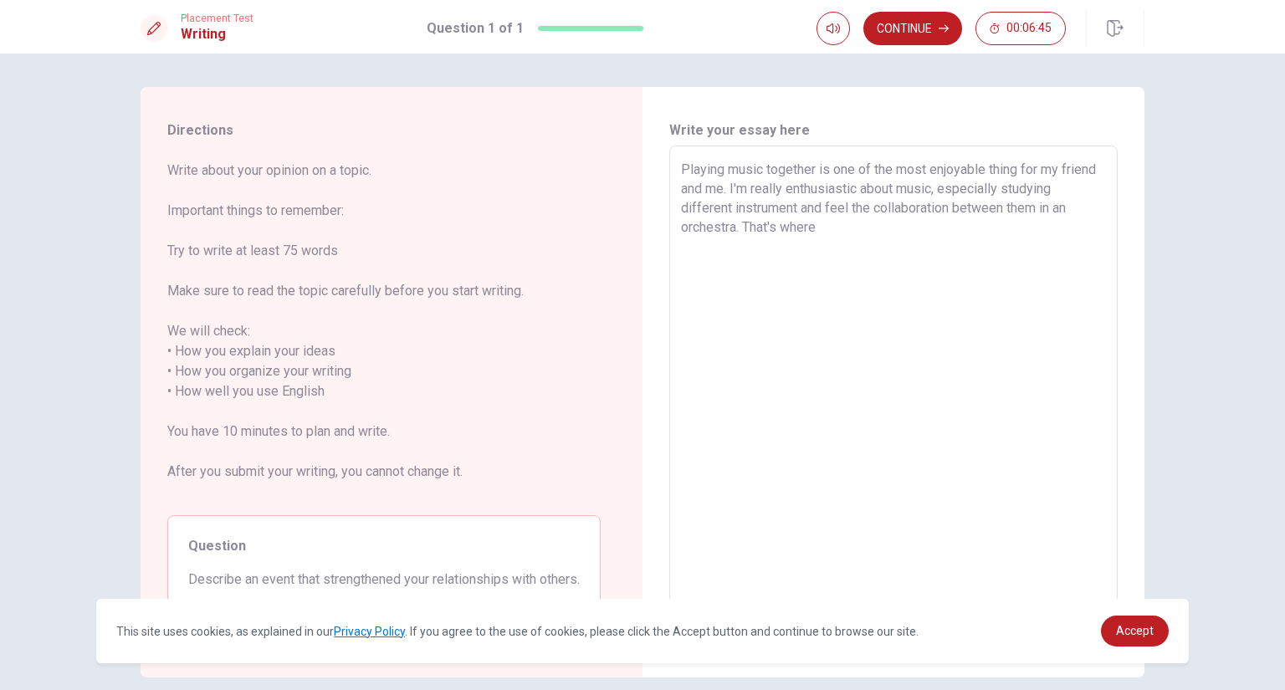
click at [843, 209] on textarea "Playing music together is one of the most enjoyable thing for my friend and me.…" at bounding box center [893, 382] width 425 height 444
click at [847, 209] on textarea "Playing music together is one of the most enjoyable thing for my friend and me.…" at bounding box center [893, 382] width 425 height 444
click at [839, 223] on textarea "Playing music together is one of the most enjoyable thing for my friend and me.…" at bounding box center [893, 382] width 425 height 444
click at [827, 249] on textarea "Playing music together is one of the most enjoyable thing for my friend and me.…" at bounding box center [893, 382] width 425 height 444
click at [904, 276] on textarea "Playing music together is one of the most enjoyable thing for my friend and me.…" at bounding box center [893, 382] width 425 height 444
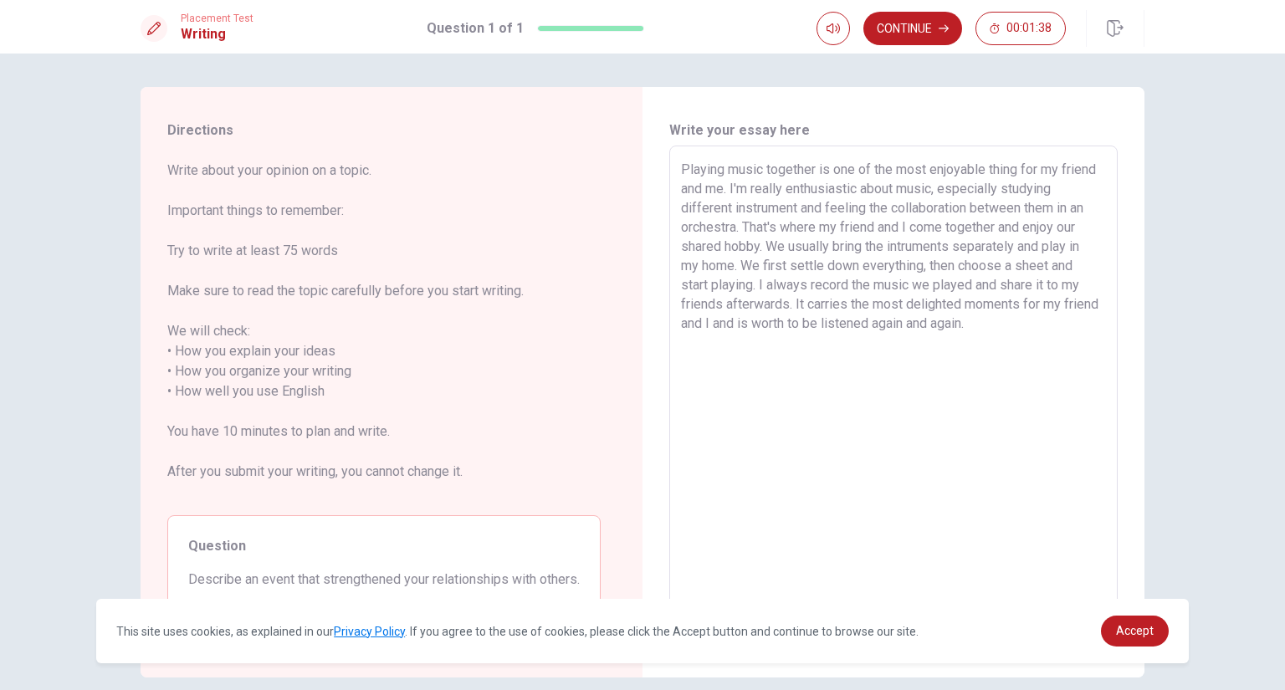
click at [926, 269] on textarea "Playing music together is one of the most enjoyable thing for my friend and me.…" at bounding box center [893, 382] width 425 height 444
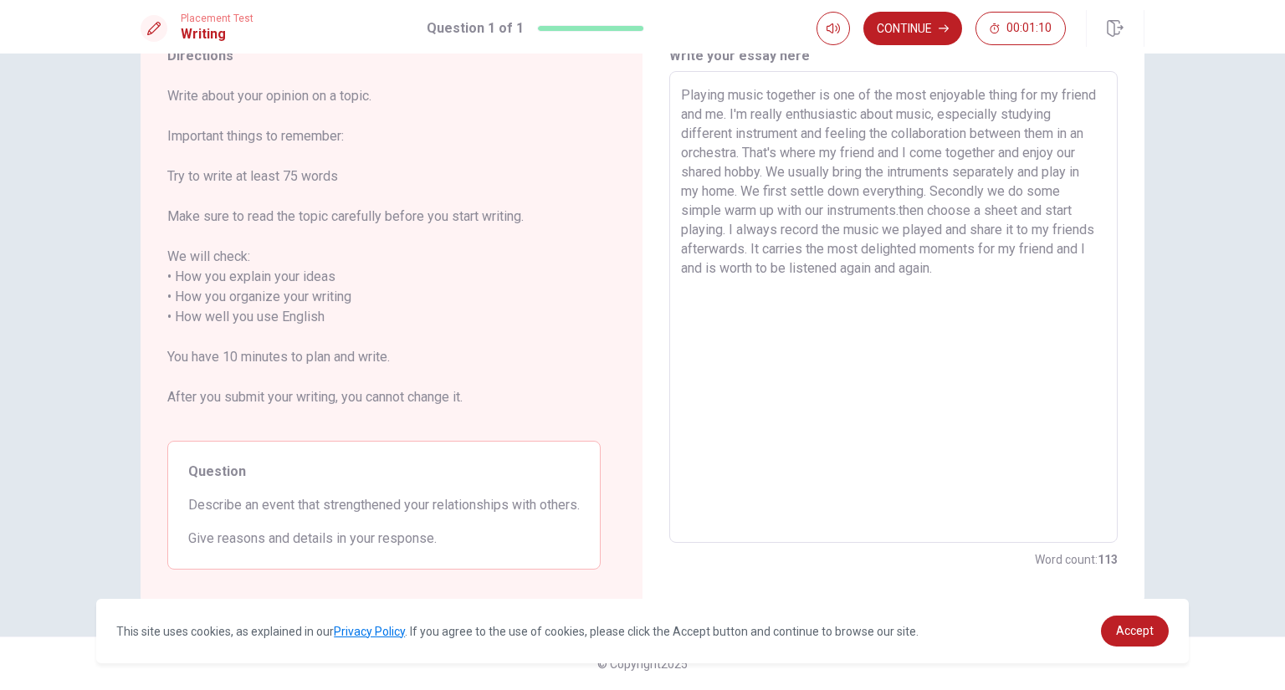
click at [902, 211] on textarea "Playing music together is one of the most enjoyable thing for my friend and me.…" at bounding box center [893, 307] width 425 height 444
click at [702, 264] on textarea "Playing music together is one of the most enjoyable thing for my friend and me.…" at bounding box center [893, 307] width 425 height 444
click at [981, 187] on textarea "Playing music together is one of the most enjoyable thing for my friend and me.…" at bounding box center [893, 307] width 425 height 444
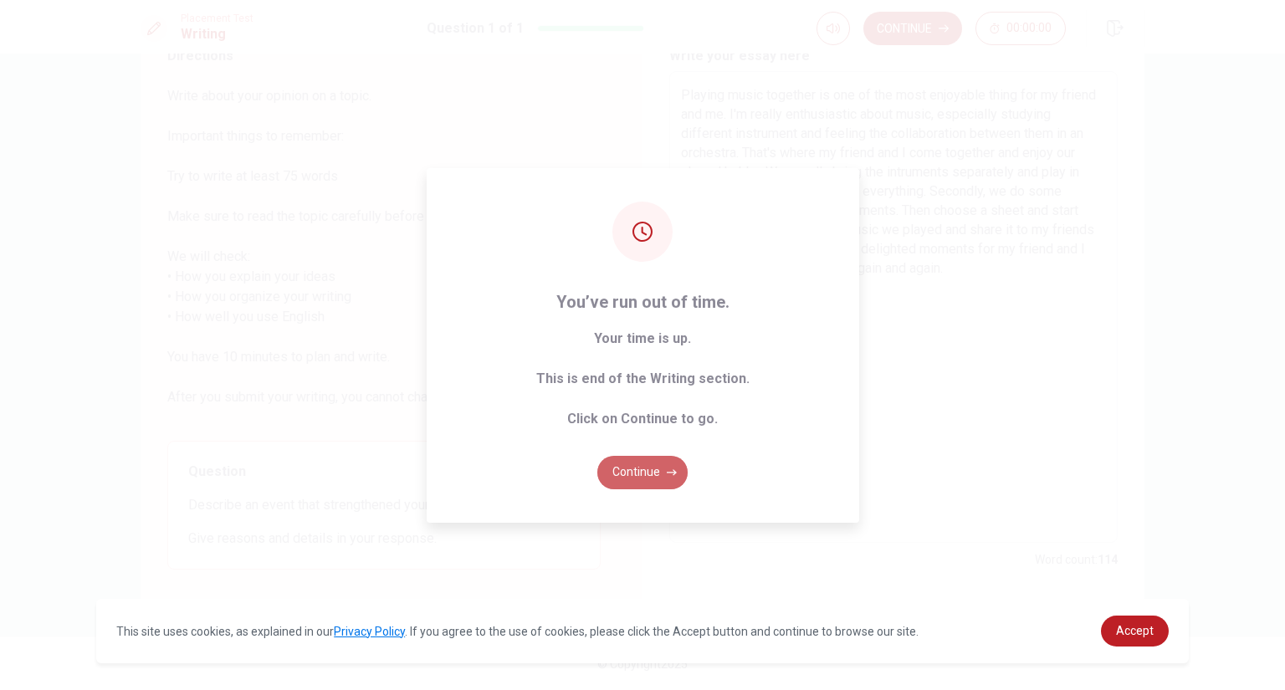
click at [632, 464] on button "Continue" at bounding box center [642, 472] width 90 height 33
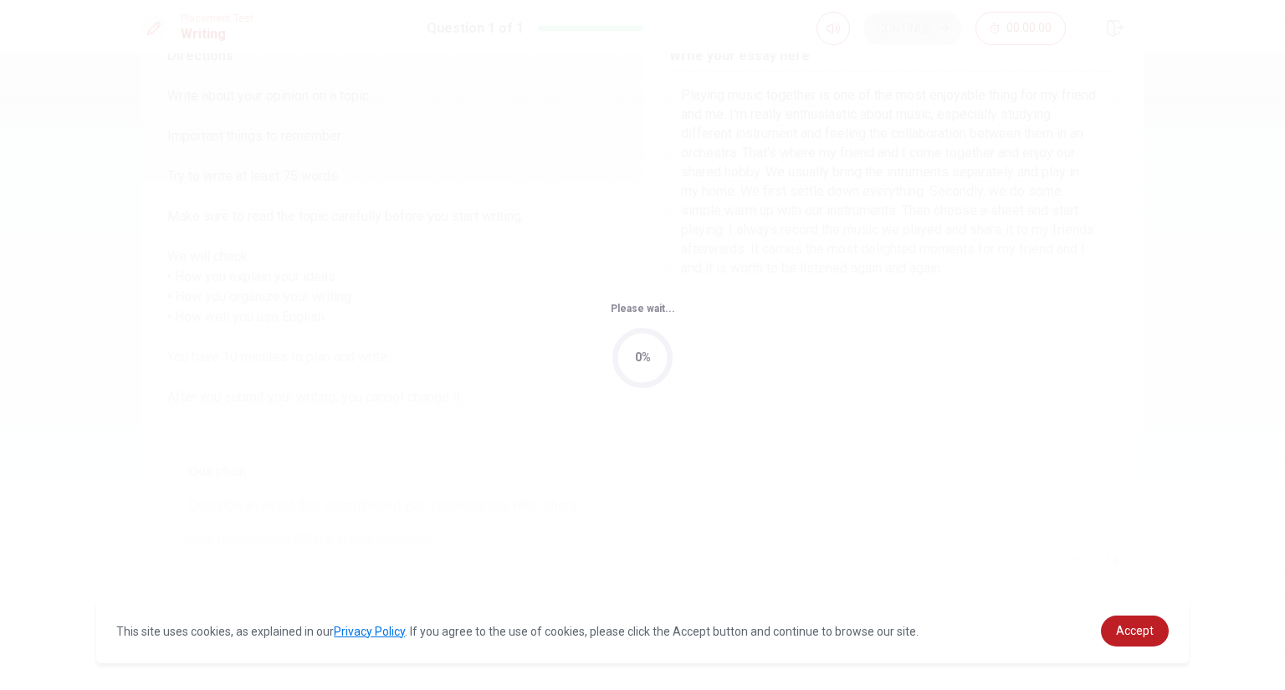
scroll to position [0, 0]
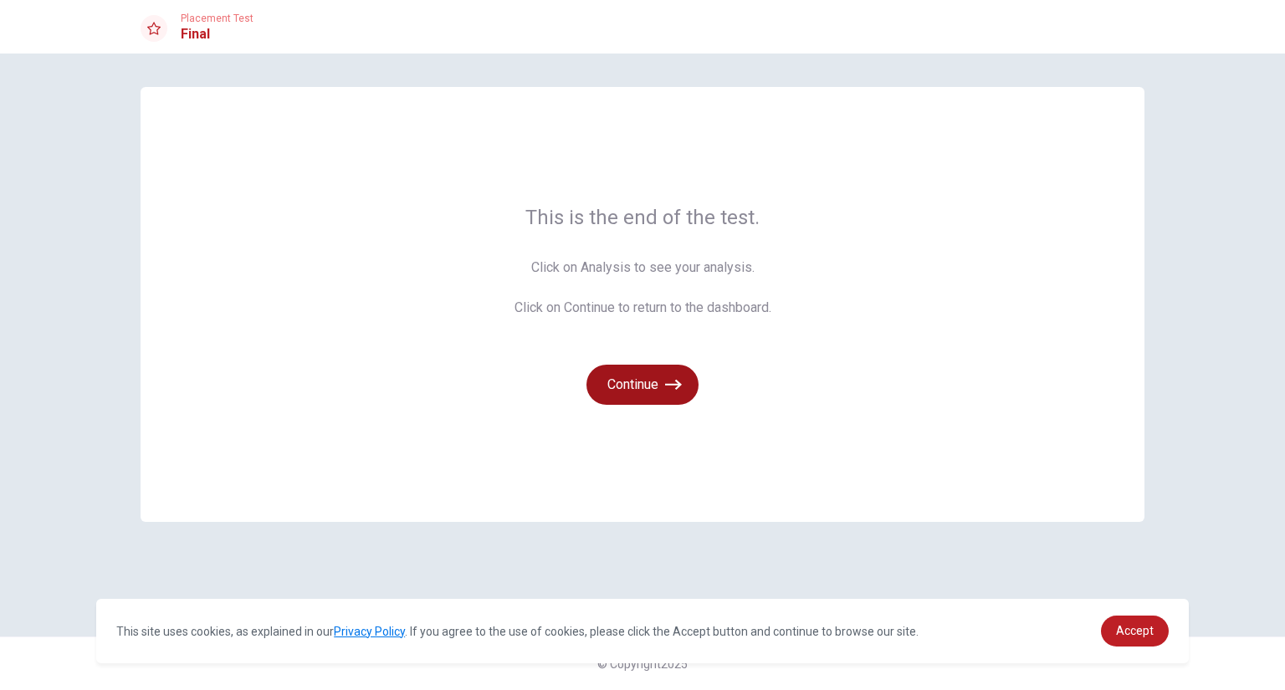
click at [657, 378] on button "Continue" at bounding box center [642, 385] width 112 height 40
